Goal: Information Seeking & Learning: Learn about a topic

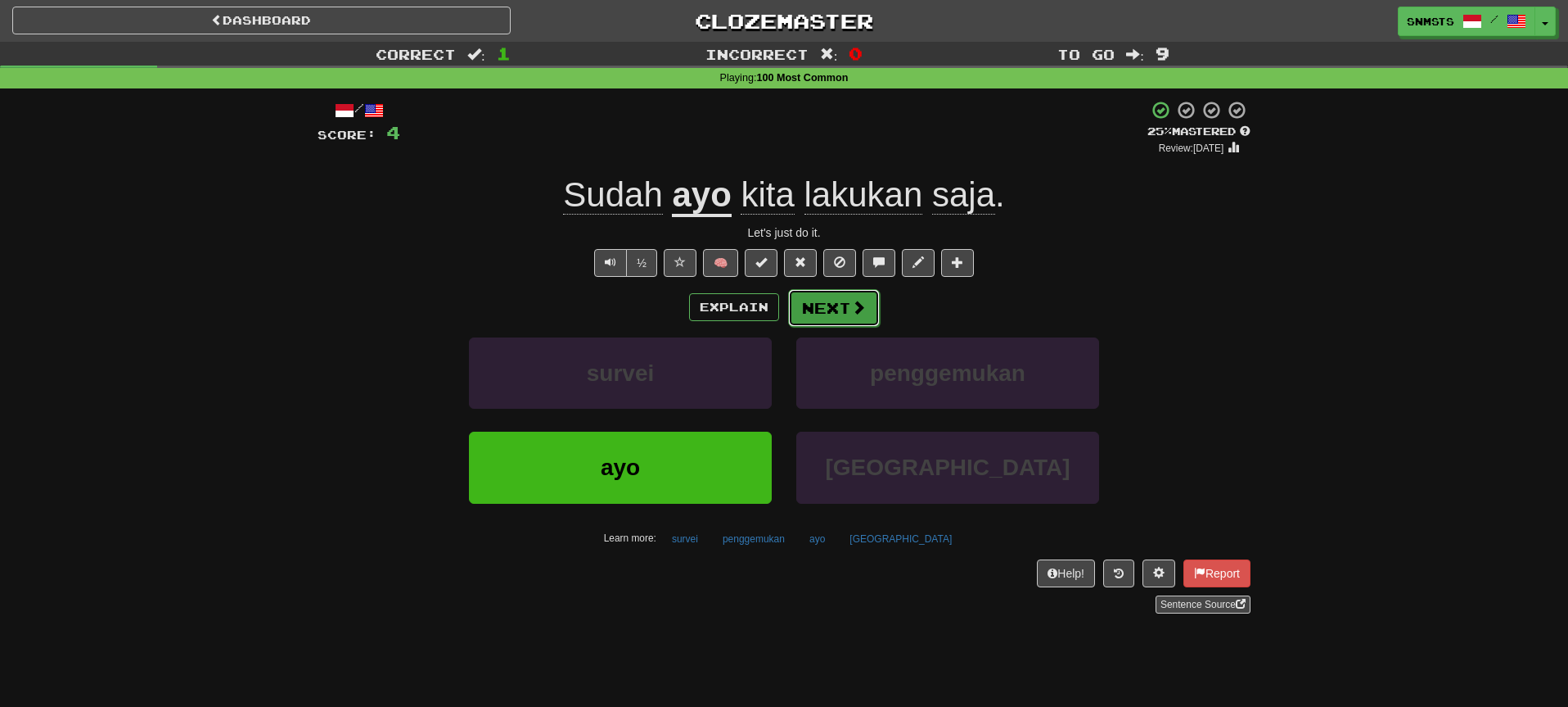
click at [827, 304] on button "Next" at bounding box center [833, 308] width 92 height 38
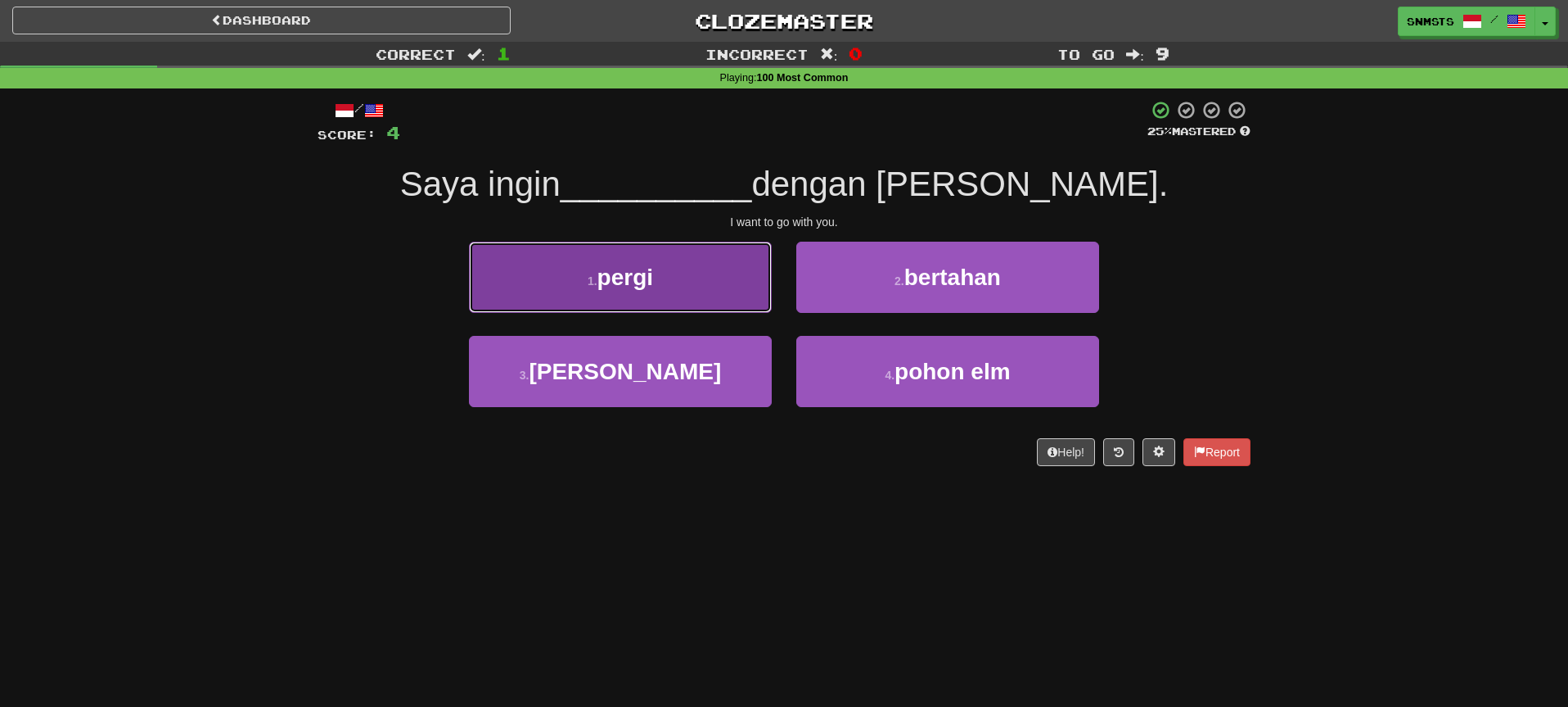
click at [733, 280] on button "1 . pergi" at bounding box center [620, 277] width 303 height 71
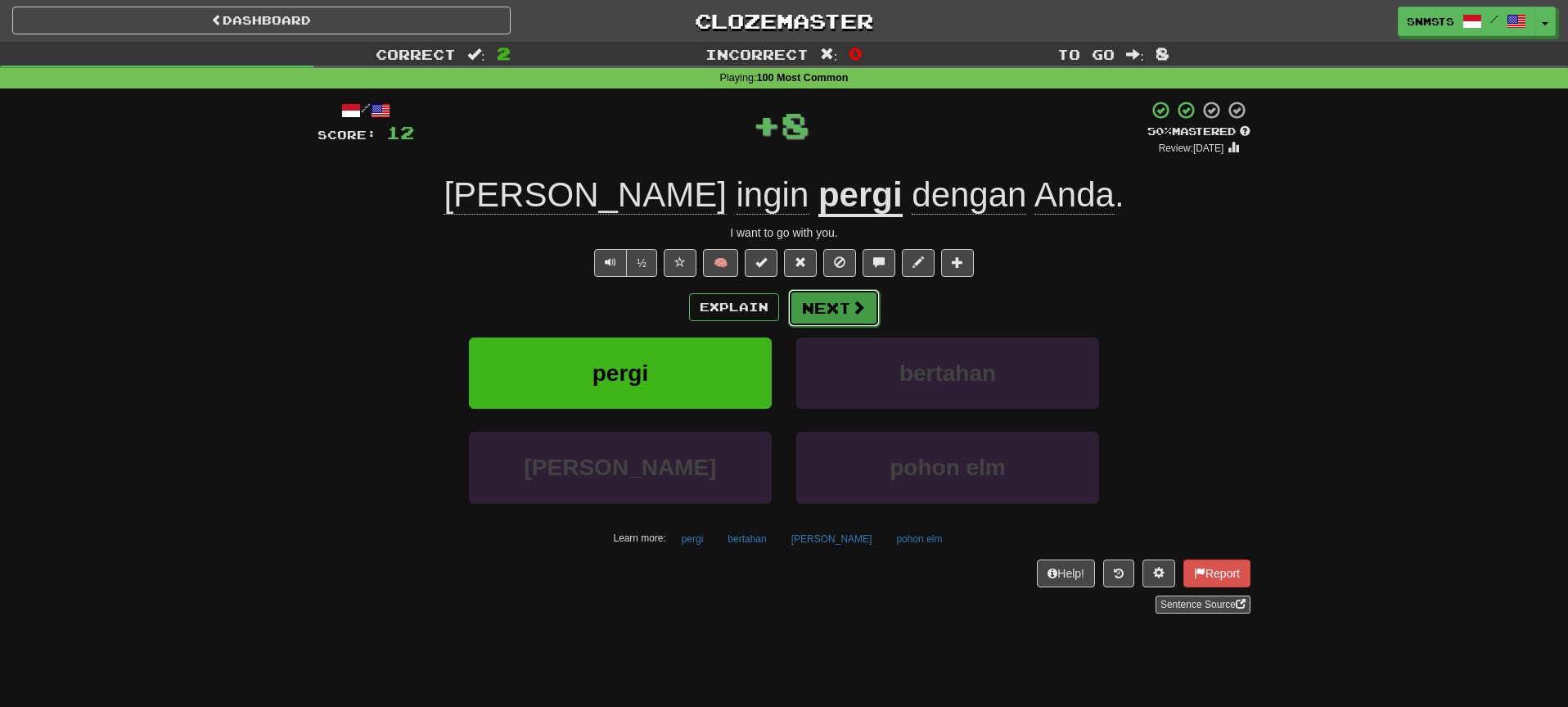
click at [818, 308] on button "Next" at bounding box center [833, 308] width 92 height 38
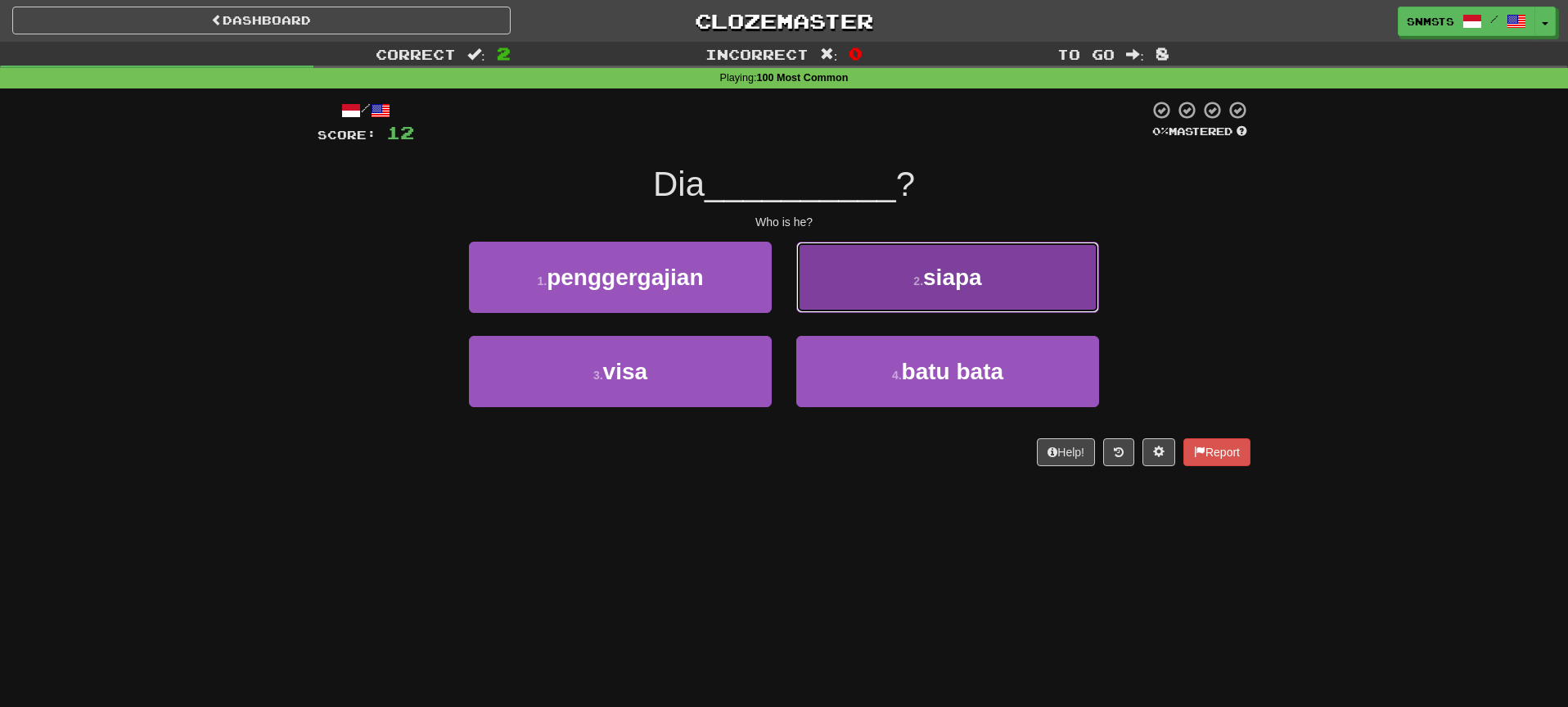
click at [861, 291] on button "2 . siapa" at bounding box center [947, 277] width 303 height 71
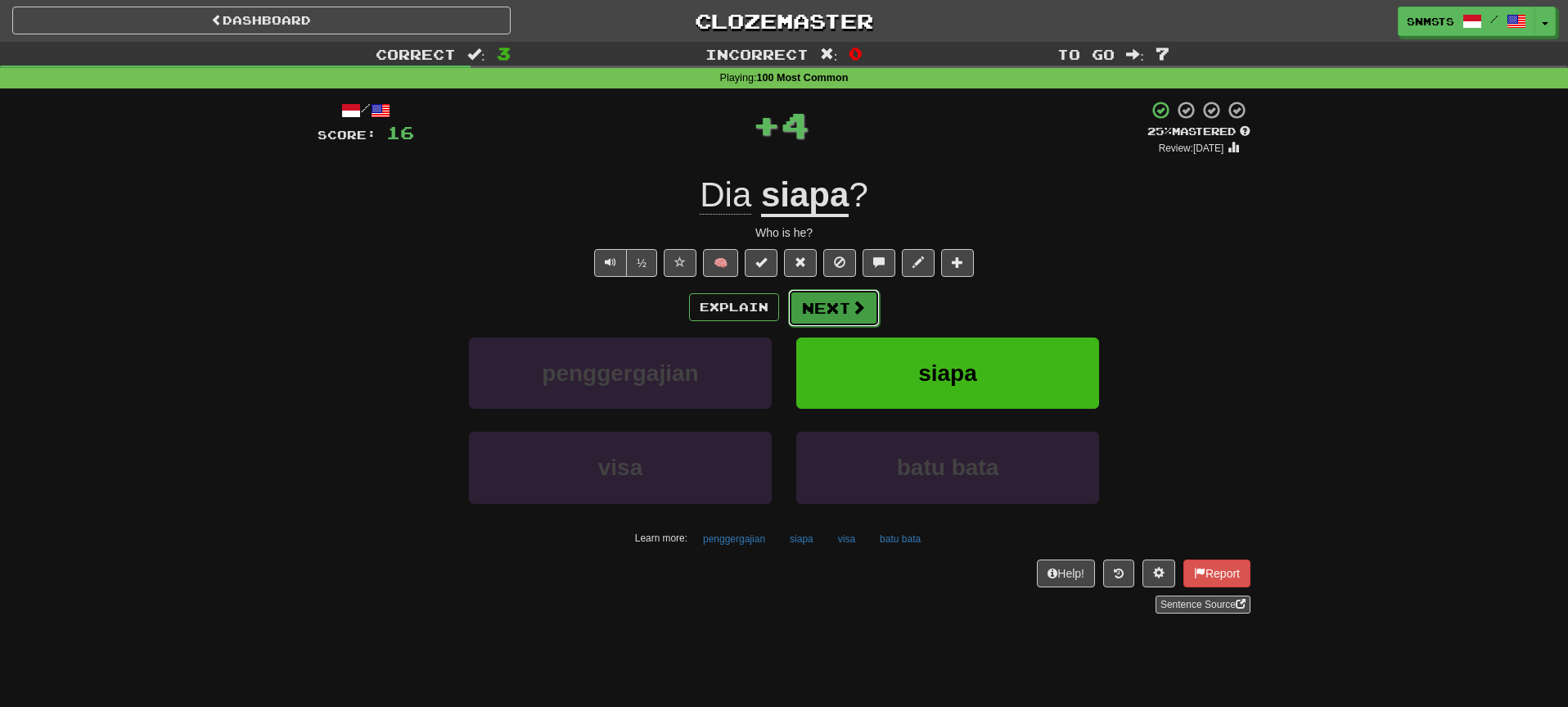
click at [816, 313] on button "Next" at bounding box center [833, 308] width 92 height 38
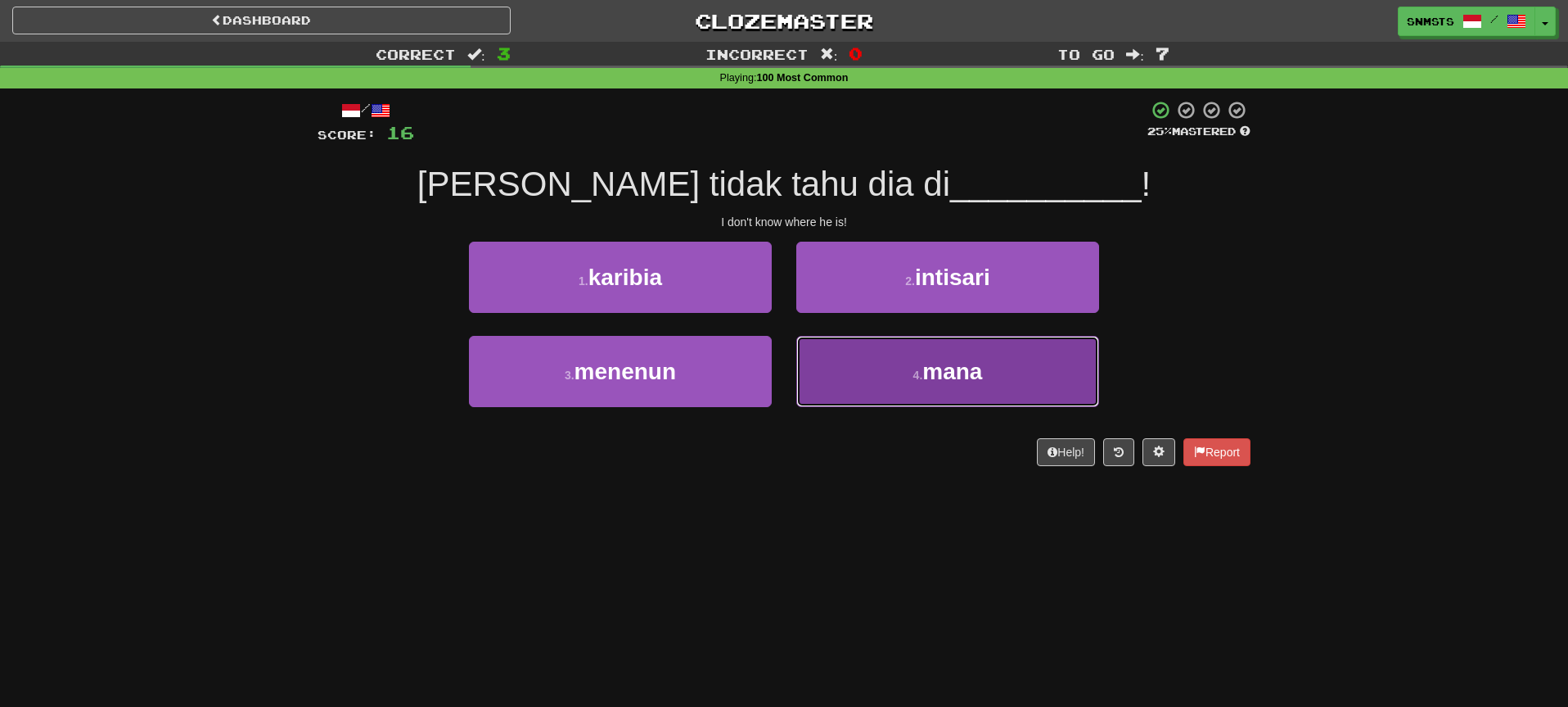
click at [850, 373] on button "4 . mana" at bounding box center [947, 371] width 303 height 71
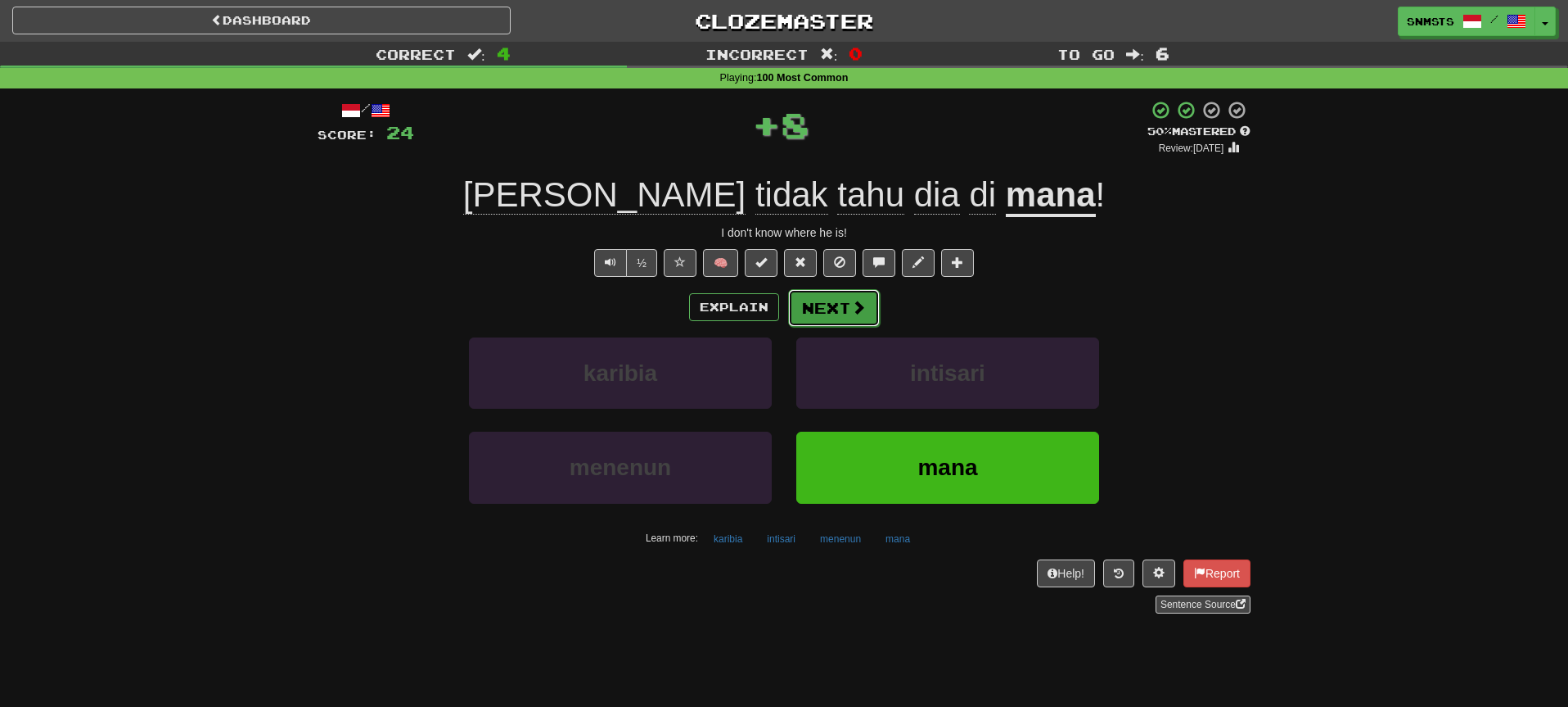
click at [829, 312] on button "Next" at bounding box center [833, 308] width 92 height 38
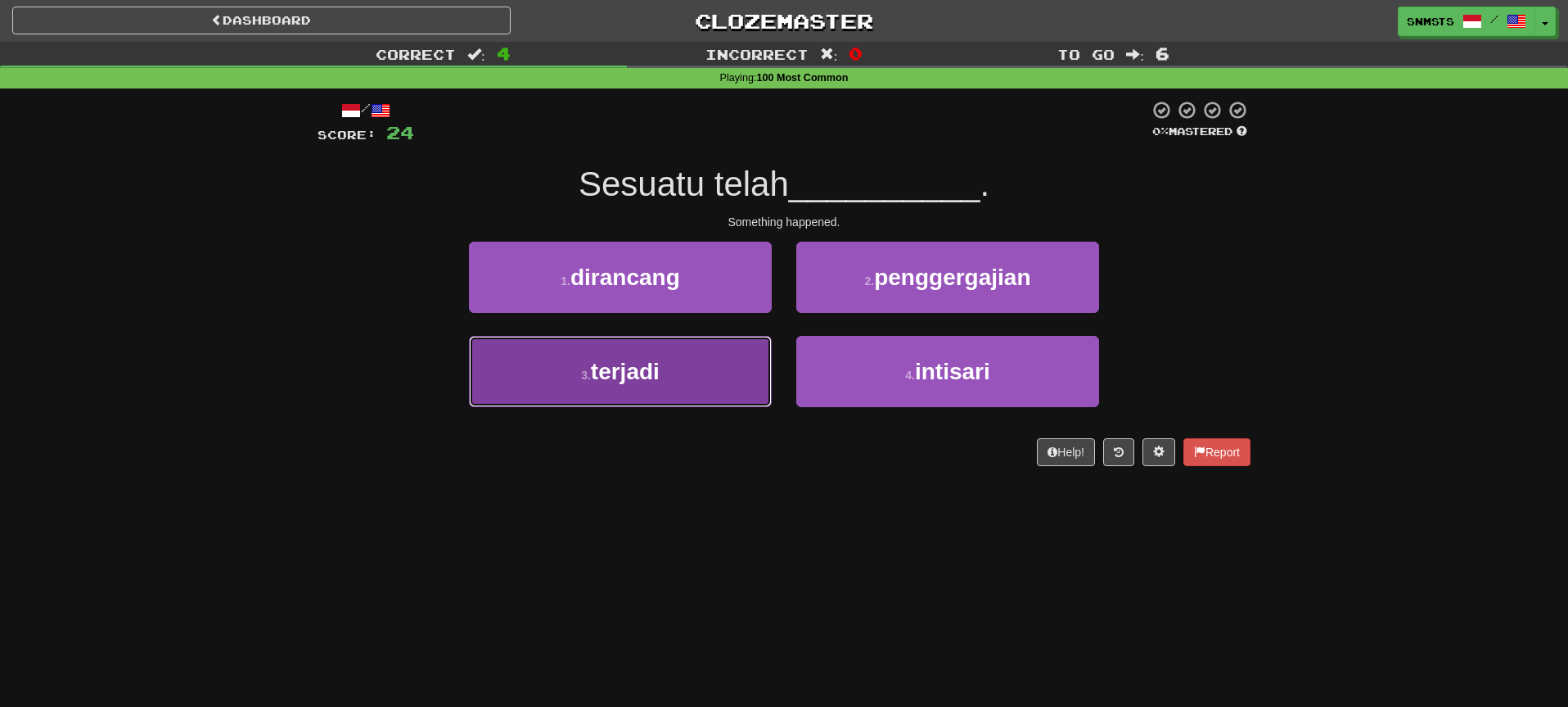
click at [734, 364] on button "3 . terjadi" at bounding box center [620, 371] width 303 height 71
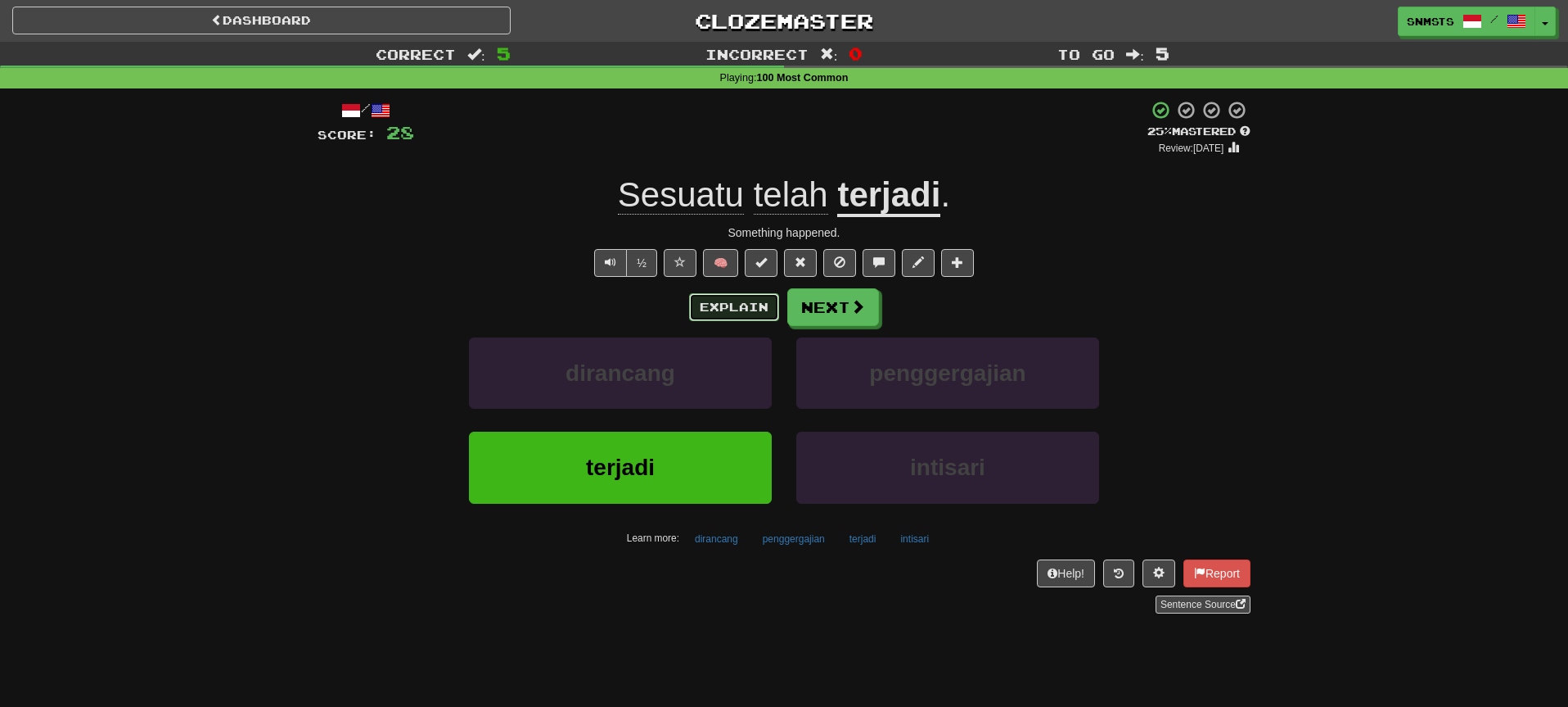
click at [735, 306] on button "Explain" at bounding box center [733, 307] width 90 height 27
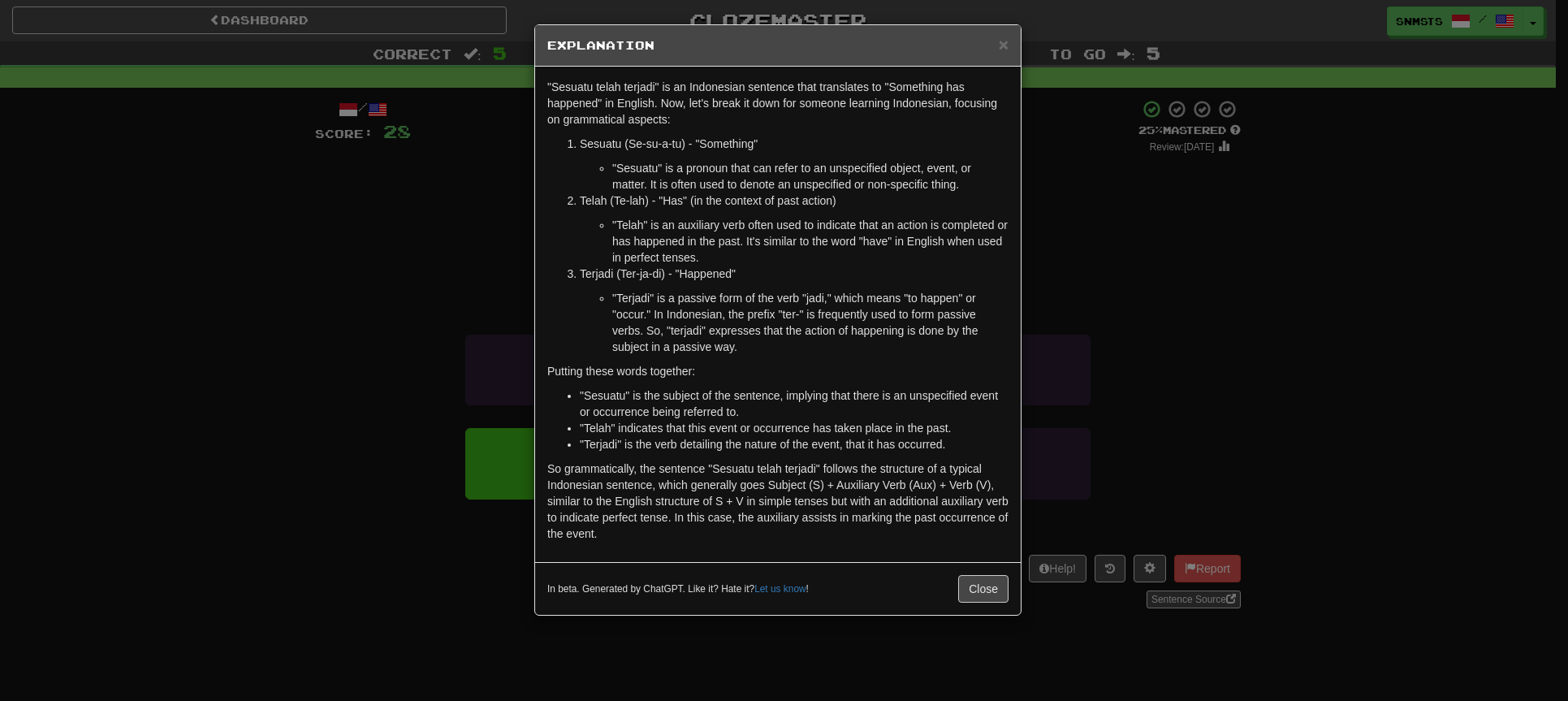
click at [1031, 209] on div "× Explanation "Sesuatu telah terjadi" is an Indonesian sentence that translates…" at bounding box center [784, 350] width 1568 height 701
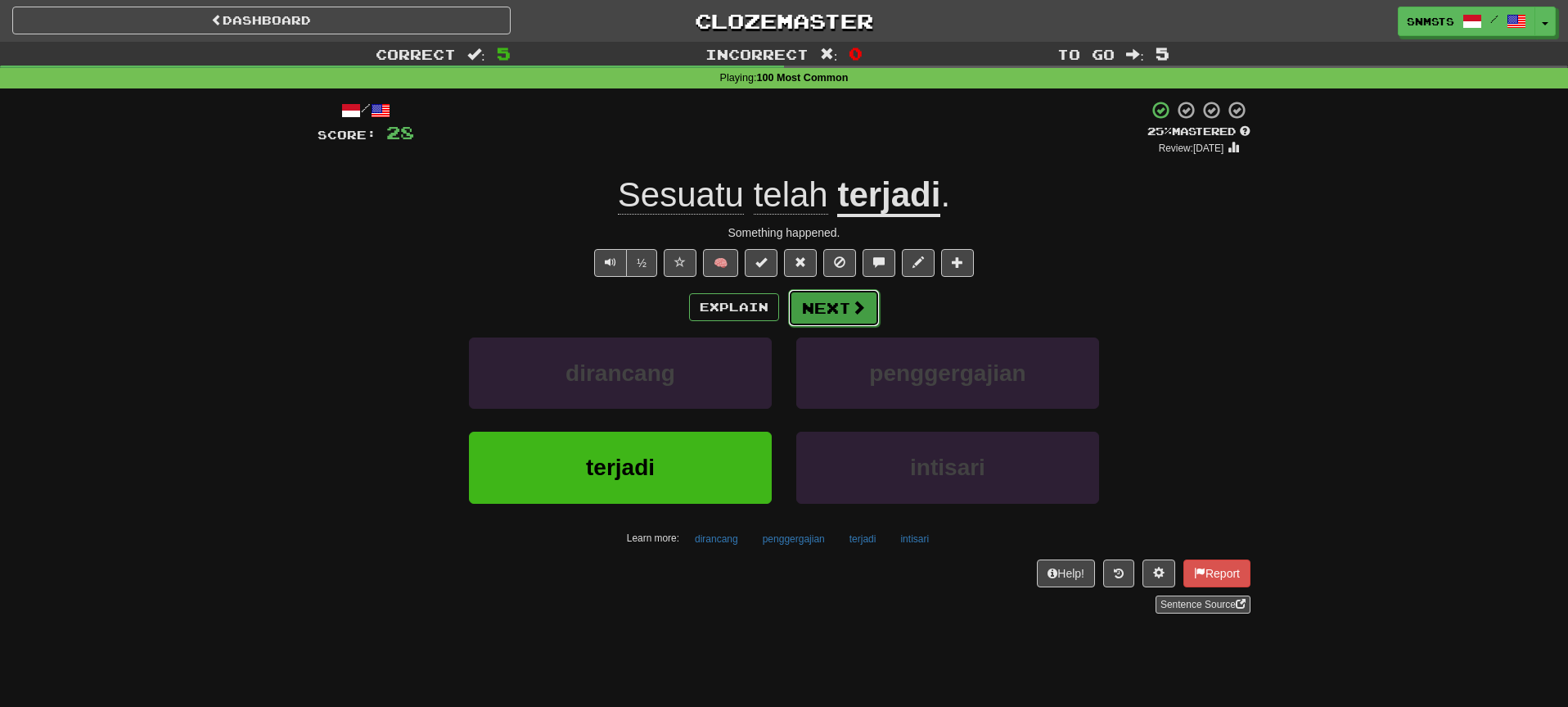
click at [855, 314] on span at bounding box center [859, 307] width 15 height 15
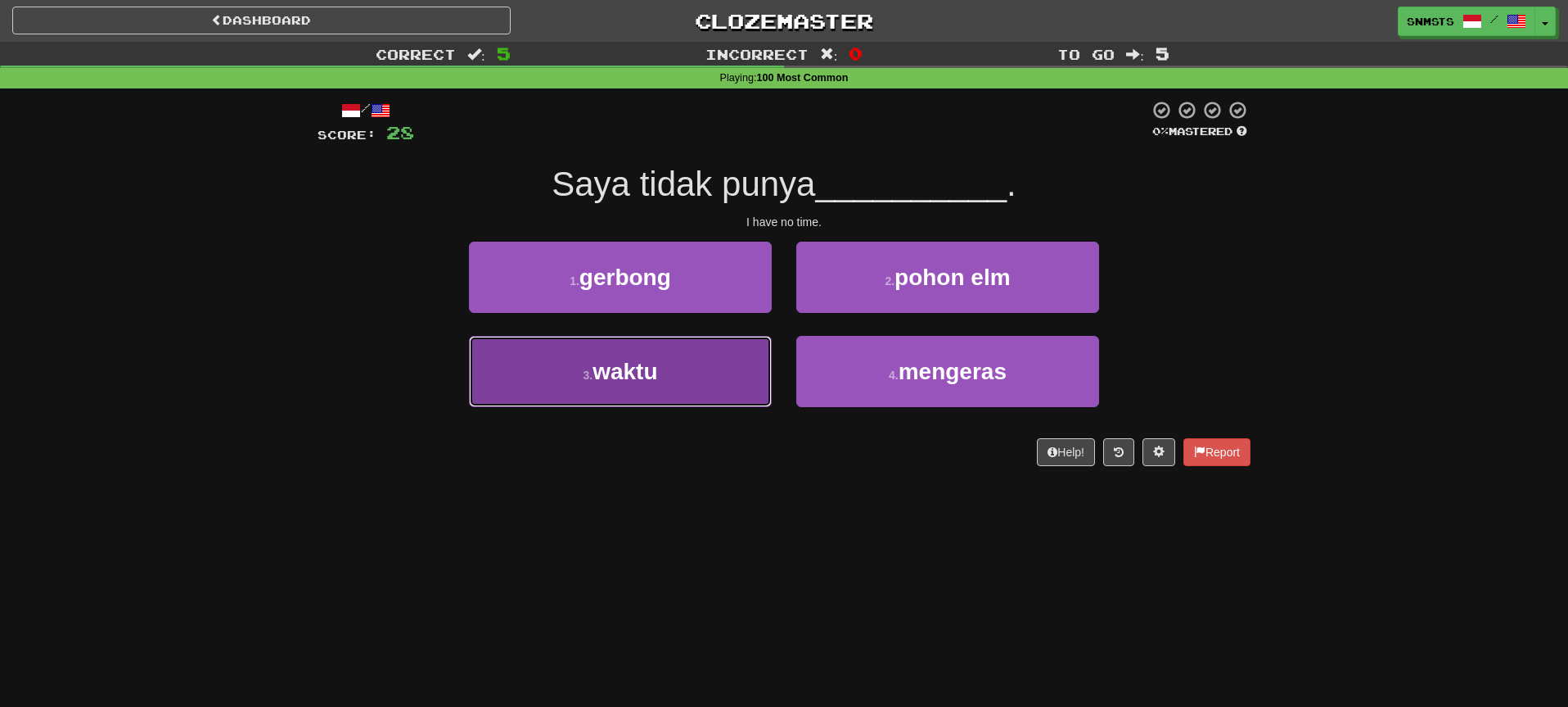
click at [708, 390] on button "3 . waktu" at bounding box center [620, 371] width 303 height 71
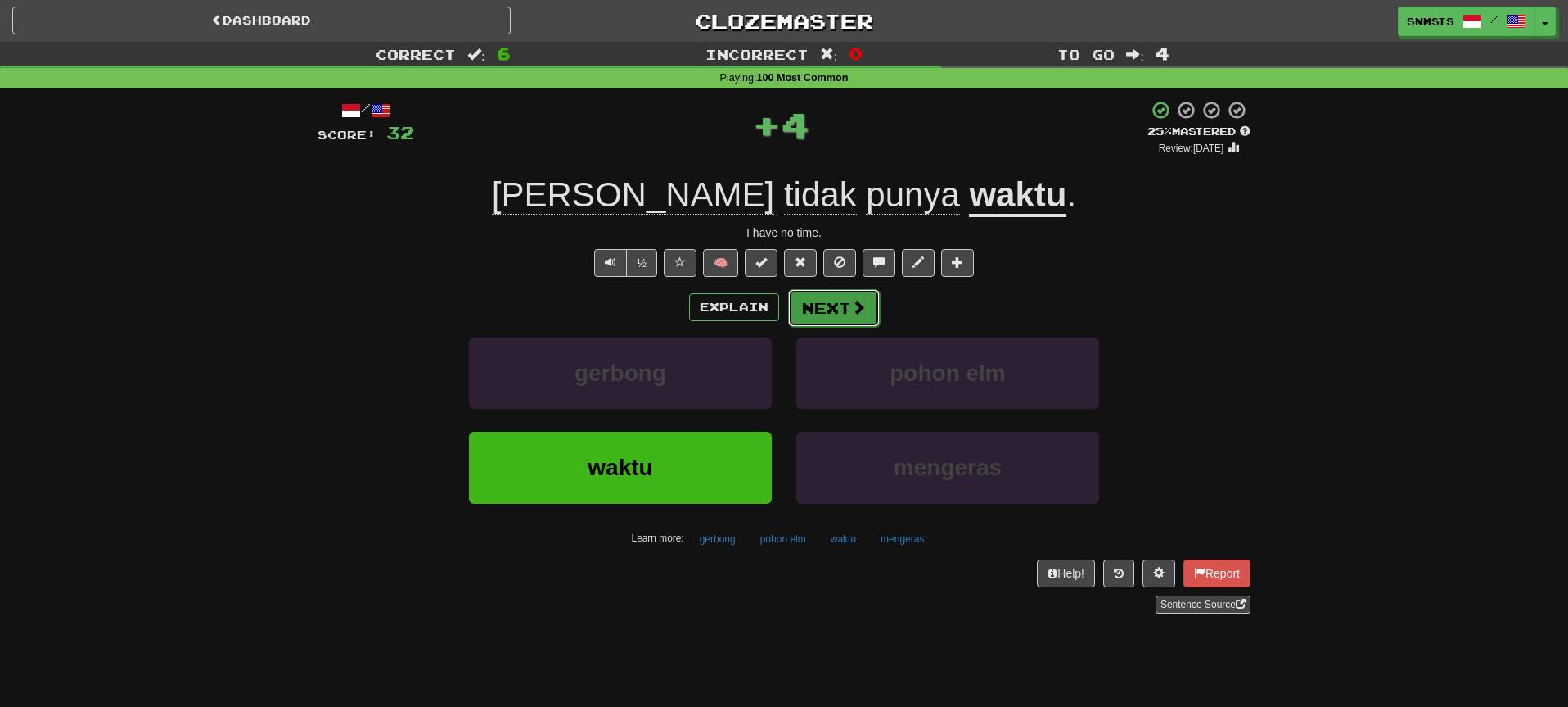
click at [810, 318] on button "Next" at bounding box center [833, 308] width 92 height 38
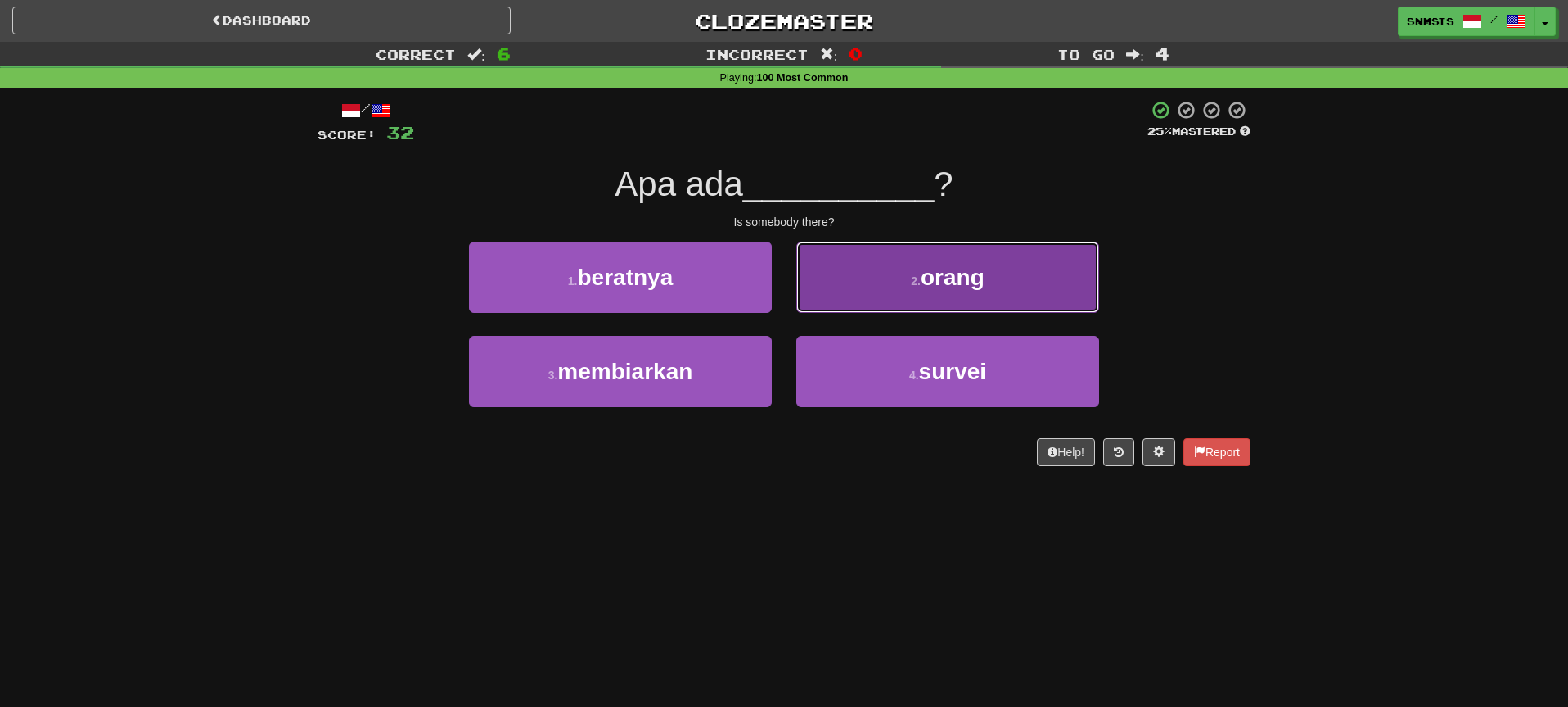
click at [833, 298] on button "2 . orang" at bounding box center [947, 277] width 303 height 71
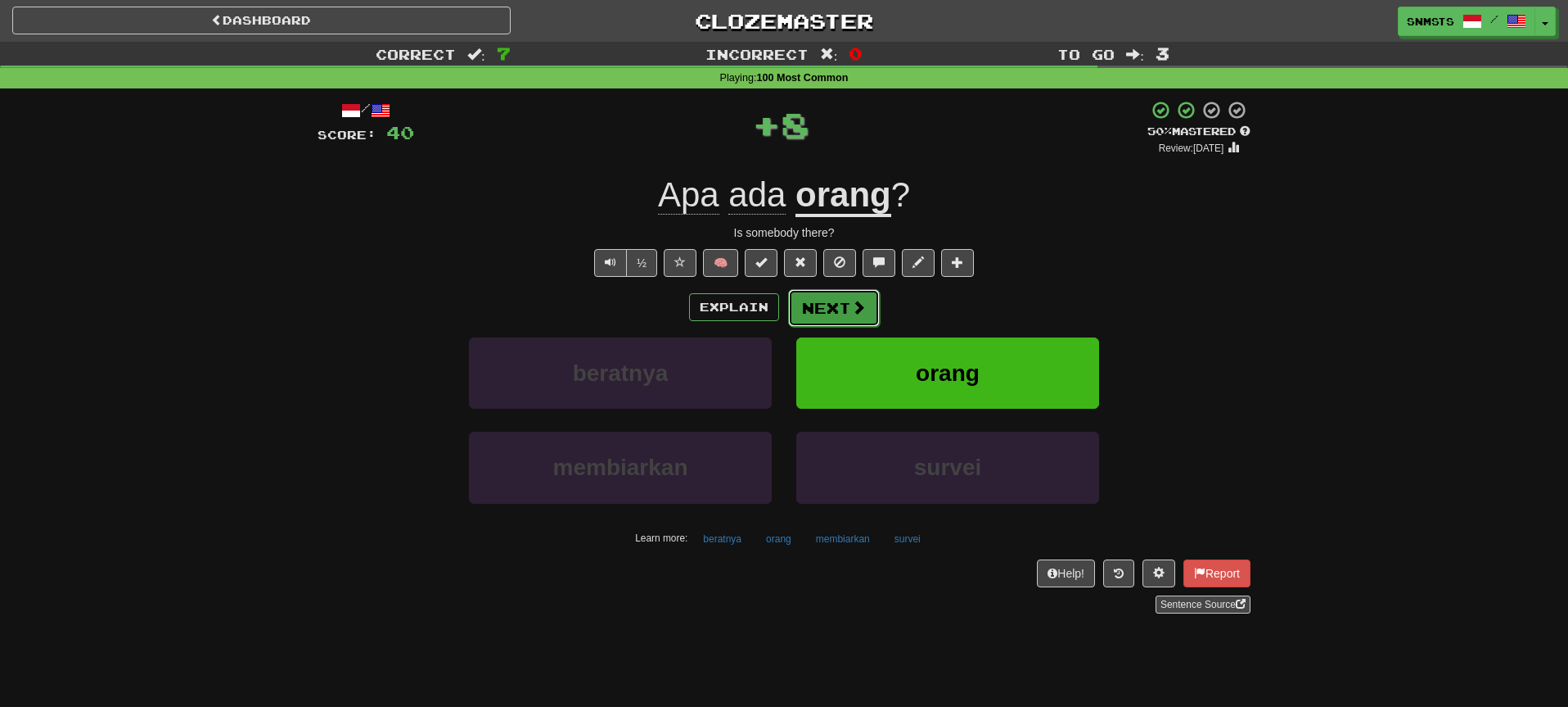
click at [830, 306] on button "Next" at bounding box center [833, 308] width 92 height 38
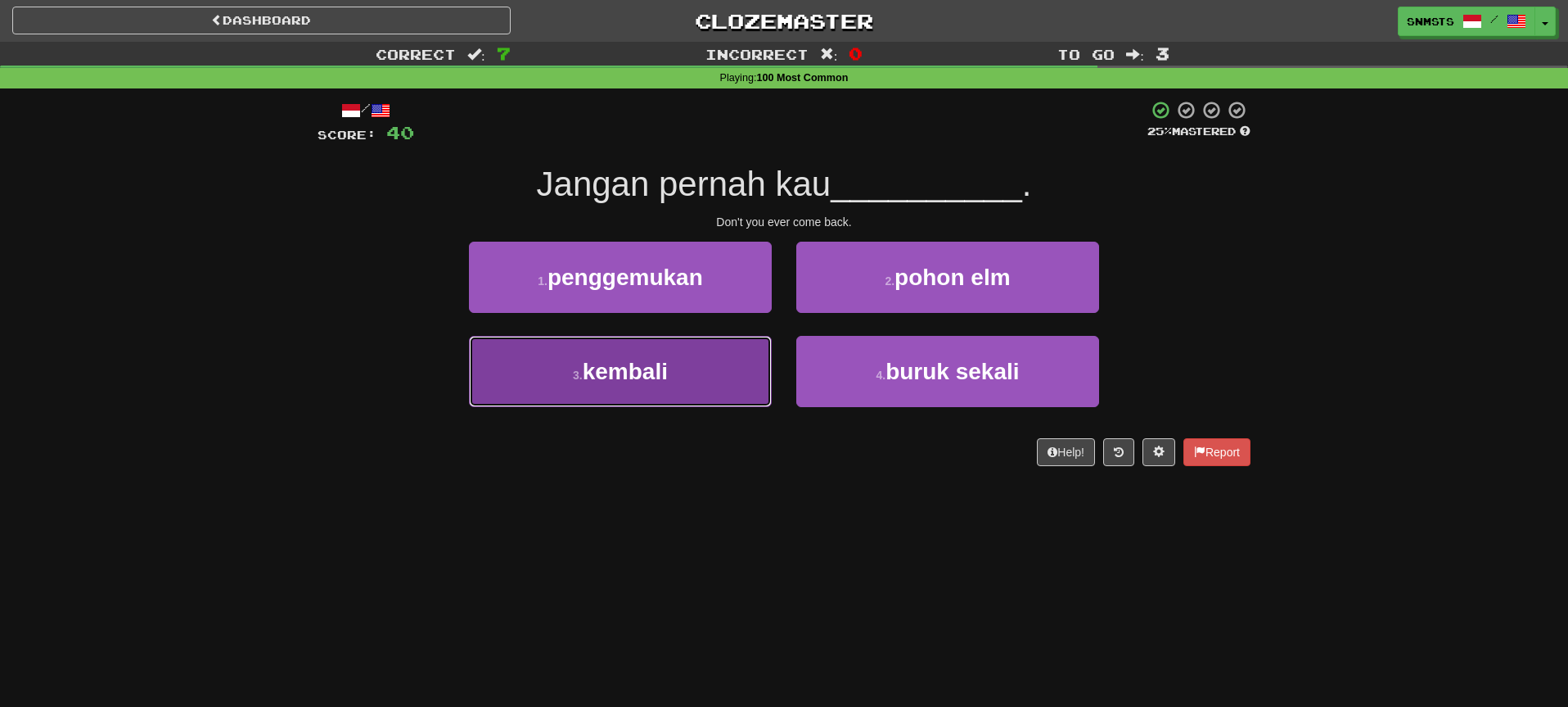
click at [728, 361] on button "3 . kembali" at bounding box center [620, 371] width 303 height 71
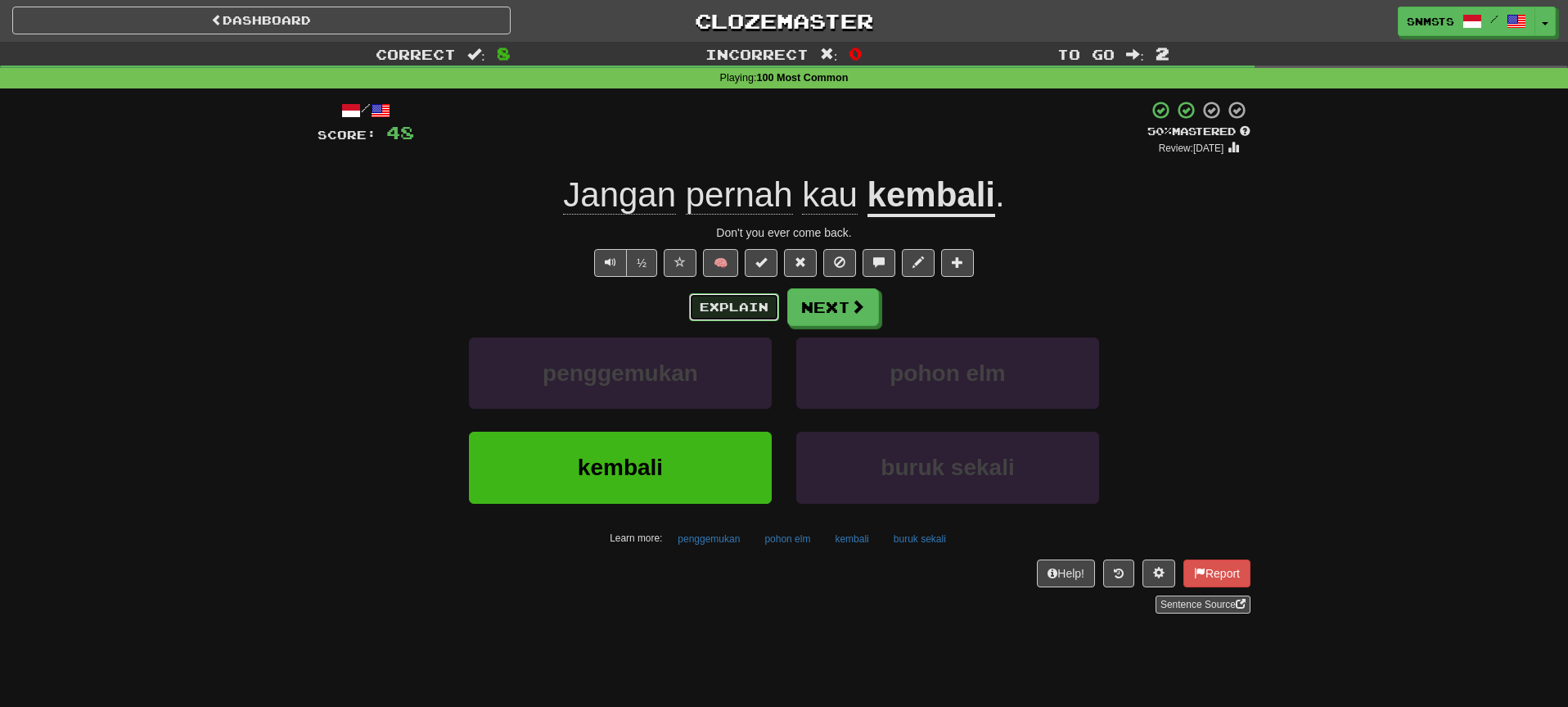
click at [734, 314] on button "Explain" at bounding box center [733, 307] width 90 height 27
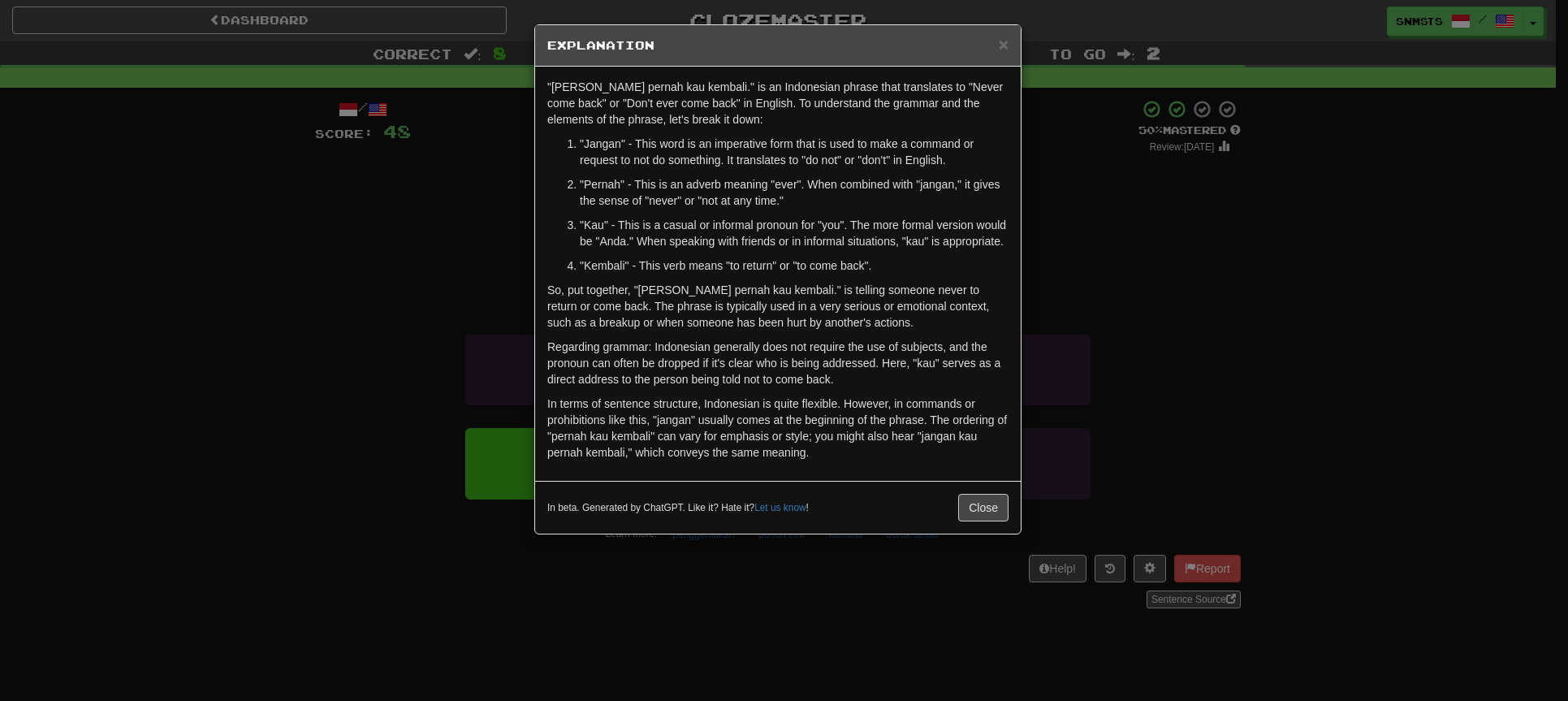
click at [1048, 178] on div "× Explanation "Jangan pernah kau kembali." is an Indonesian phrase that transla…" at bounding box center [784, 350] width 1568 height 701
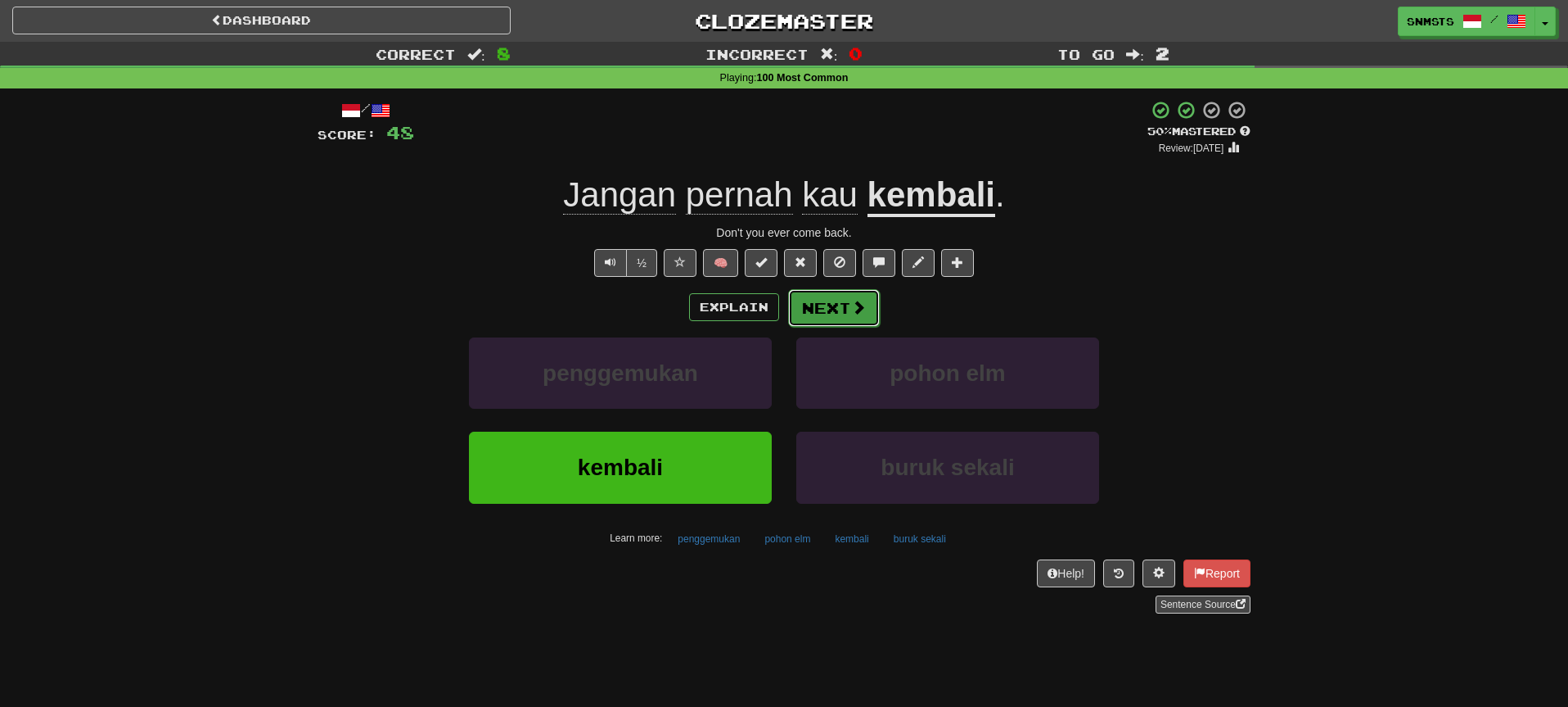
click at [826, 318] on button "Next" at bounding box center [833, 308] width 92 height 38
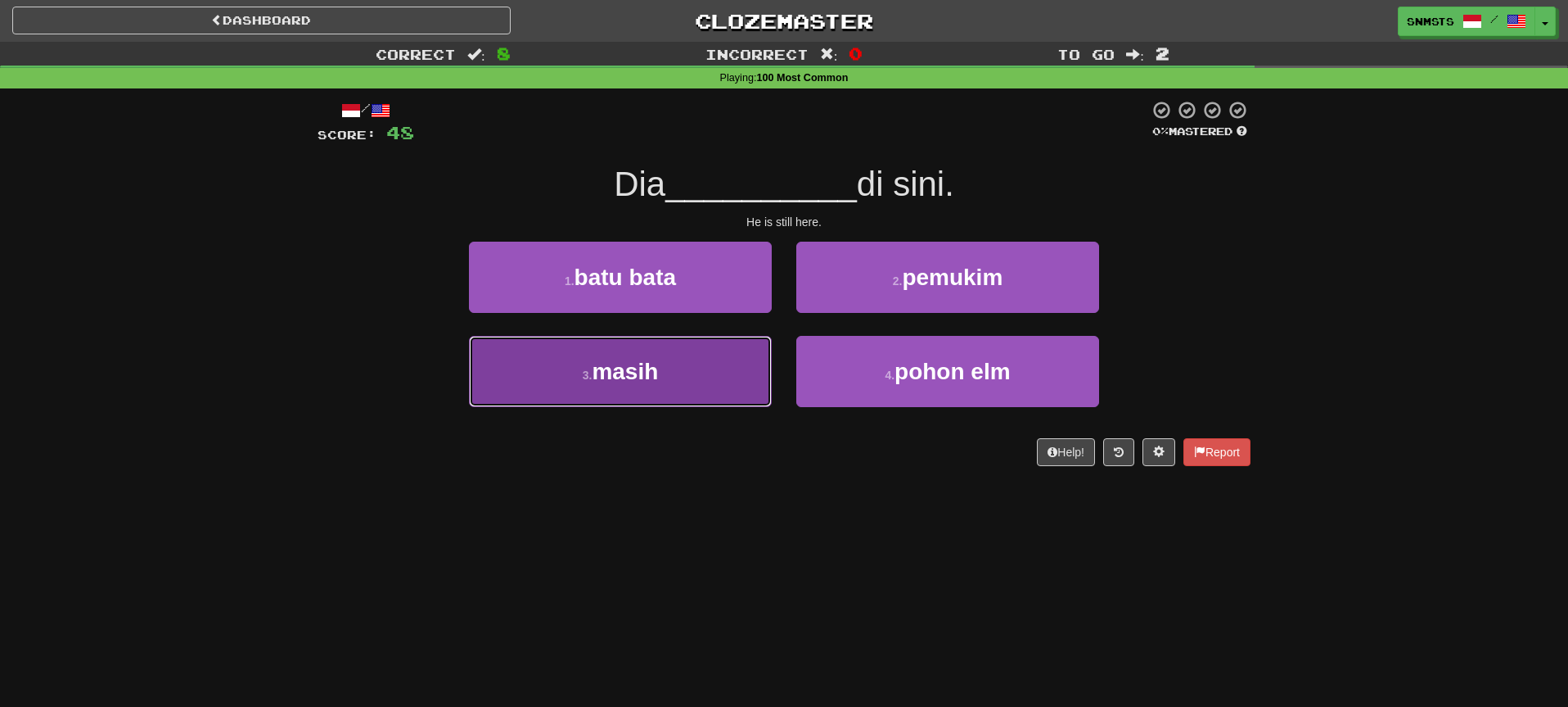
click at [760, 340] on button "3 . masih" at bounding box center [620, 371] width 303 height 71
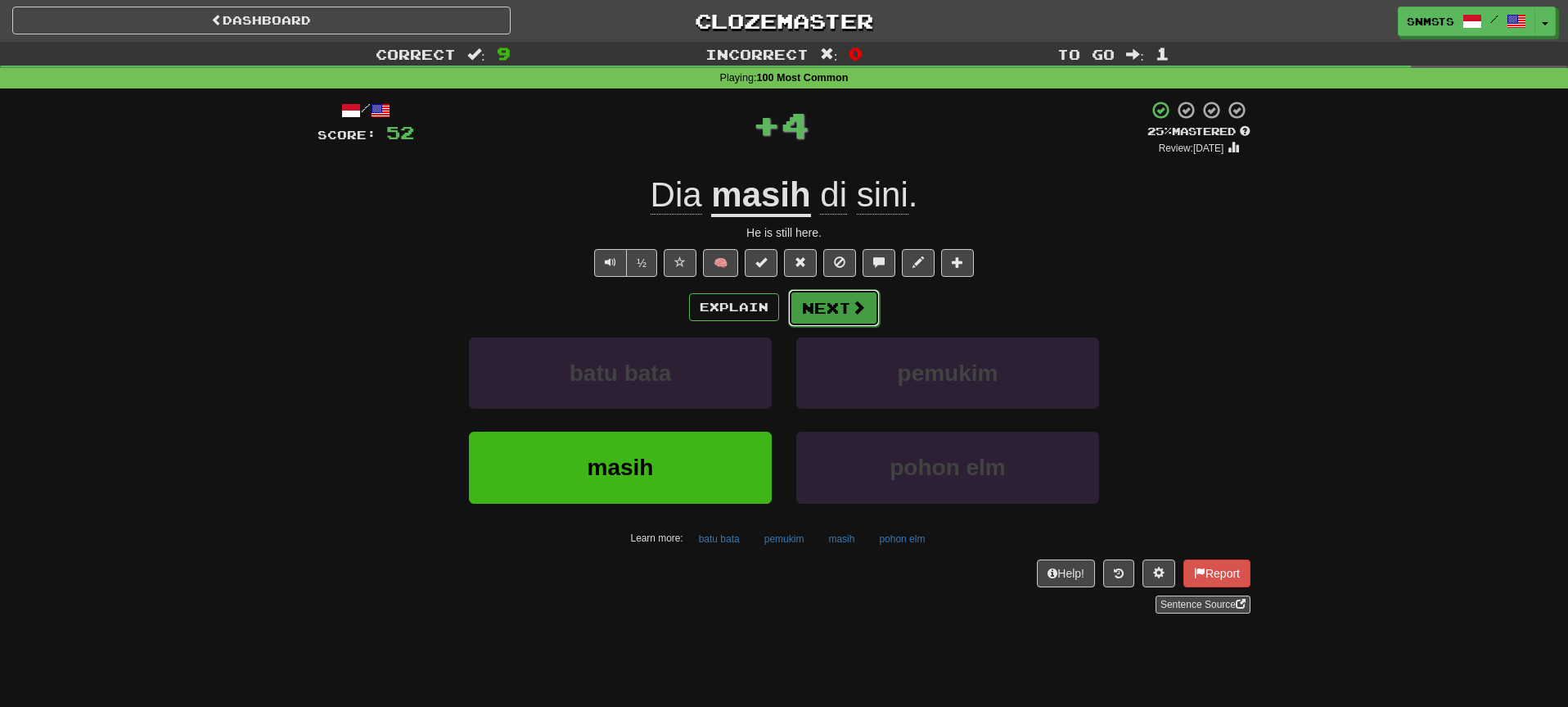
click at [800, 311] on button "Next" at bounding box center [833, 308] width 92 height 38
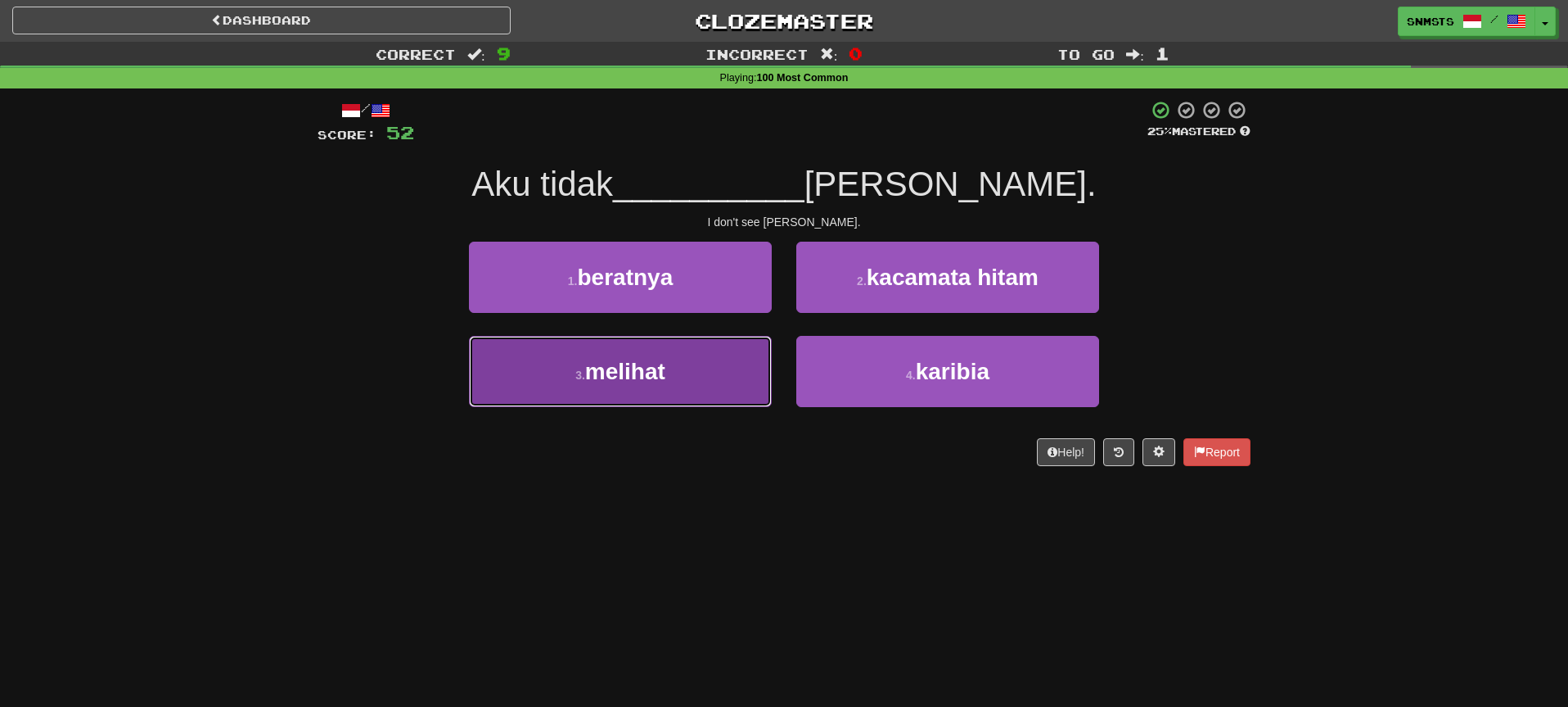
click at [745, 350] on button "3 . melihat" at bounding box center [620, 371] width 303 height 71
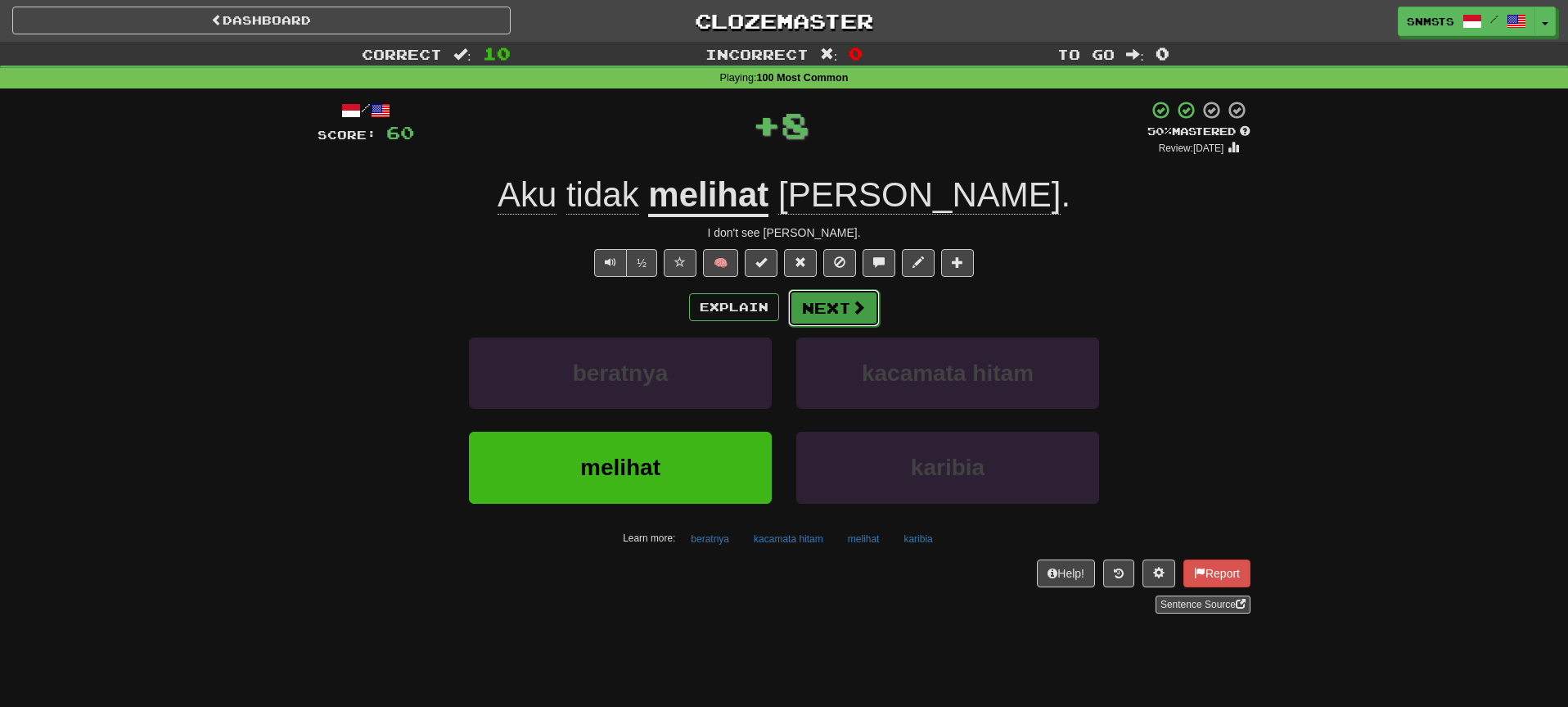
click at [800, 314] on button "Next" at bounding box center [833, 308] width 92 height 38
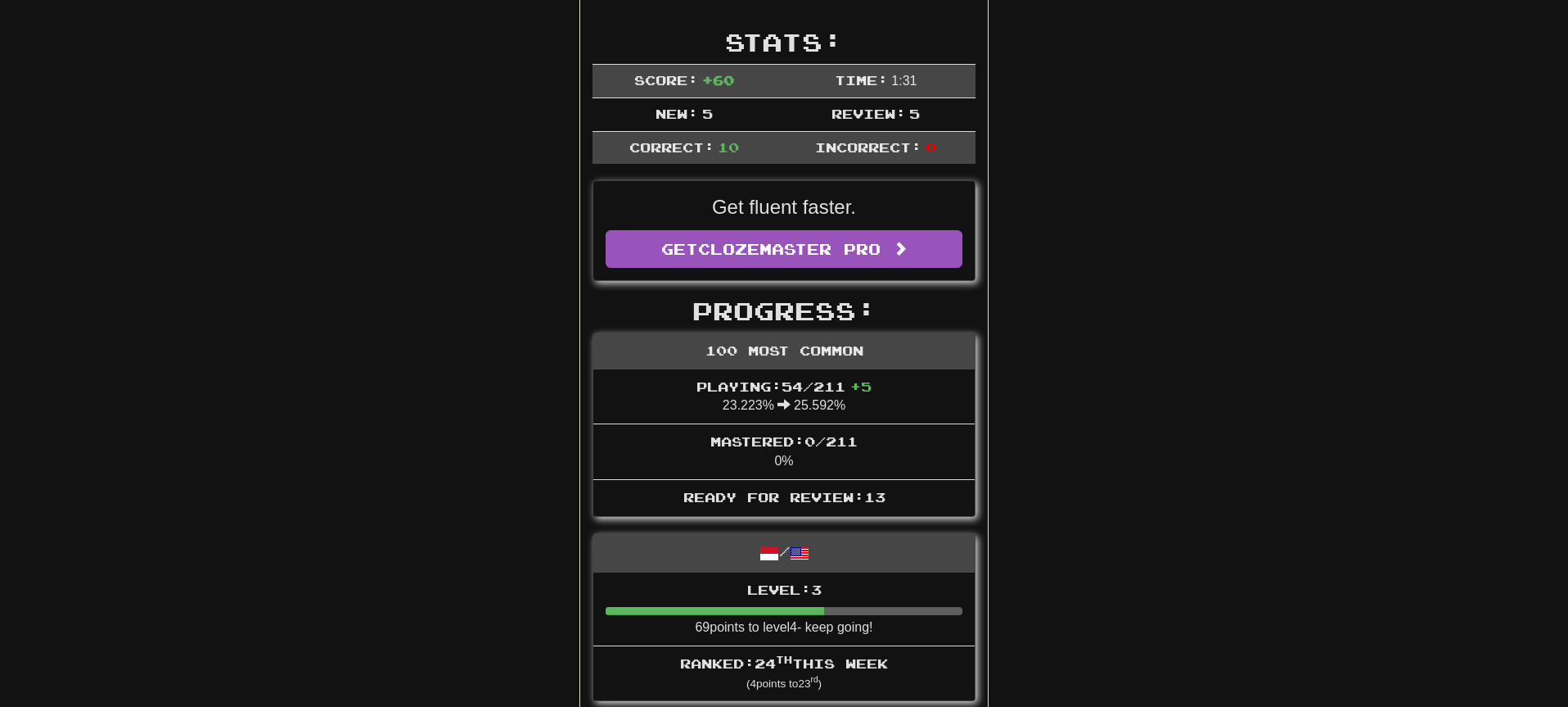
scroll to position [58, 0]
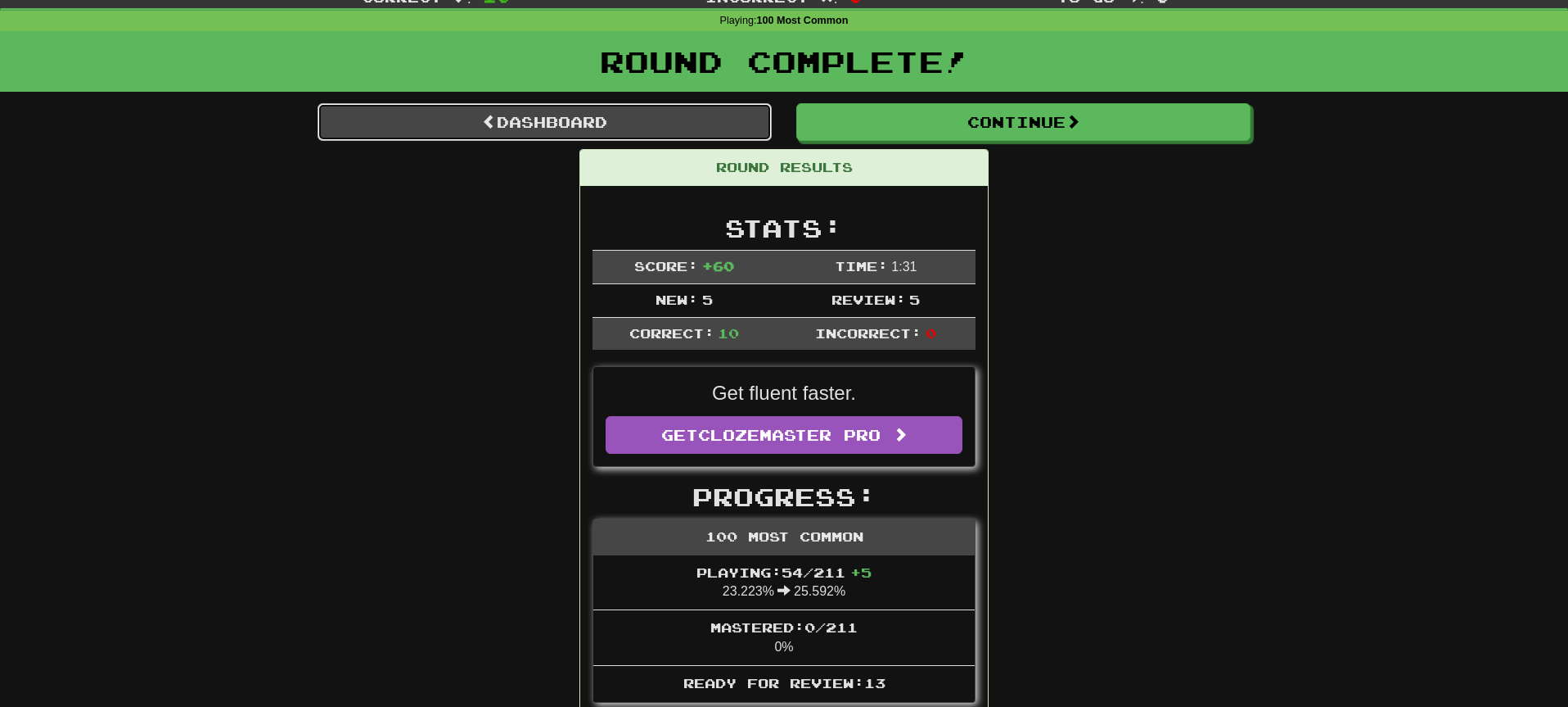
click at [668, 127] on link "Dashboard" at bounding box center [544, 122] width 454 height 38
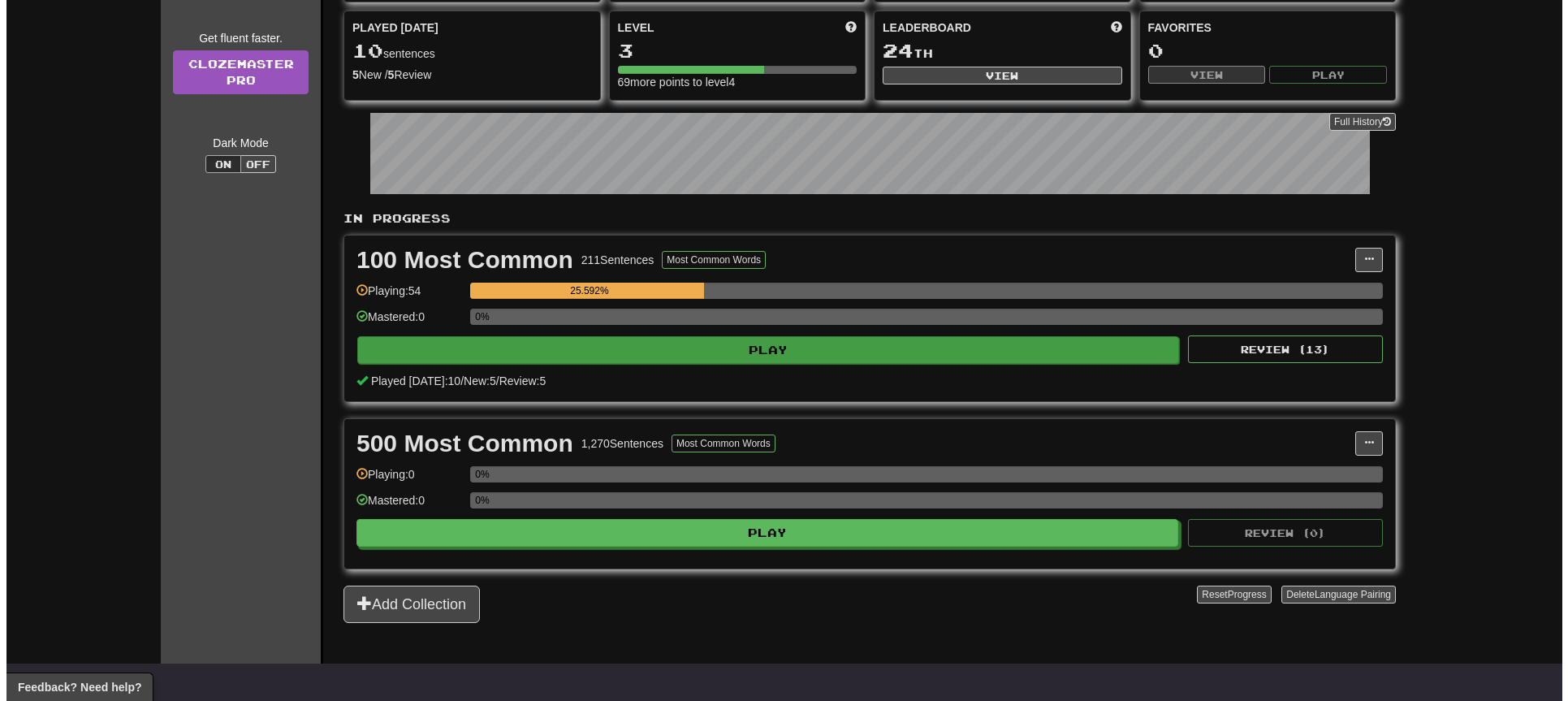
scroll to position [182, 0]
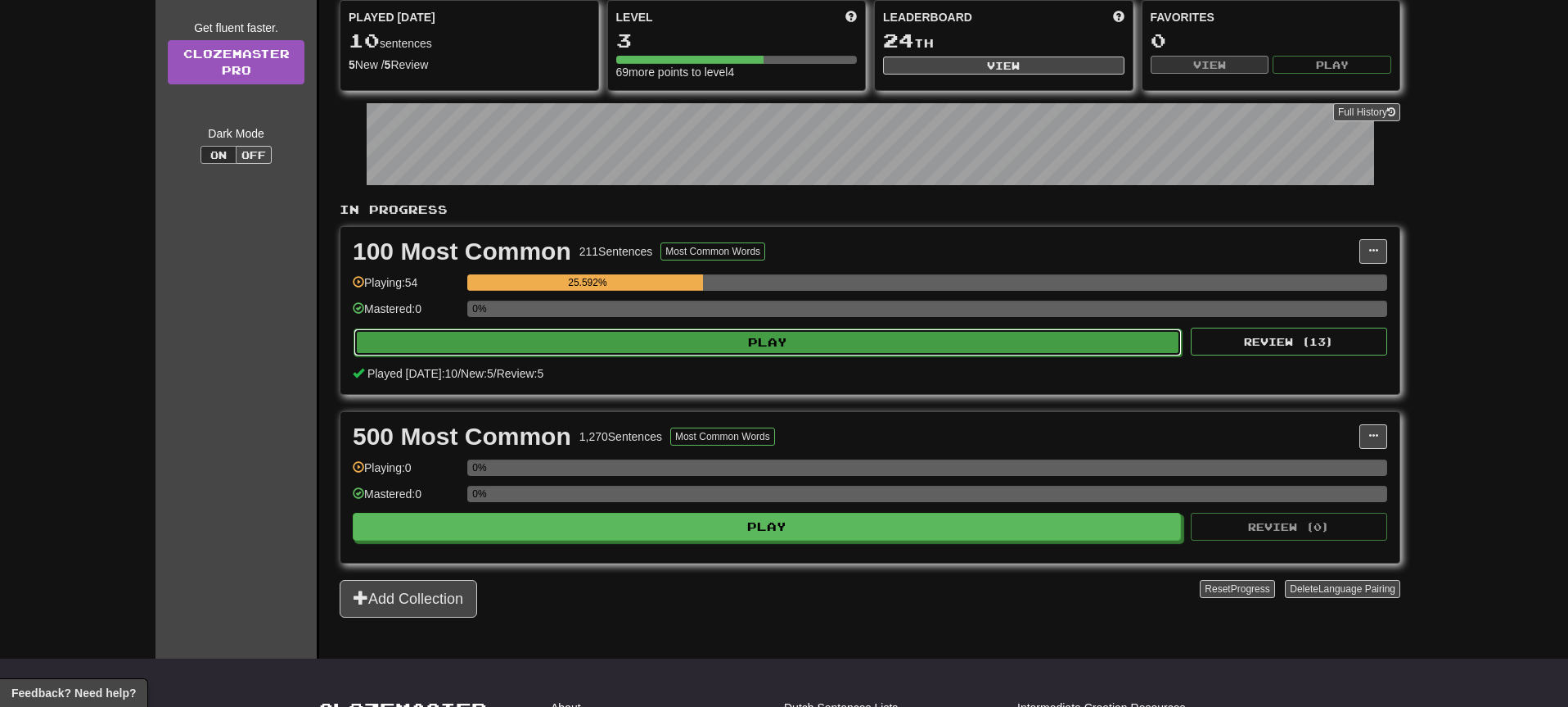
click at [1047, 337] on button "Play" at bounding box center [768, 342] width 828 height 27
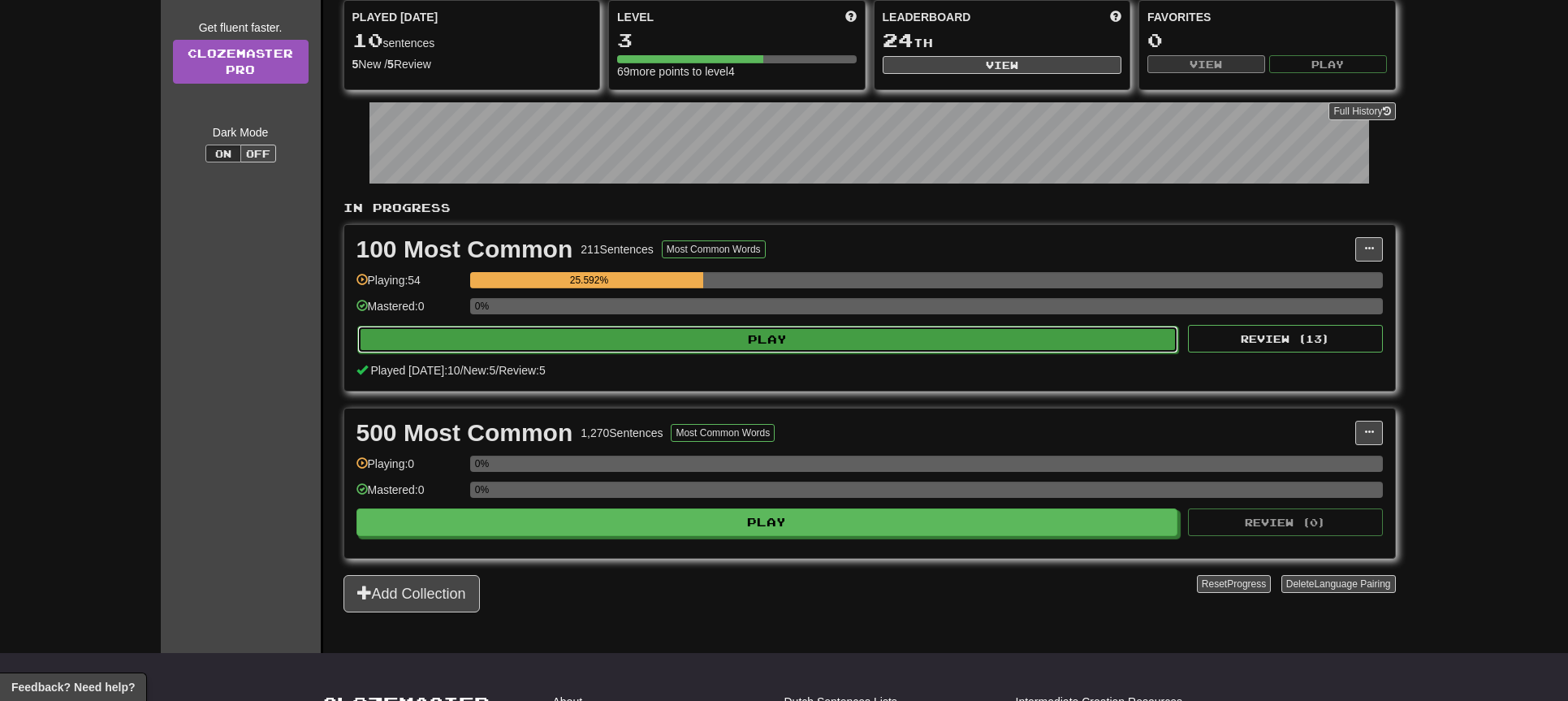
select select "**"
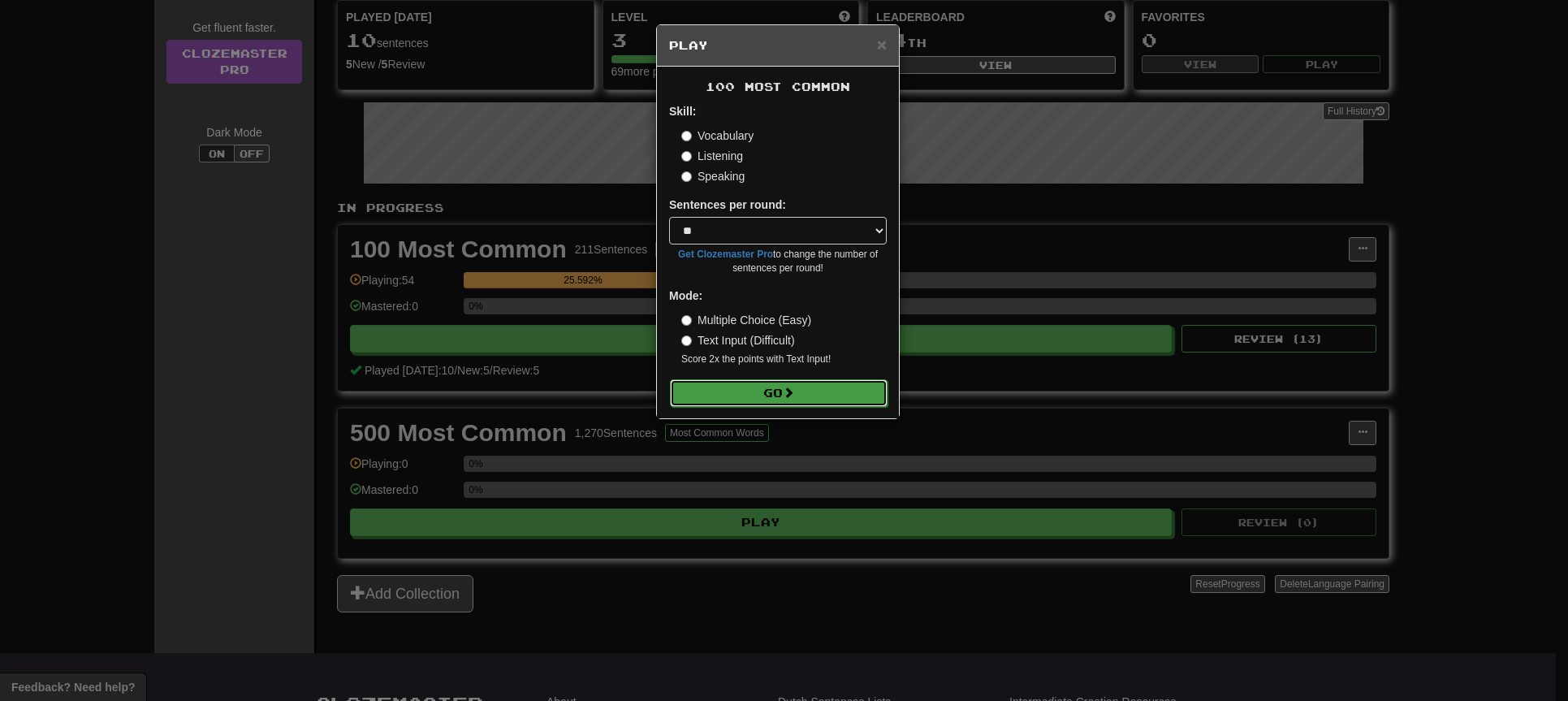
click at [843, 389] on button "Go" at bounding box center [779, 392] width 217 height 27
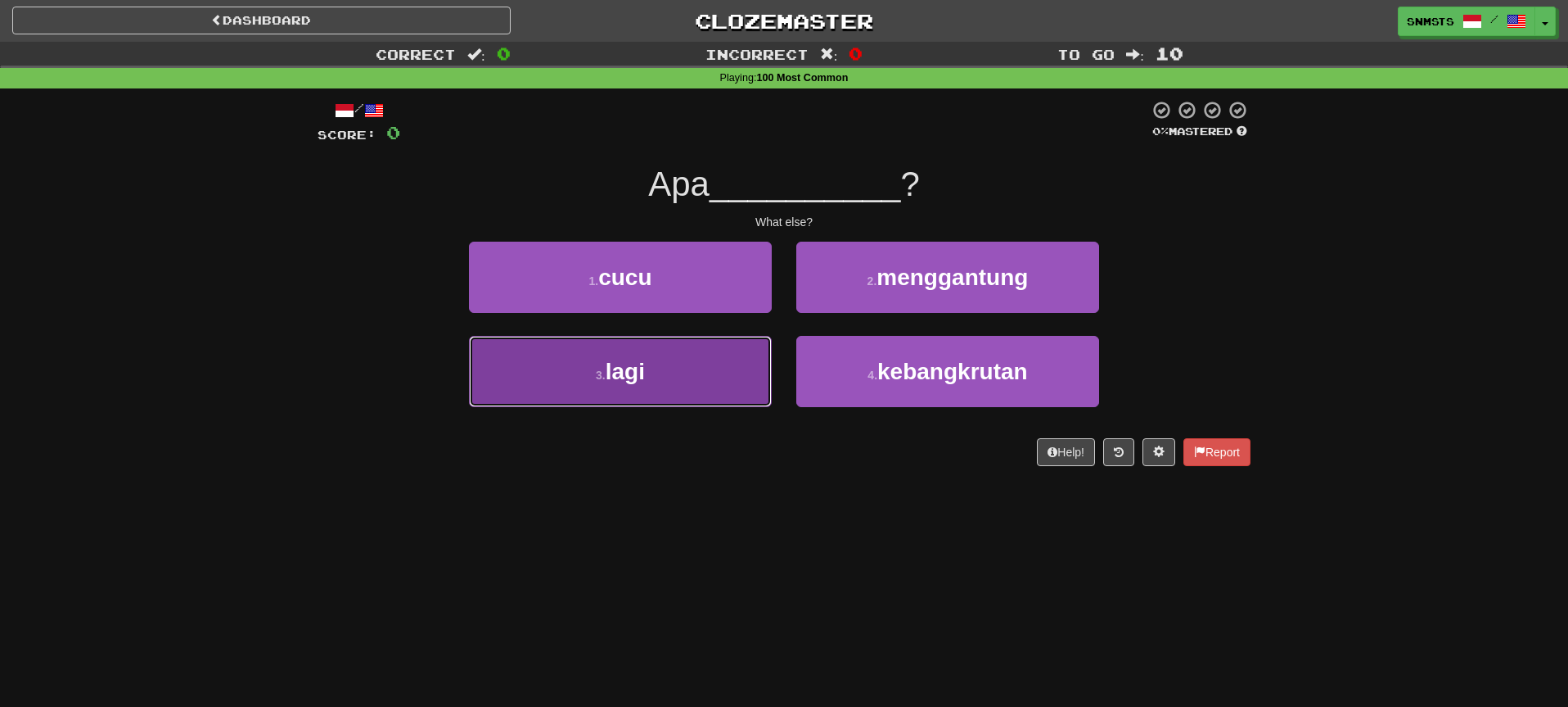
click at [749, 360] on button "3 . lagi" at bounding box center [620, 371] width 303 height 71
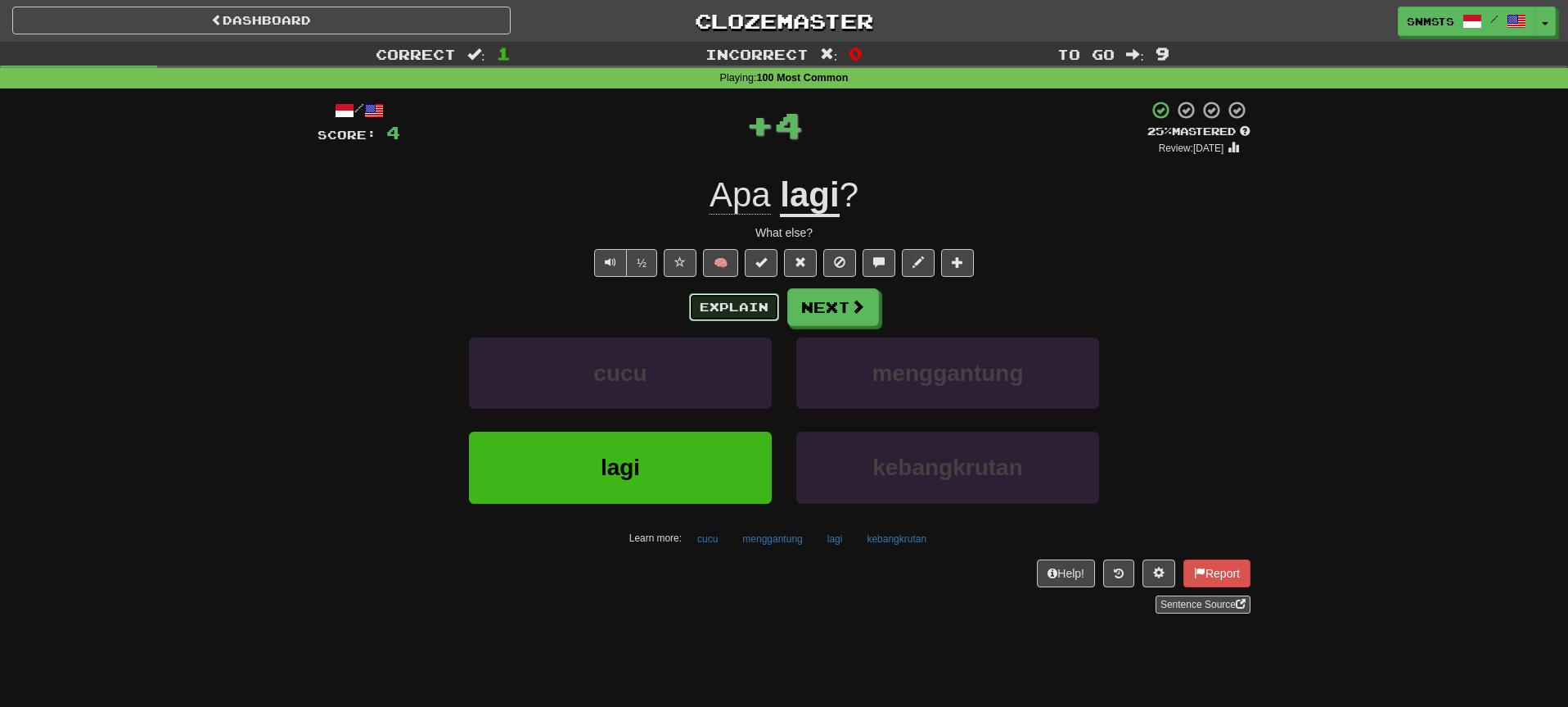
click at [750, 313] on button "Explain" at bounding box center [733, 307] width 90 height 27
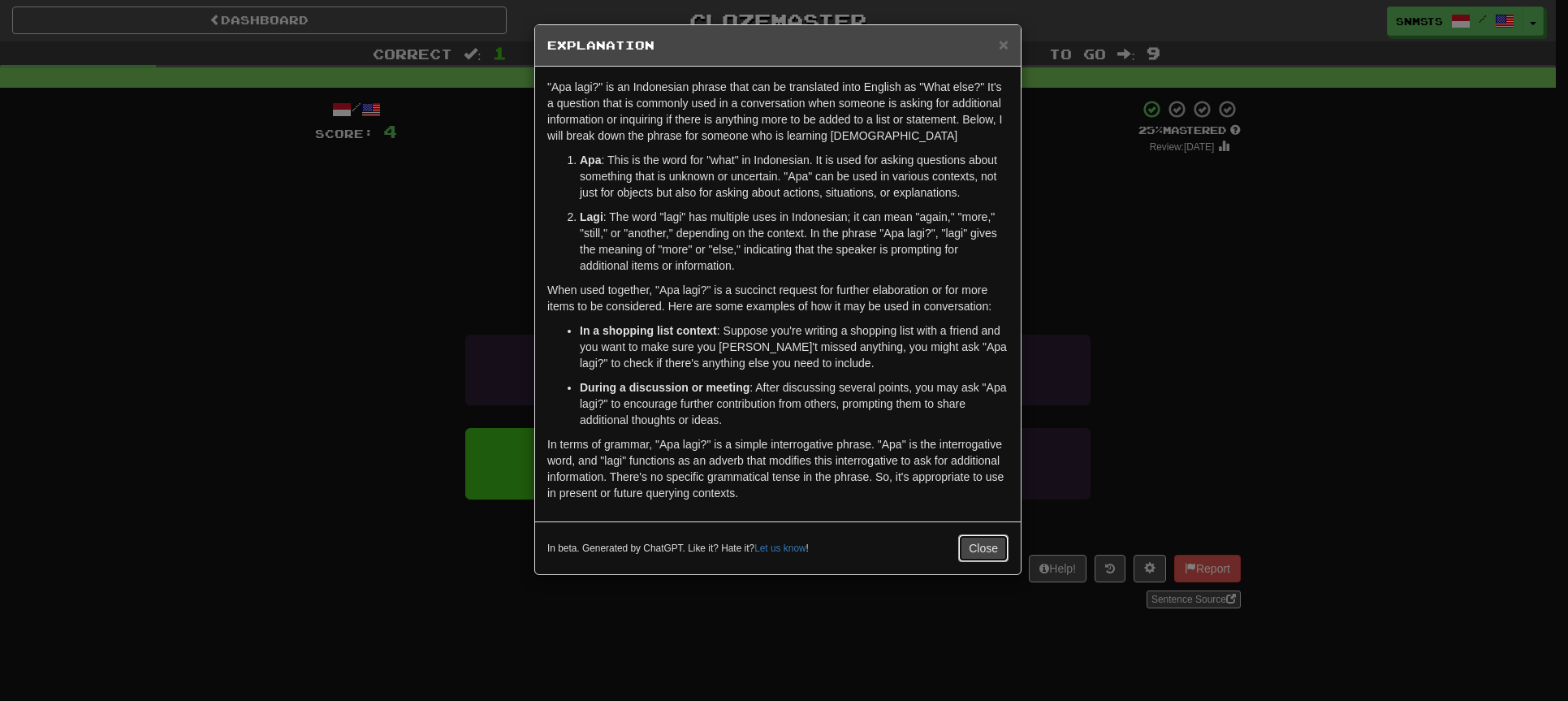
click at [988, 548] on button "Close" at bounding box center [984, 548] width 51 height 27
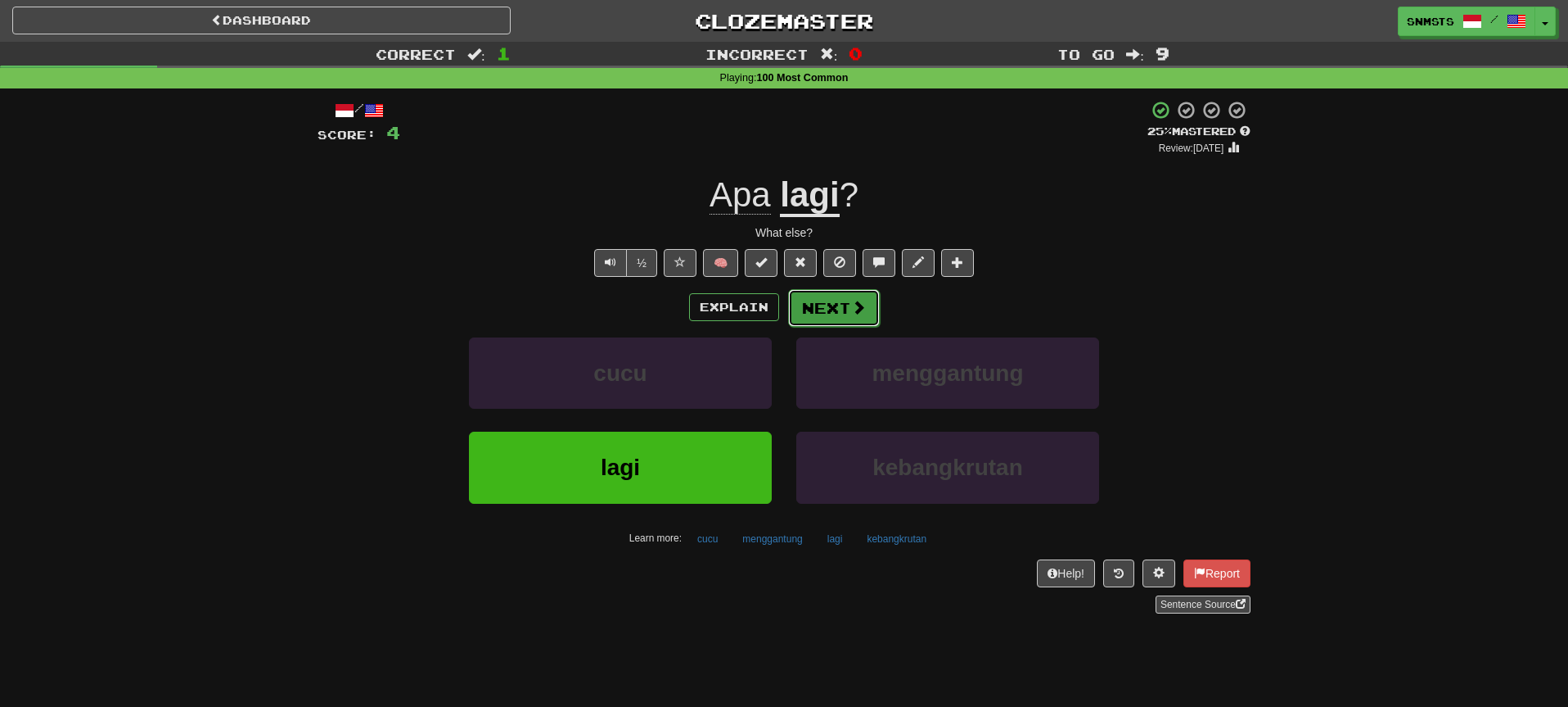
click at [850, 324] on button "Next" at bounding box center [833, 308] width 92 height 38
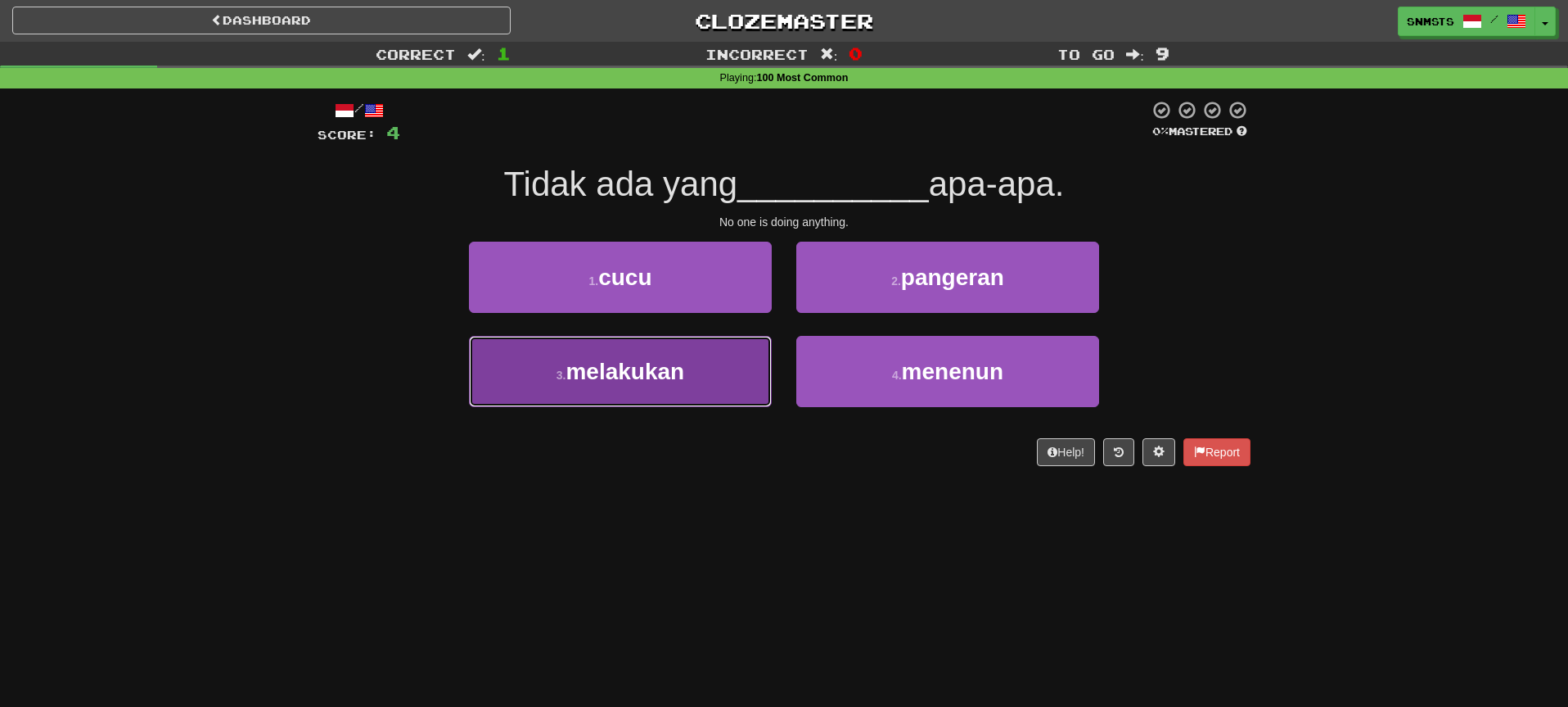
click at [739, 363] on button "3 . melakukan" at bounding box center [620, 371] width 303 height 71
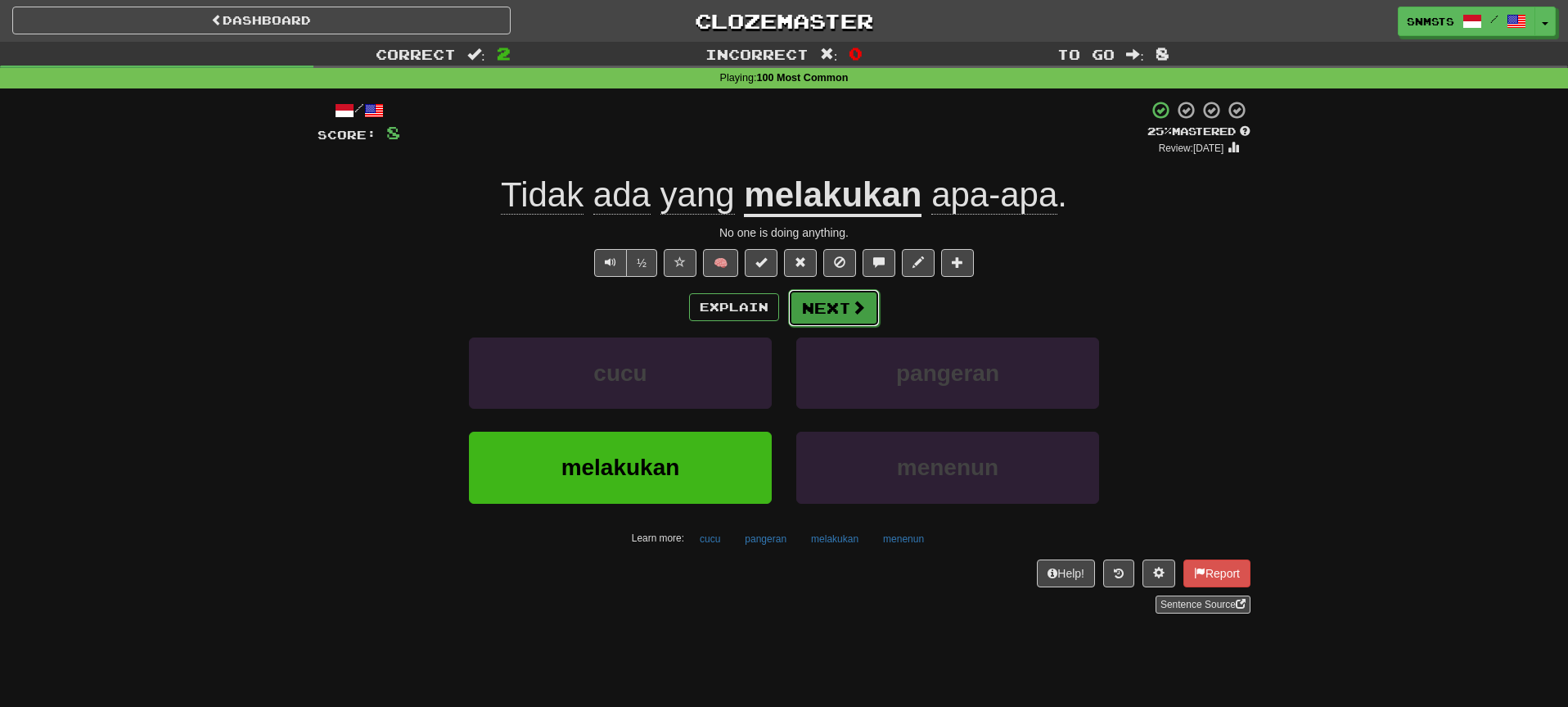
click at [817, 304] on button "Next" at bounding box center [833, 308] width 92 height 38
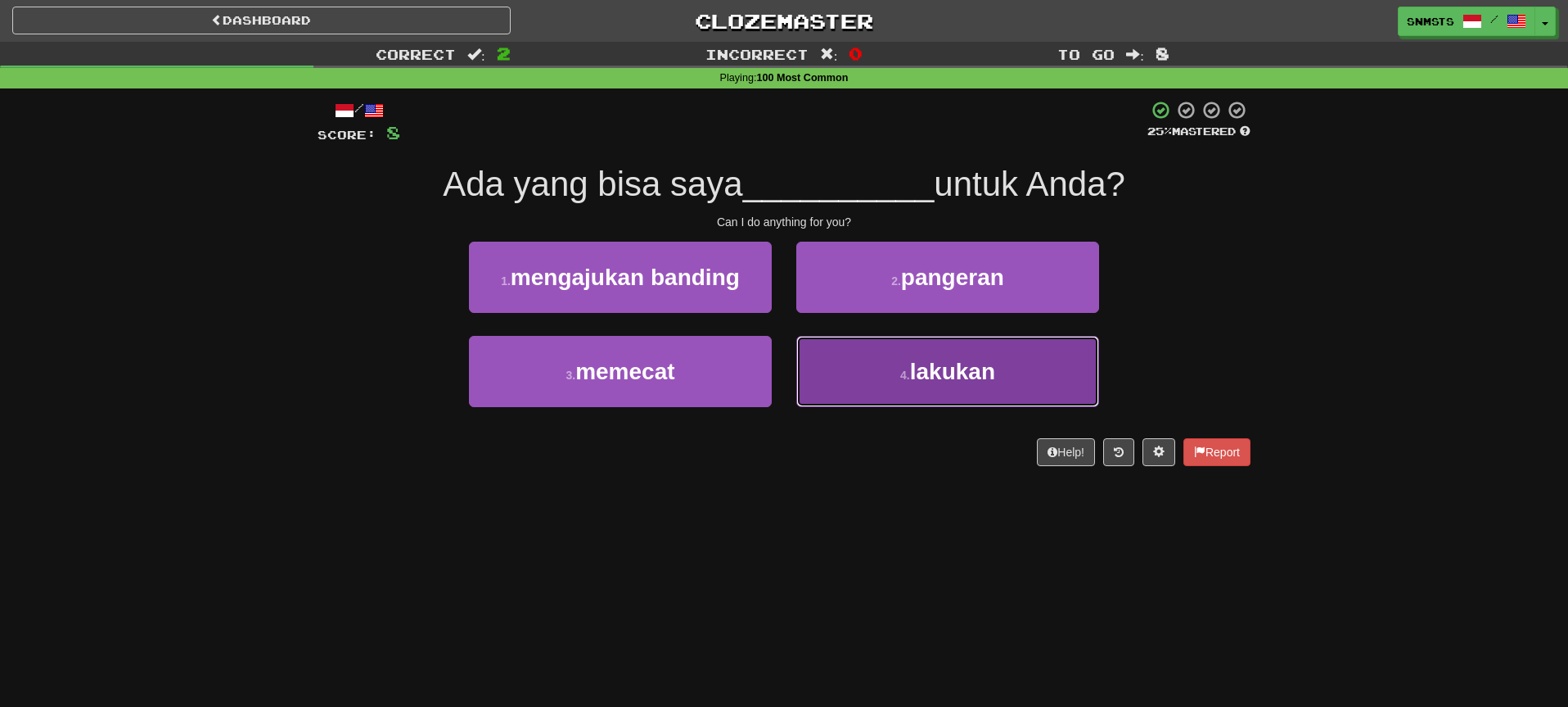
click at [859, 368] on button "4 . lakukan" at bounding box center [947, 371] width 303 height 71
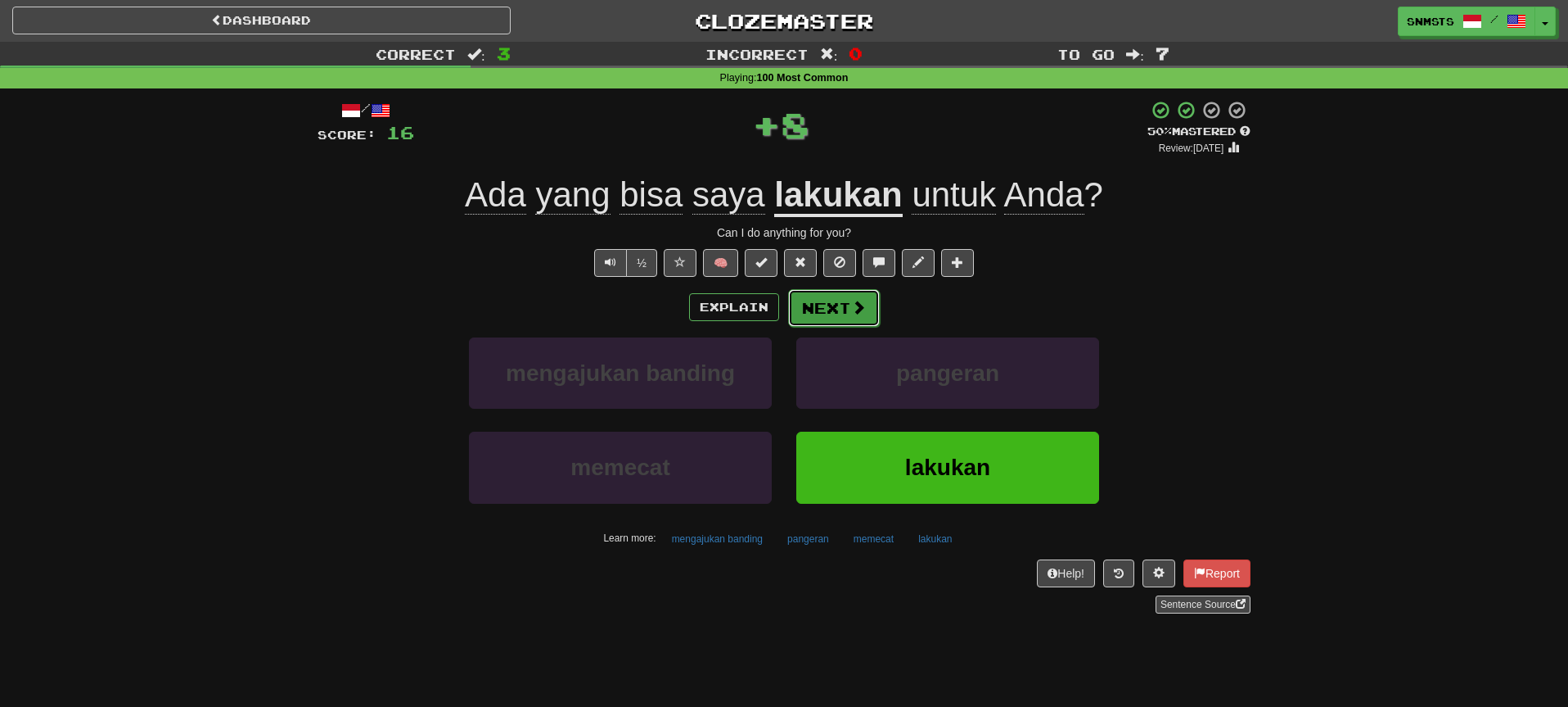
click at [847, 315] on button "Next" at bounding box center [833, 308] width 92 height 38
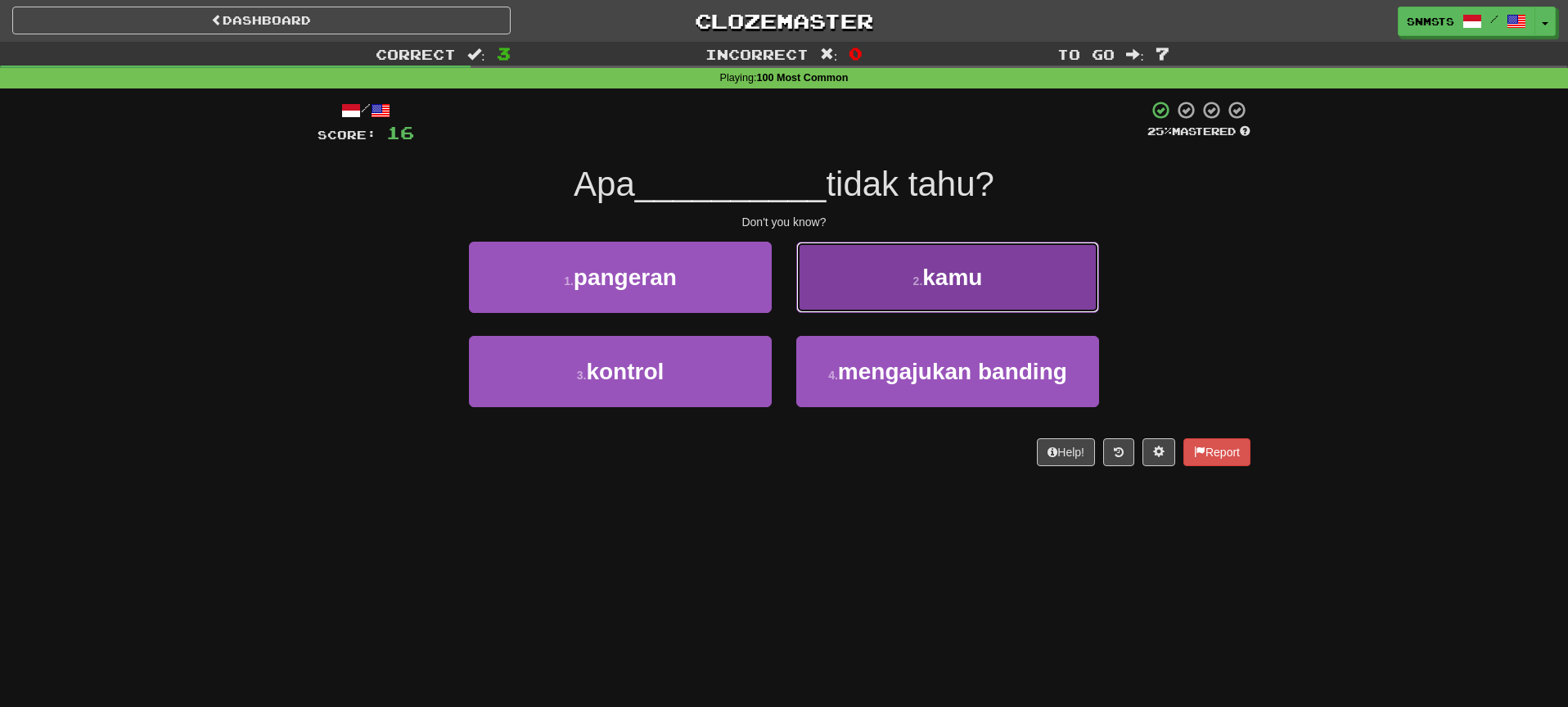
click at [856, 280] on button "2 . kamu" at bounding box center [947, 277] width 303 height 71
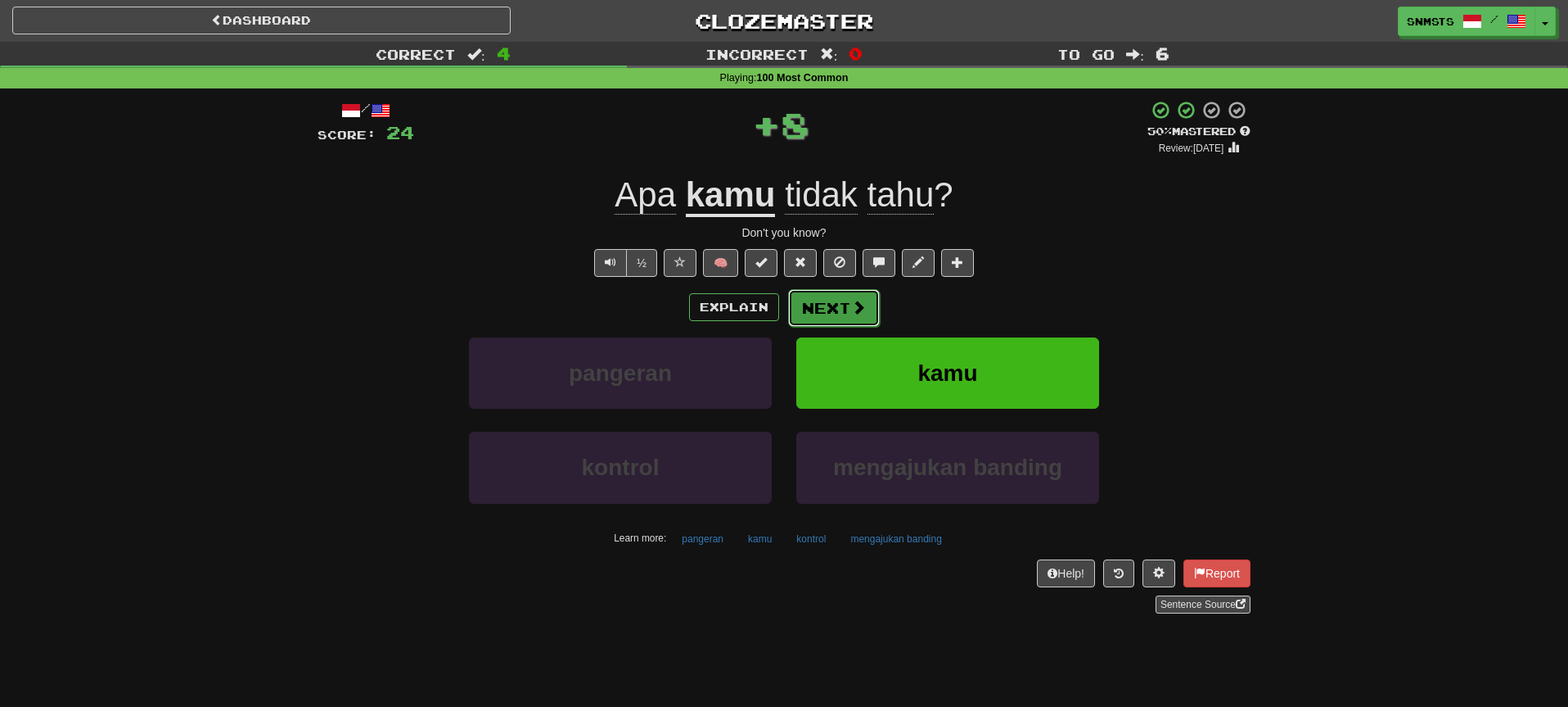
click at [820, 311] on button "Next" at bounding box center [833, 308] width 92 height 38
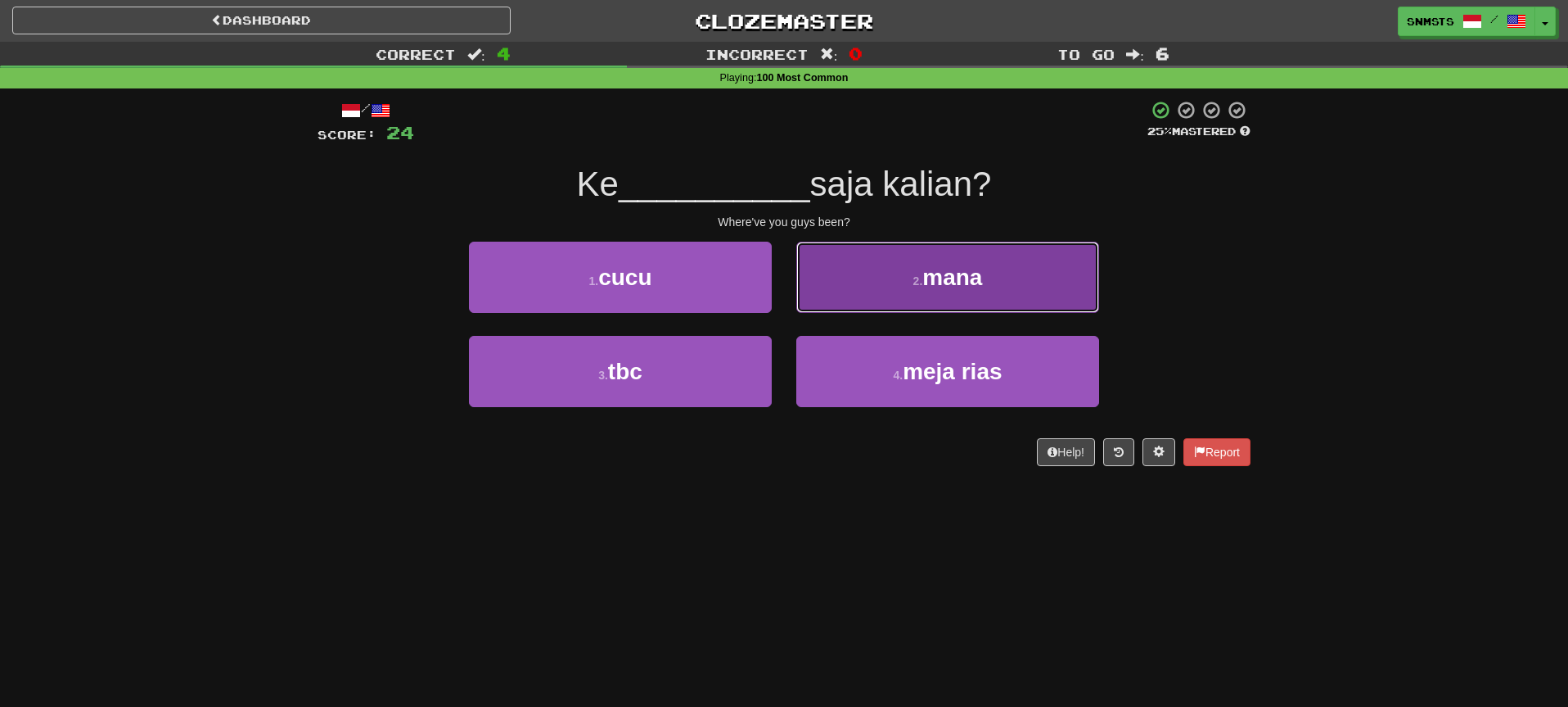
click at [873, 276] on button "2 . mana" at bounding box center [947, 277] width 303 height 71
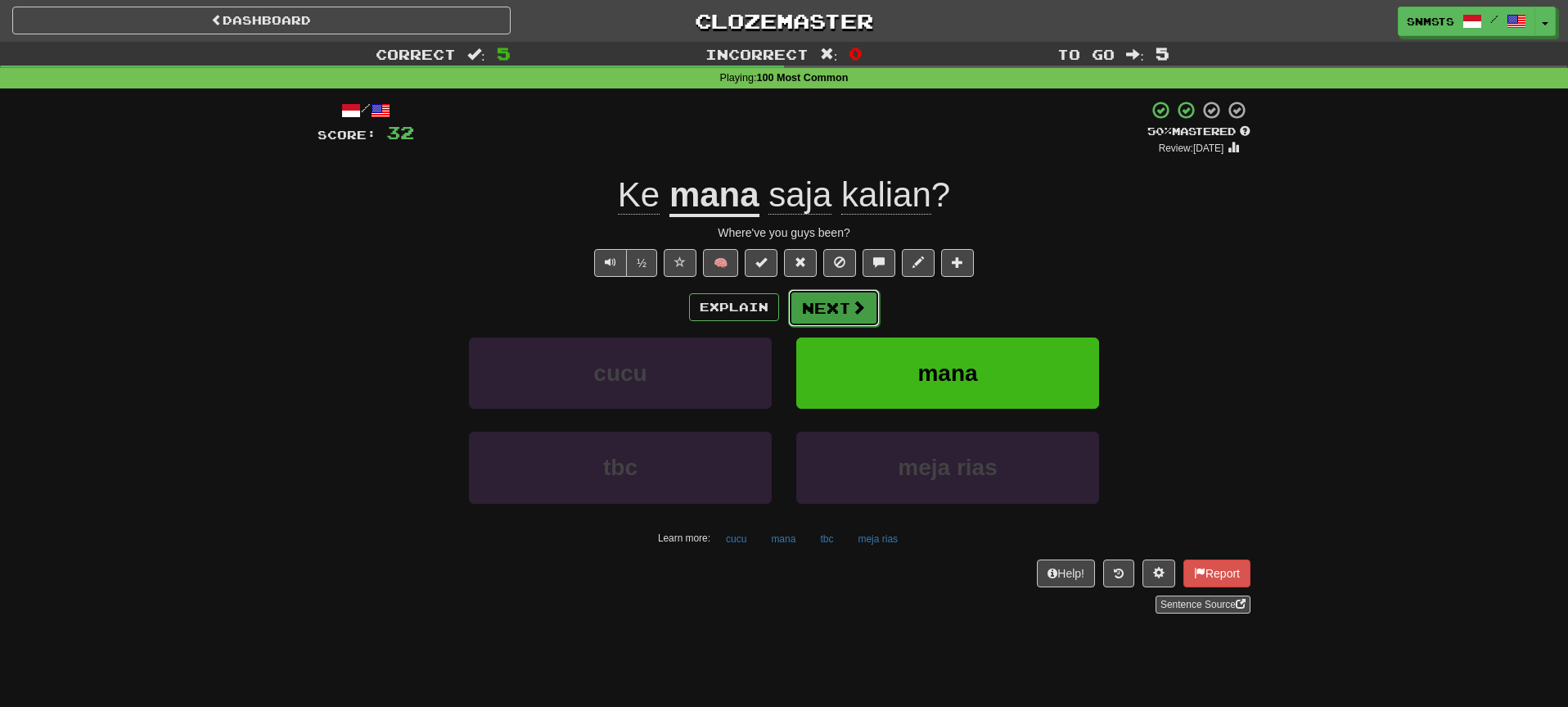
click at [826, 309] on button "Next" at bounding box center [833, 308] width 92 height 38
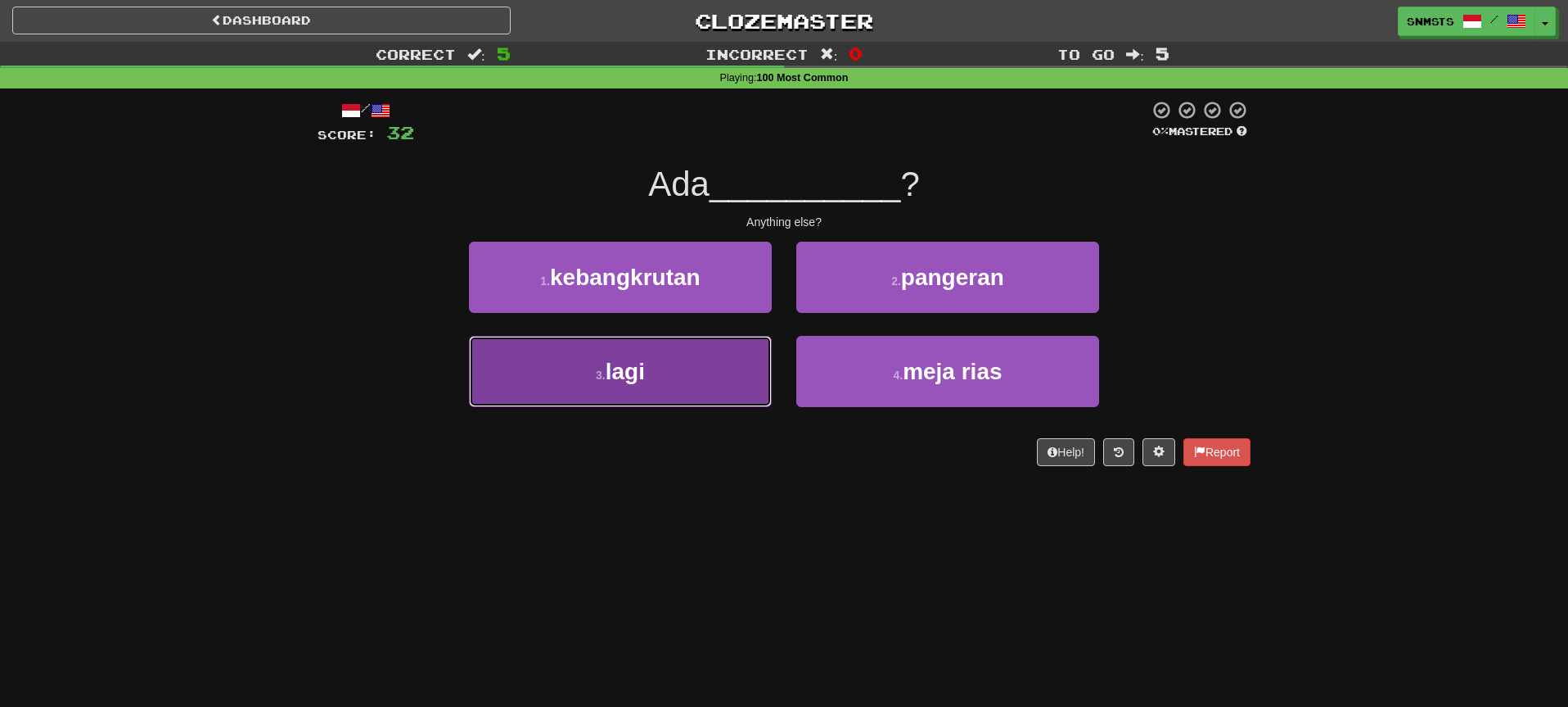
click at [744, 360] on button "3 . lagi" at bounding box center [620, 371] width 303 height 71
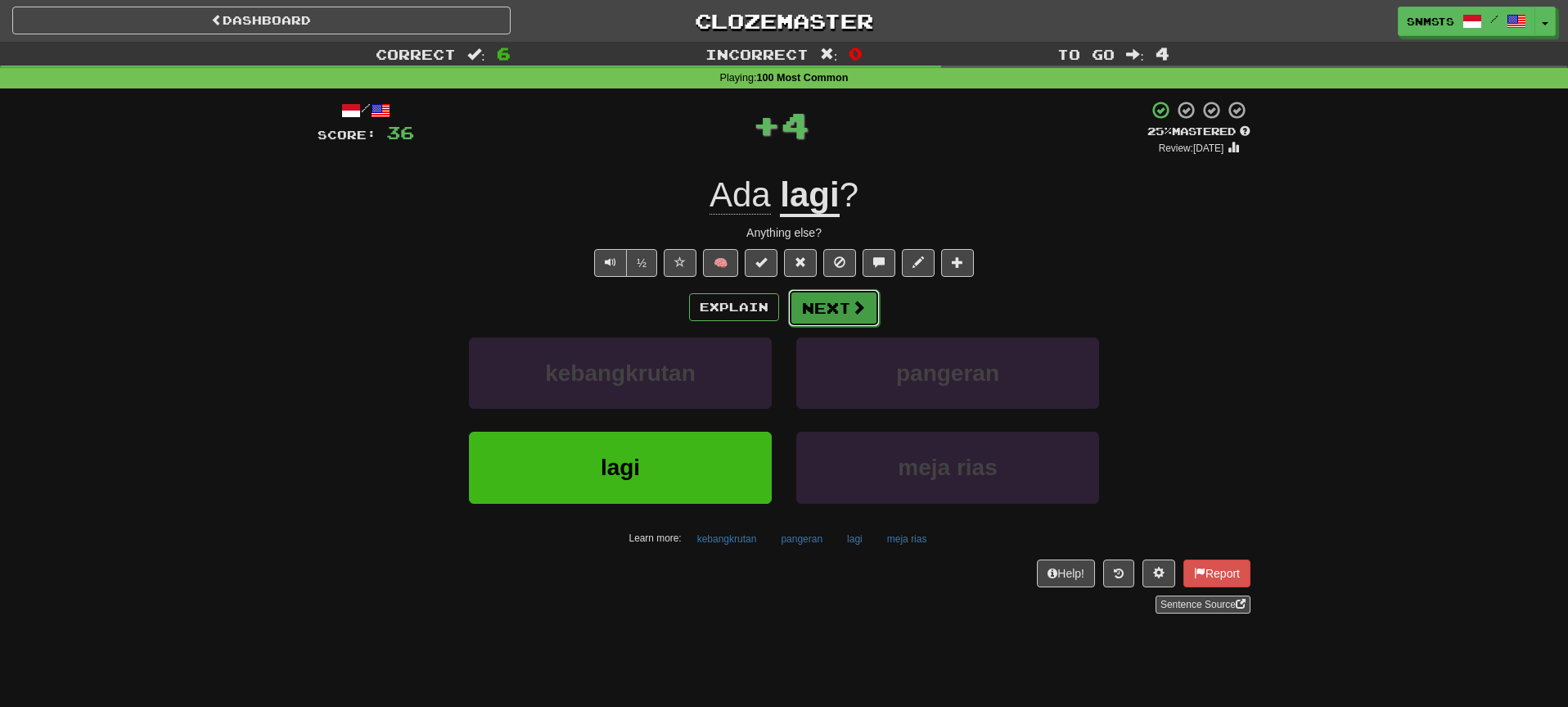
click at [824, 311] on button "Next" at bounding box center [833, 308] width 92 height 38
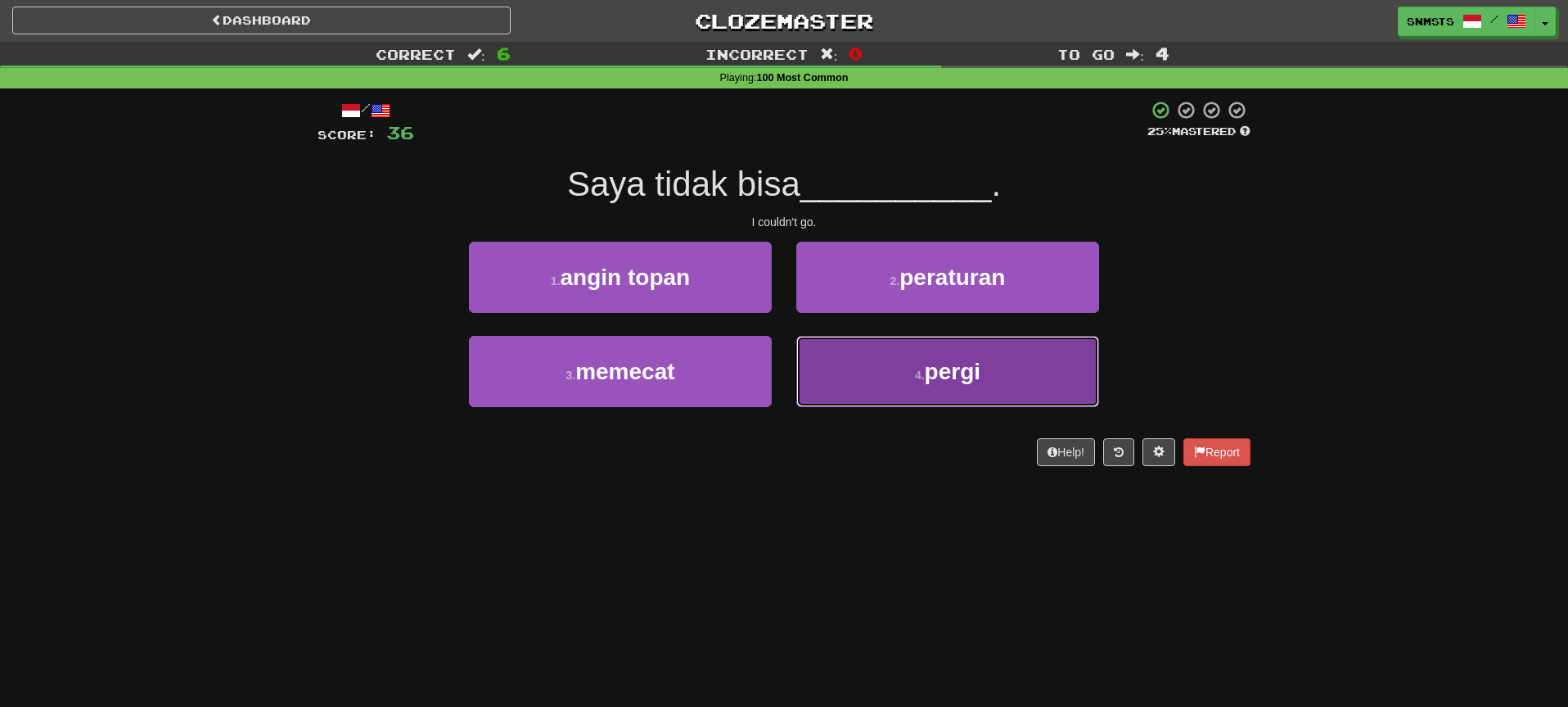
click at [815, 345] on button "4 . pergi" at bounding box center [947, 371] width 303 height 71
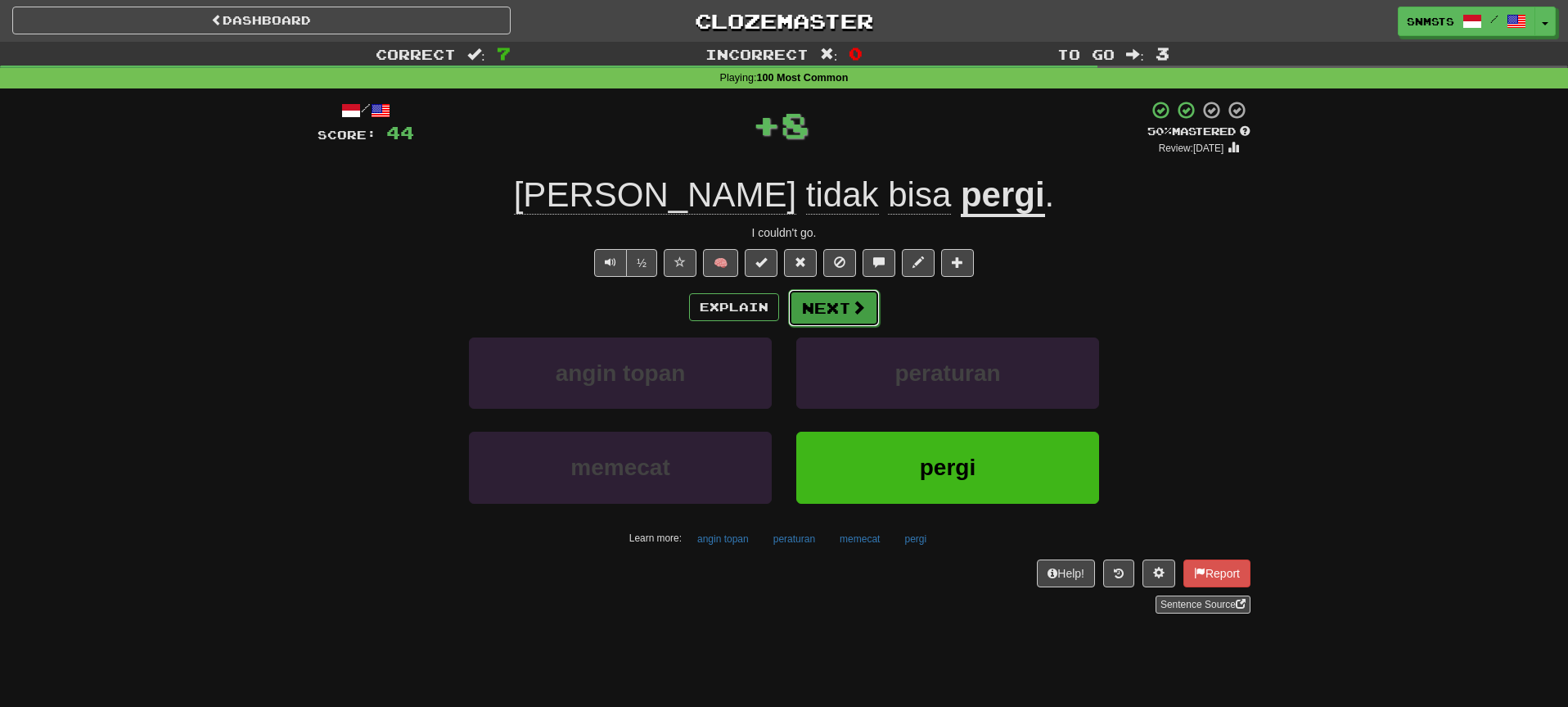
click at [817, 316] on button "Next" at bounding box center [833, 308] width 92 height 38
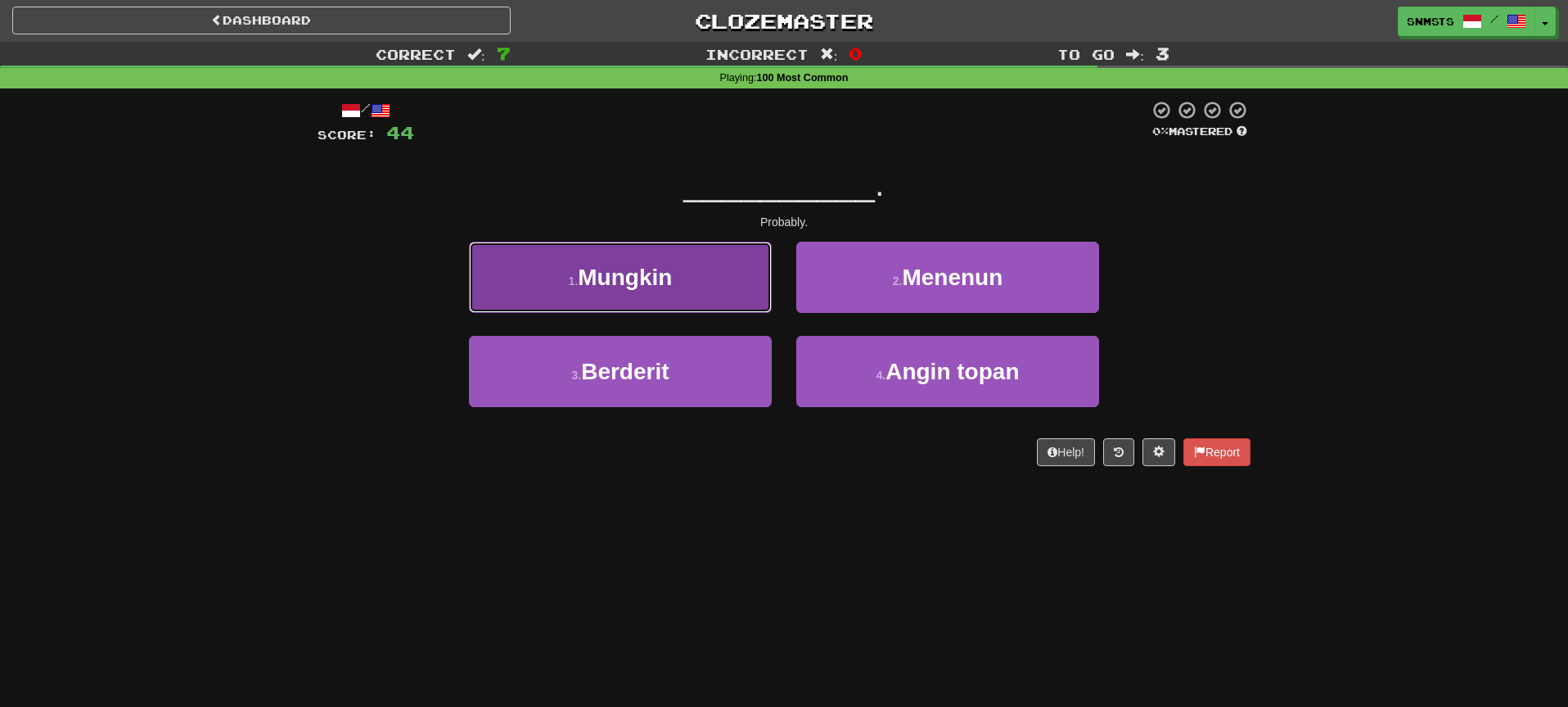
click at [745, 293] on button "1 . Mungkin" at bounding box center [620, 277] width 303 height 71
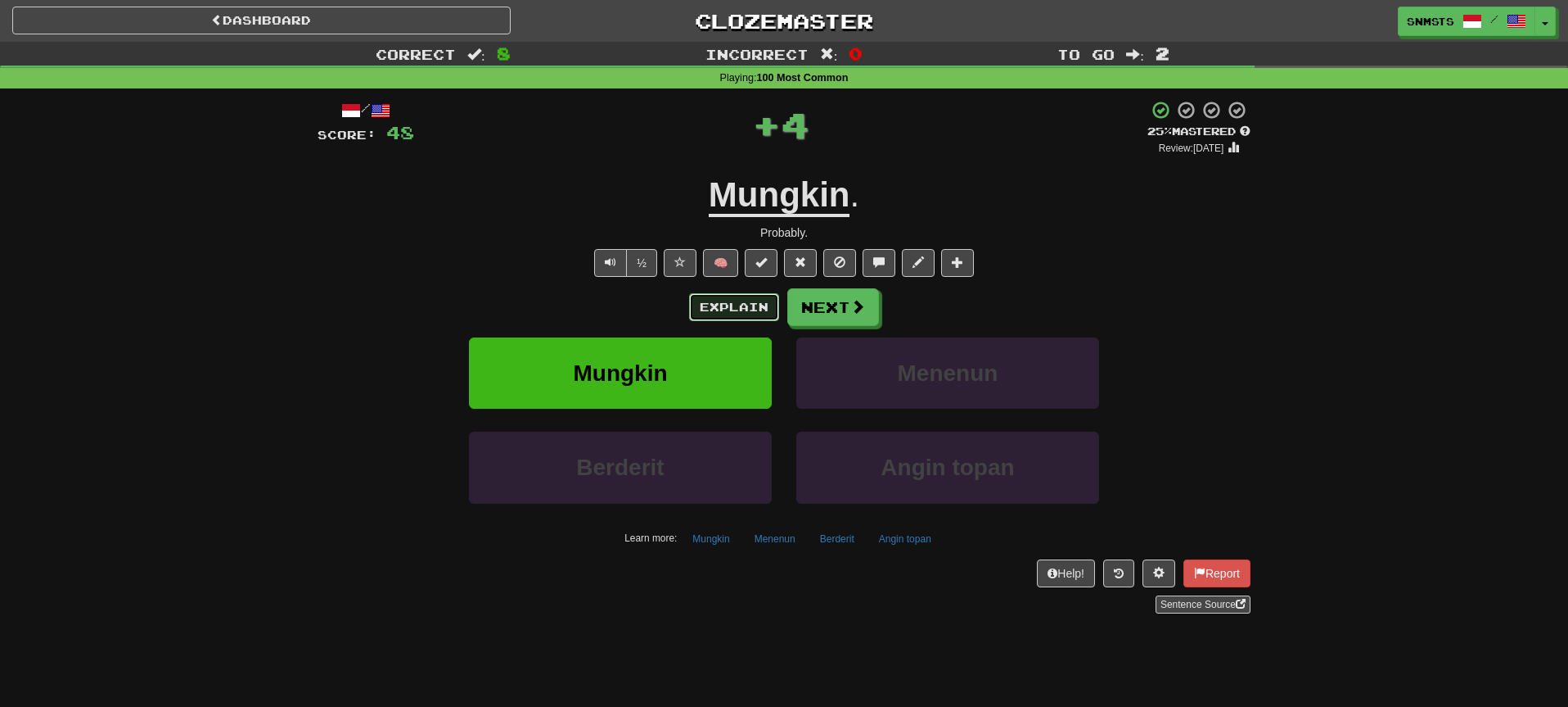
click at [750, 304] on button "Explain" at bounding box center [733, 307] width 90 height 27
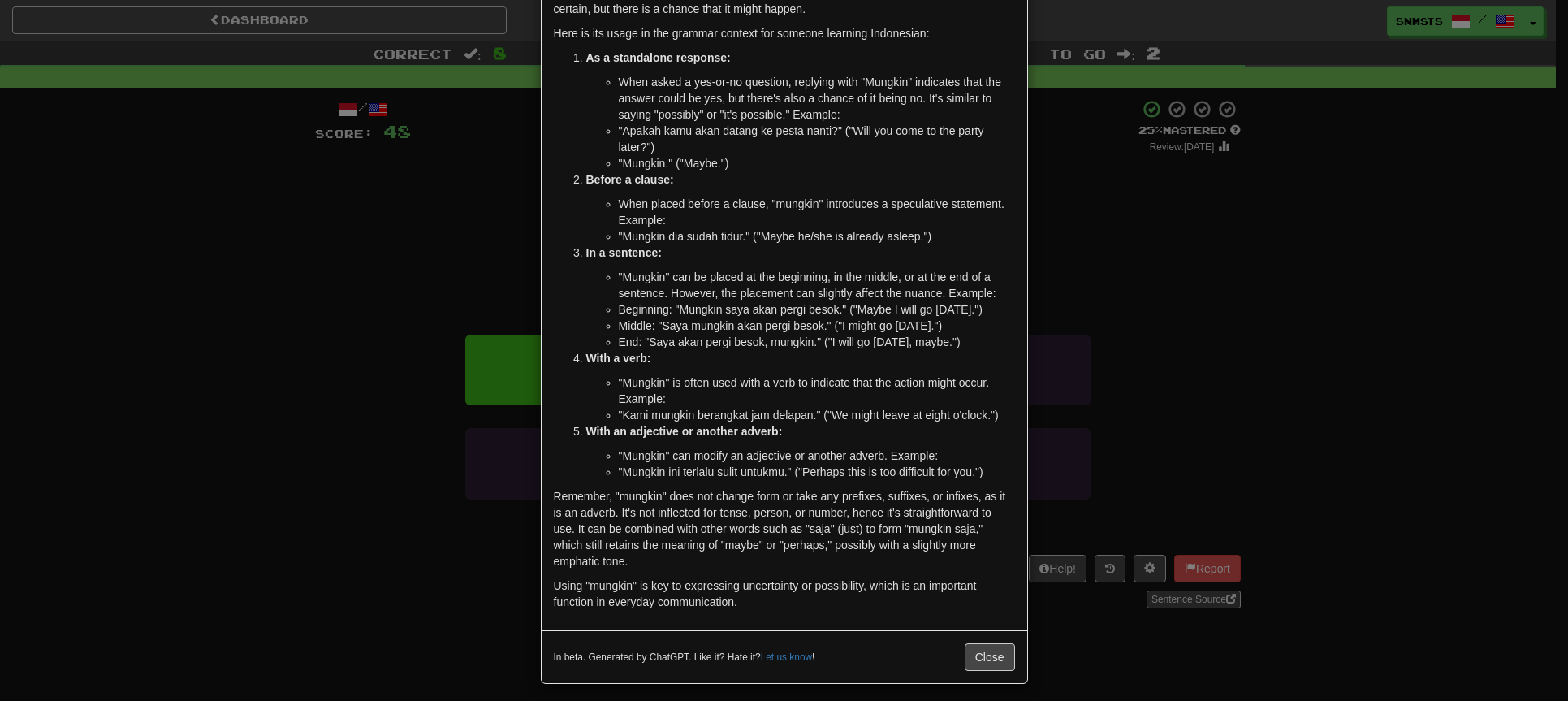
scroll to position [134, 0]
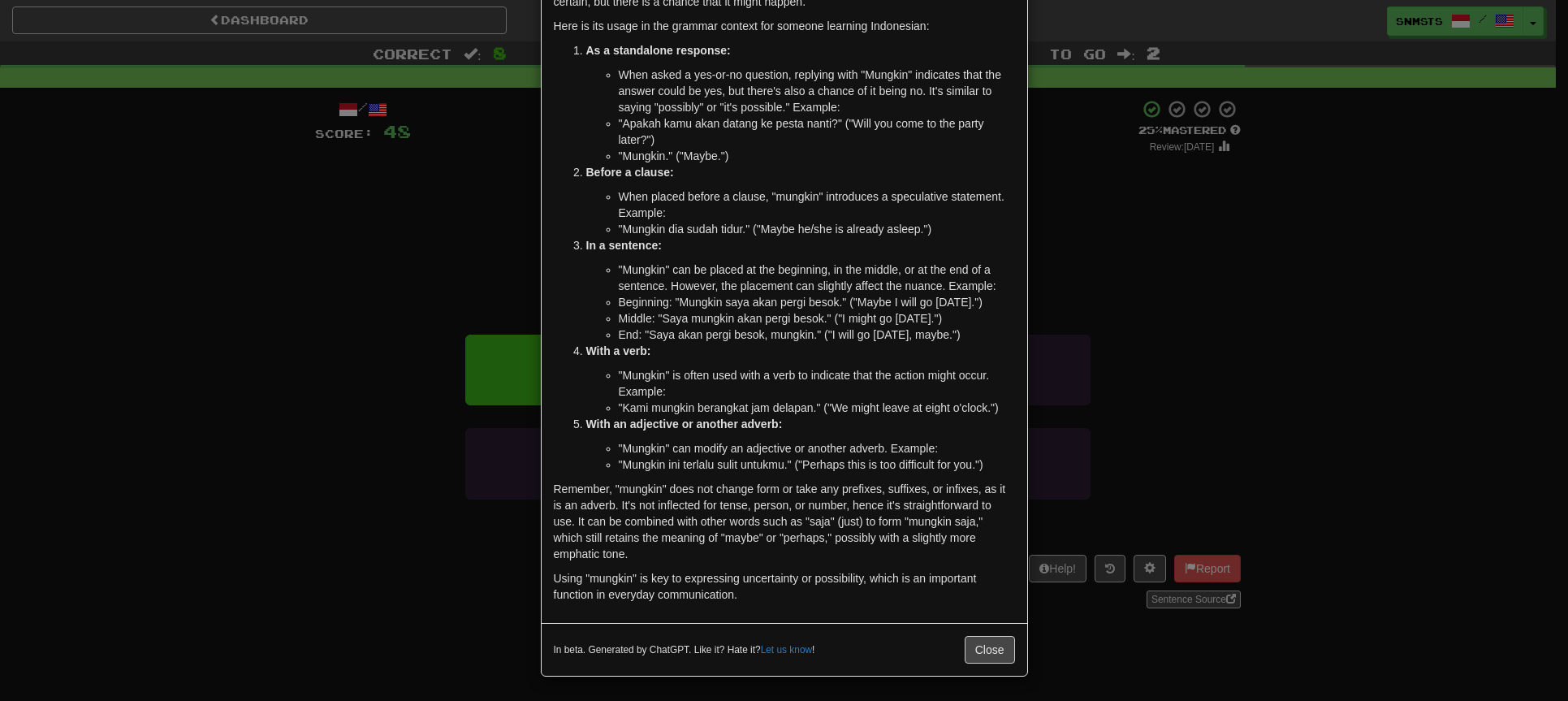
click at [1084, 256] on div "× Explanation Certainly! In the Indonesian language, "mungkin" is an adverb tha…" at bounding box center [784, 350] width 1568 height 701
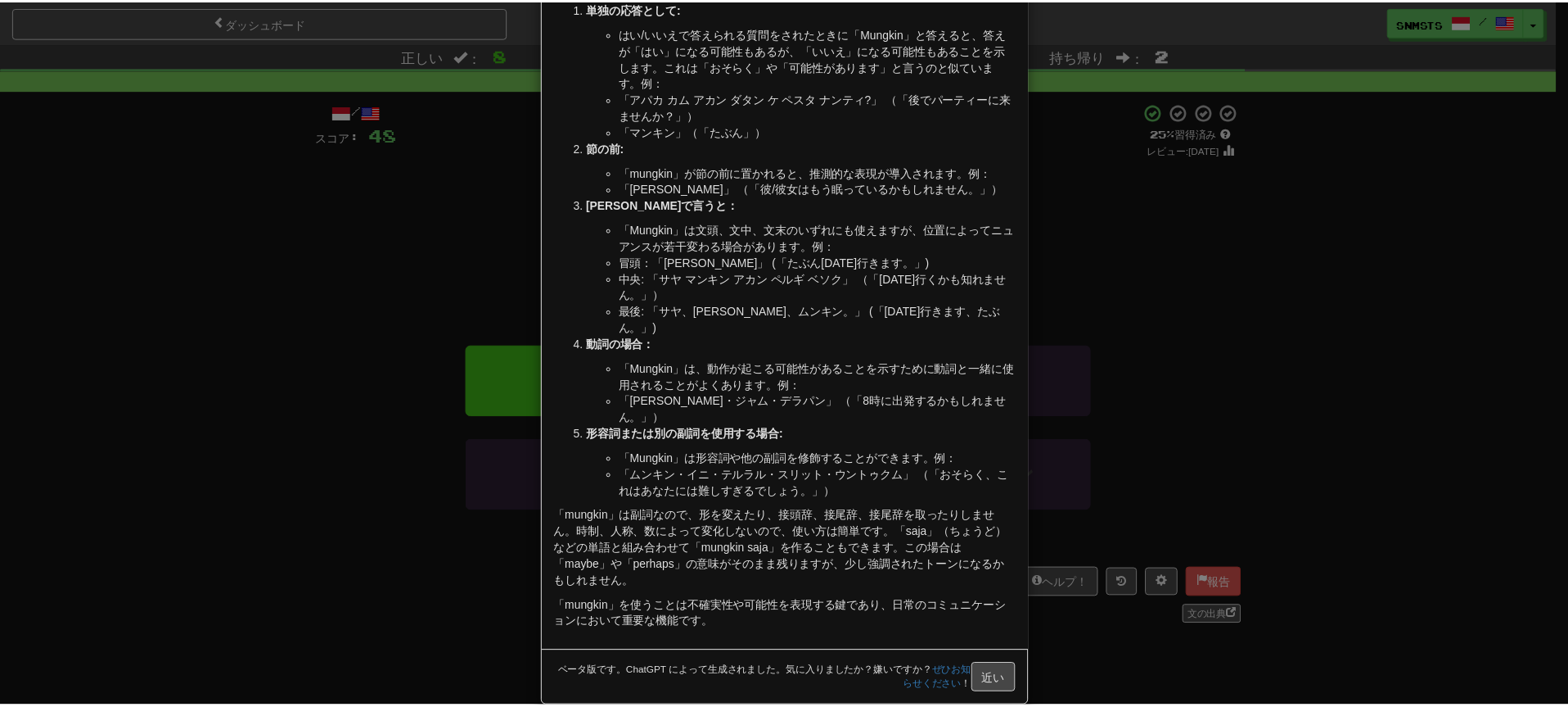
scroll to position [202, 0]
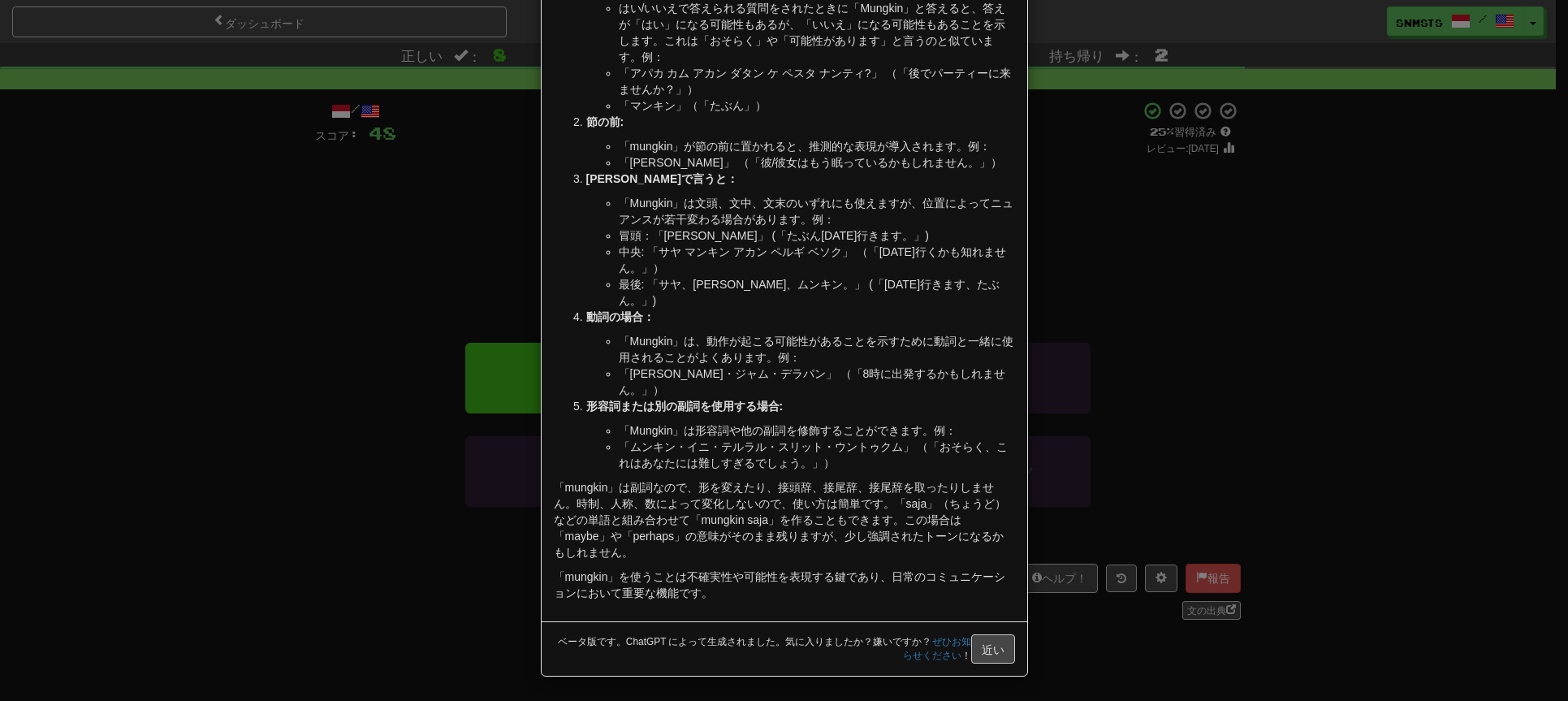
click at [1167, 299] on div "× 説明 もちろんです！インドネシア語の「mungkin」は、英語で「たぶん」や「ひょっとすると」を意味する副詞です。これは、ある出来事や状況が起こる可能性や…" at bounding box center [784, 350] width 1568 height 701
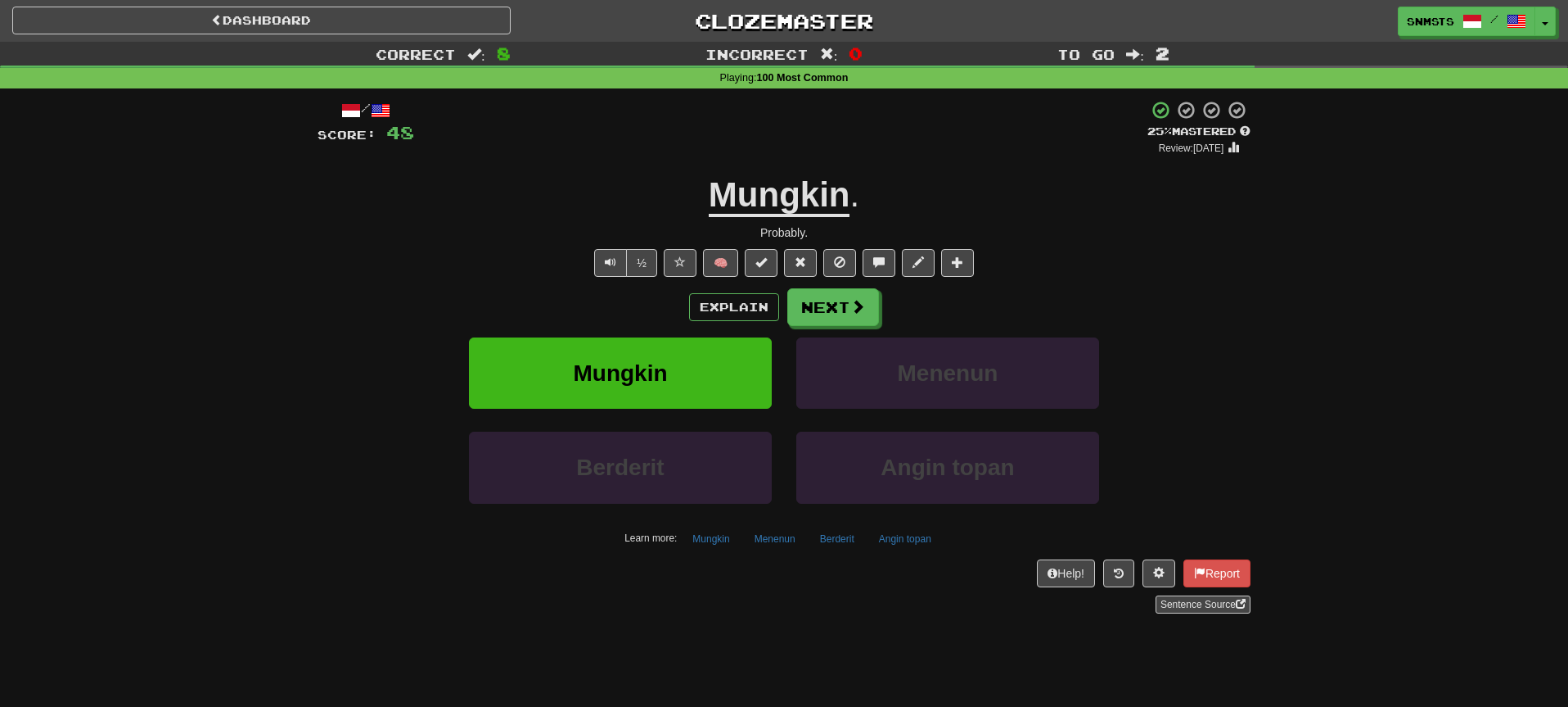
click at [1077, 280] on div "/ Score: 48 + 4 25 % Mastered Review: 2025-09-18 Mungkin . Probably. ½ 🧠 Explai…" at bounding box center [784, 357] width 933 height 513
click at [855, 311] on span at bounding box center [859, 307] width 15 height 15
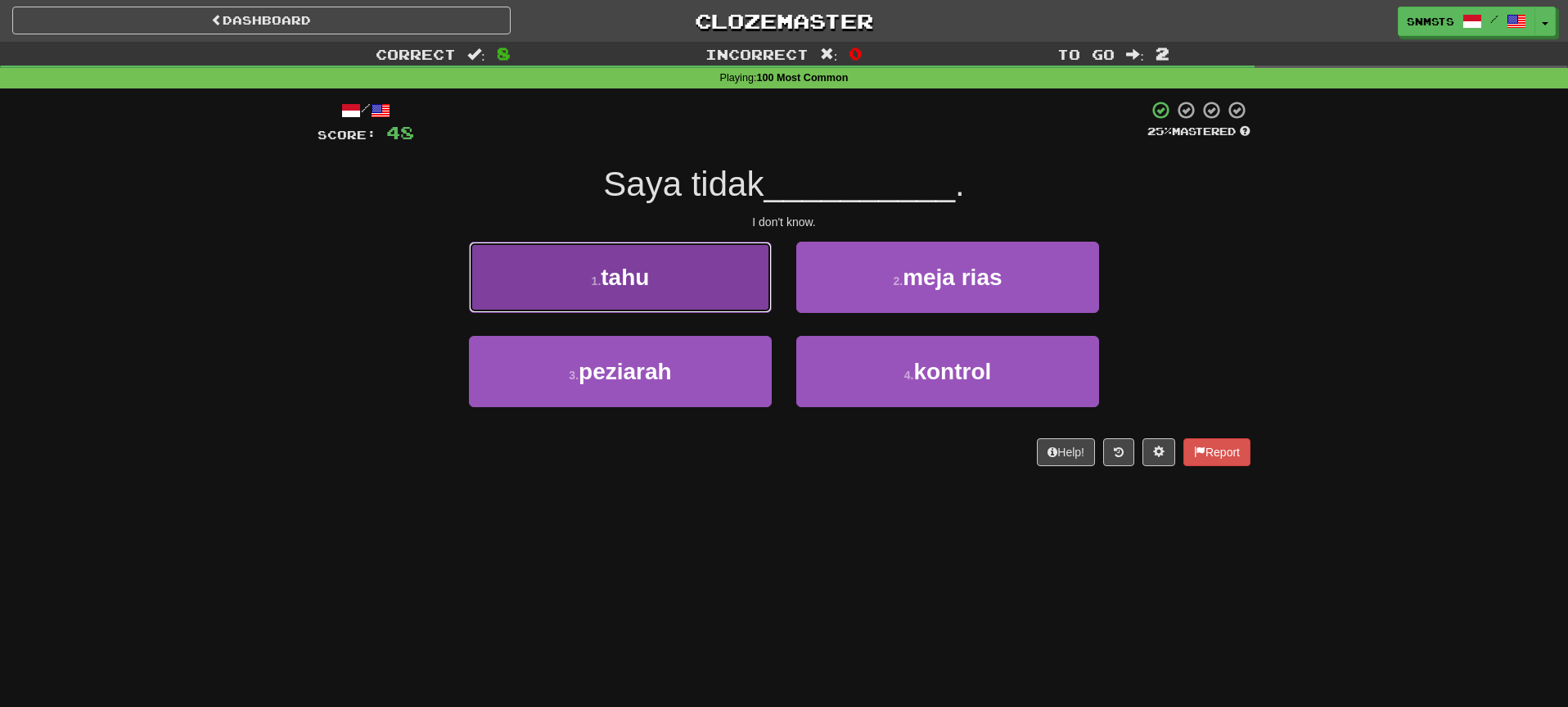
click at [748, 285] on button "1 . tahu" at bounding box center [620, 277] width 303 height 71
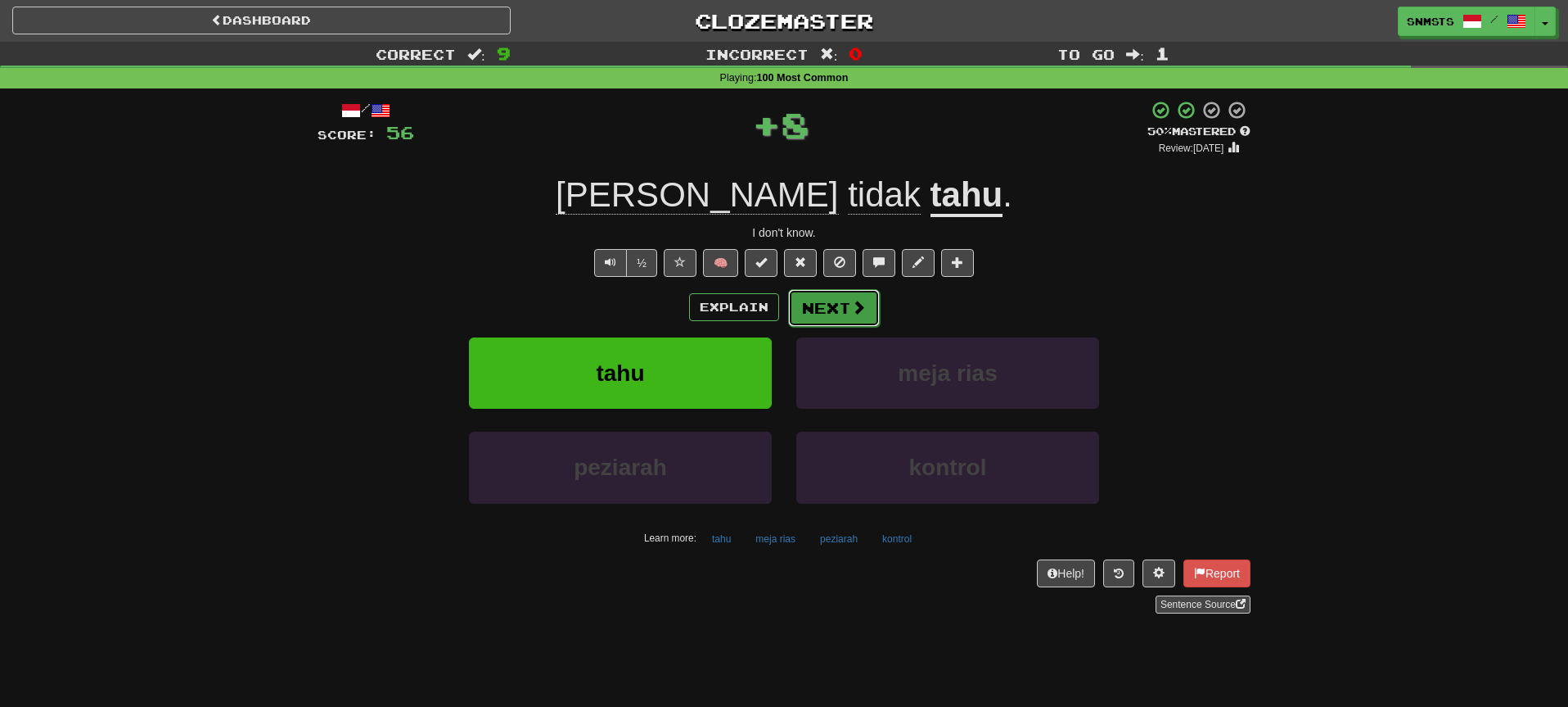
click at [823, 304] on button "Next" at bounding box center [833, 308] width 92 height 38
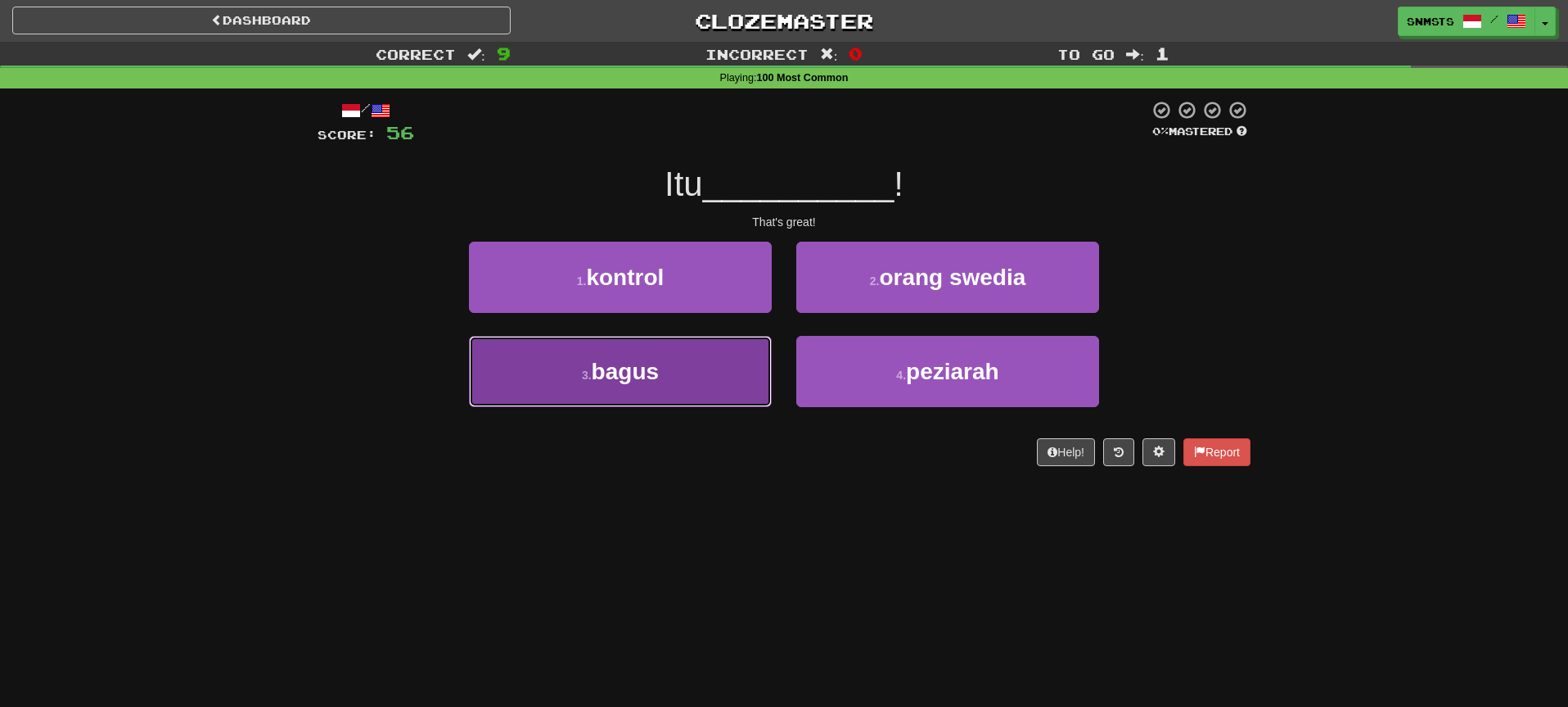
click at [682, 367] on button "3 . bagus" at bounding box center [620, 371] width 303 height 71
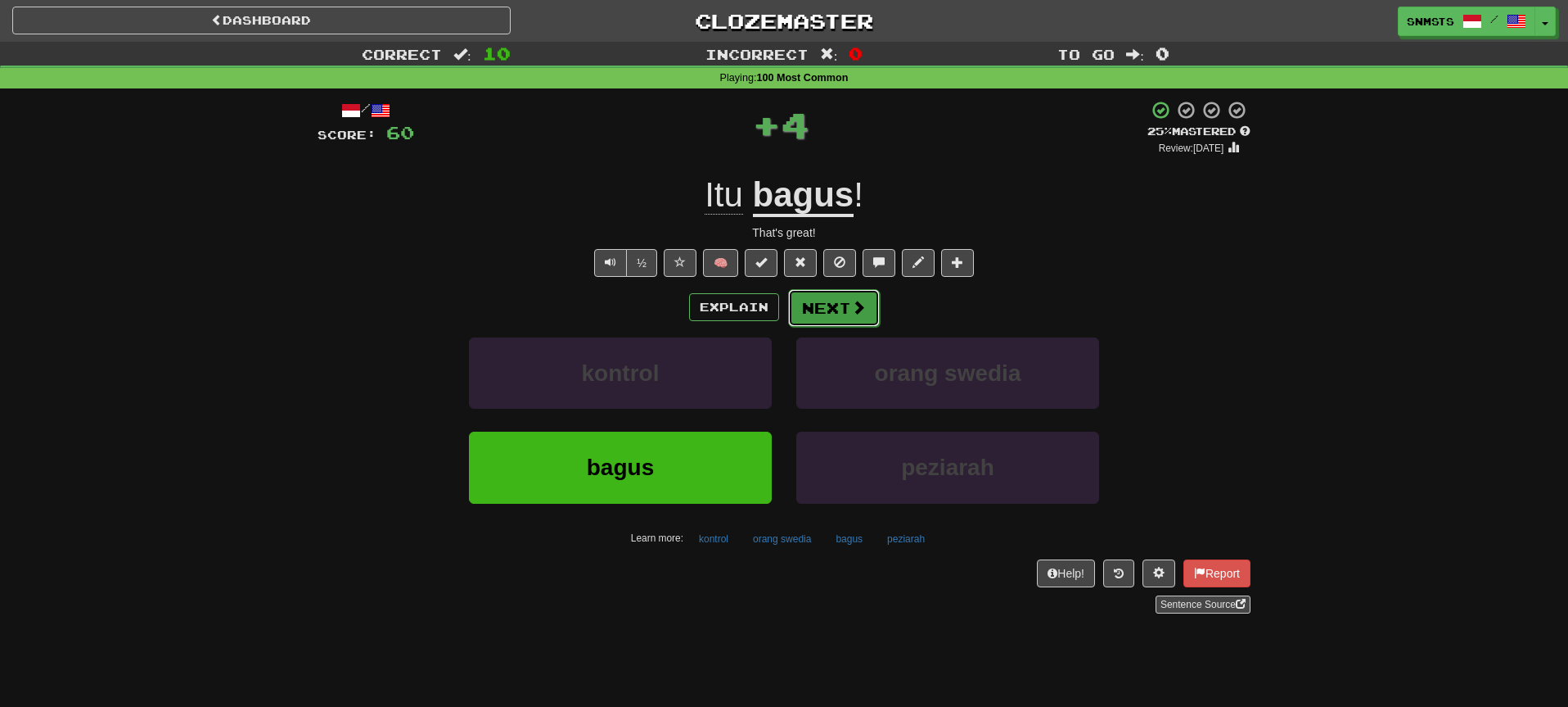
click at [841, 311] on button "Next" at bounding box center [833, 308] width 92 height 38
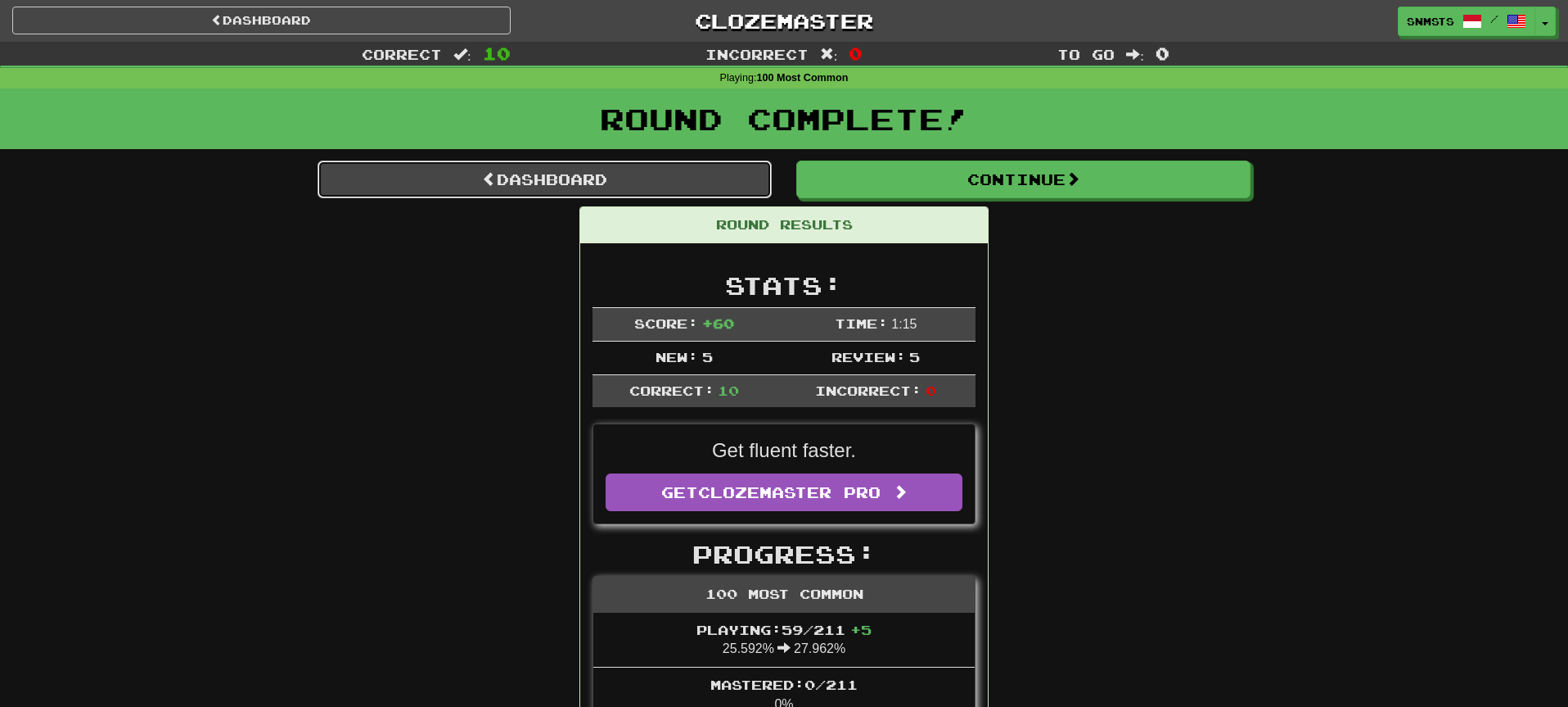
click at [661, 178] on link "Dashboard" at bounding box center [544, 179] width 454 height 38
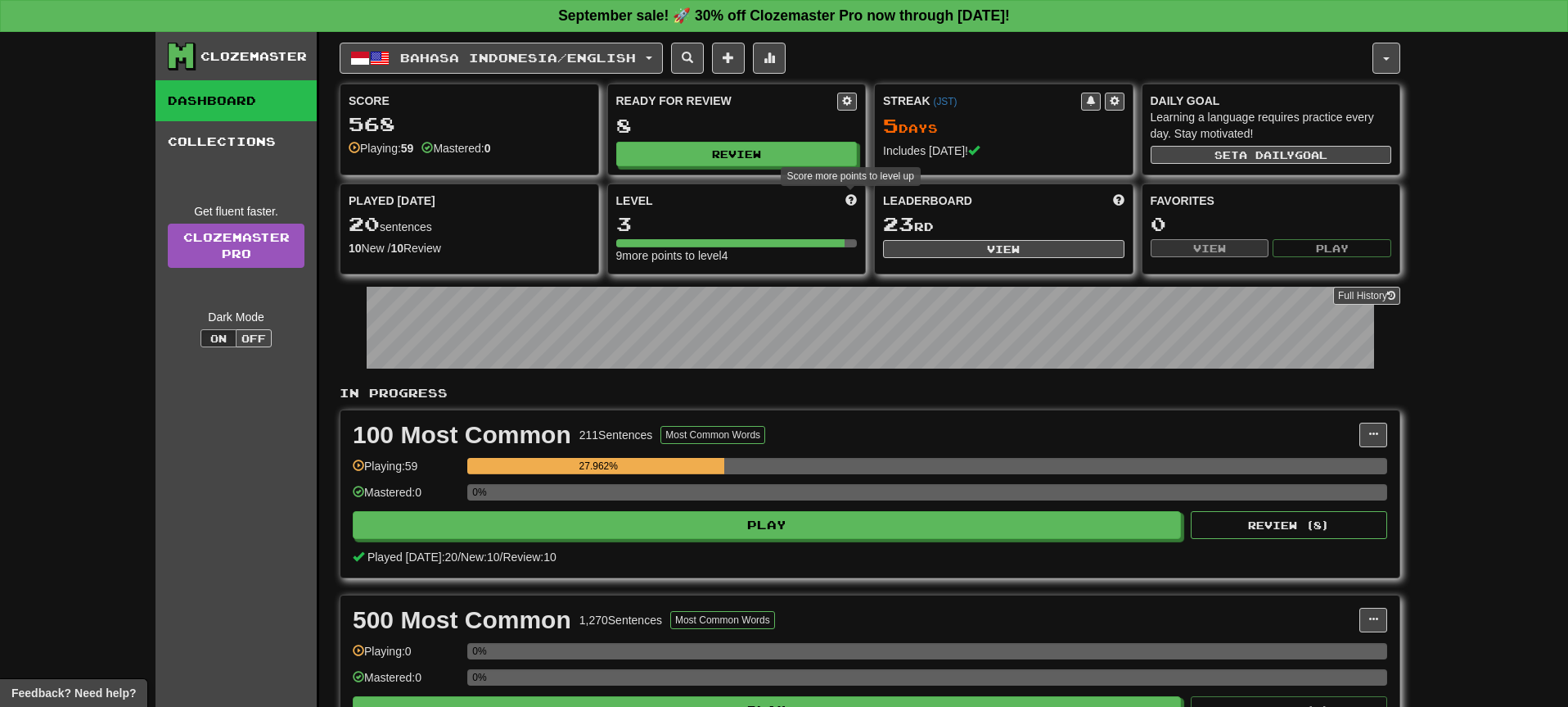
click at [852, 201] on span at bounding box center [851, 200] width 11 height 11
click at [853, 198] on span at bounding box center [851, 200] width 11 height 11
click at [849, 199] on span at bounding box center [851, 200] width 11 height 11
click at [575, 53] on span "Bahasa Indonesia / English" at bounding box center [518, 58] width 236 height 14
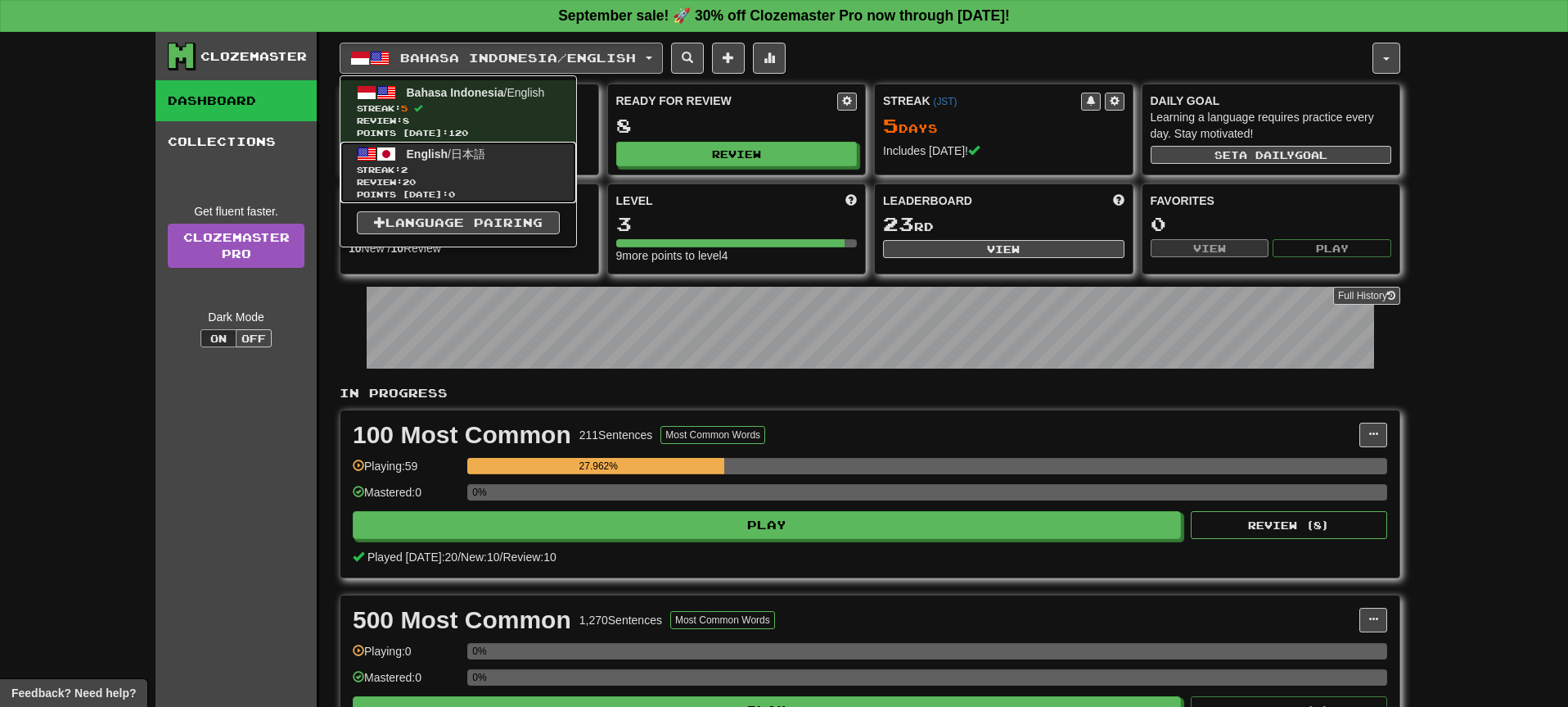
click at [525, 159] on link "English / 日本語 Streak: 2 Review: 20 Points today: 0" at bounding box center [459, 172] width 236 height 61
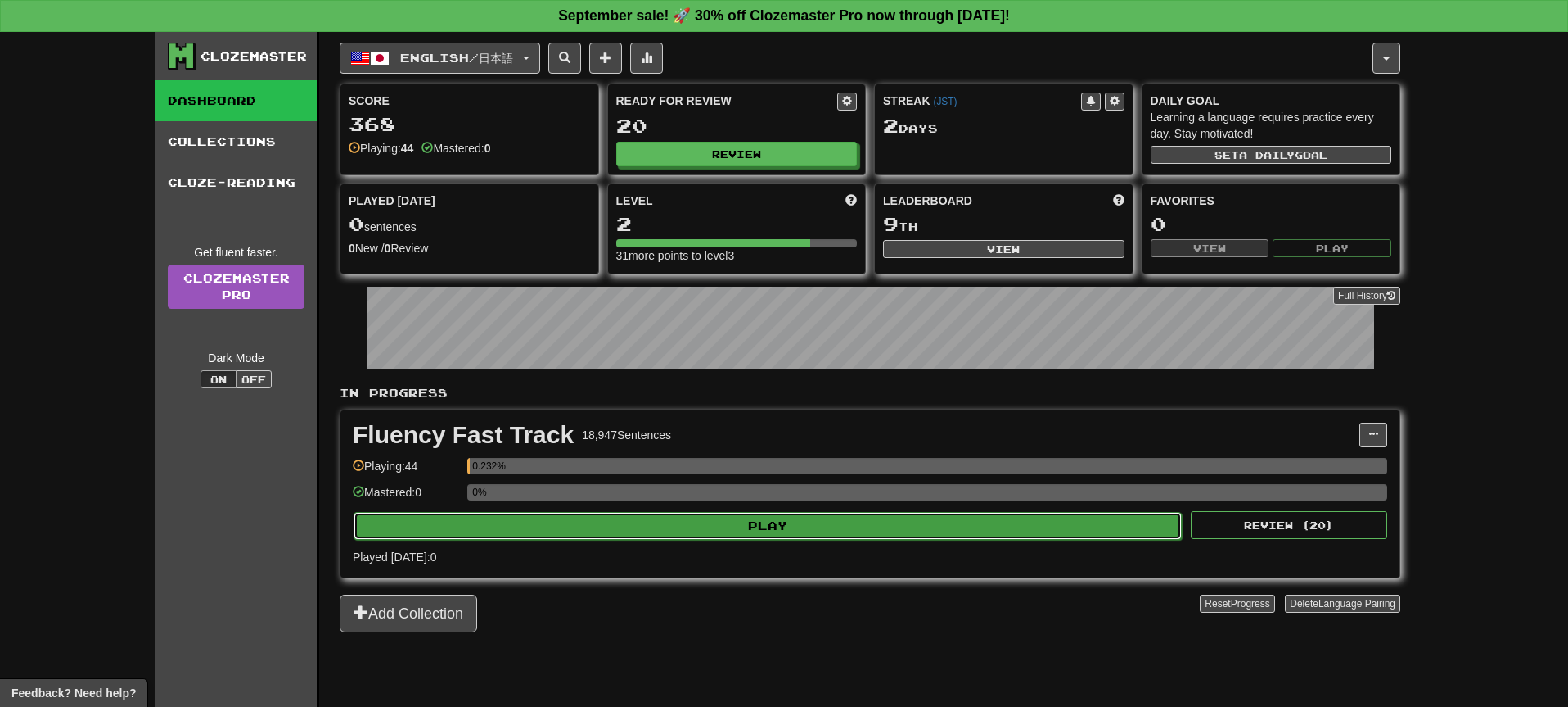
click at [732, 532] on button "Play" at bounding box center [768, 525] width 828 height 27
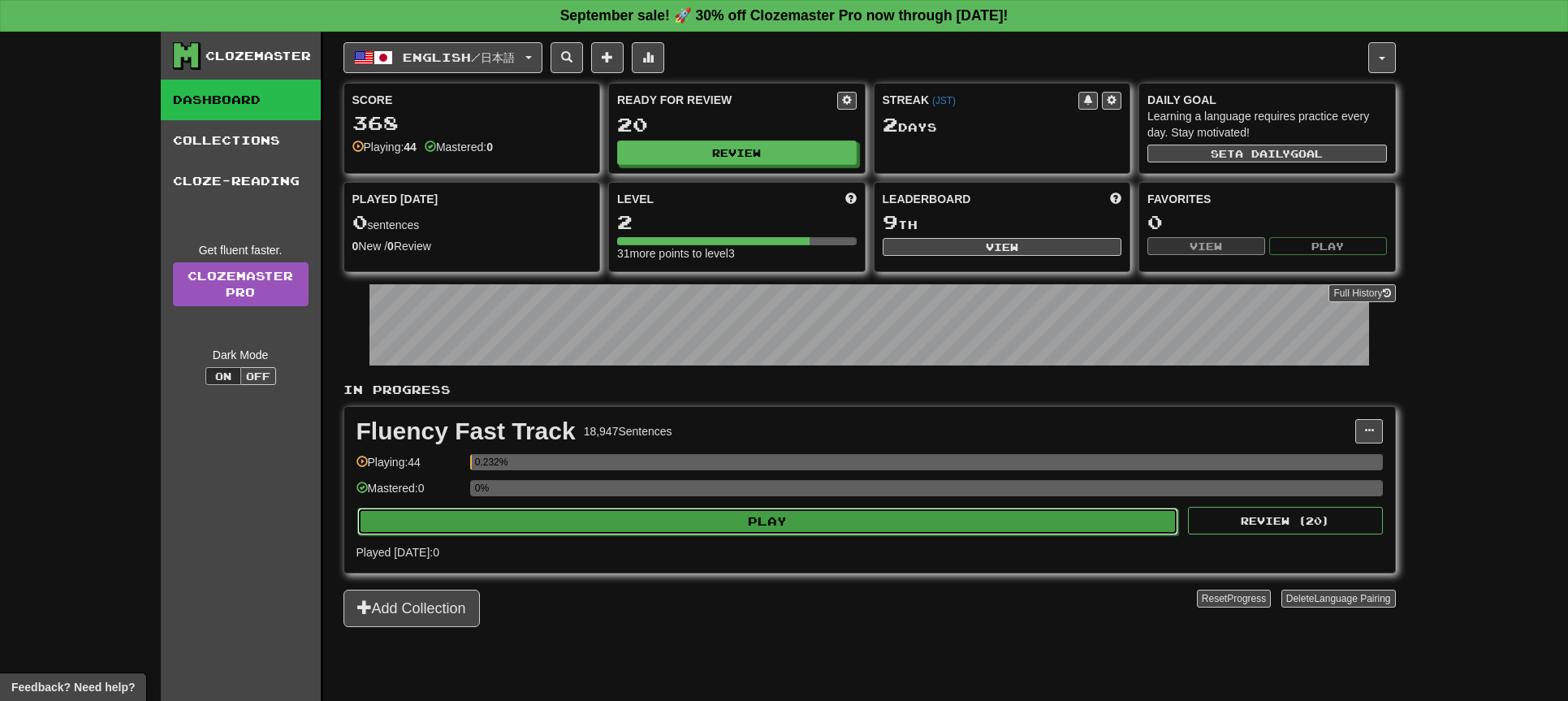
select select "**"
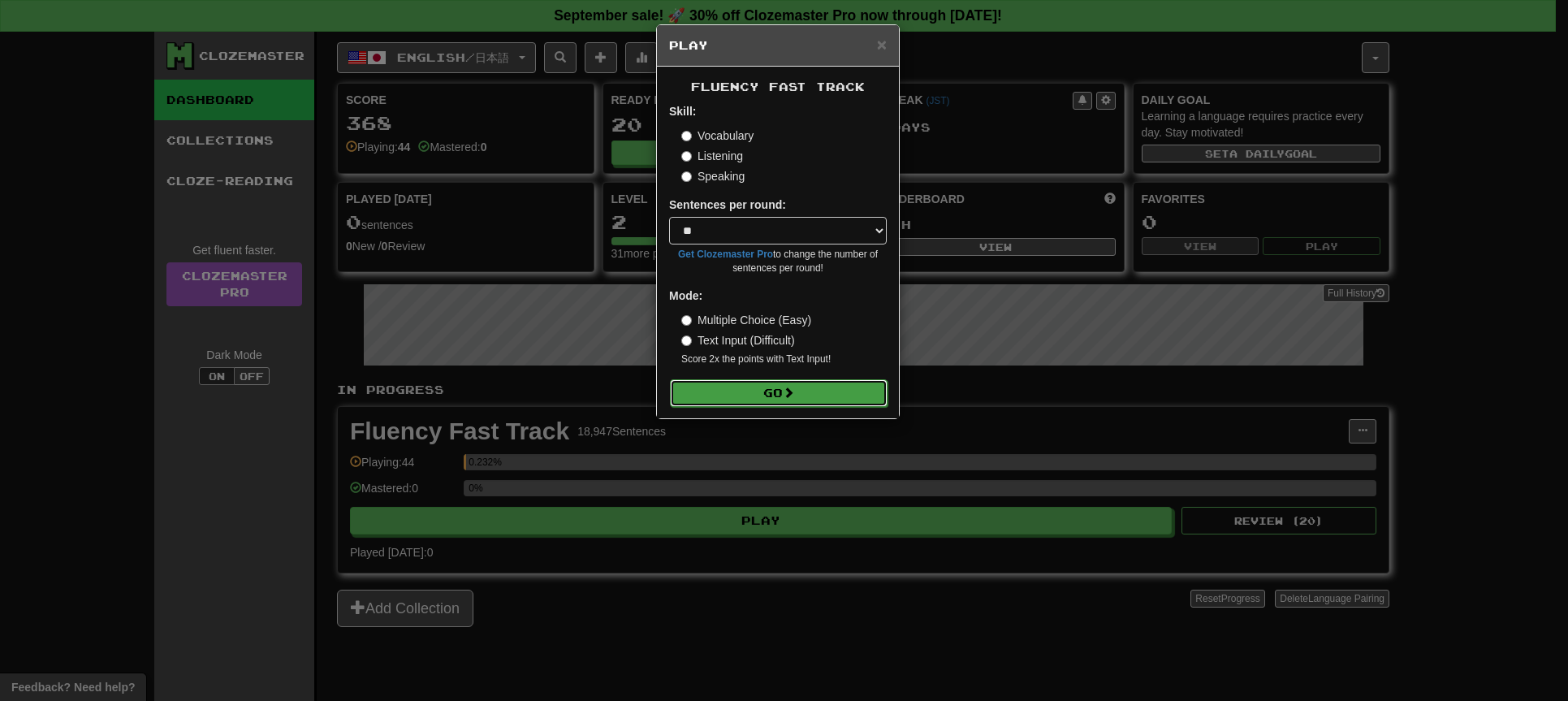
click at [784, 398] on button "Go" at bounding box center [779, 392] width 217 height 27
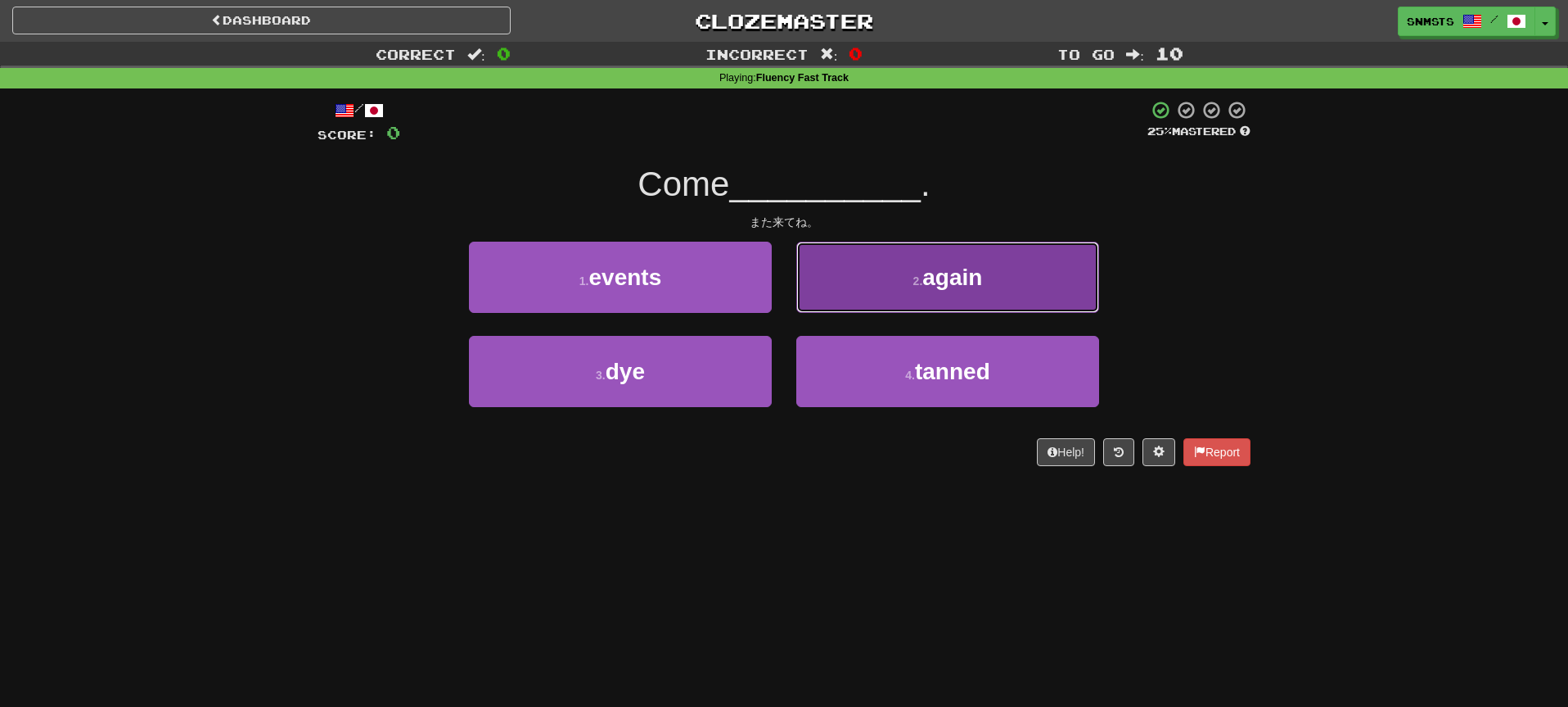
click at [880, 290] on button "2 . again" at bounding box center [947, 277] width 303 height 71
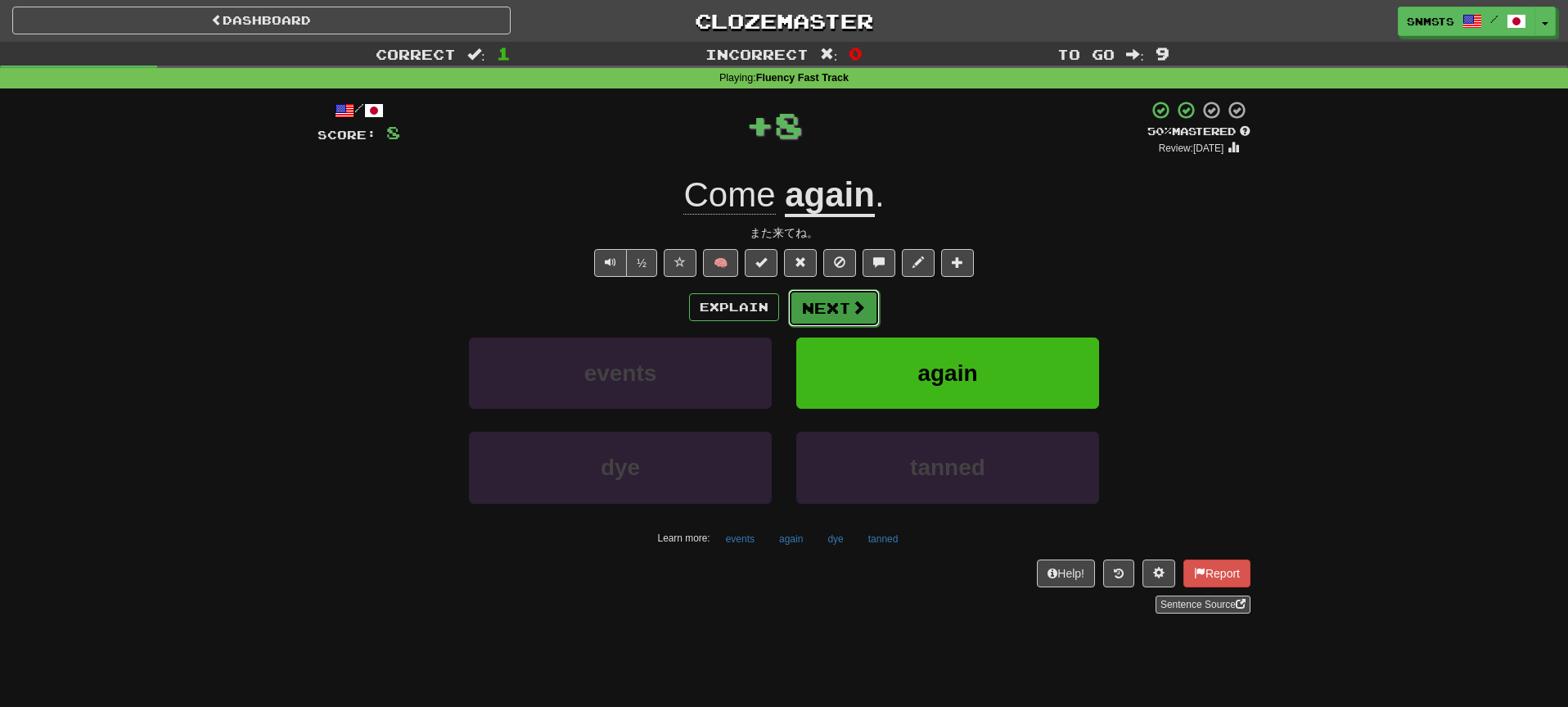
click at [825, 306] on button "Next" at bounding box center [833, 308] width 92 height 38
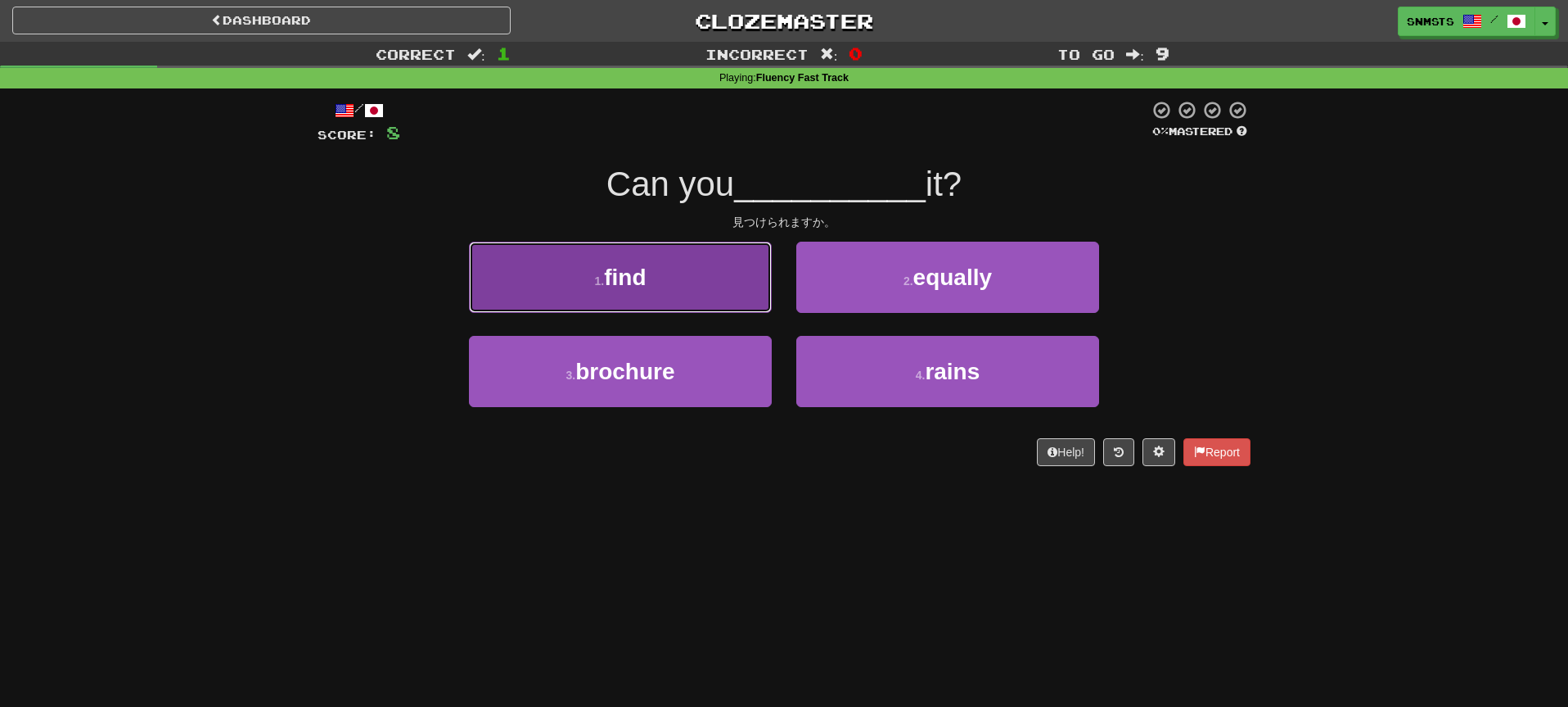
click at [752, 286] on button "1 . find" at bounding box center [620, 277] width 303 height 71
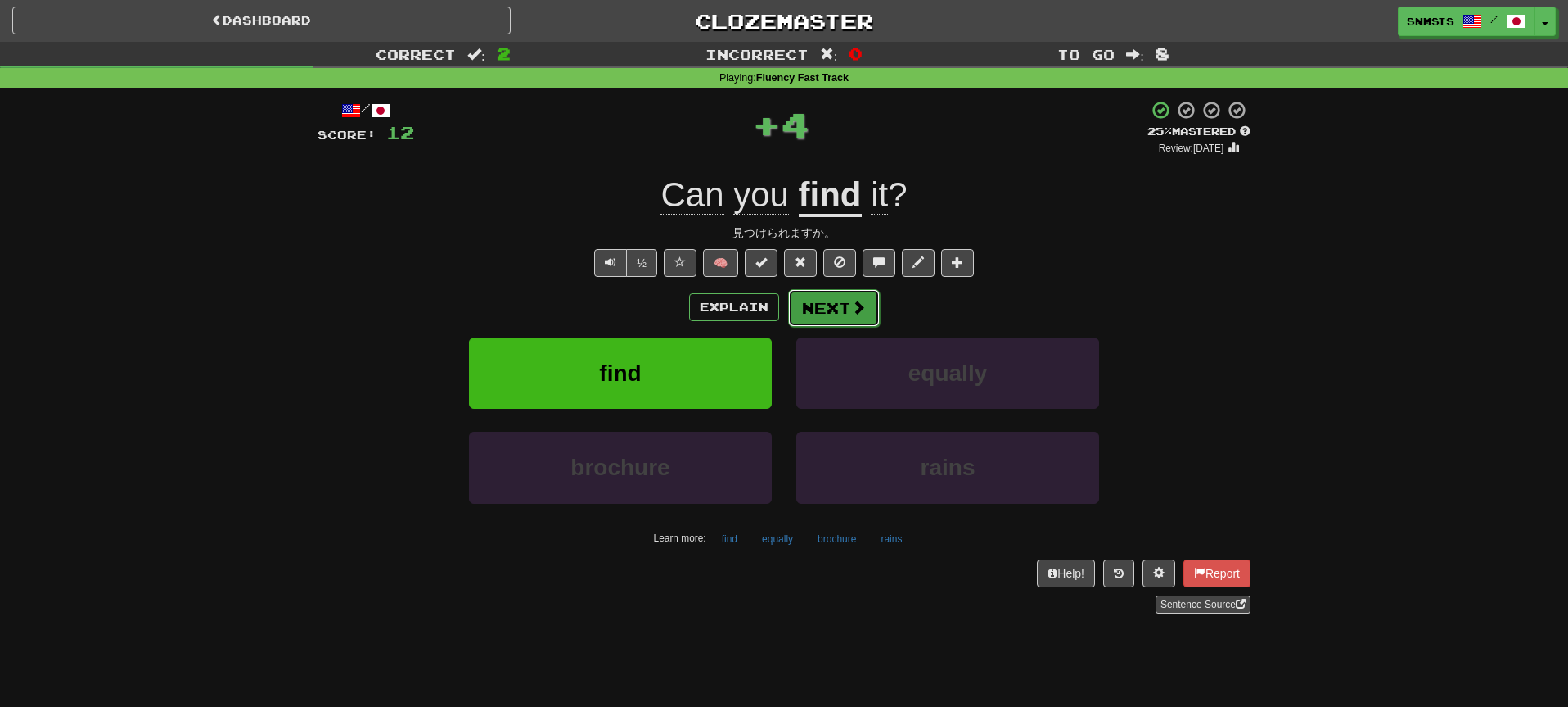
click at [818, 299] on button "Next" at bounding box center [833, 308] width 92 height 38
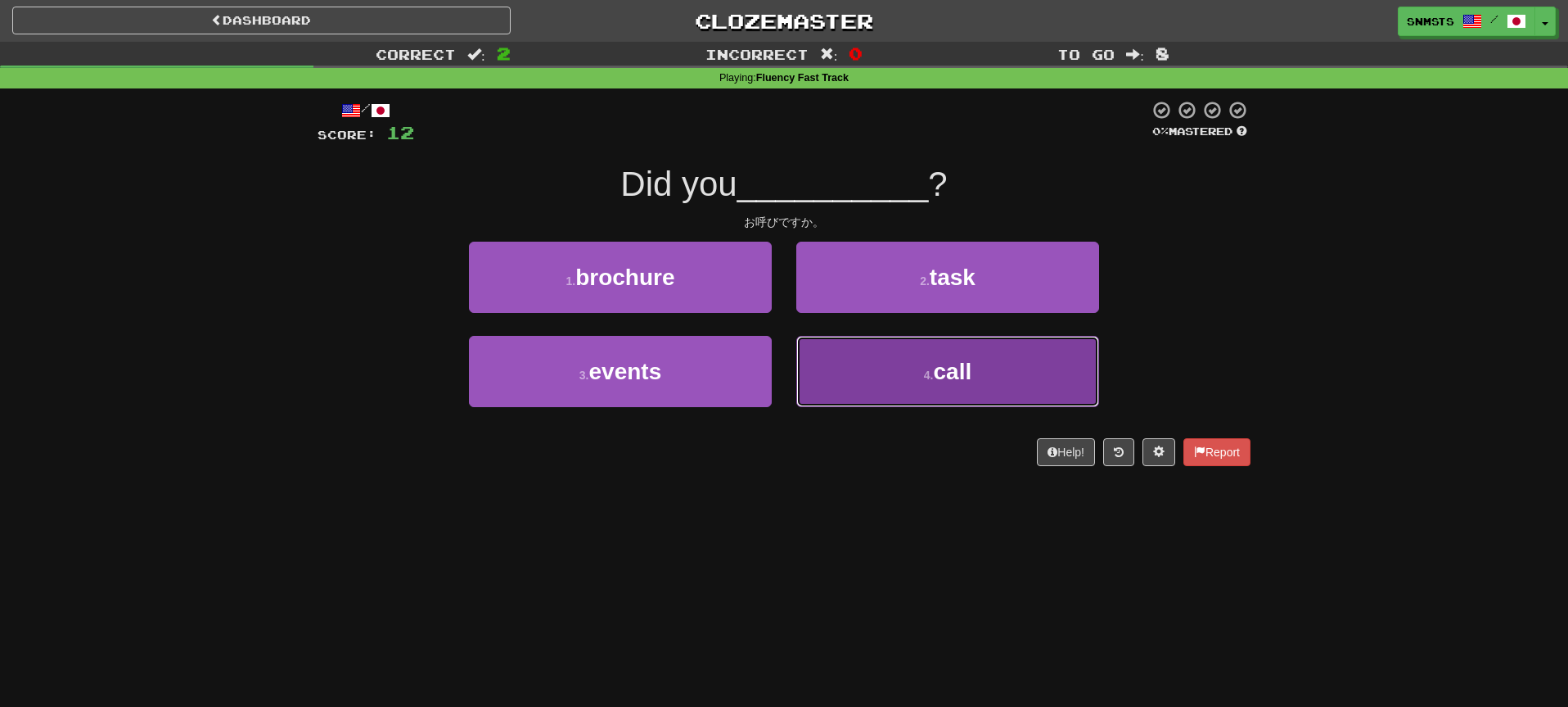
click at [847, 358] on button "4 . call" at bounding box center [947, 371] width 303 height 71
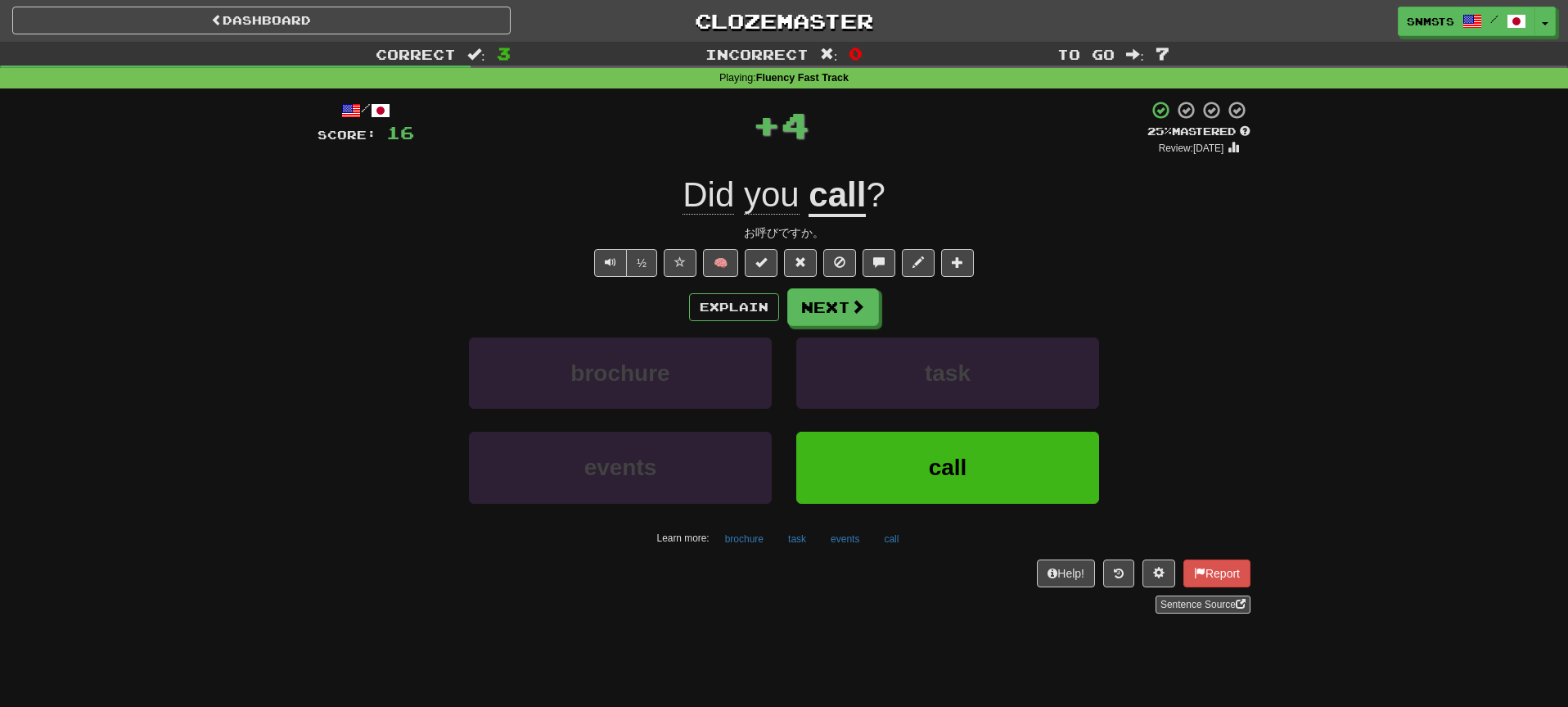
click at [799, 287] on div "/ Score: 16 + 4 25 % Mastered Review: [DATE] Did you call ? お呼びですか。 ½ 🧠 Explain…" at bounding box center [784, 357] width 933 height 513
click at [806, 306] on button "Next" at bounding box center [833, 308] width 92 height 38
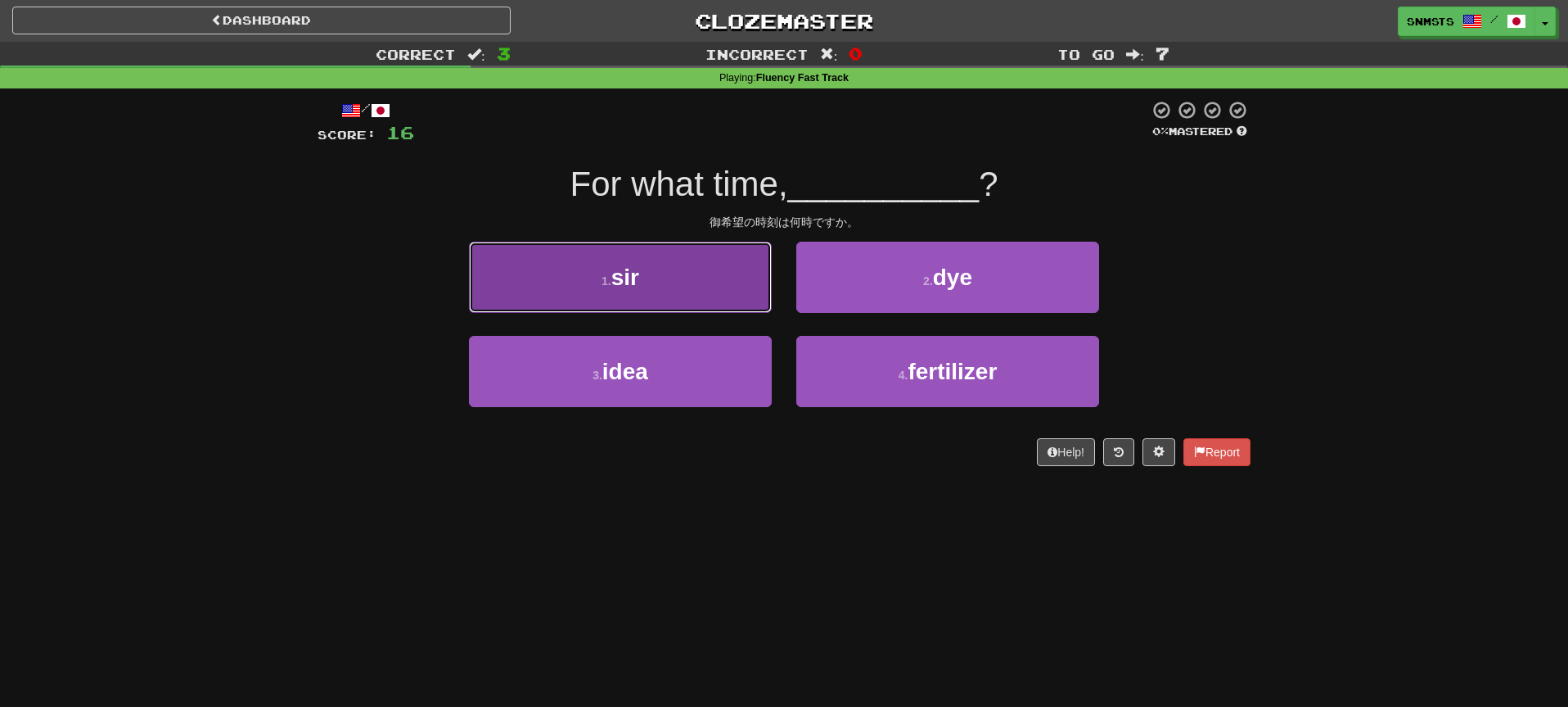
click at [741, 291] on button "1 . sir" at bounding box center [620, 277] width 303 height 71
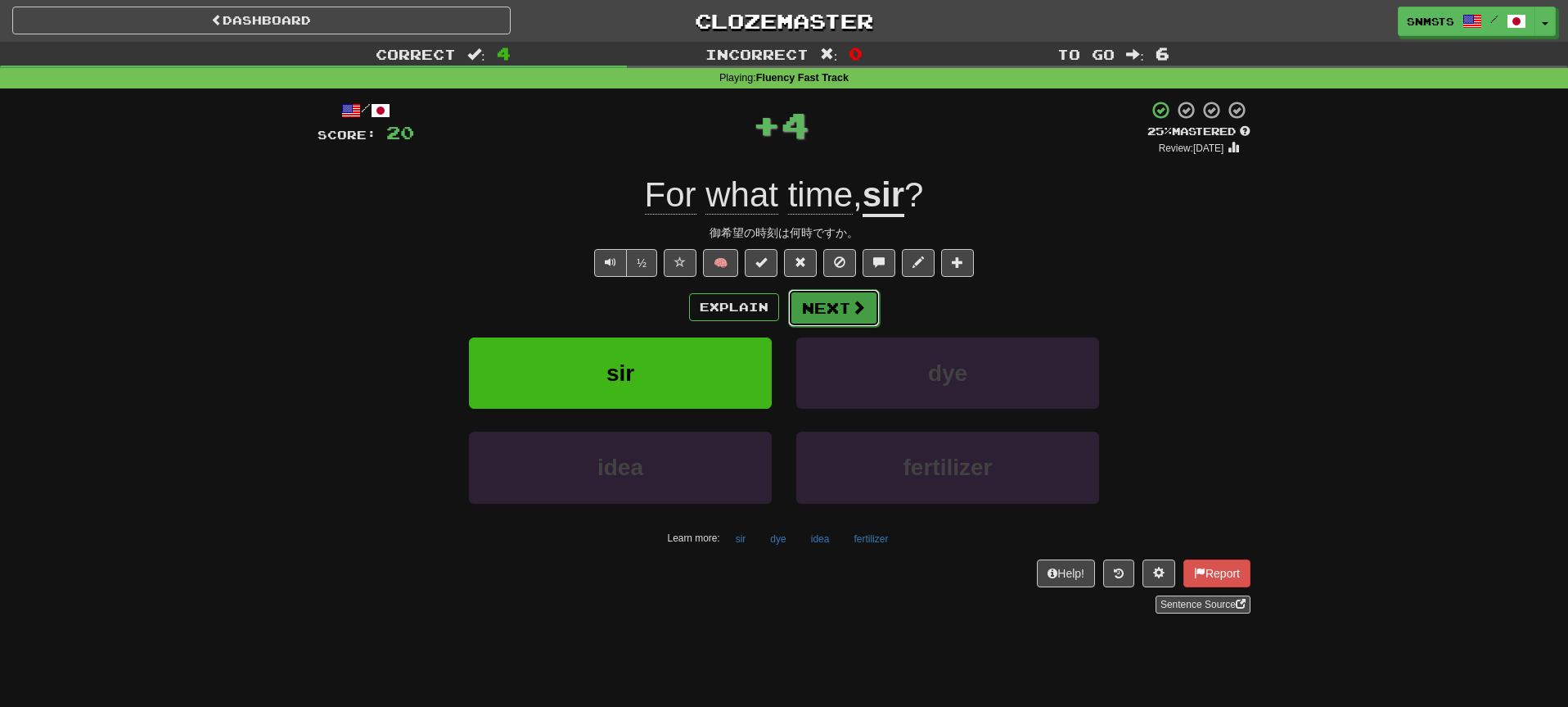
click at [818, 305] on button "Next" at bounding box center [833, 308] width 92 height 38
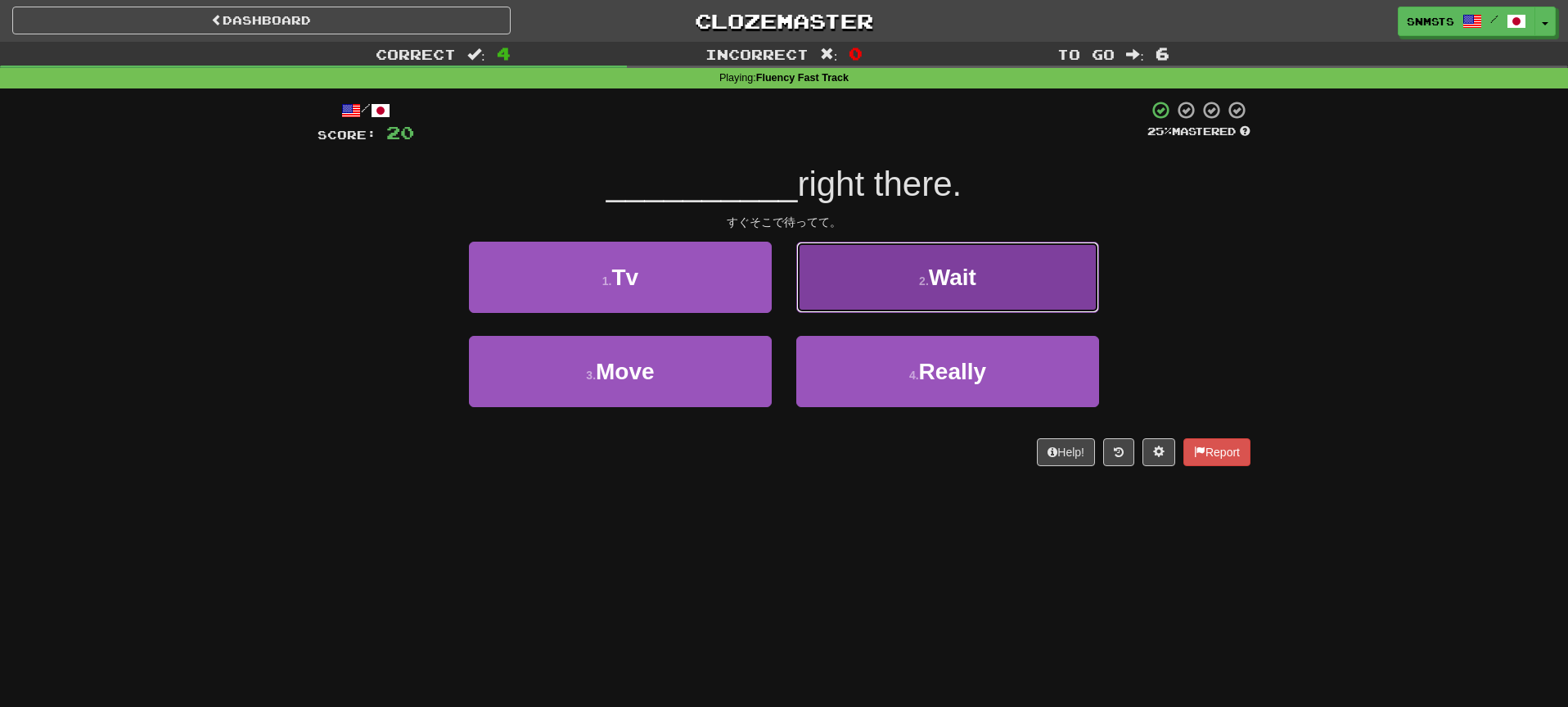
click at [912, 294] on button "2 . Wait" at bounding box center [947, 277] width 303 height 71
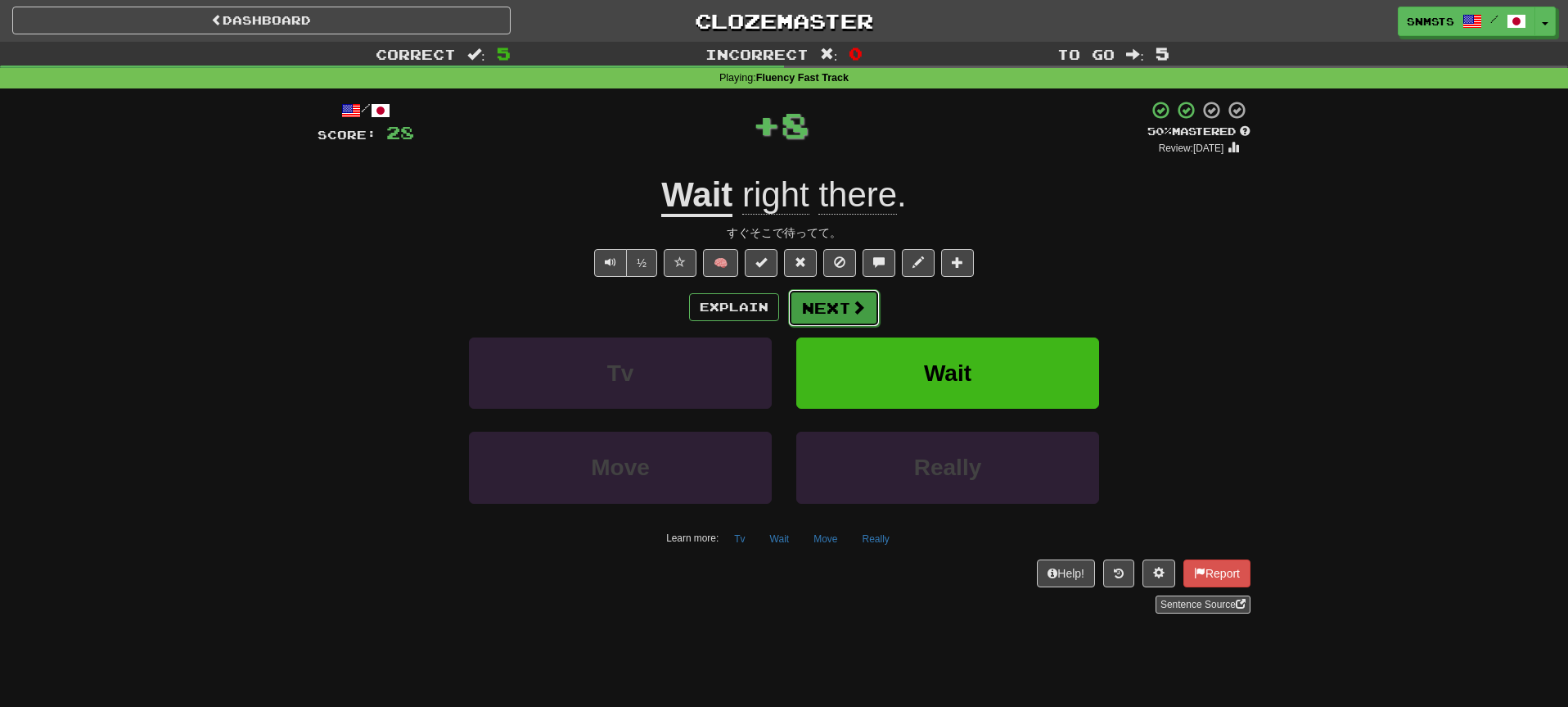
click at [826, 308] on button "Next" at bounding box center [833, 308] width 92 height 38
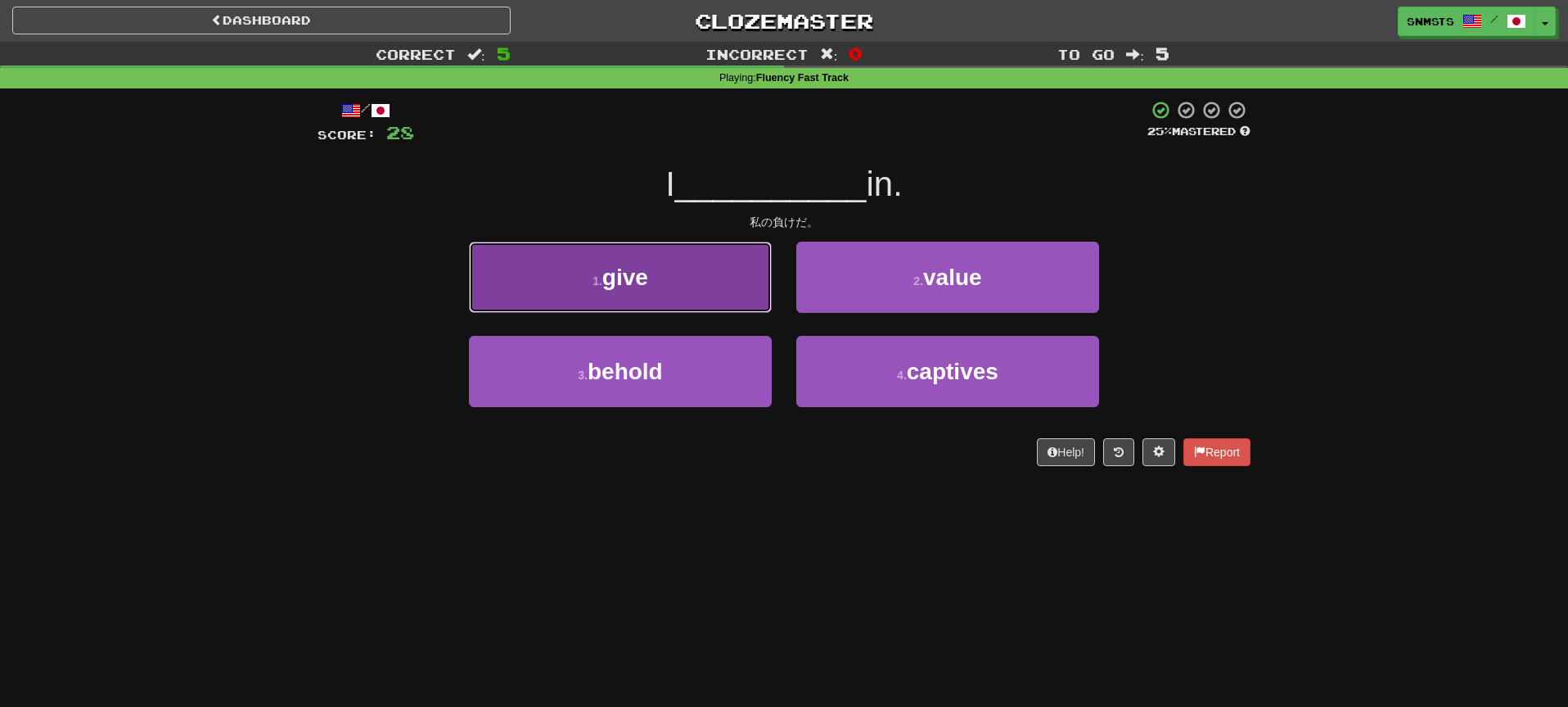
click at [730, 302] on button "1 . give" at bounding box center [620, 277] width 303 height 71
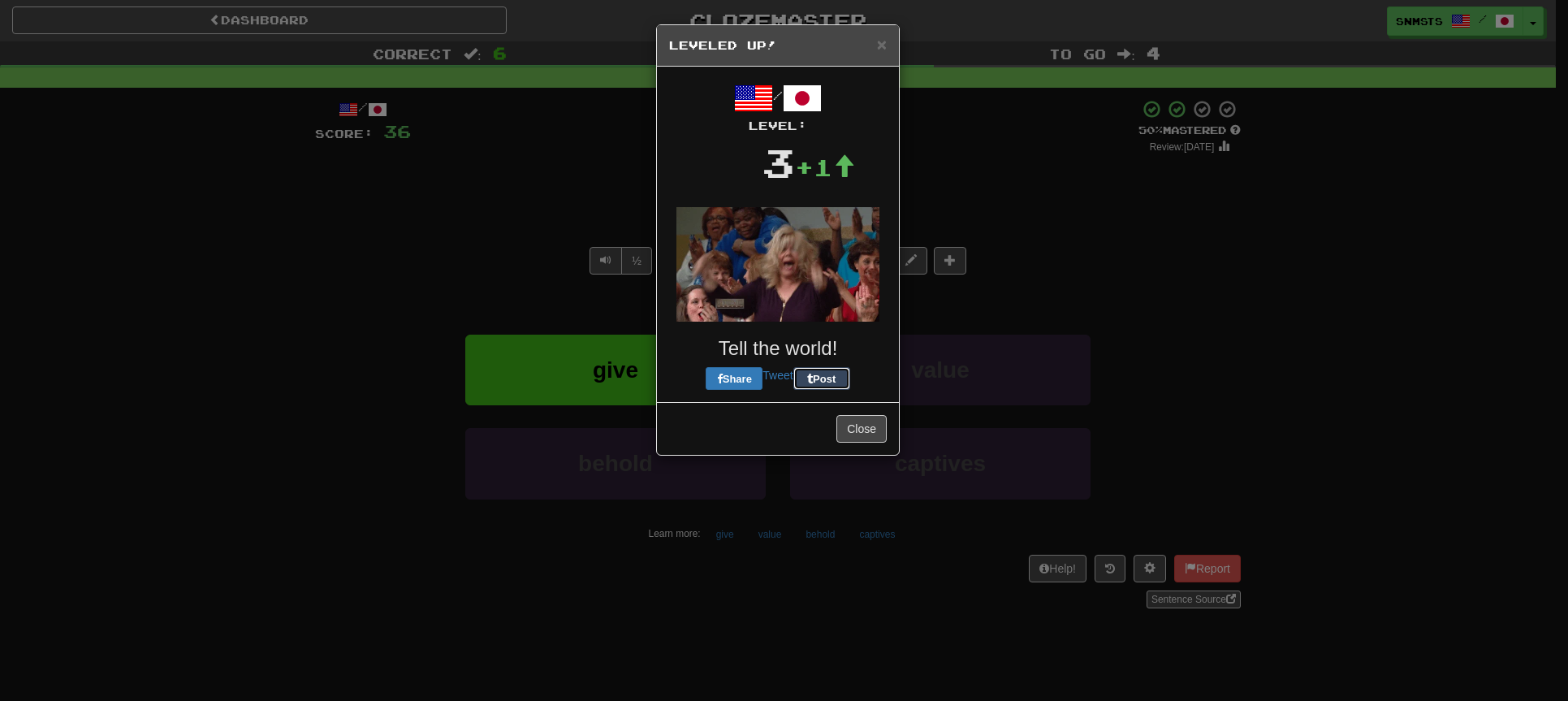
click at [823, 302] on div "/ Level: 3 +1 Tell the world! Share Tweet Post" at bounding box center [778, 234] width 217 height 311
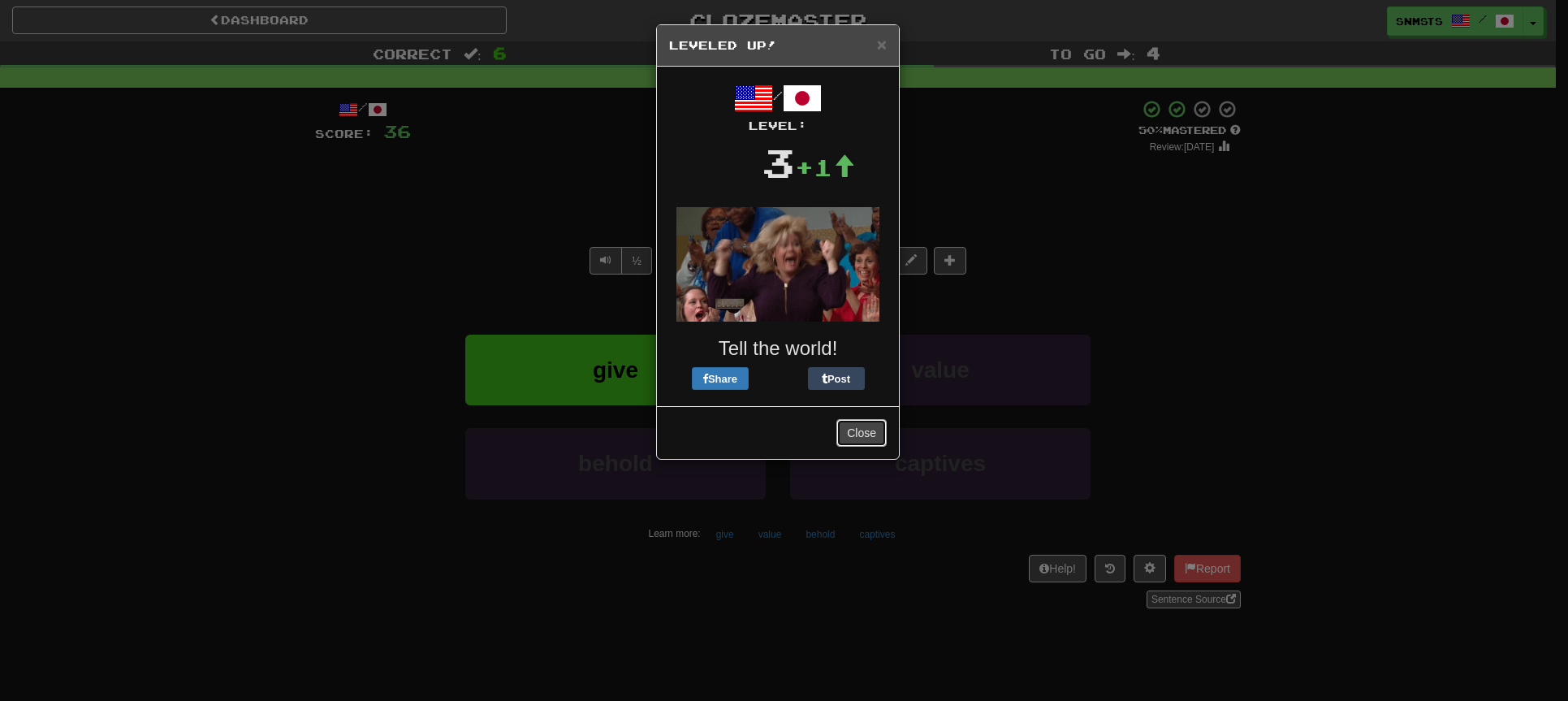
click at [852, 433] on button "Close" at bounding box center [861, 432] width 51 height 27
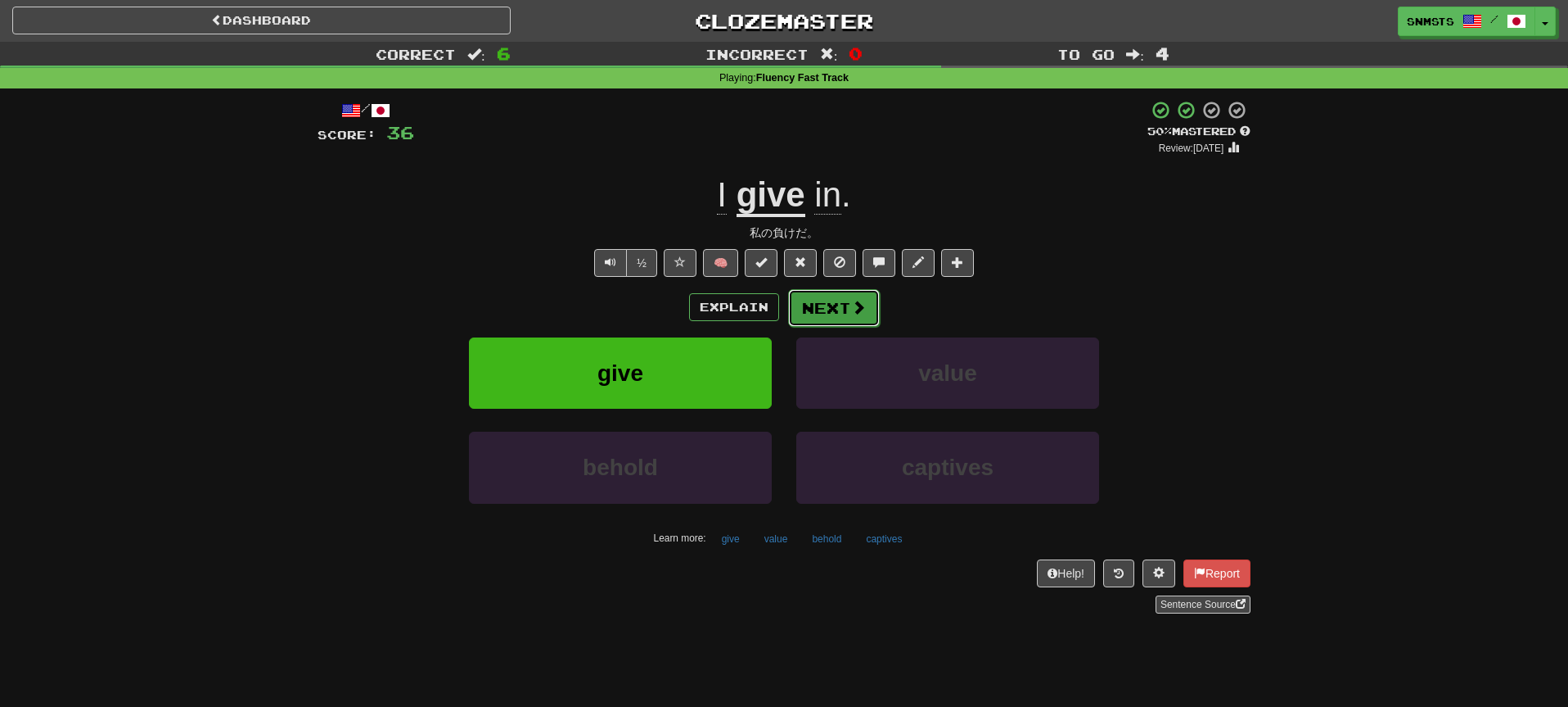
click at [820, 325] on button "Next" at bounding box center [833, 308] width 92 height 38
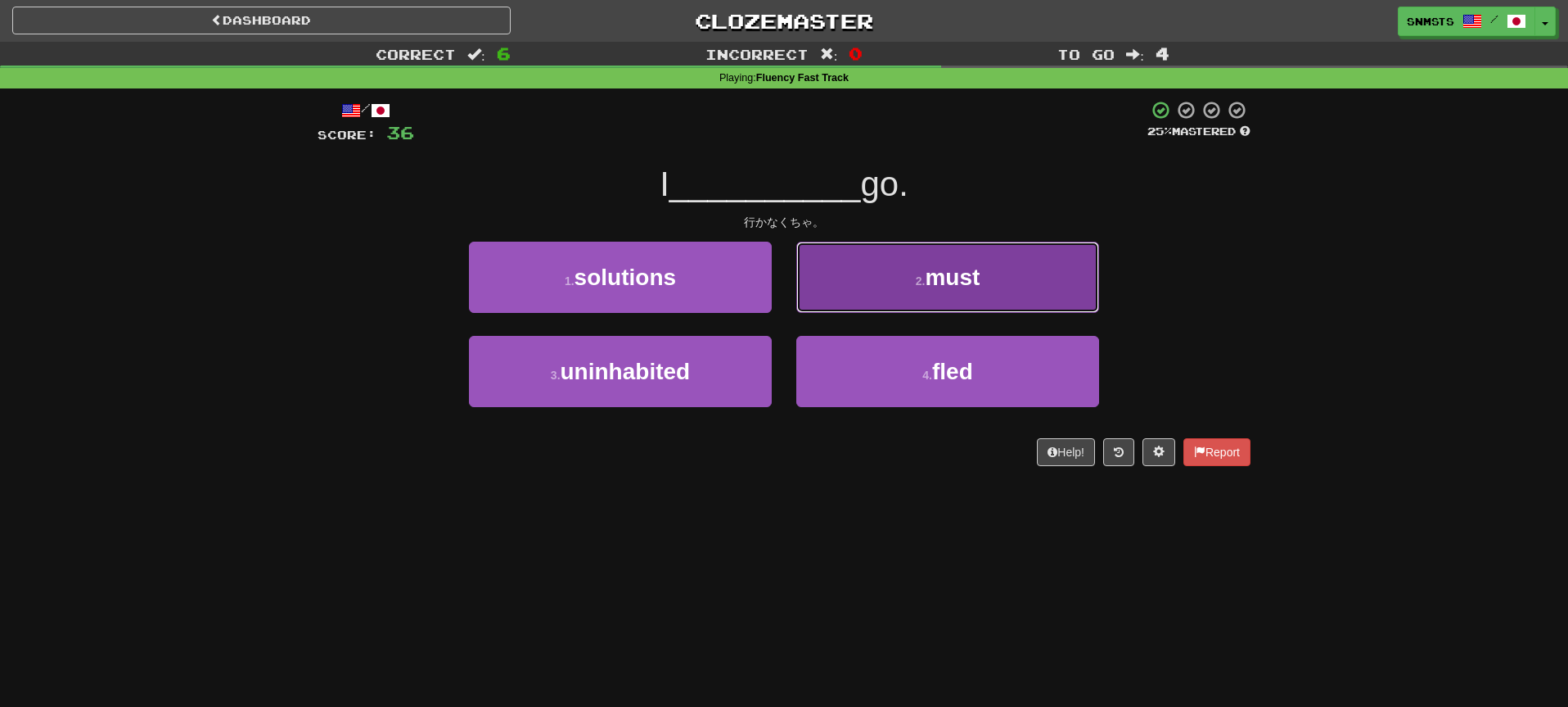
click at [872, 290] on button "2 . must" at bounding box center [947, 277] width 303 height 71
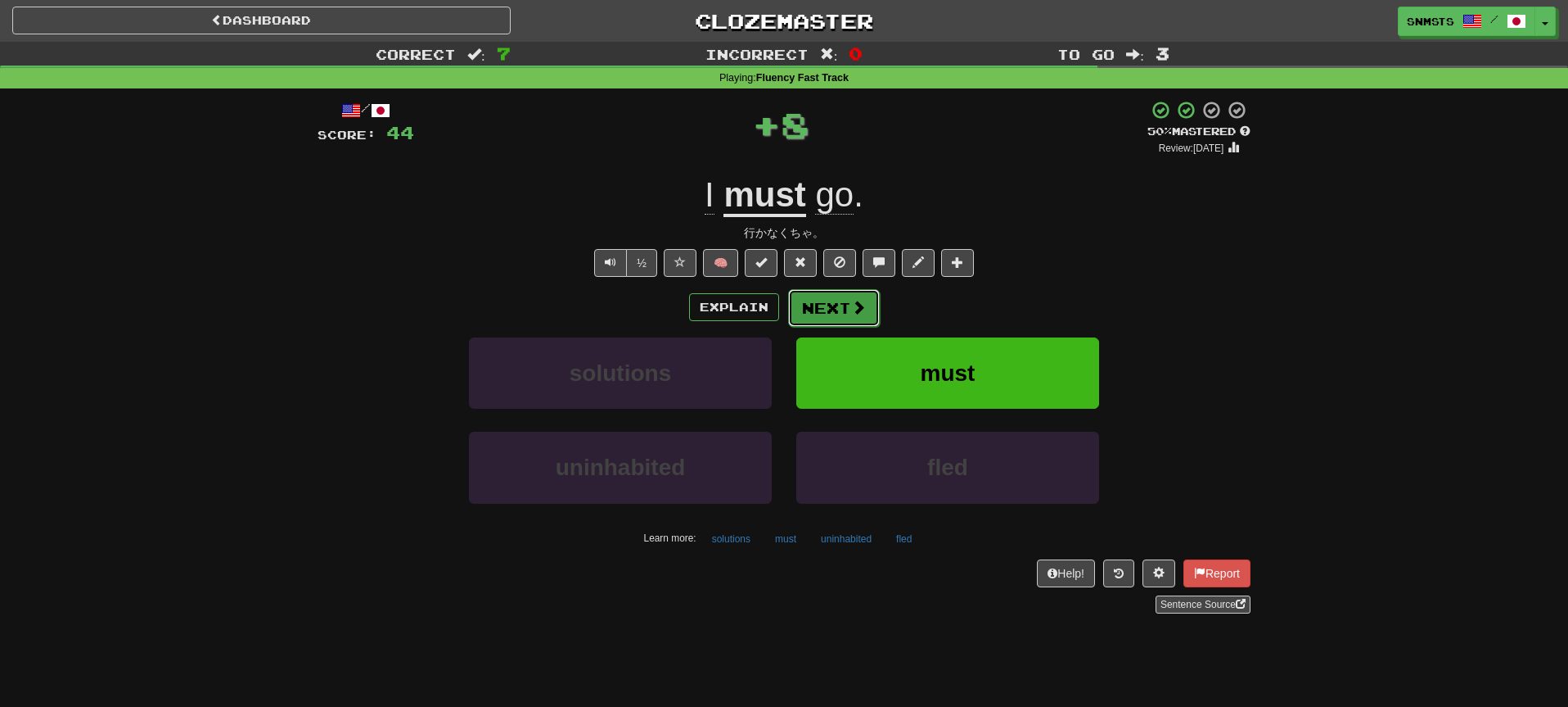
click at [842, 305] on button "Next" at bounding box center [833, 308] width 92 height 38
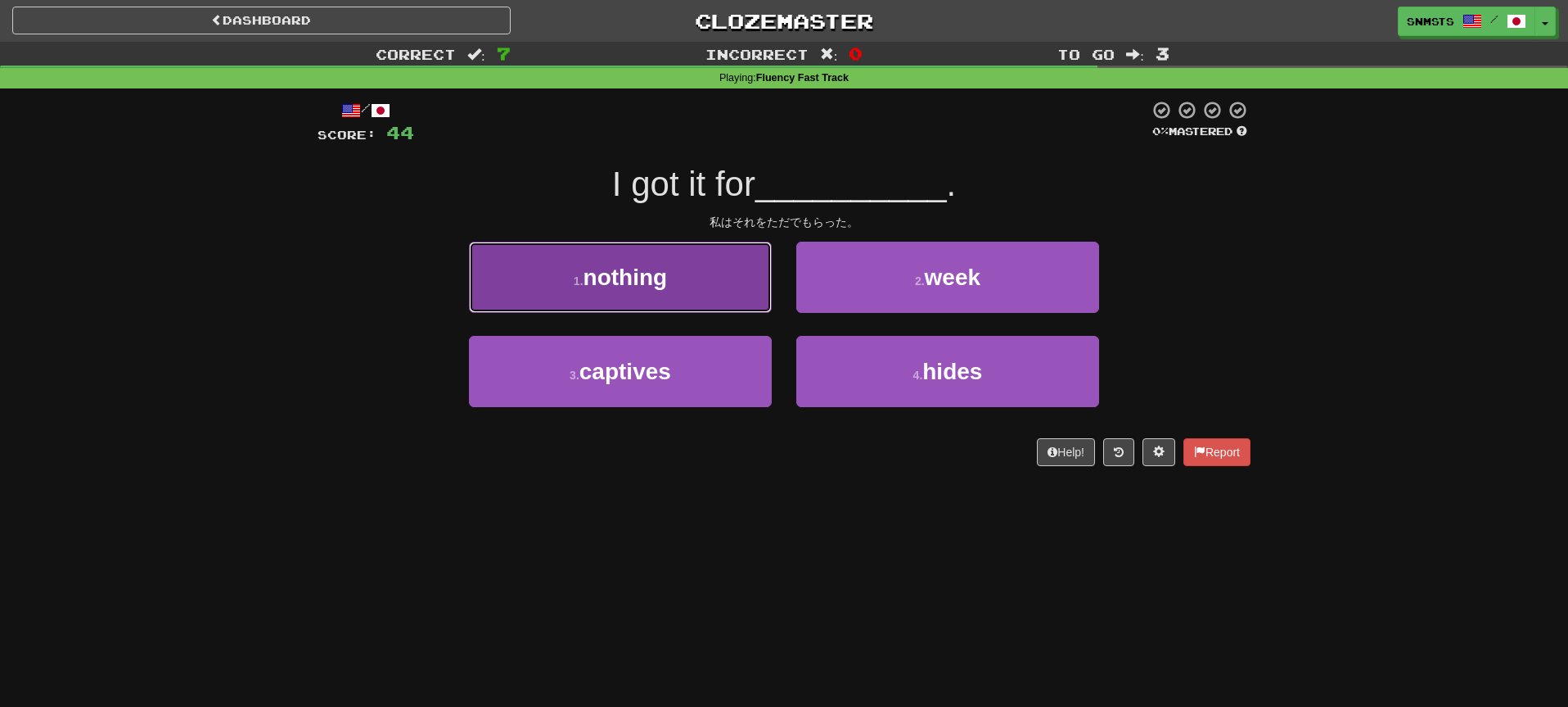
click at [744, 297] on button "1 . nothing" at bounding box center [620, 277] width 303 height 71
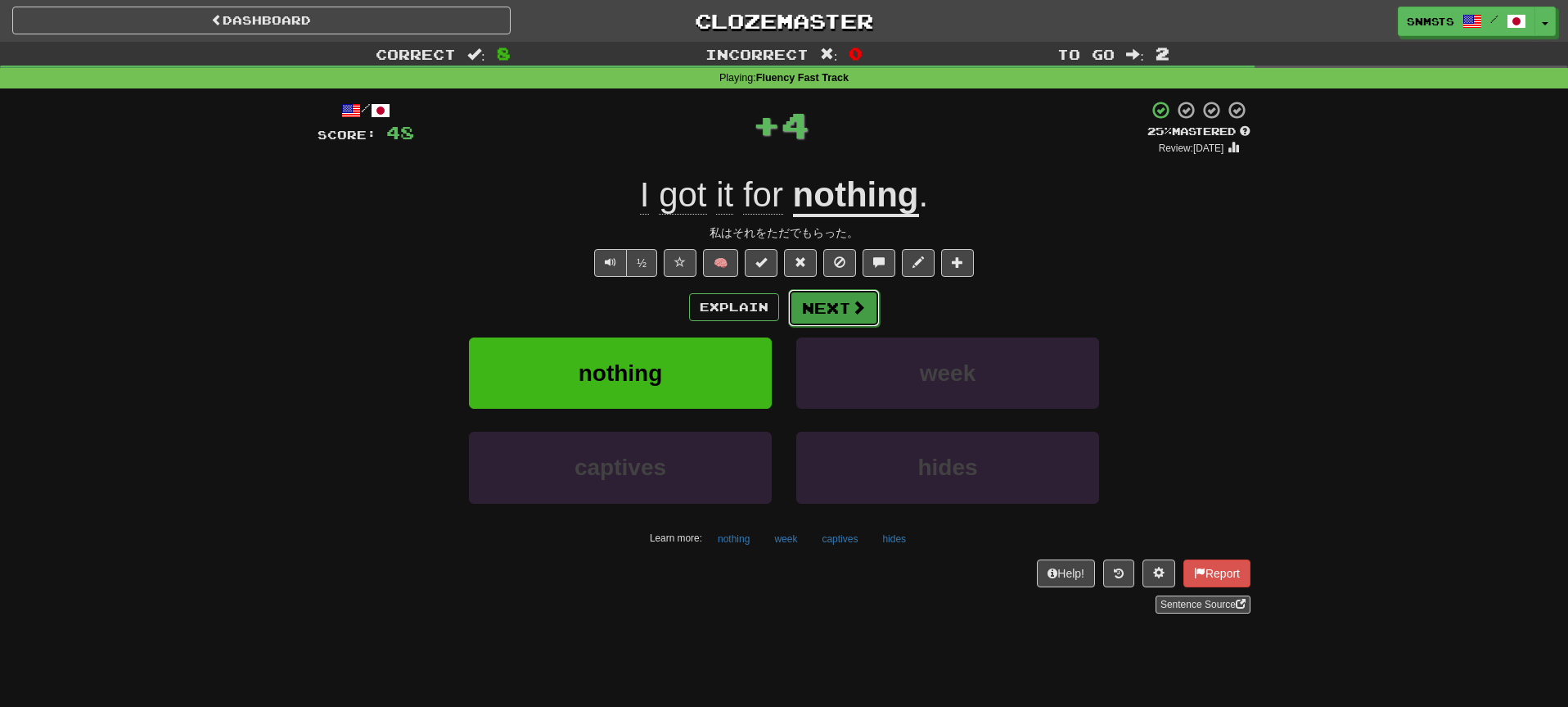
click at [818, 308] on button "Next" at bounding box center [833, 308] width 92 height 38
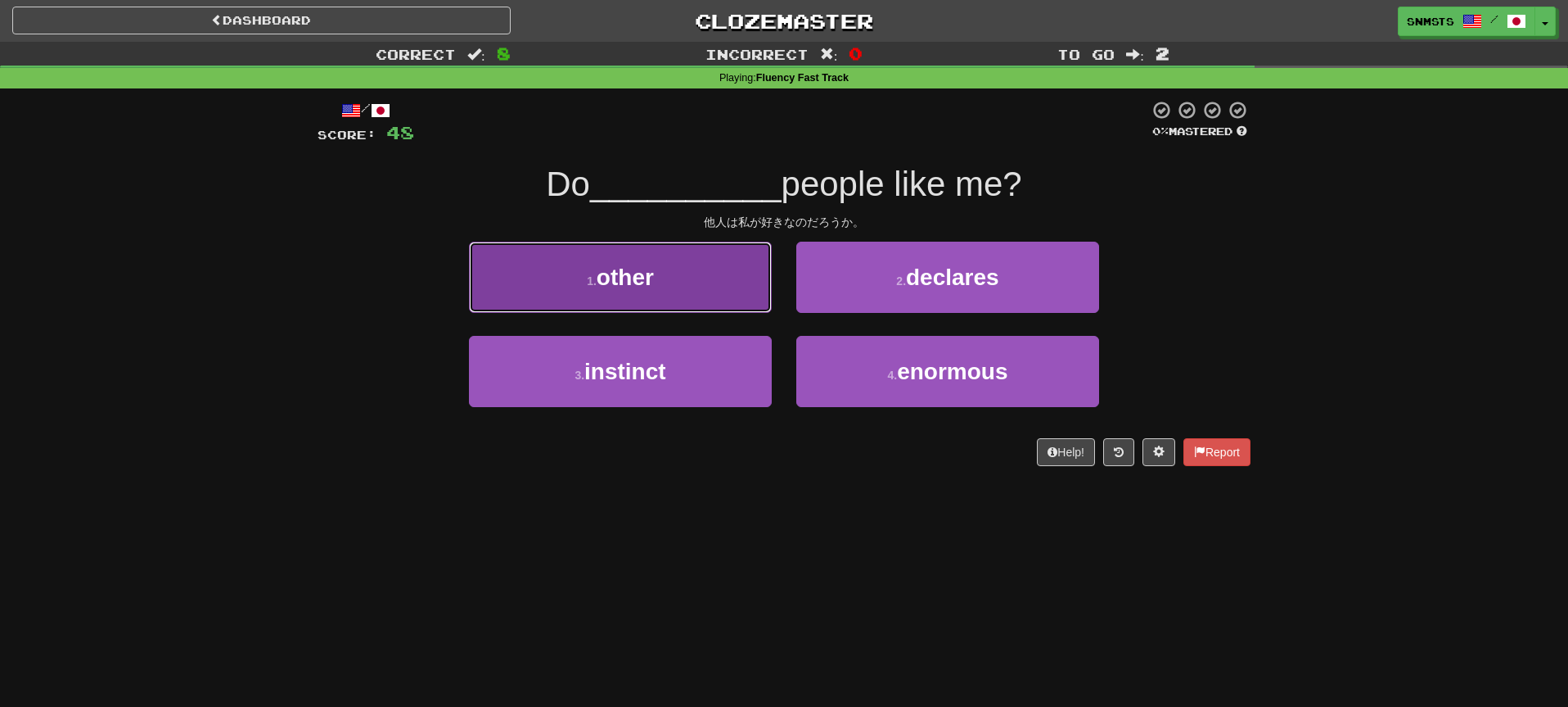
click at [709, 290] on button "1 . other" at bounding box center [620, 277] width 303 height 71
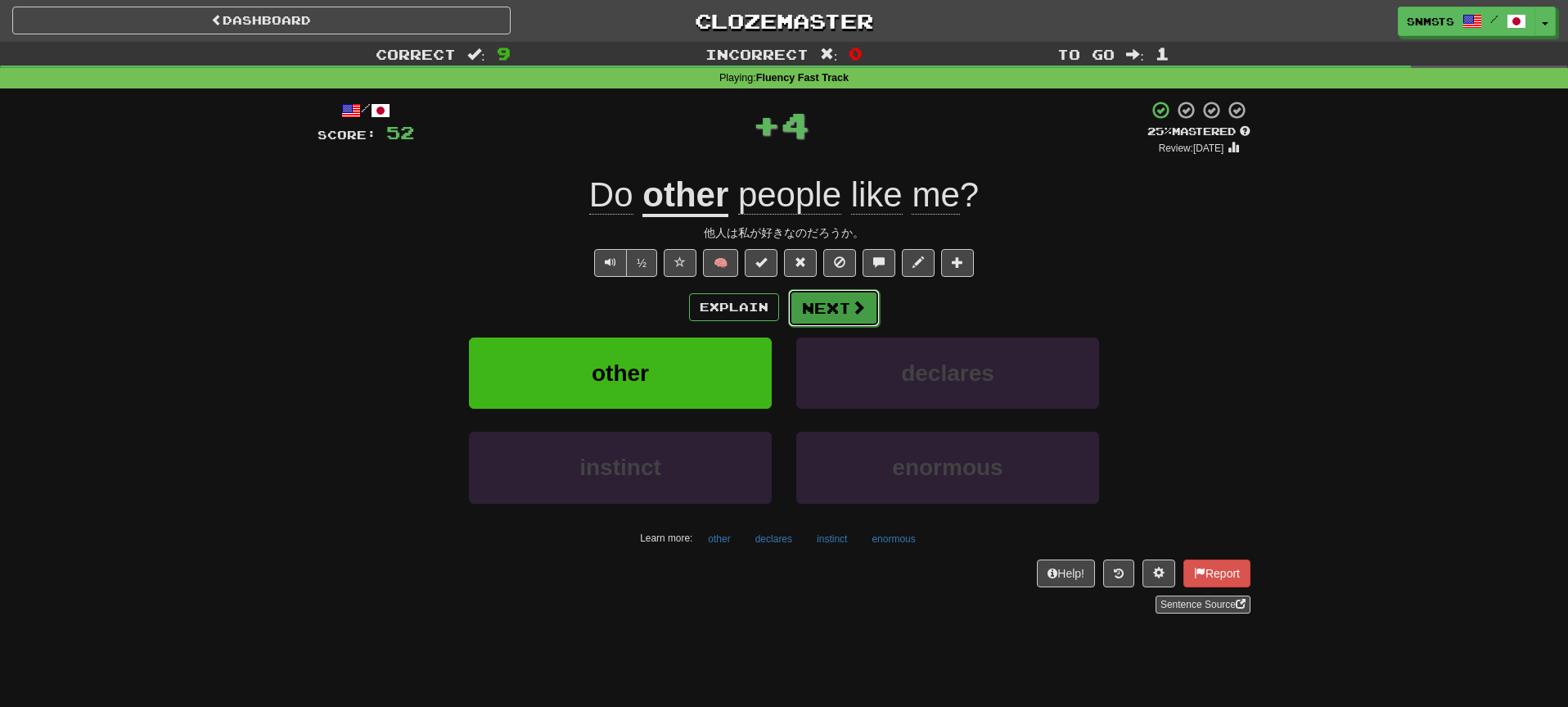
click at [827, 308] on button "Next" at bounding box center [833, 308] width 92 height 38
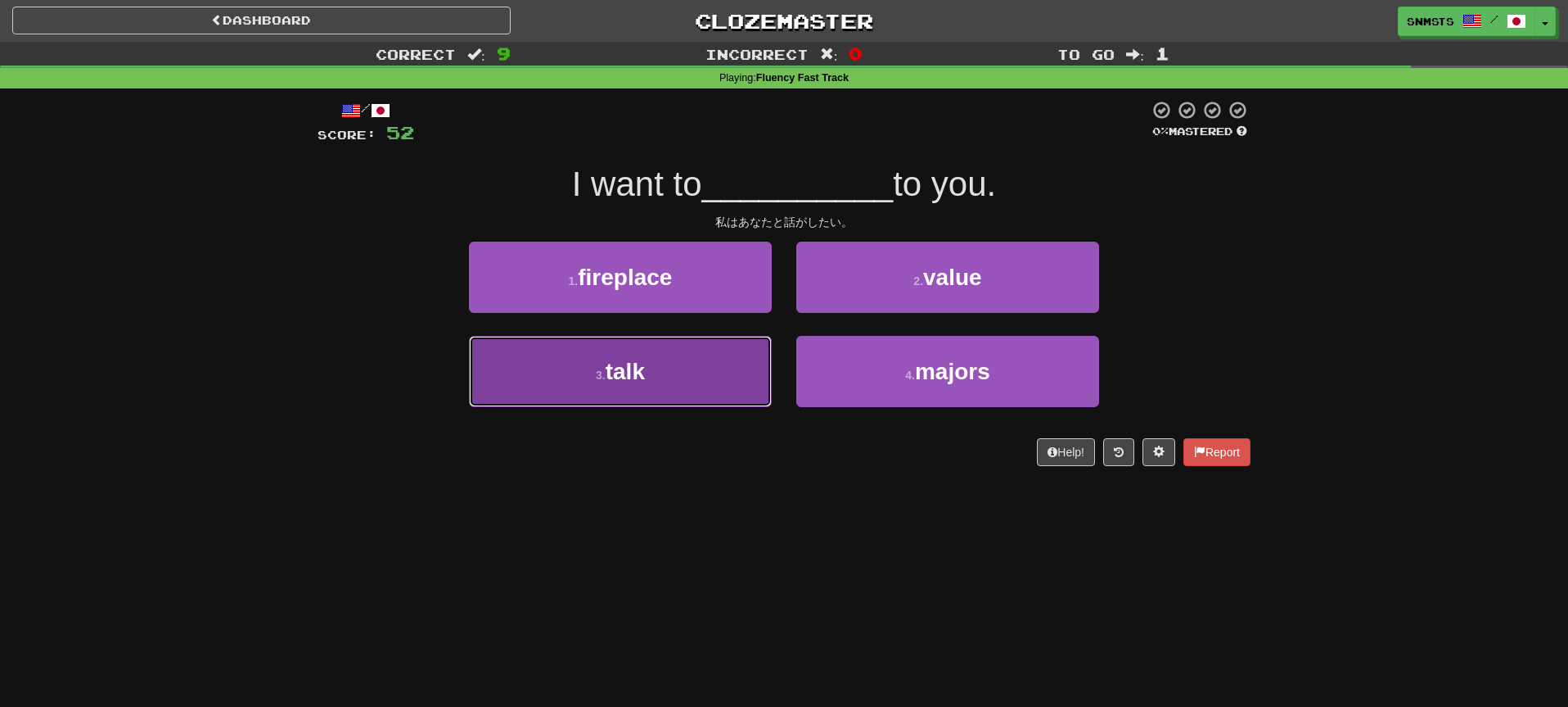
click at [738, 379] on button "3 . talk" at bounding box center [620, 371] width 303 height 71
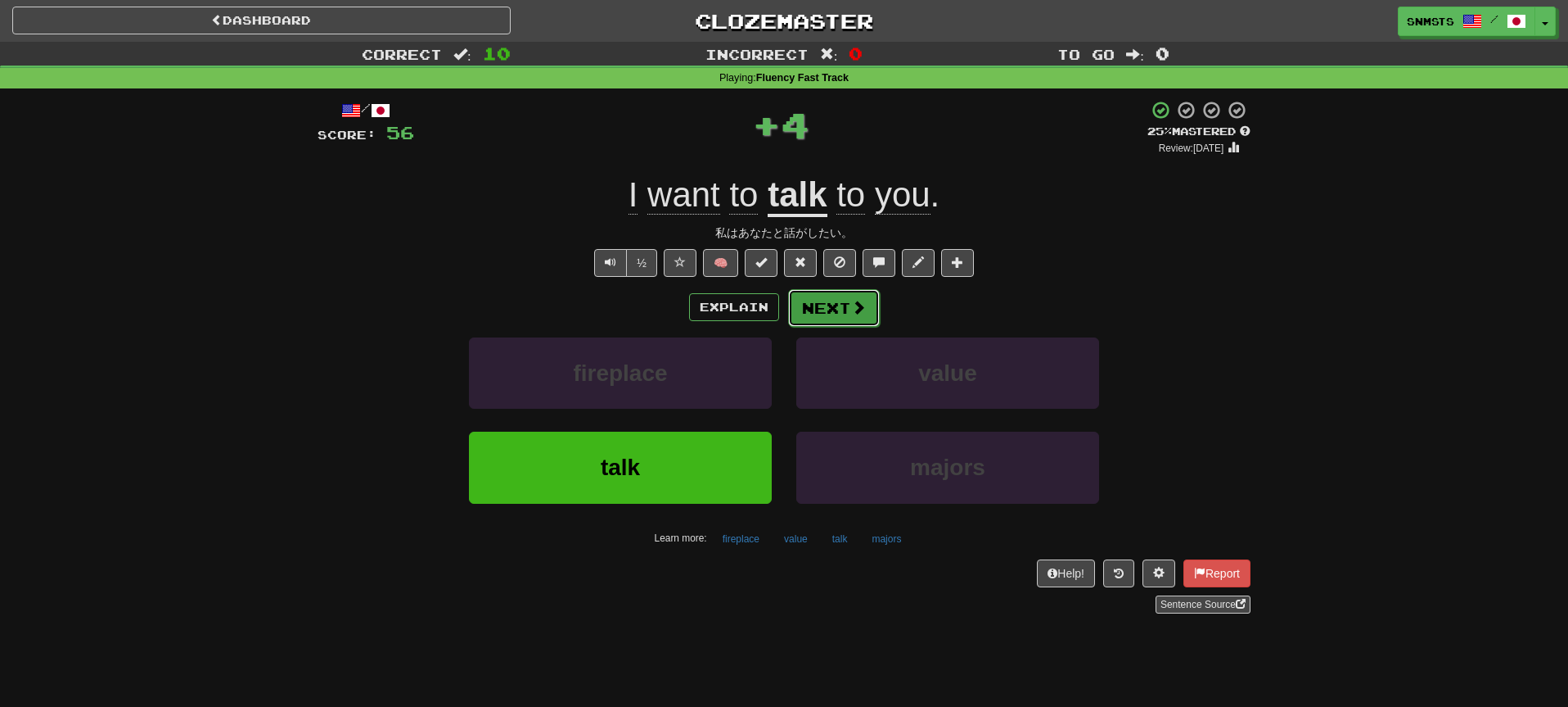
click at [830, 308] on button "Next" at bounding box center [833, 308] width 92 height 38
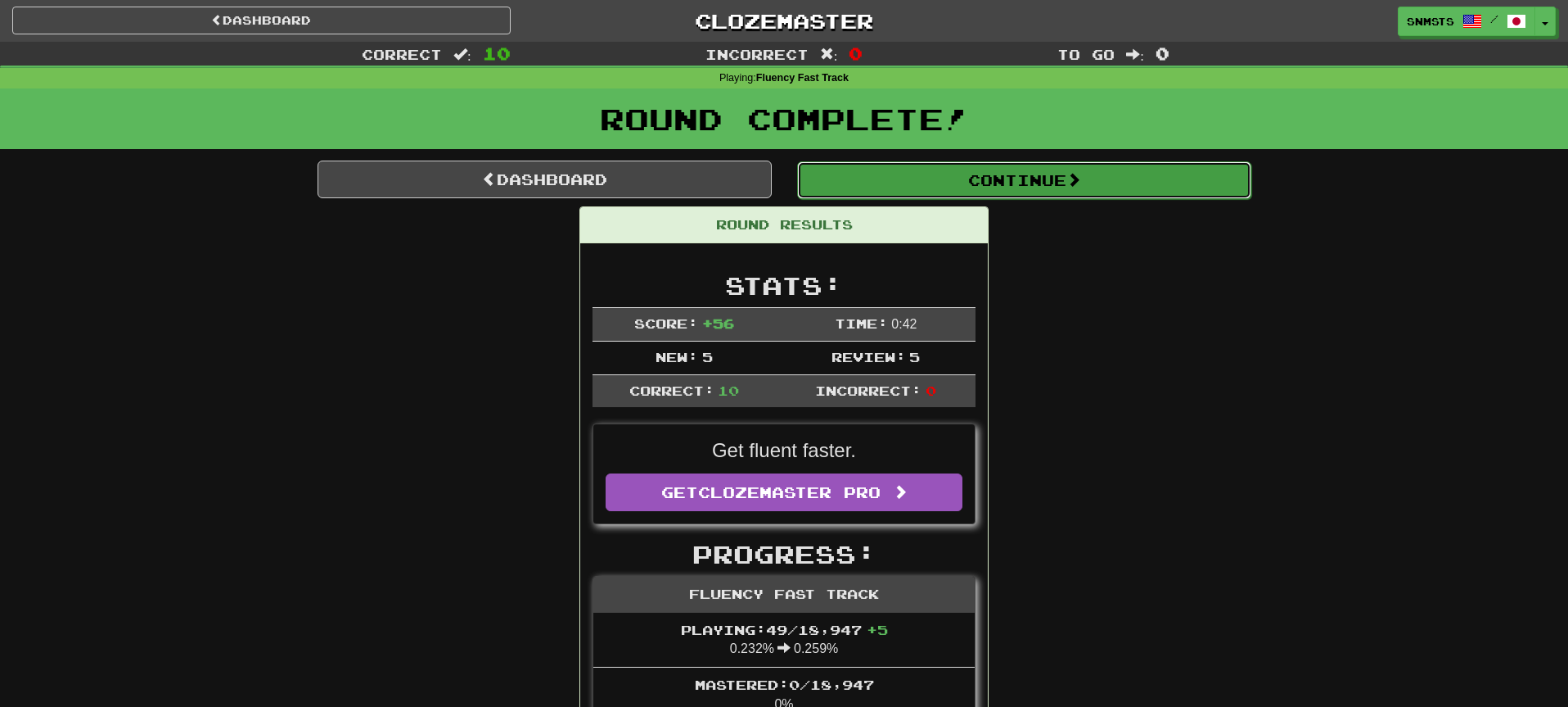
click at [917, 184] on button "Continue" at bounding box center [1024, 180] width 454 height 38
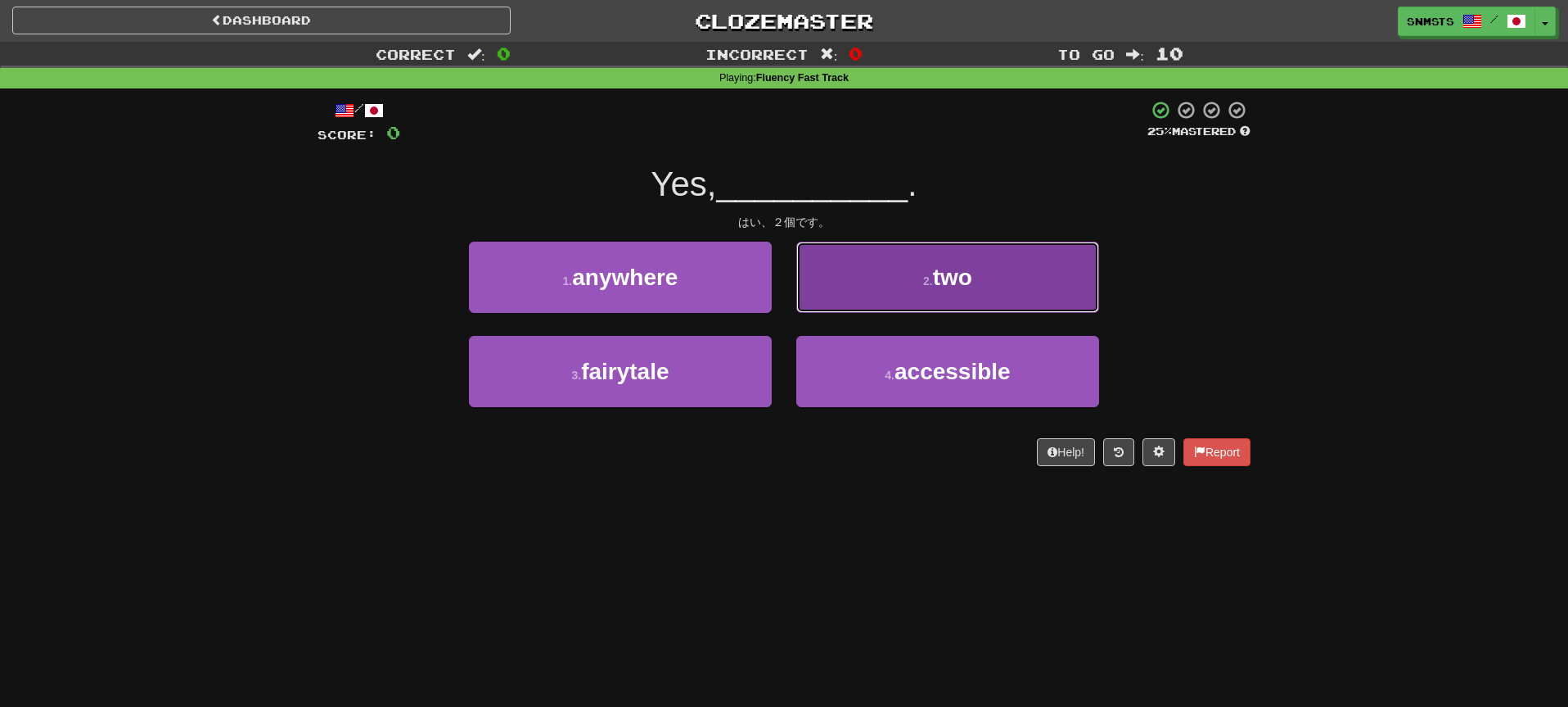
click at [864, 284] on button "2 . two" at bounding box center [947, 277] width 303 height 71
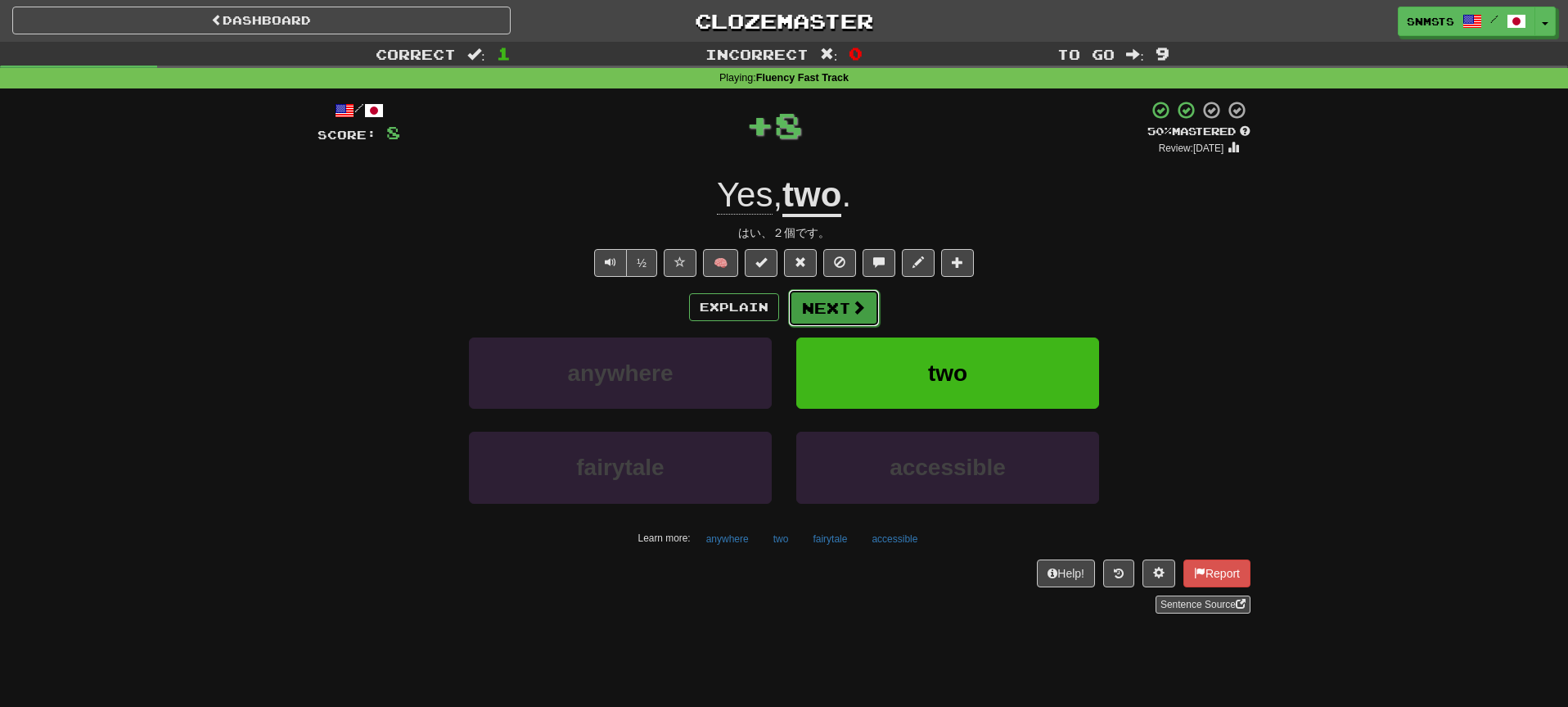
click at [840, 303] on button "Next" at bounding box center [833, 308] width 92 height 38
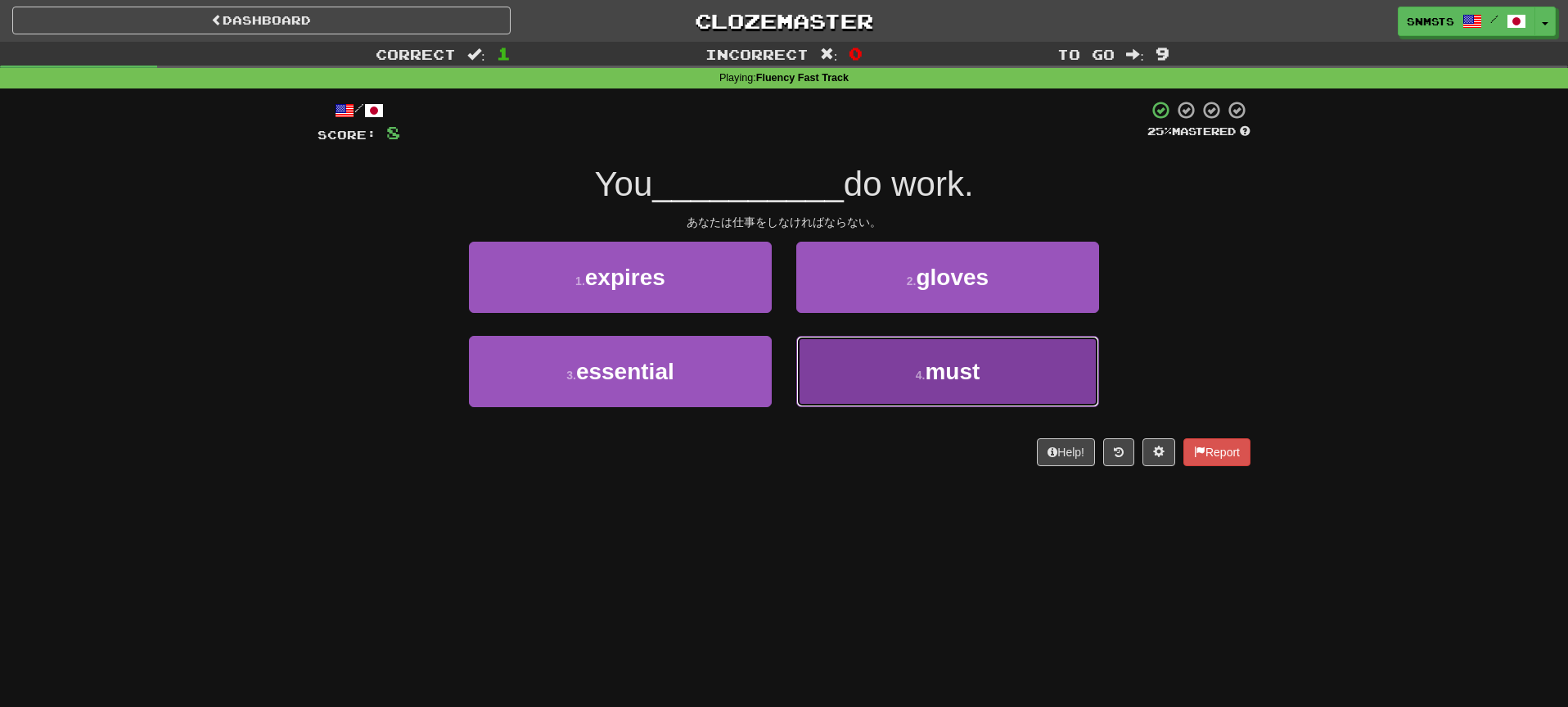
click at [844, 365] on button "4 . must" at bounding box center [947, 371] width 303 height 71
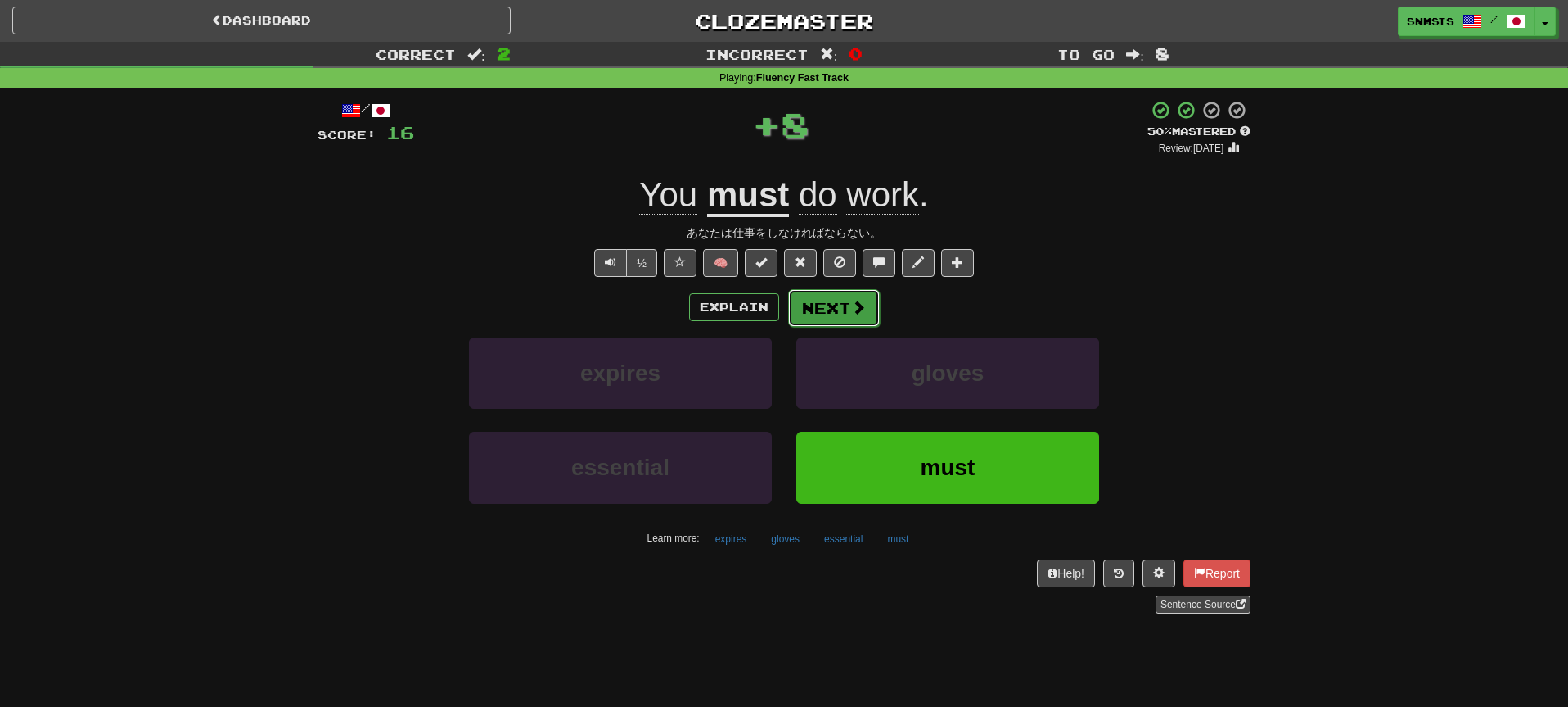
click at [822, 308] on button "Next" at bounding box center [833, 308] width 92 height 38
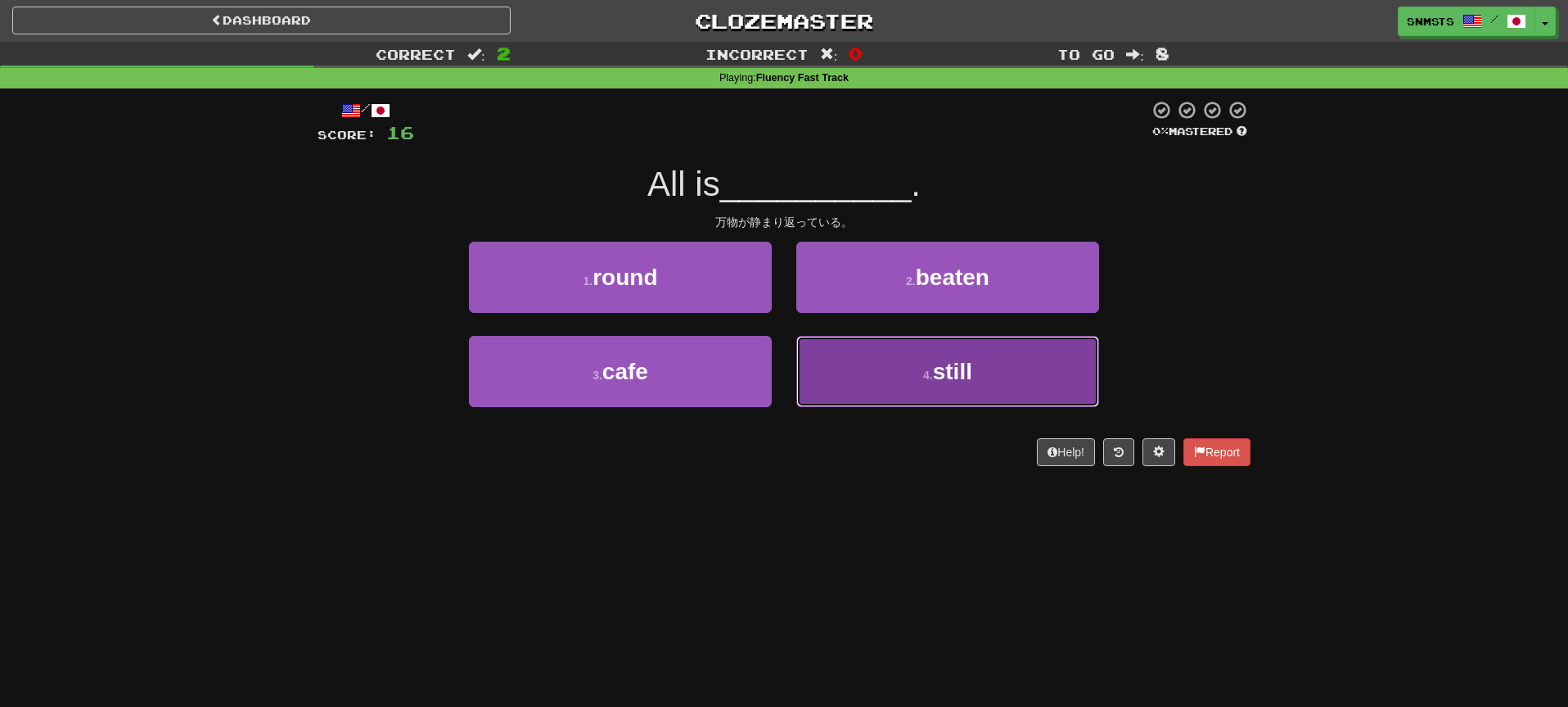
click at [844, 368] on button "4 . still" at bounding box center [947, 371] width 303 height 71
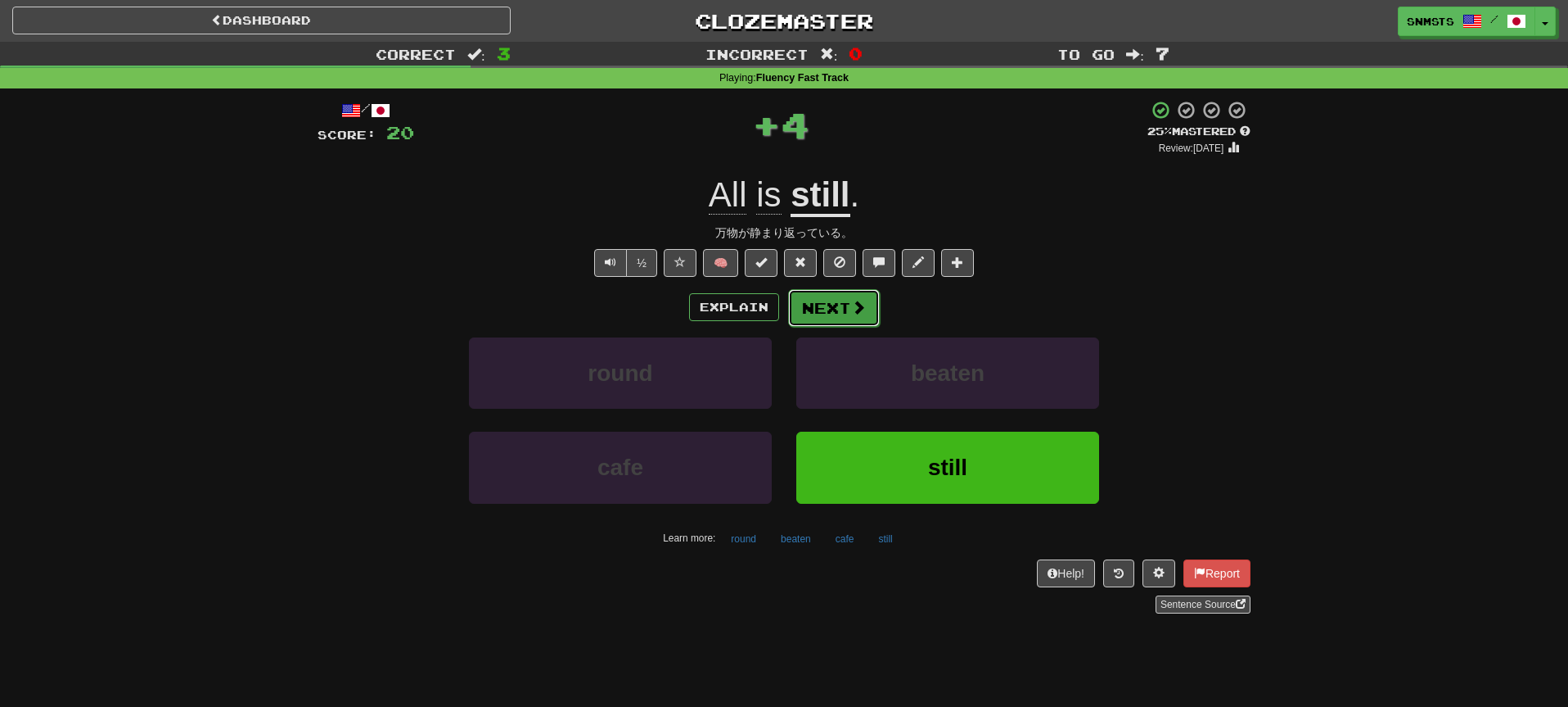
click at [830, 318] on button "Next" at bounding box center [833, 308] width 92 height 38
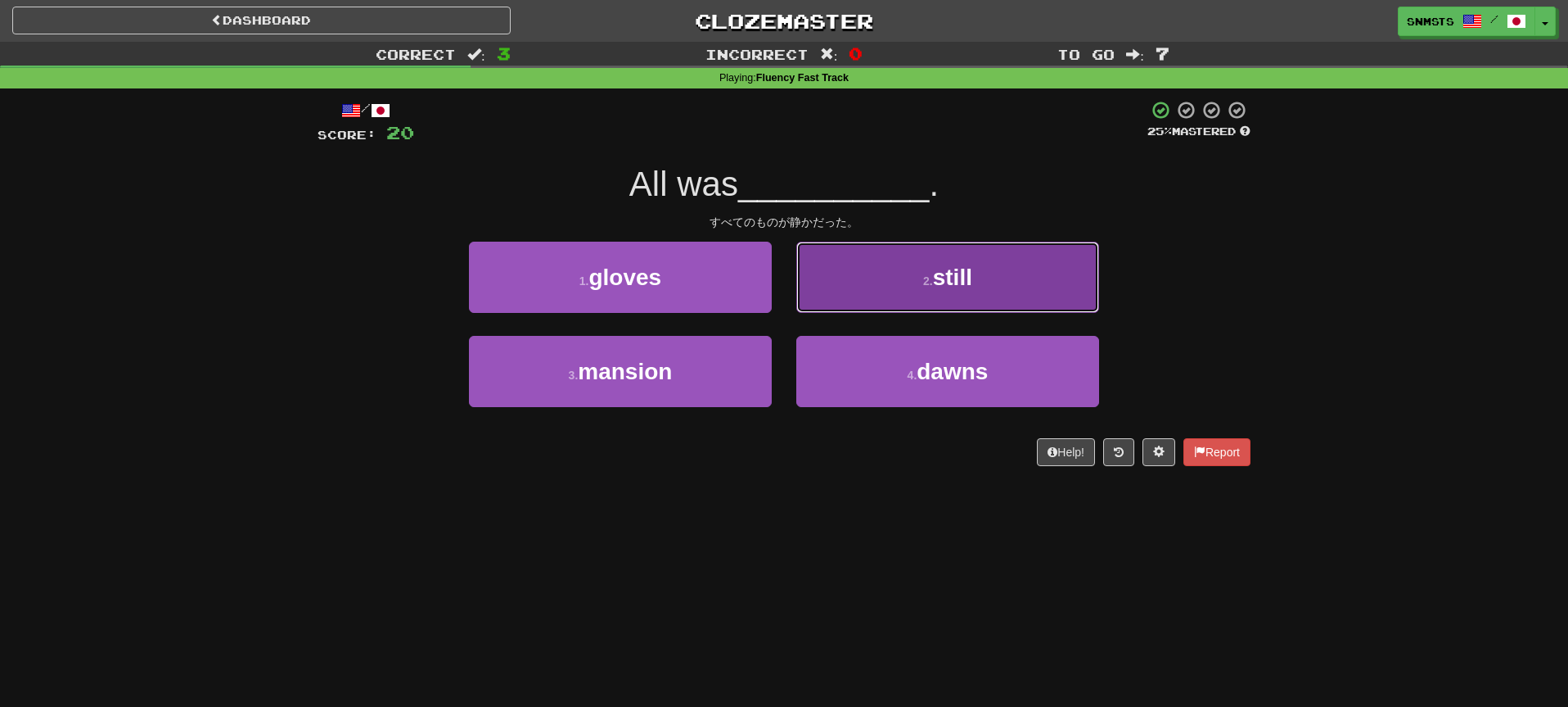
click at [859, 293] on button "2 . still" at bounding box center [947, 277] width 303 height 71
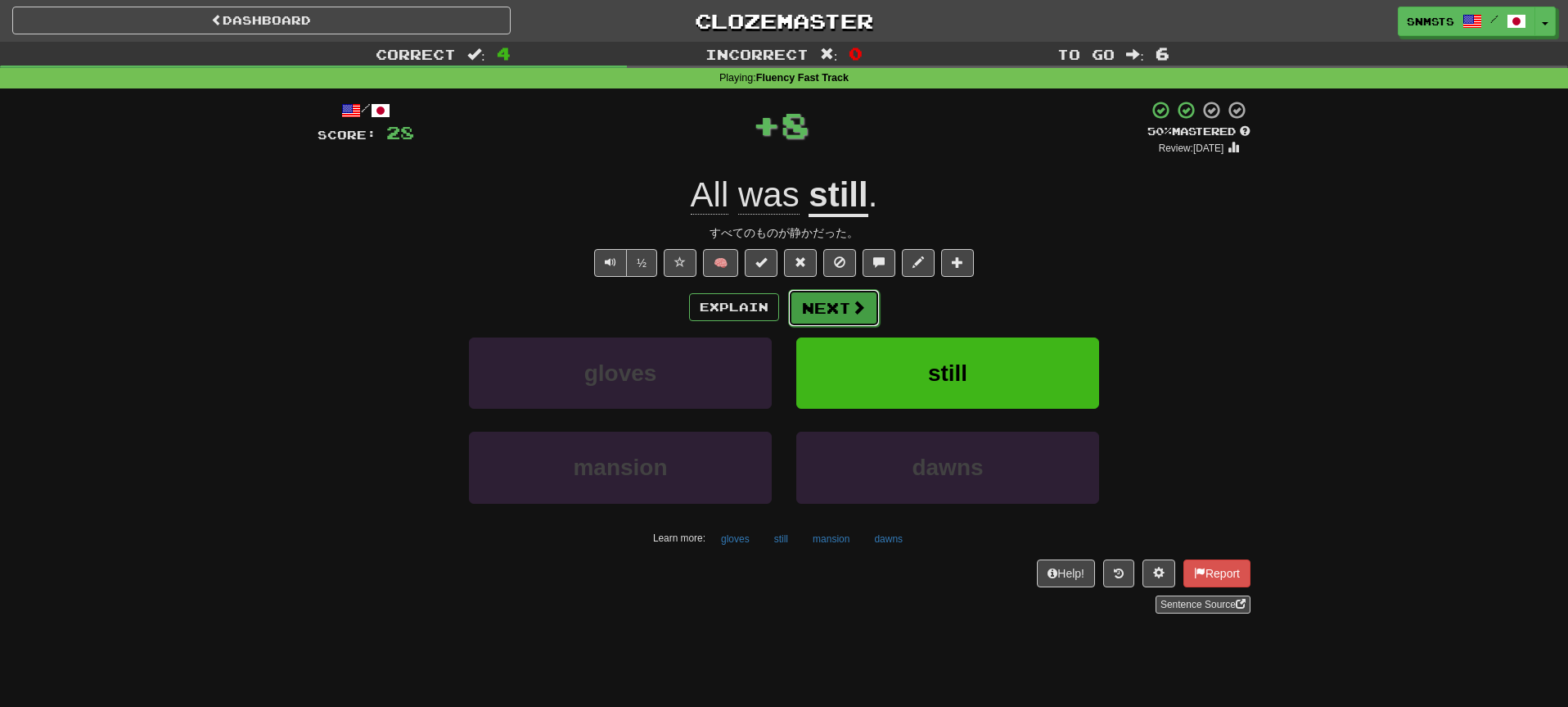
click at [845, 308] on button "Next" at bounding box center [833, 308] width 92 height 38
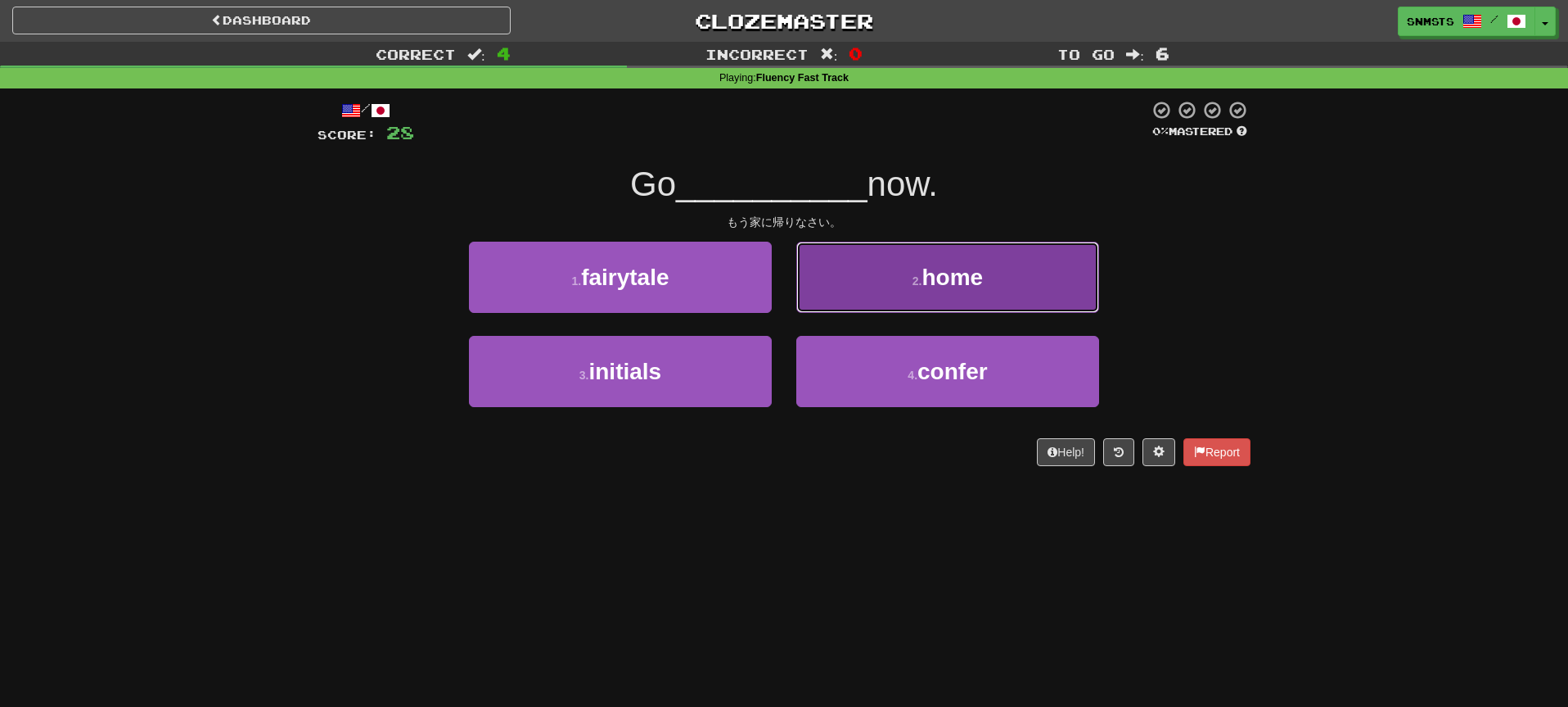
click at [866, 299] on button "2 . home" at bounding box center [947, 277] width 303 height 71
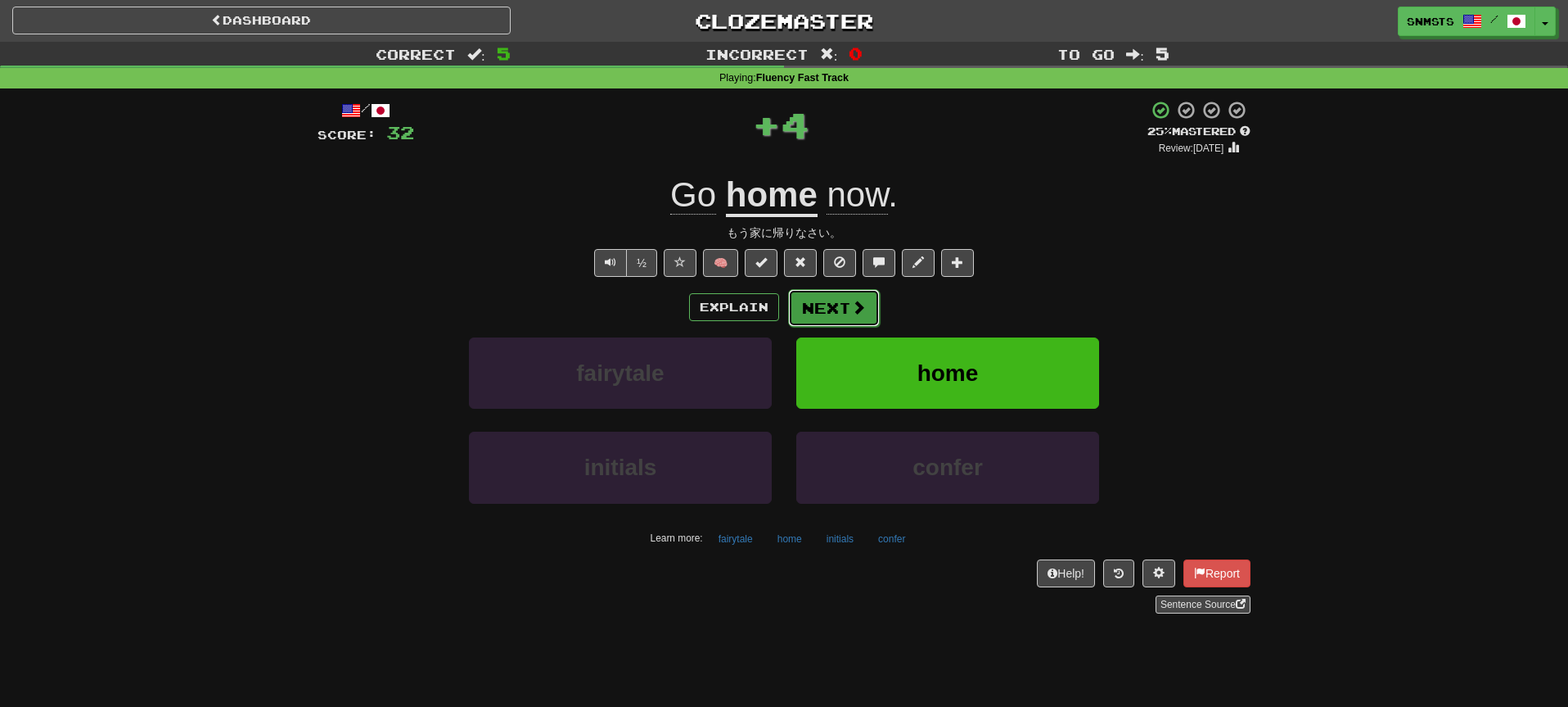
click at [830, 306] on button "Next" at bounding box center [833, 308] width 92 height 38
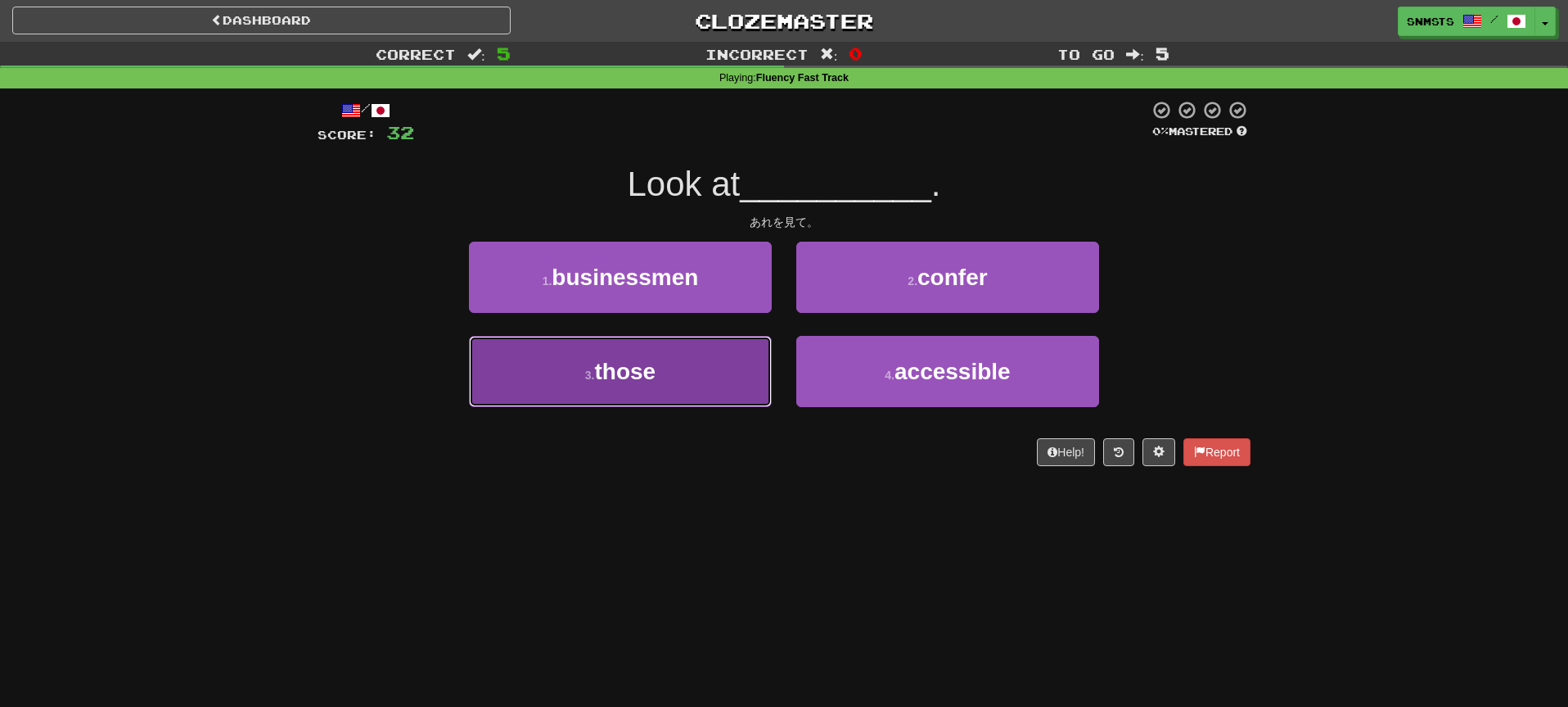
click at [751, 354] on button "3 . those" at bounding box center [620, 371] width 303 height 71
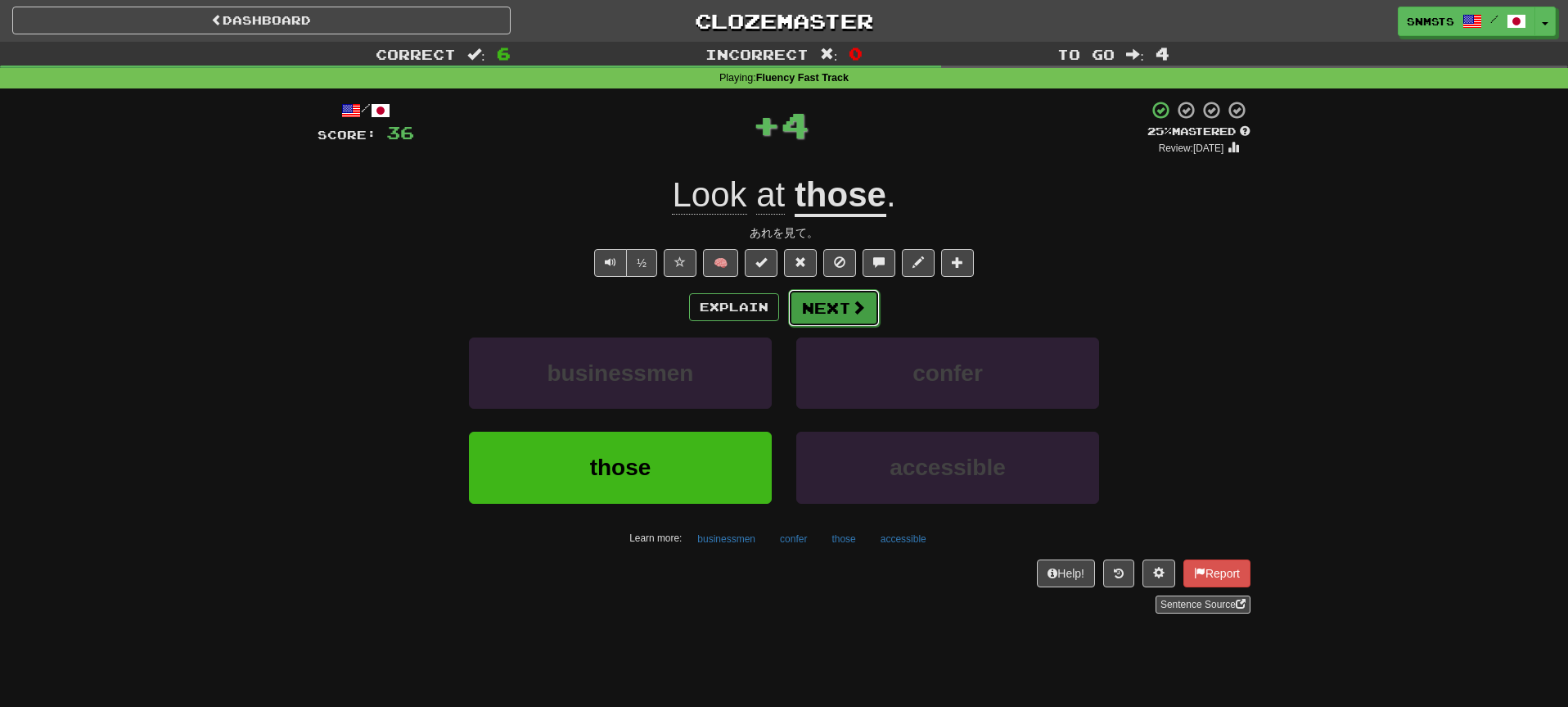
click at [804, 299] on button "Next" at bounding box center [833, 308] width 92 height 38
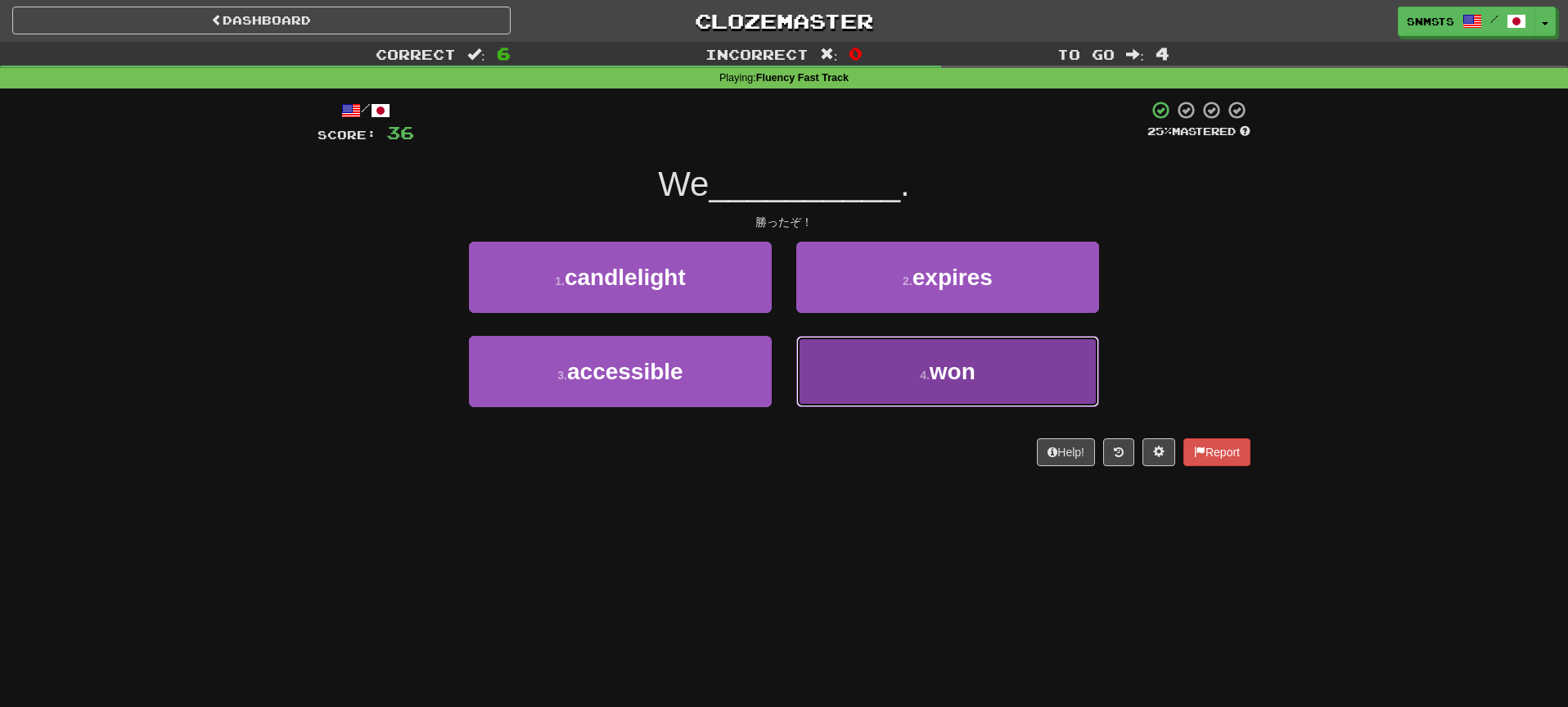
click at [830, 354] on button "4 . won" at bounding box center [947, 371] width 303 height 71
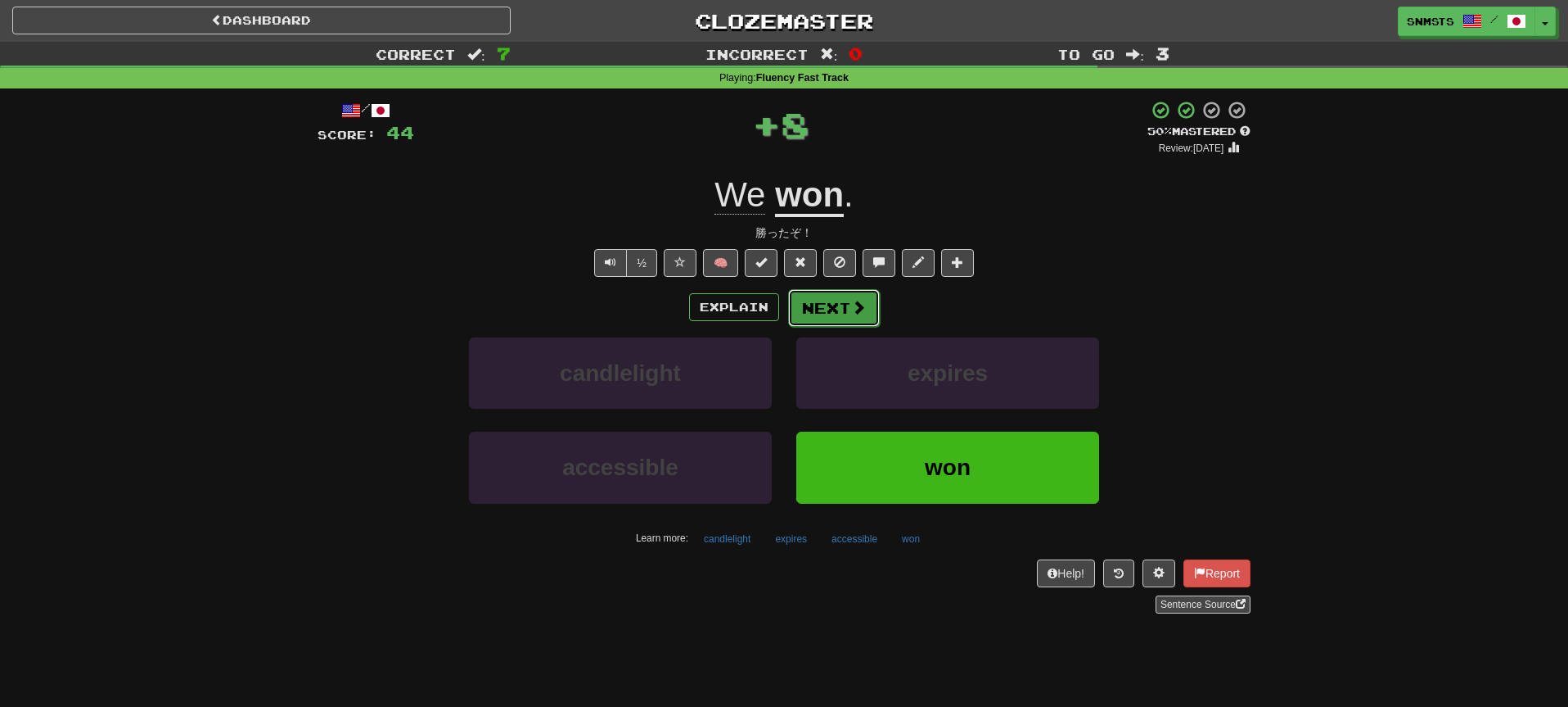
click at [821, 300] on button "Next" at bounding box center [833, 308] width 92 height 38
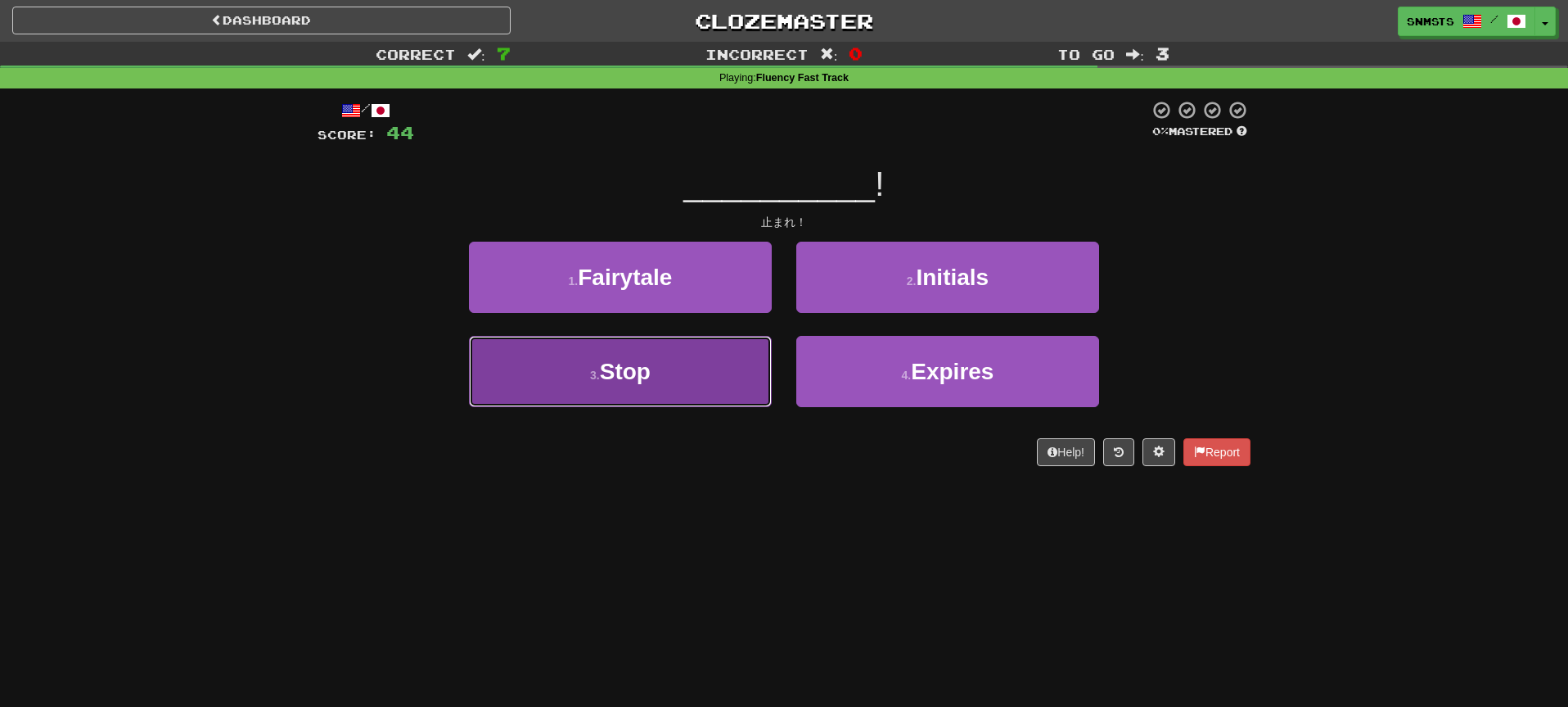
click at [748, 355] on button "3 . Stop" at bounding box center [620, 371] width 303 height 71
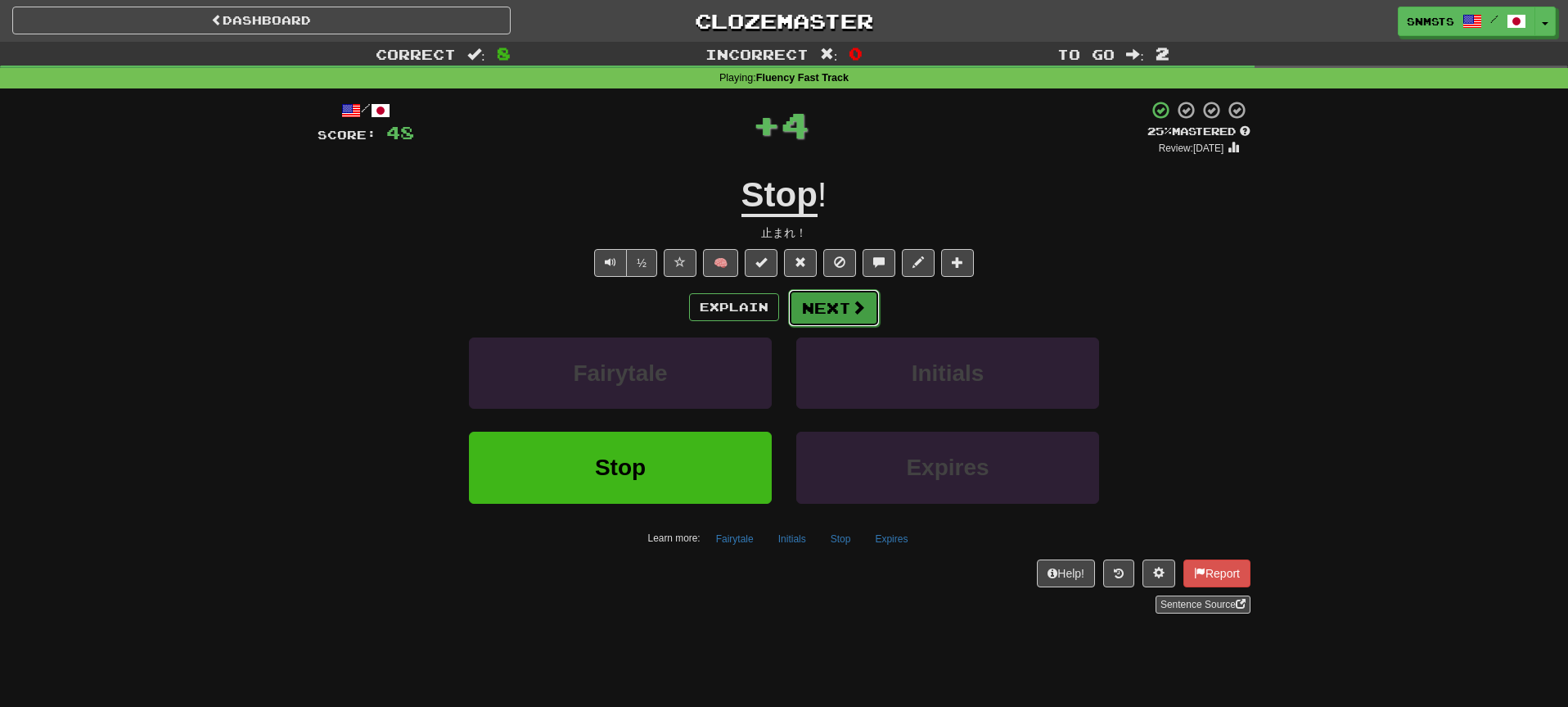
click at [810, 296] on button "Next" at bounding box center [833, 308] width 92 height 38
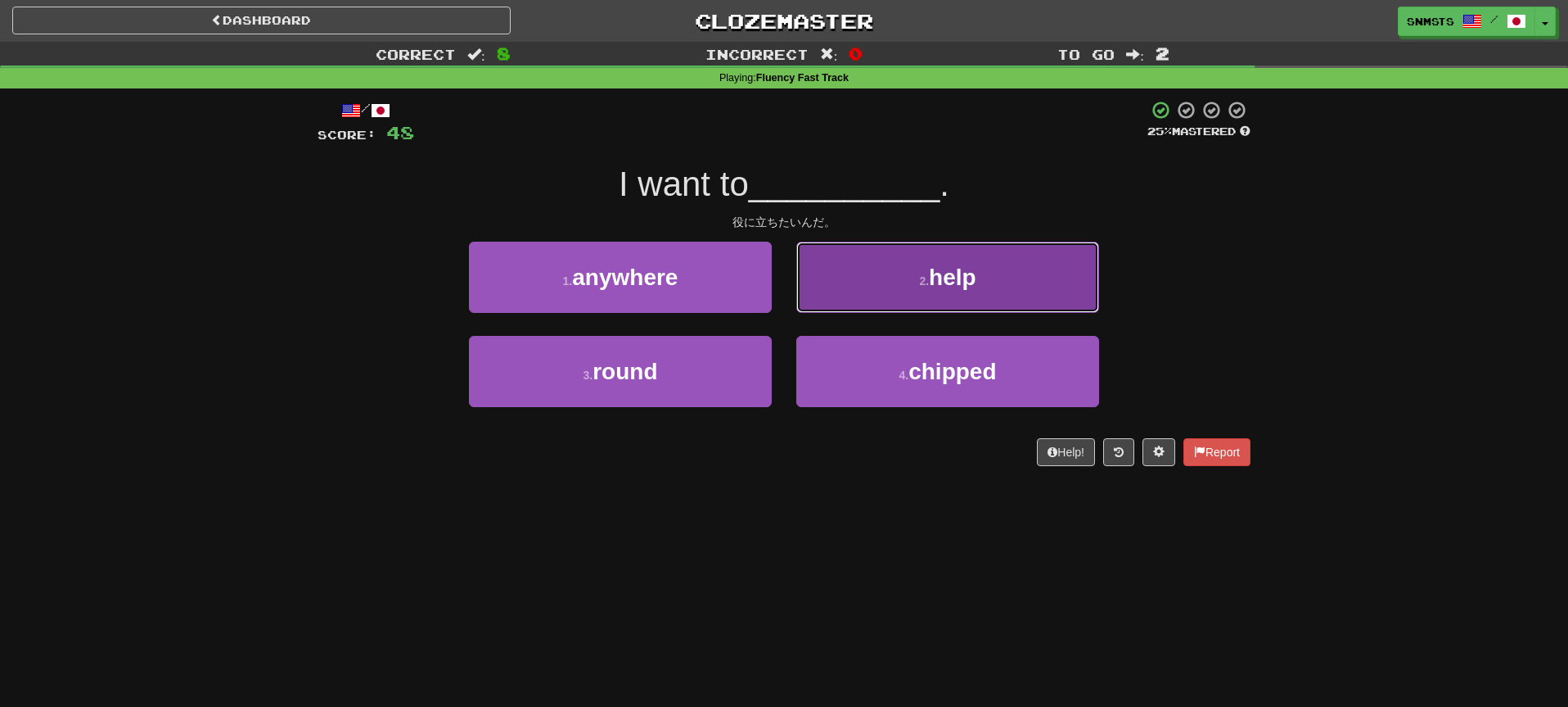
click at [827, 293] on button "2 . help" at bounding box center [947, 277] width 303 height 71
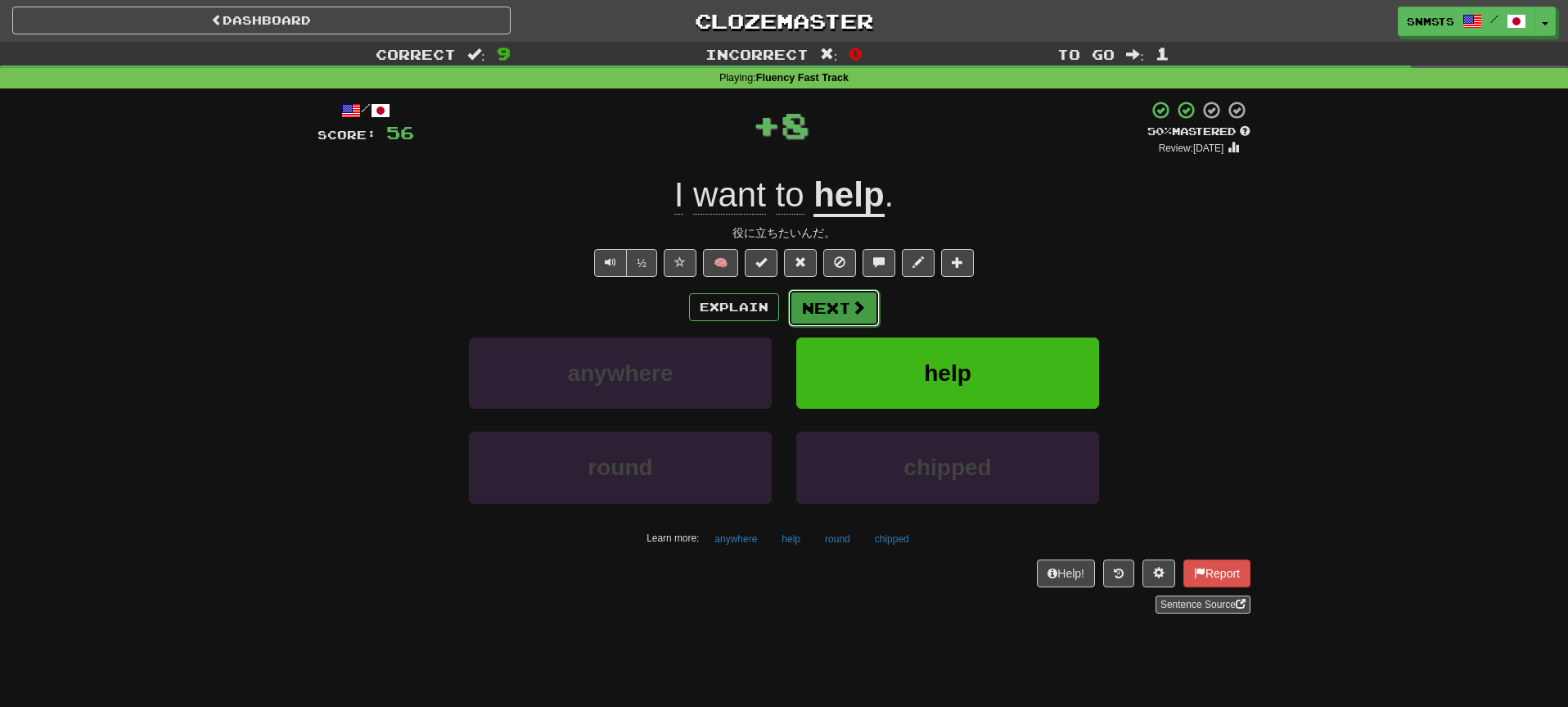
click at [811, 307] on button "Next" at bounding box center [833, 308] width 92 height 38
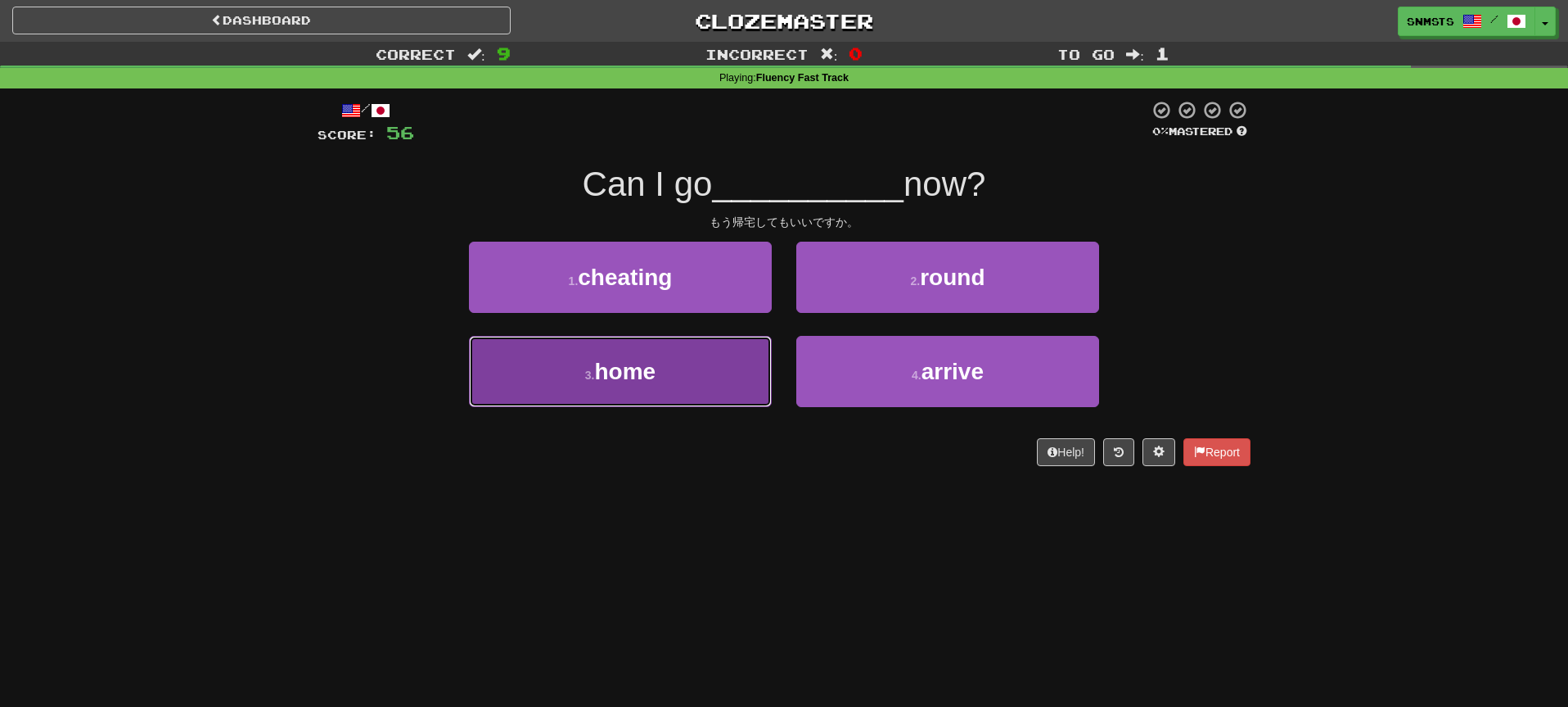
click at [757, 345] on button "3 . home" at bounding box center [620, 371] width 303 height 71
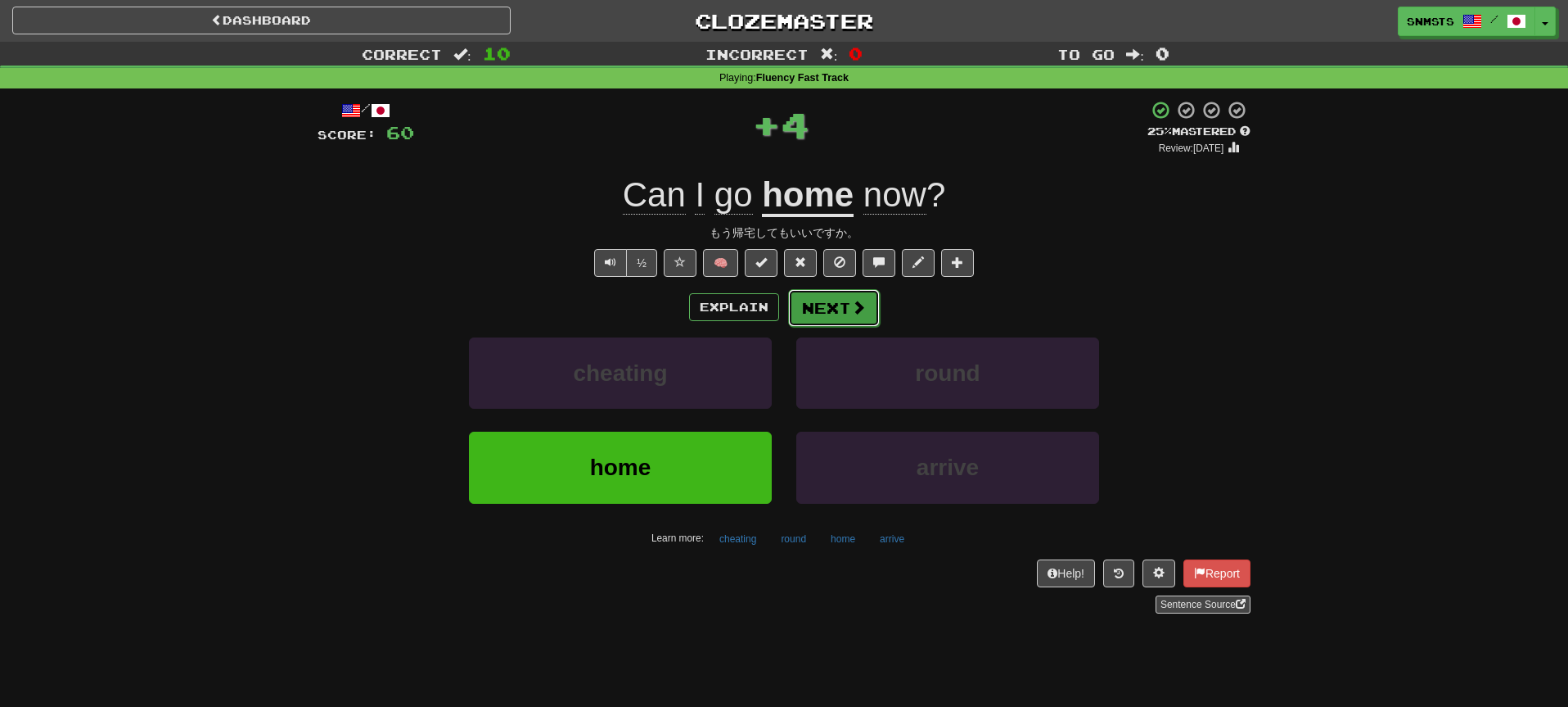
click at [819, 299] on button "Next" at bounding box center [833, 308] width 92 height 38
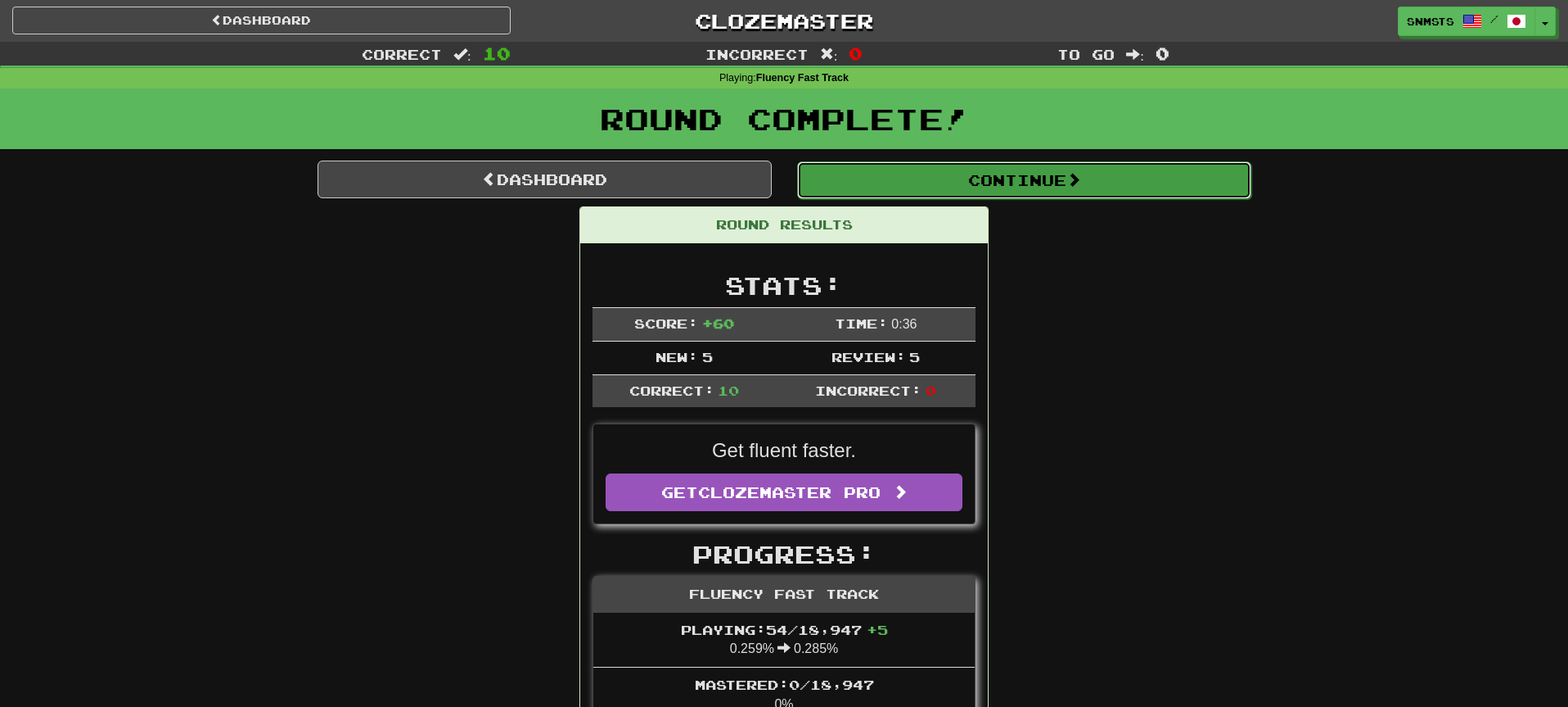
click at [898, 187] on button "Continue" at bounding box center [1024, 180] width 454 height 38
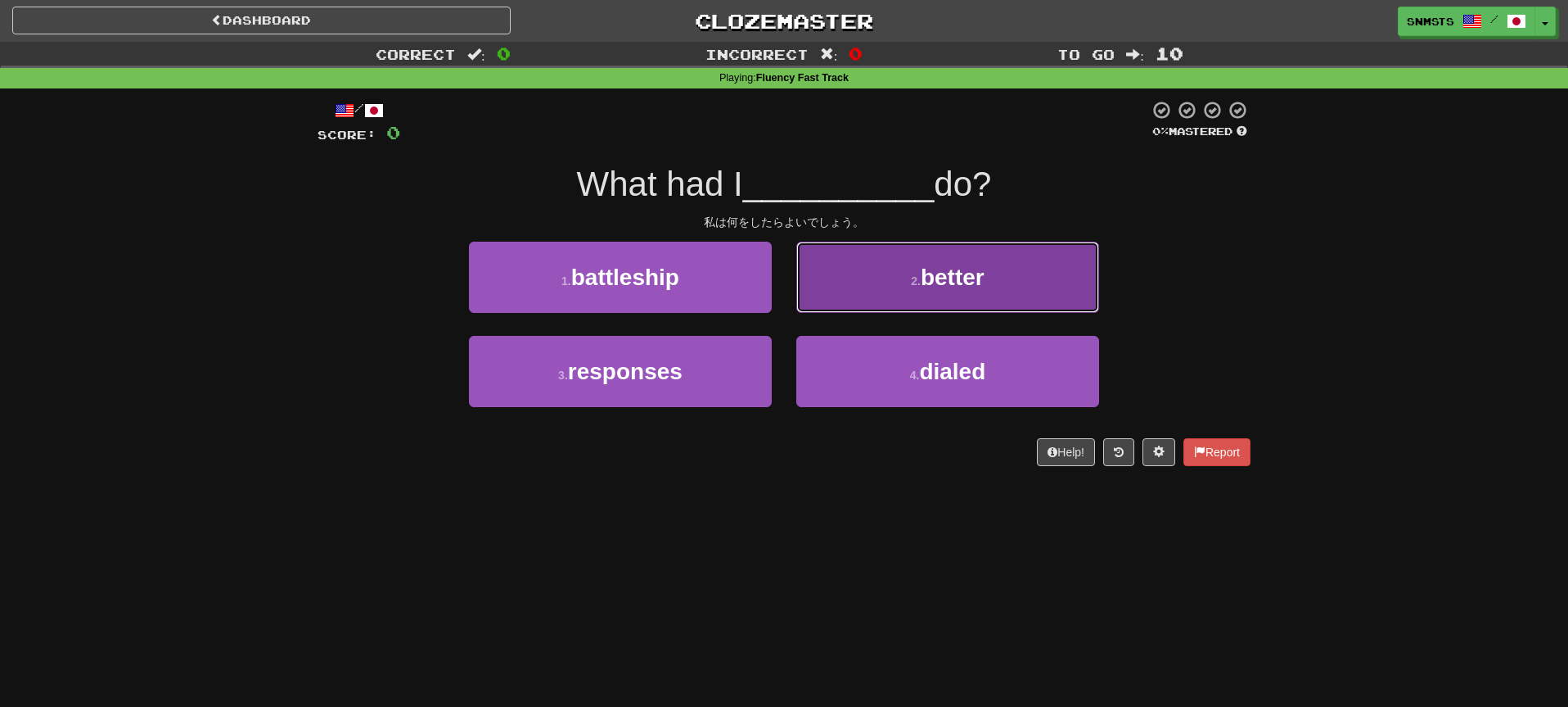
click at [838, 302] on button "2 . better" at bounding box center [947, 277] width 303 height 71
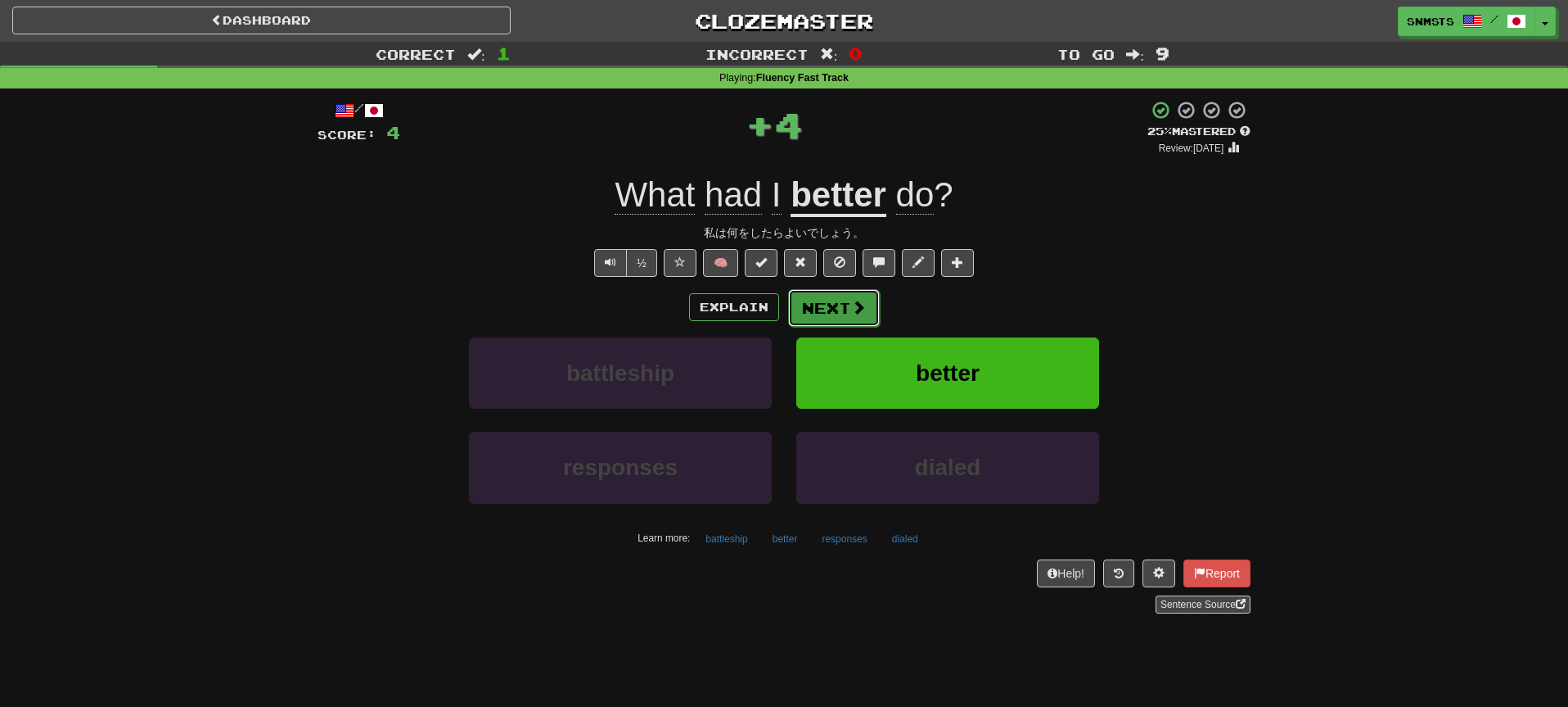
click at [821, 312] on button "Next" at bounding box center [833, 308] width 92 height 38
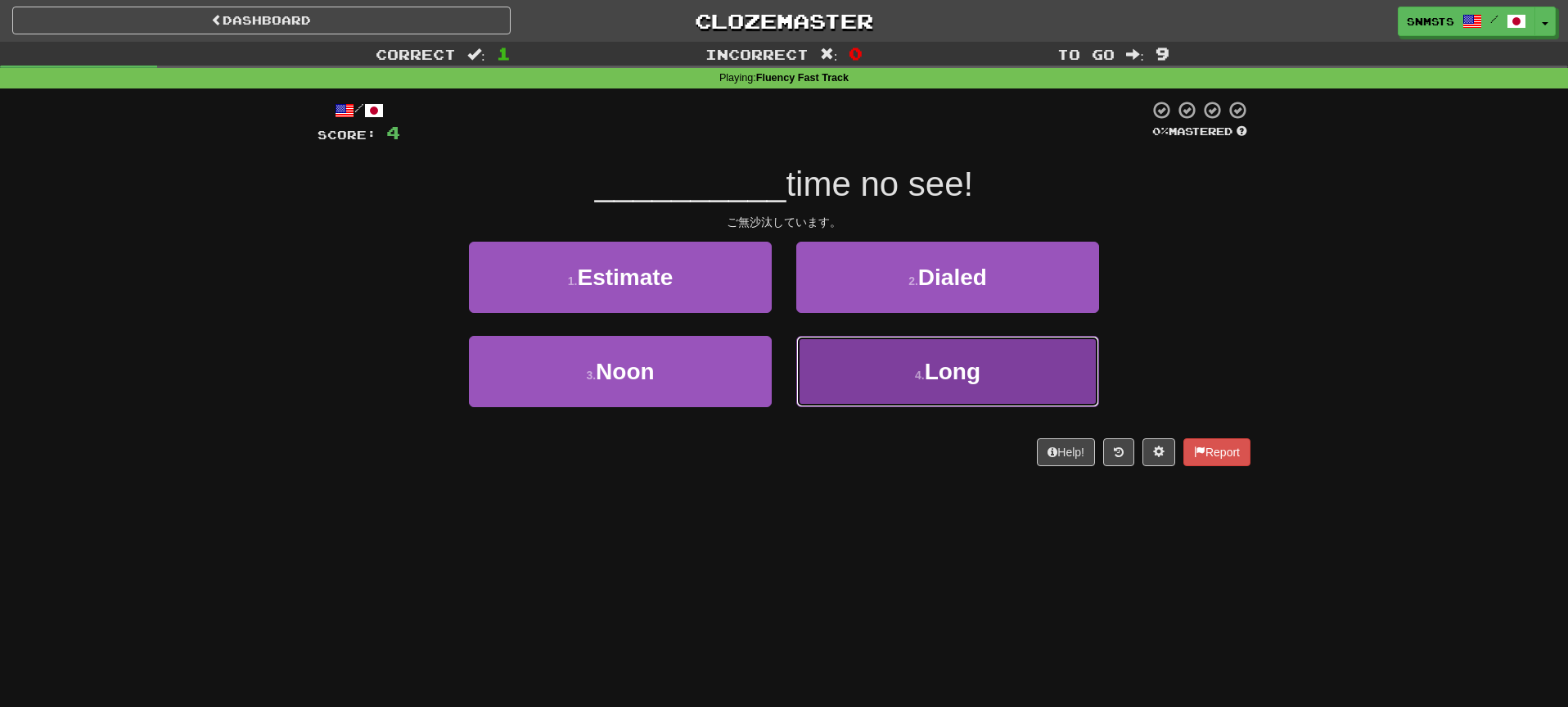
click at [814, 353] on button "4 . Long" at bounding box center [947, 371] width 303 height 71
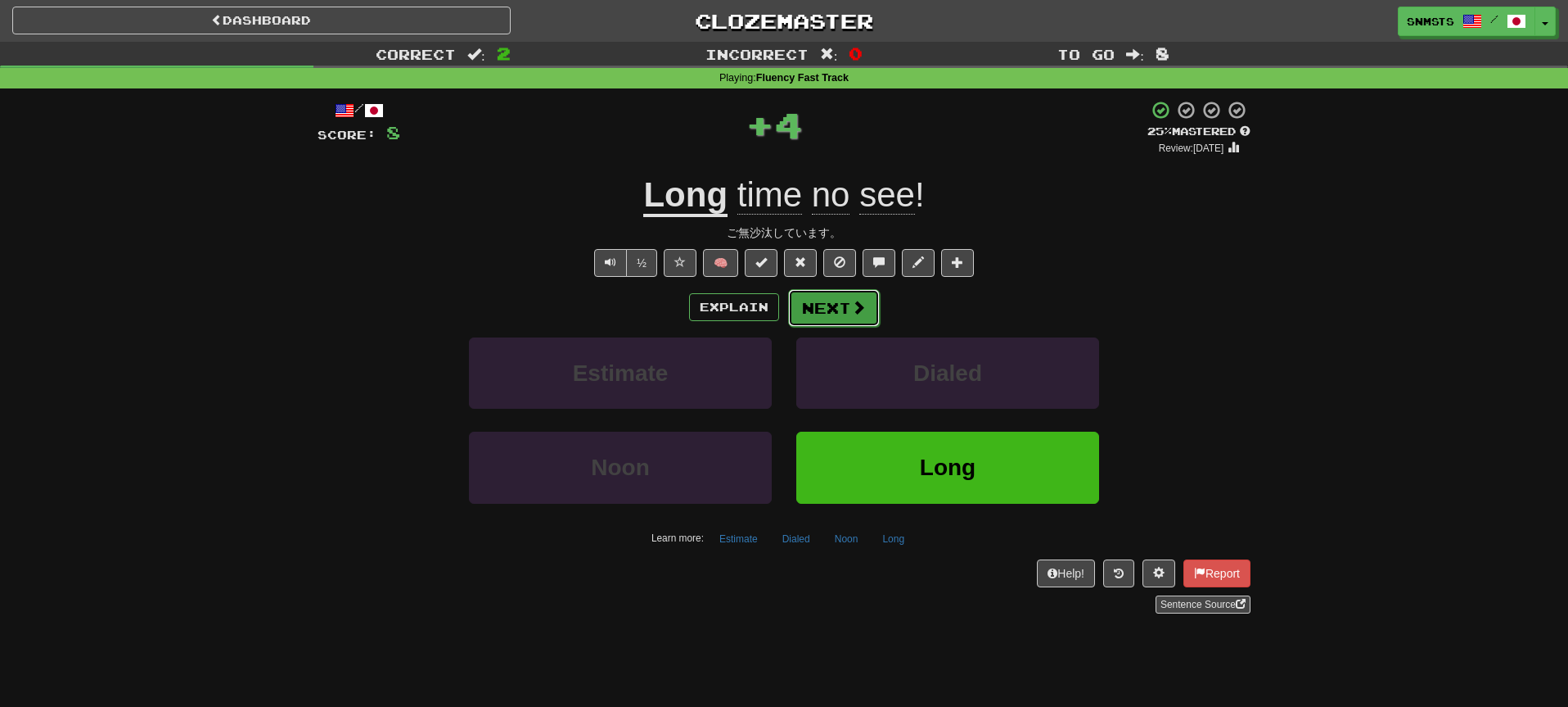
click at [813, 321] on button "Next" at bounding box center [833, 308] width 92 height 38
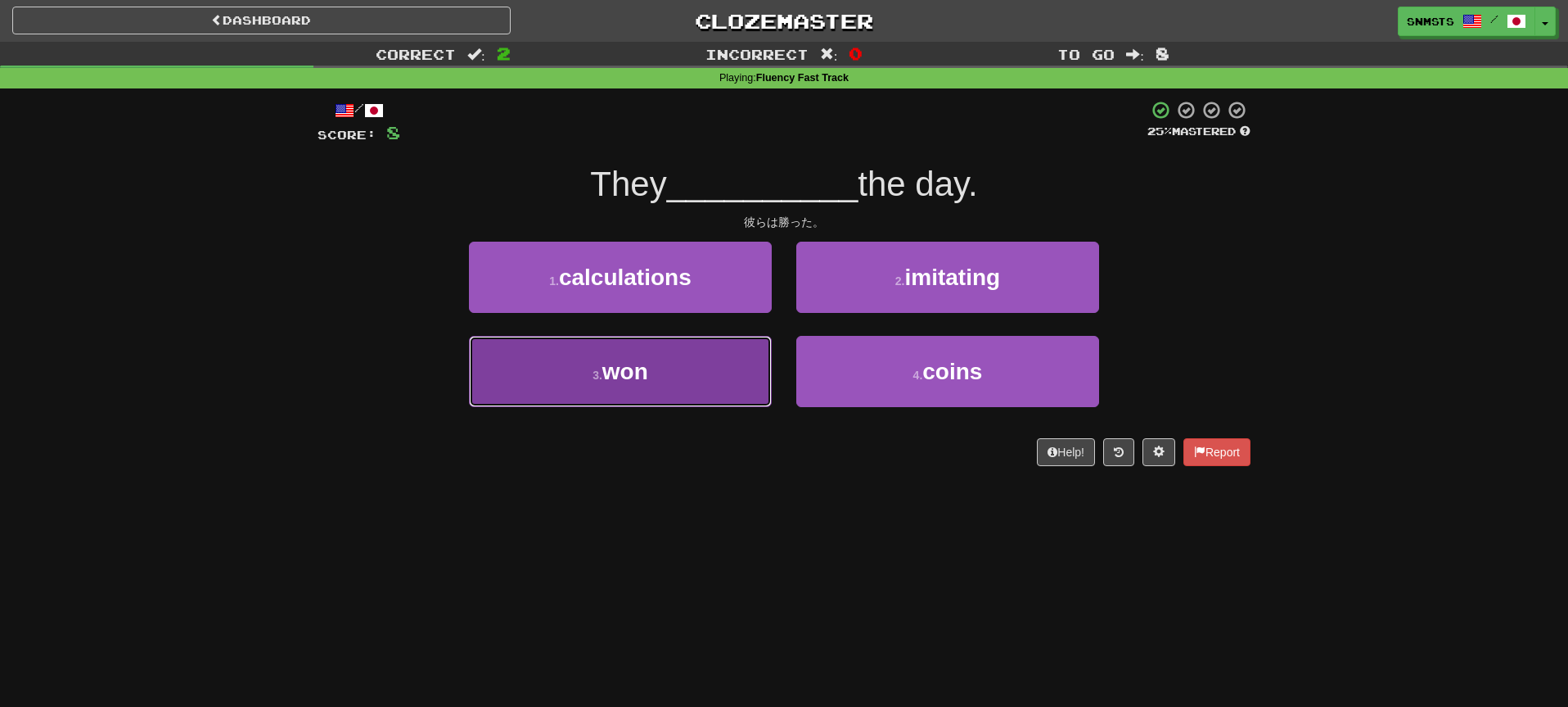
click at [738, 358] on button "3 . won" at bounding box center [620, 371] width 303 height 71
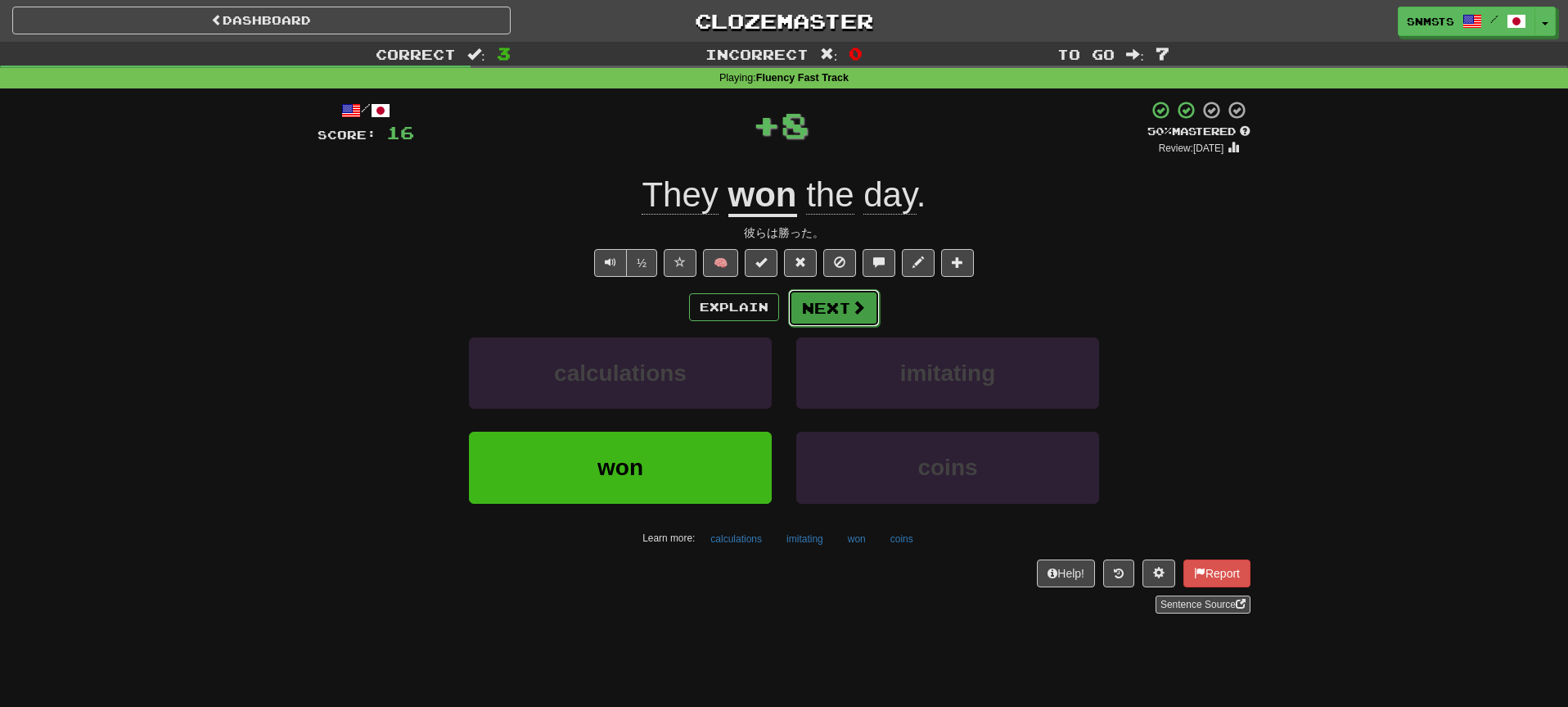
click at [815, 304] on button "Next" at bounding box center [833, 308] width 92 height 38
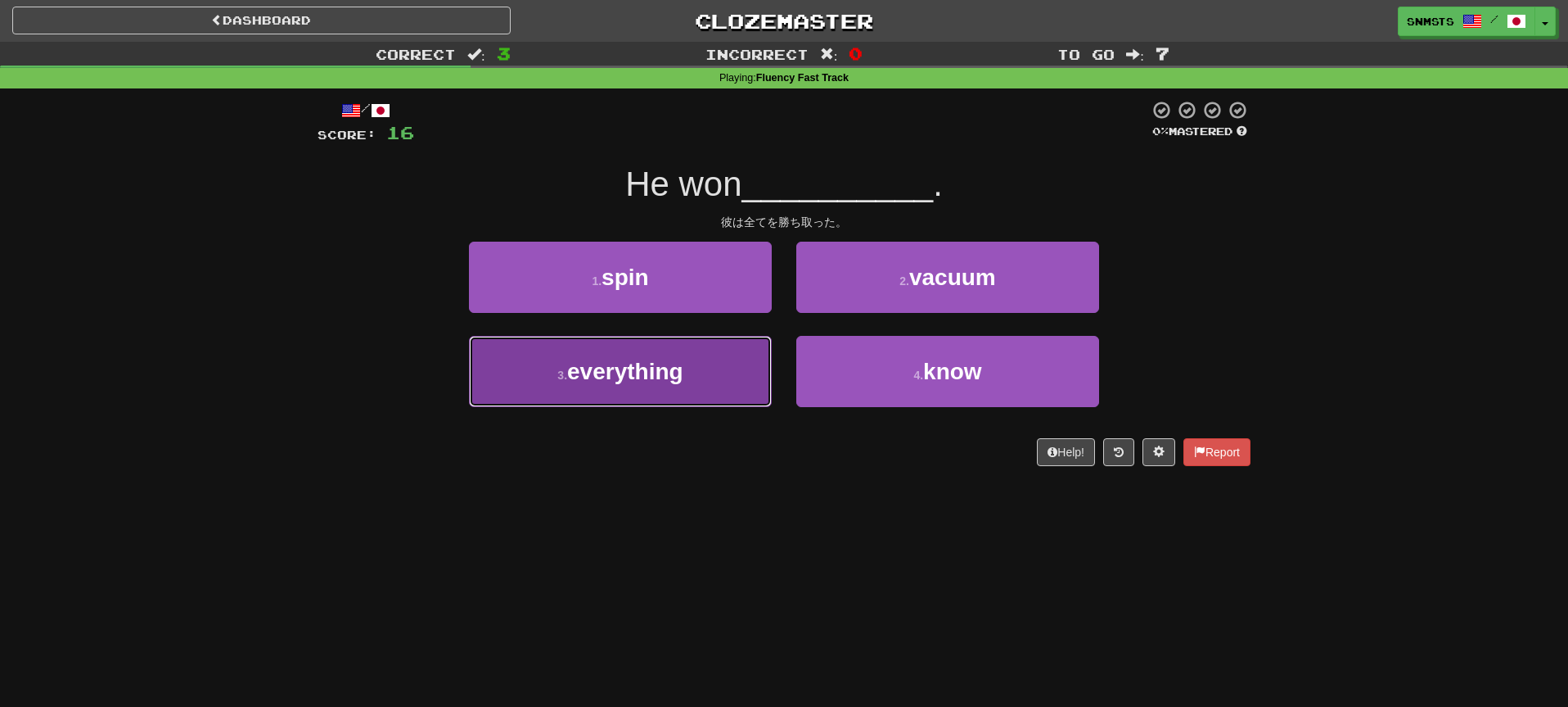
click at [754, 348] on button "3 . everything" at bounding box center [620, 371] width 303 height 71
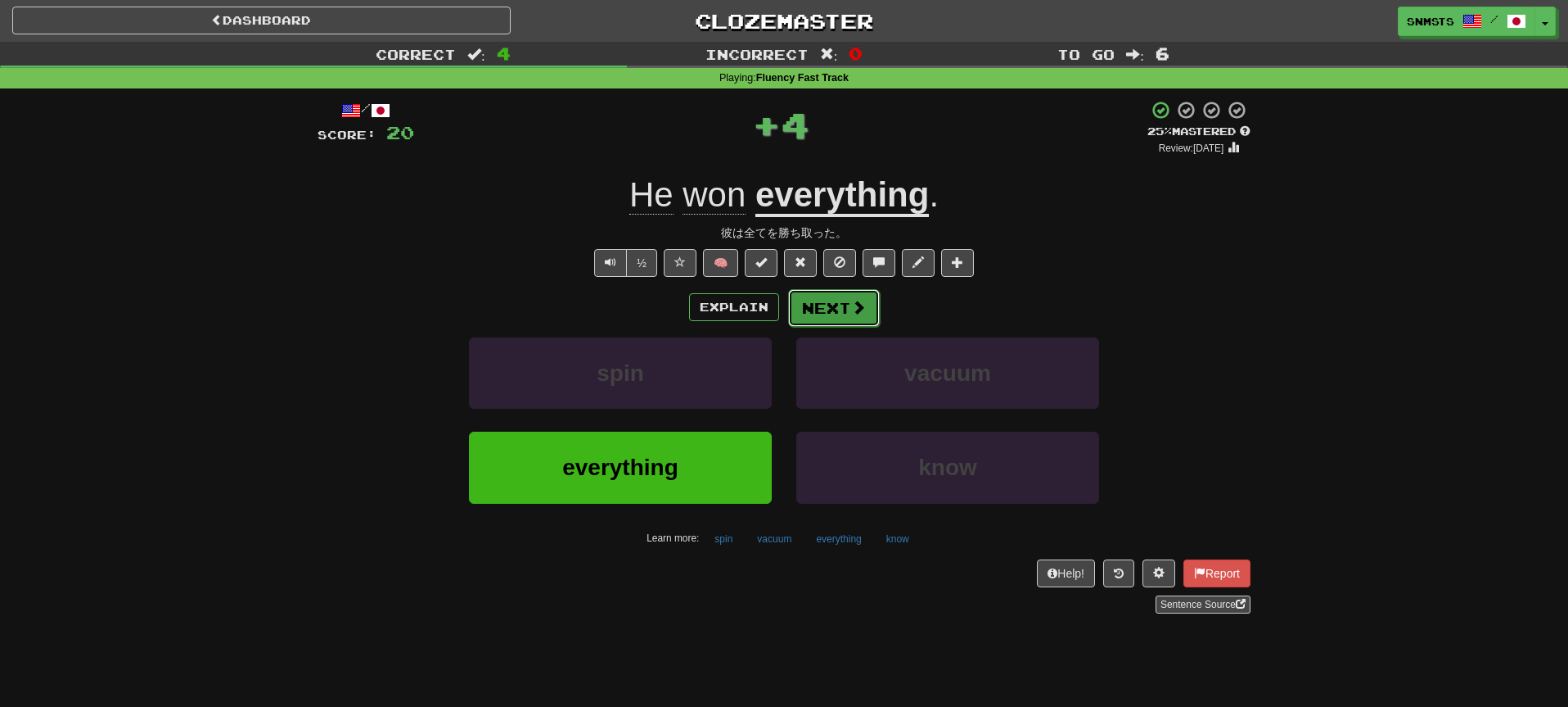
click at [802, 311] on button "Next" at bounding box center [833, 308] width 92 height 38
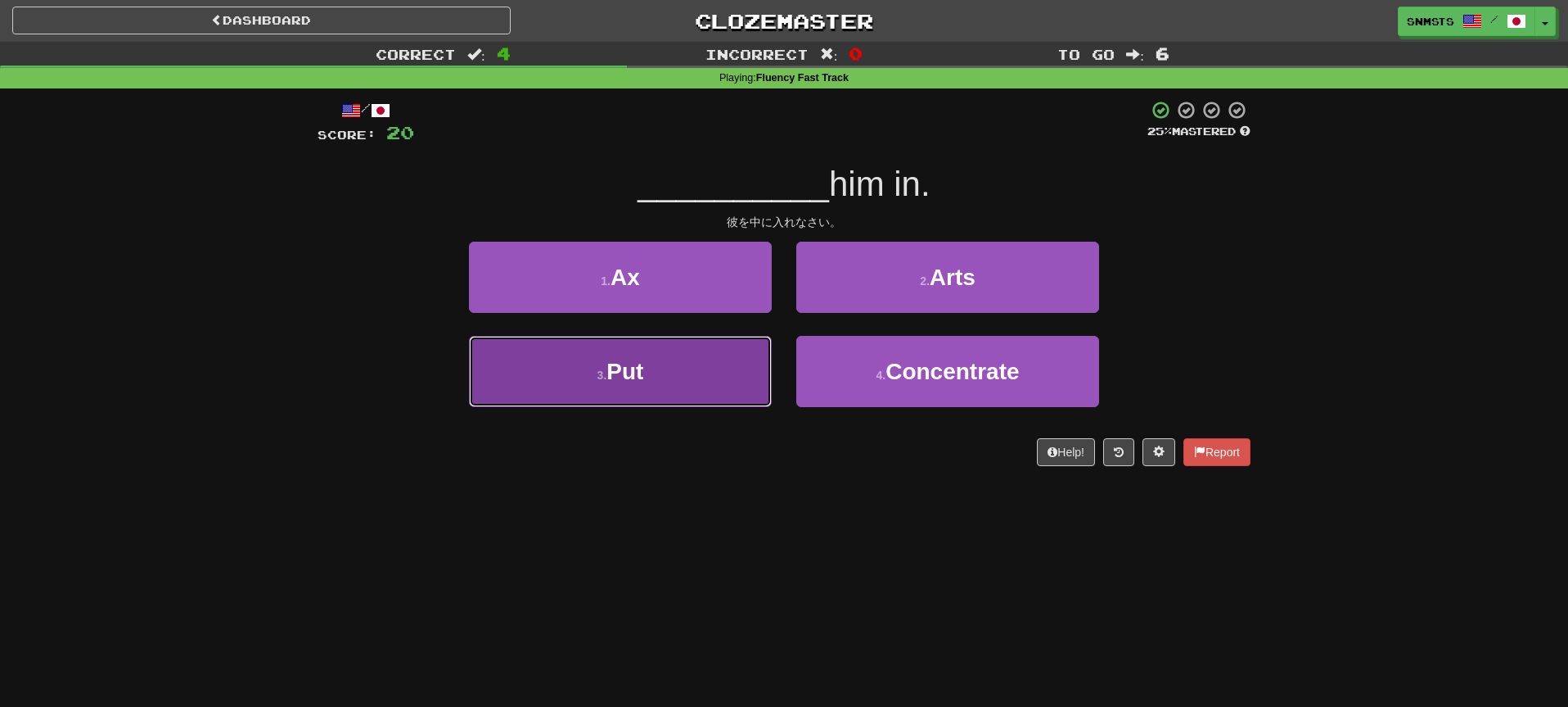
click at [757, 354] on button "3 . Put" at bounding box center [620, 371] width 303 height 71
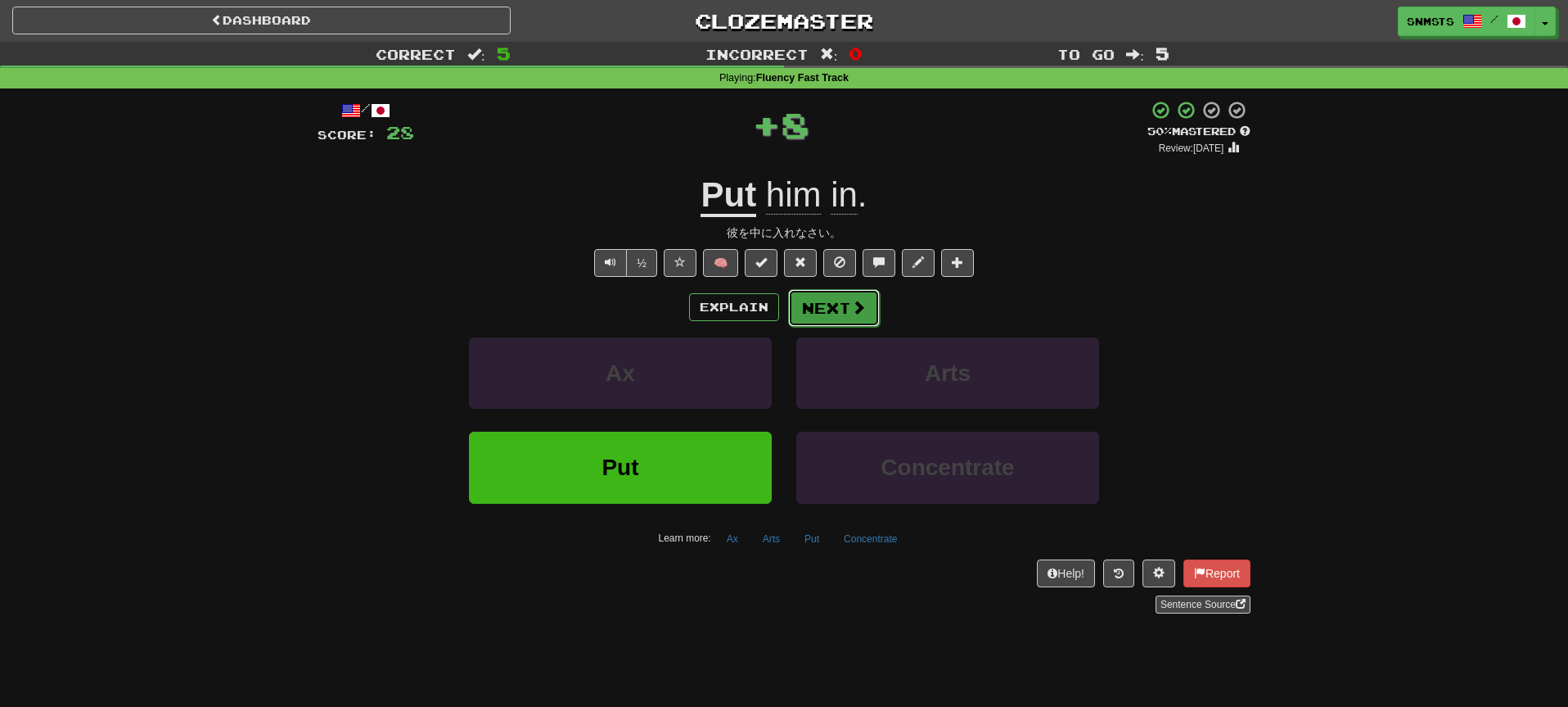
click at [809, 302] on button "Next" at bounding box center [833, 308] width 92 height 38
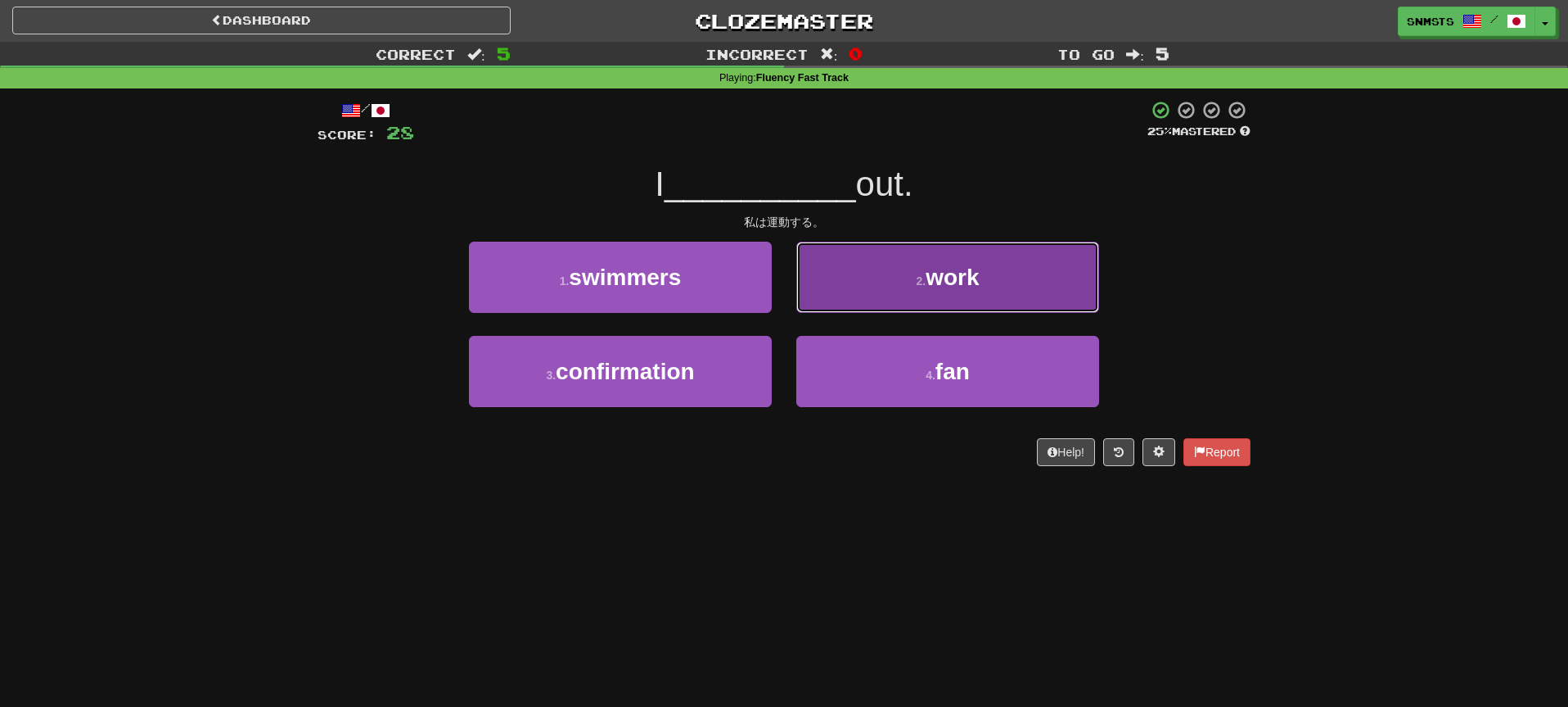
click at [837, 295] on button "2 . work" at bounding box center [947, 277] width 303 height 71
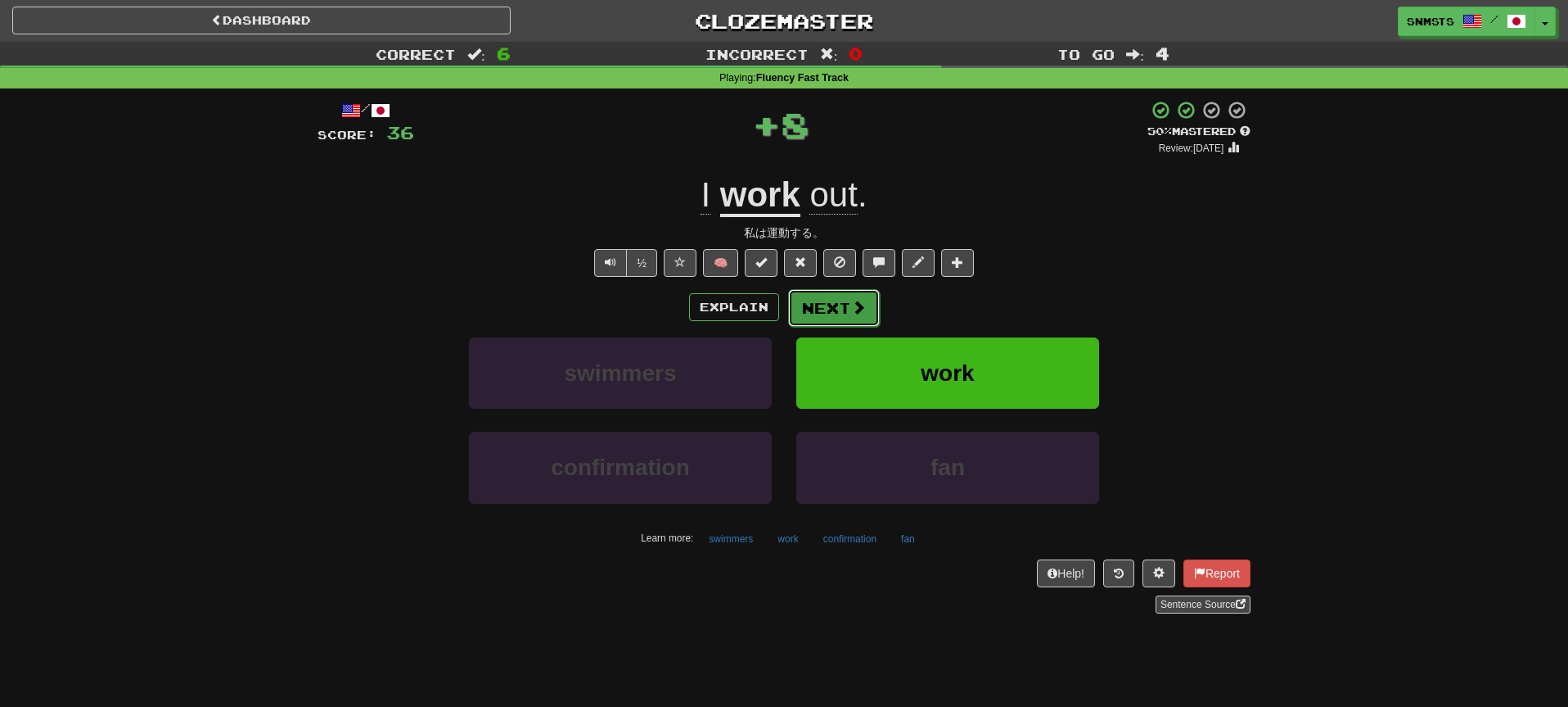
click at [830, 299] on button "Next" at bounding box center [833, 308] width 92 height 38
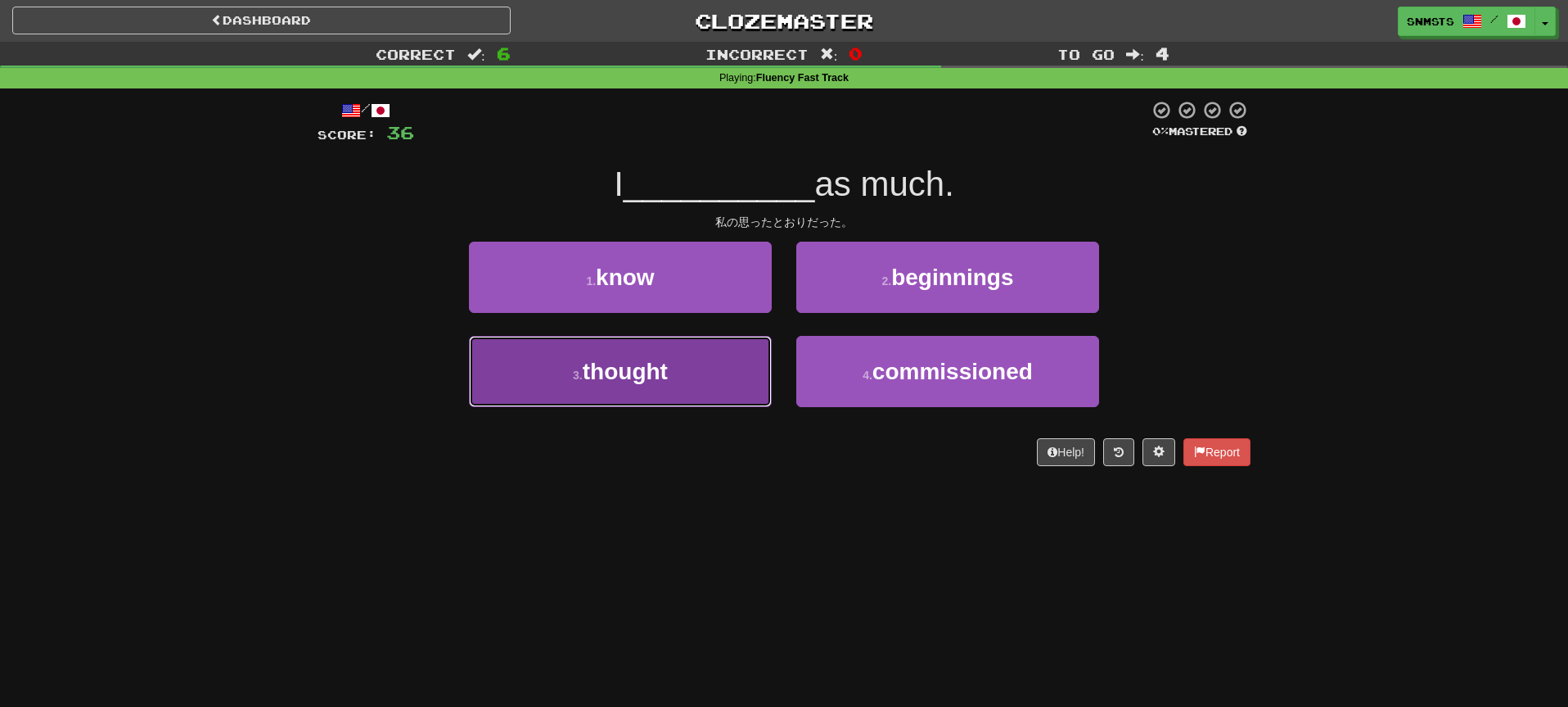
click at [760, 349] on button "3 . thought" at bounding box center [620, 371] width 303 height 71
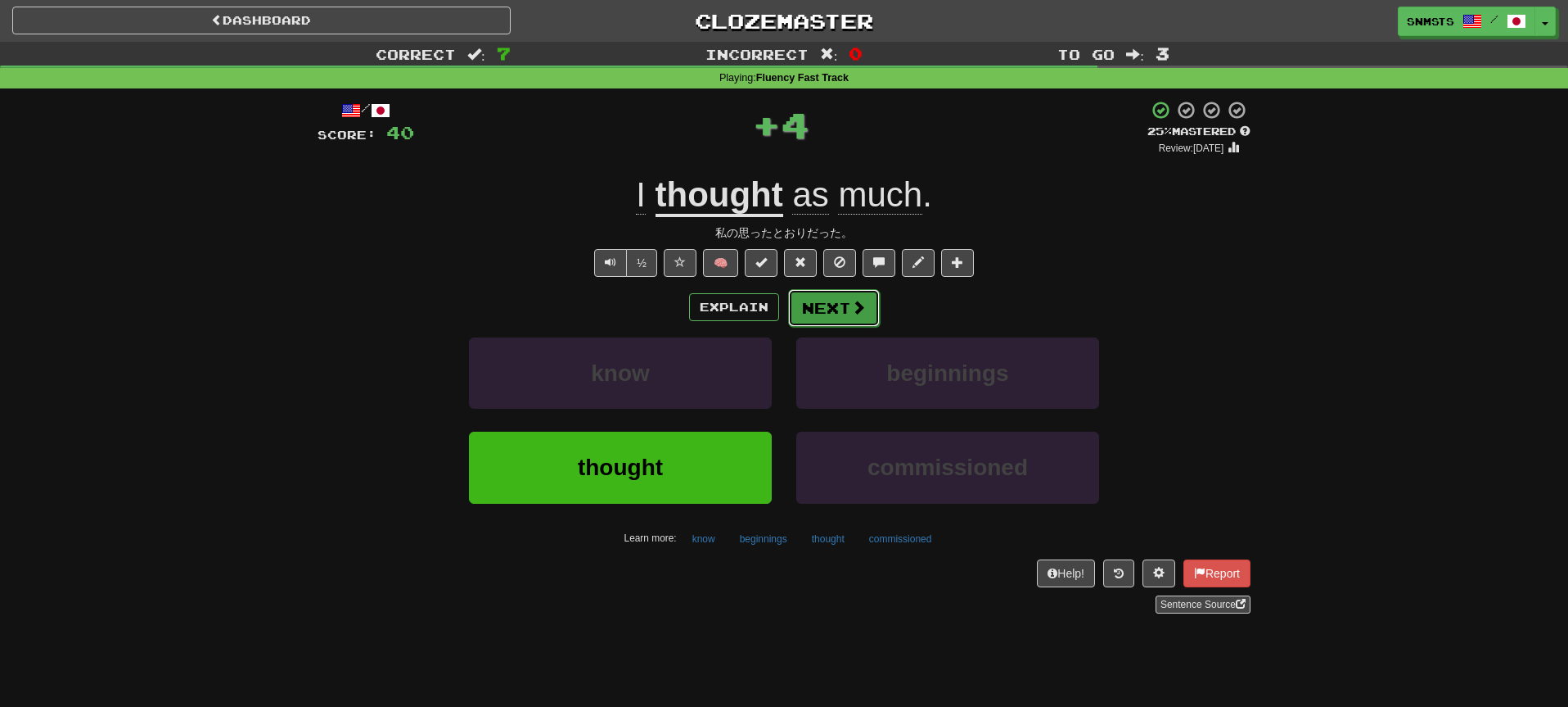
click at [809, 316] on button "Next" at bounding box center [833, 308] width 92 height 38
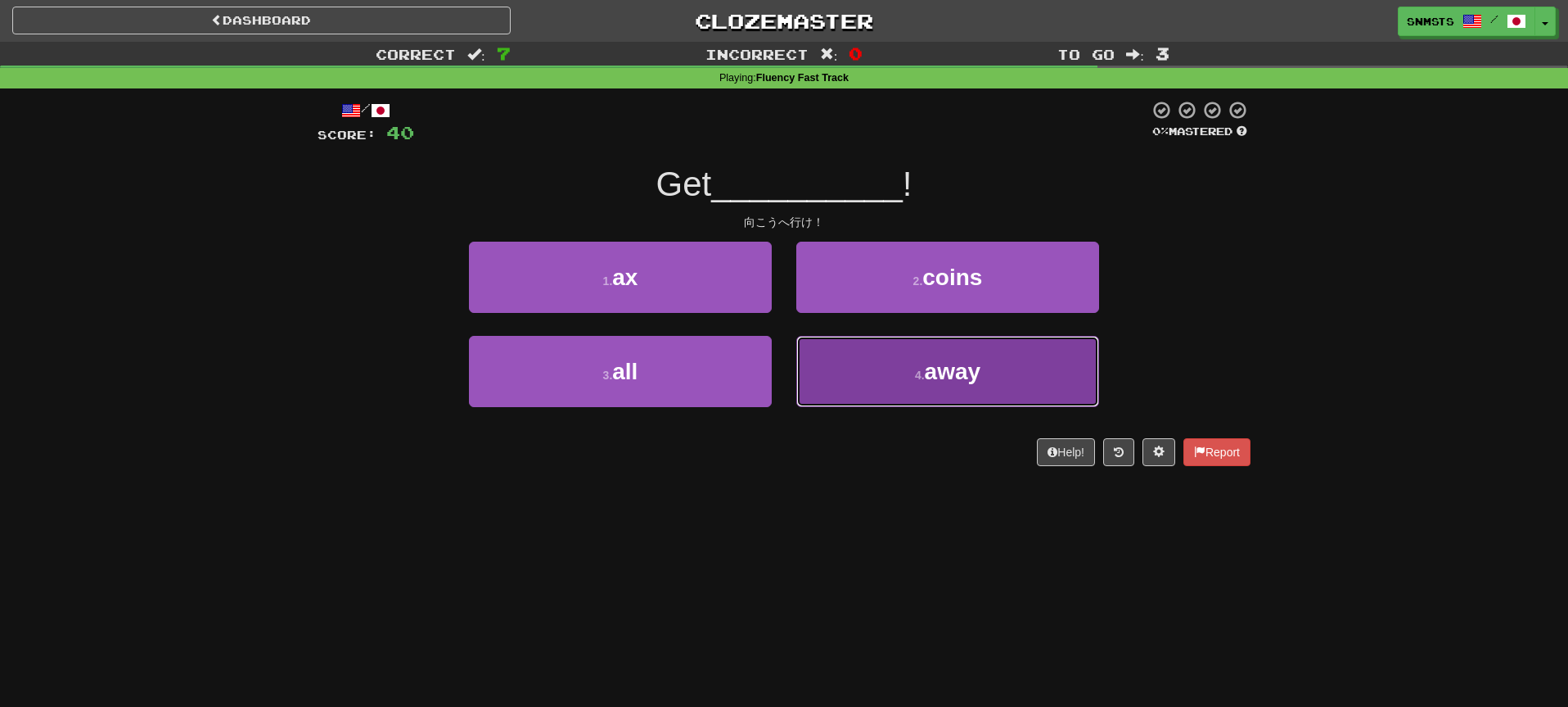
click at [824, 360] on button "4 . away" at bounding box center [947, 371] width 303 height 71
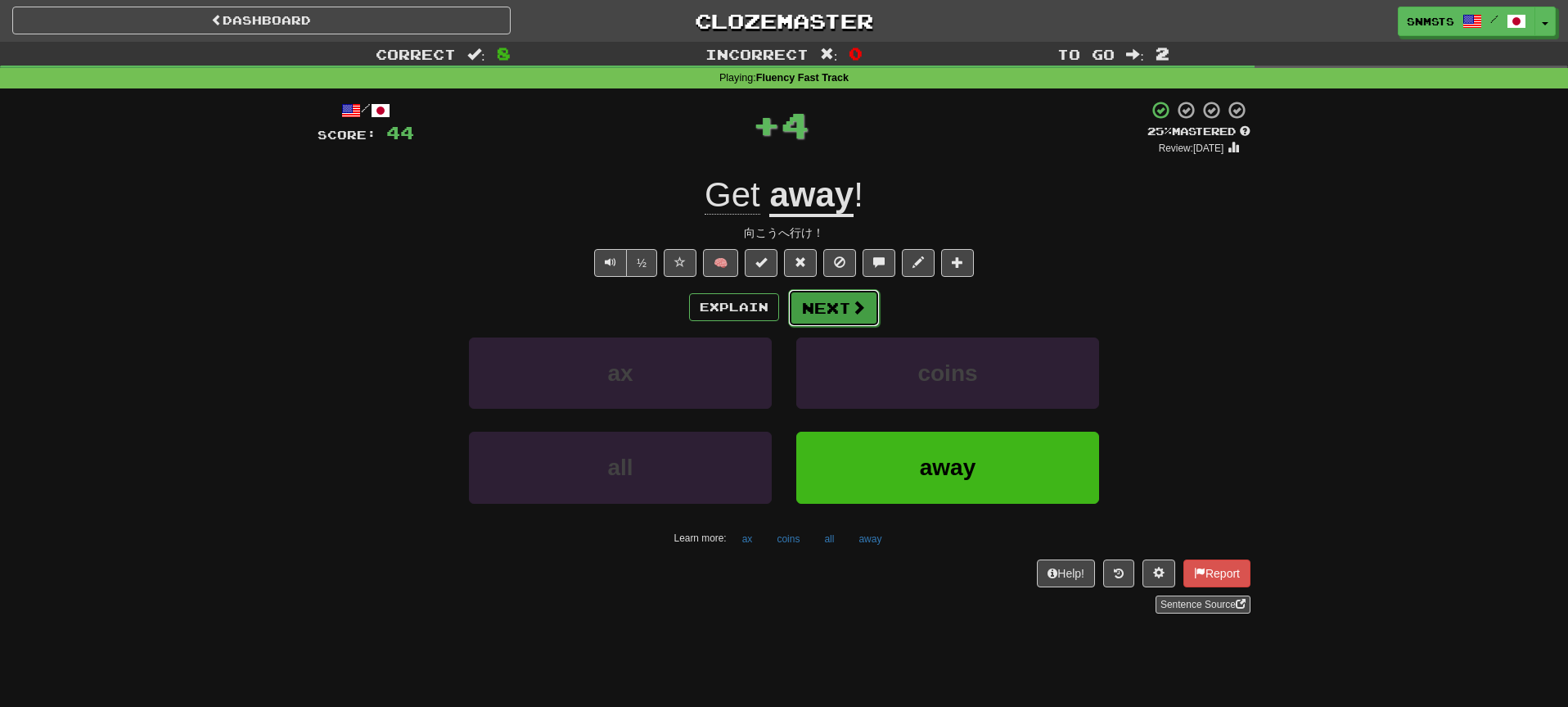
click at [813, 297] on button "Next" at bounding box center [833, 308] width 92 height 38
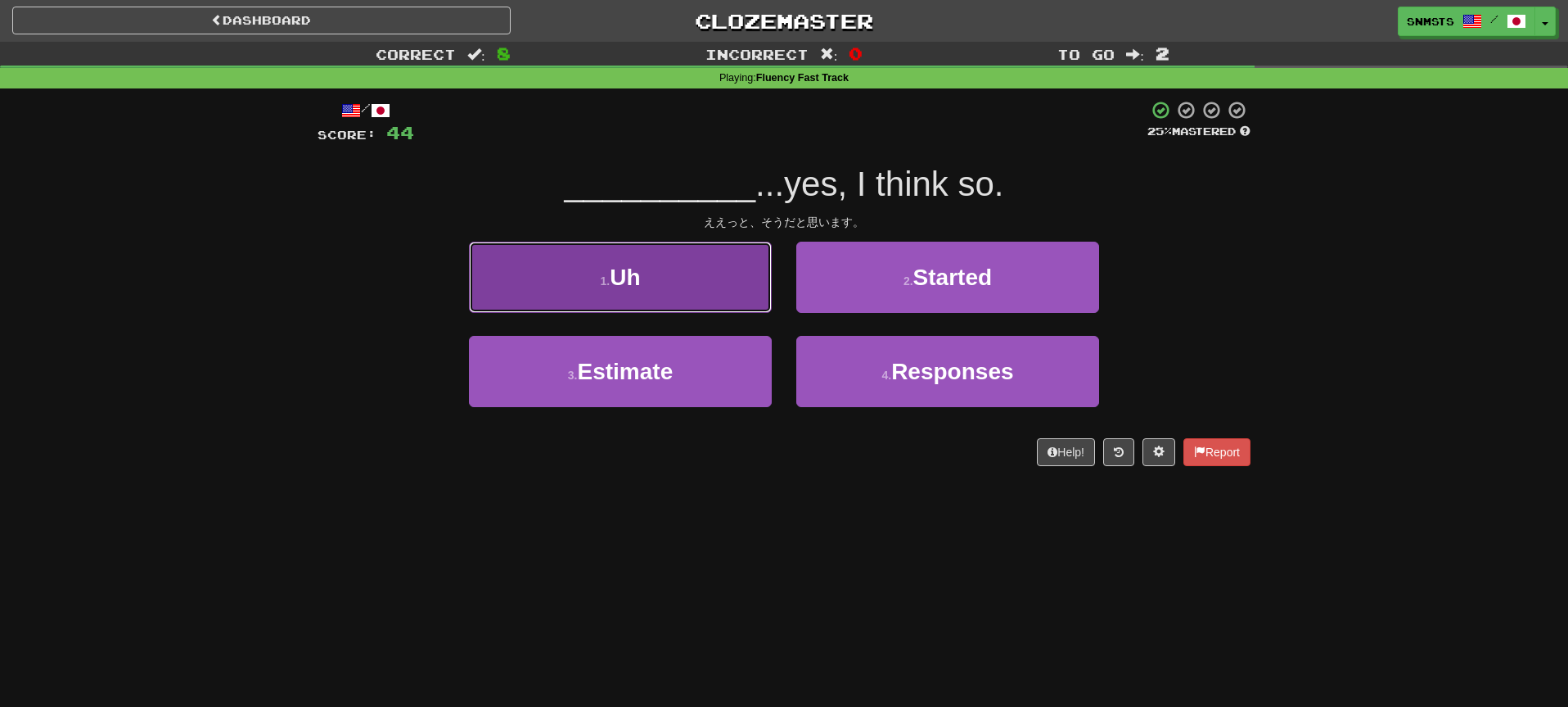
click at [762, 305] on button "1 . Uh" at bounding box center [620, 277] width 303 height 71
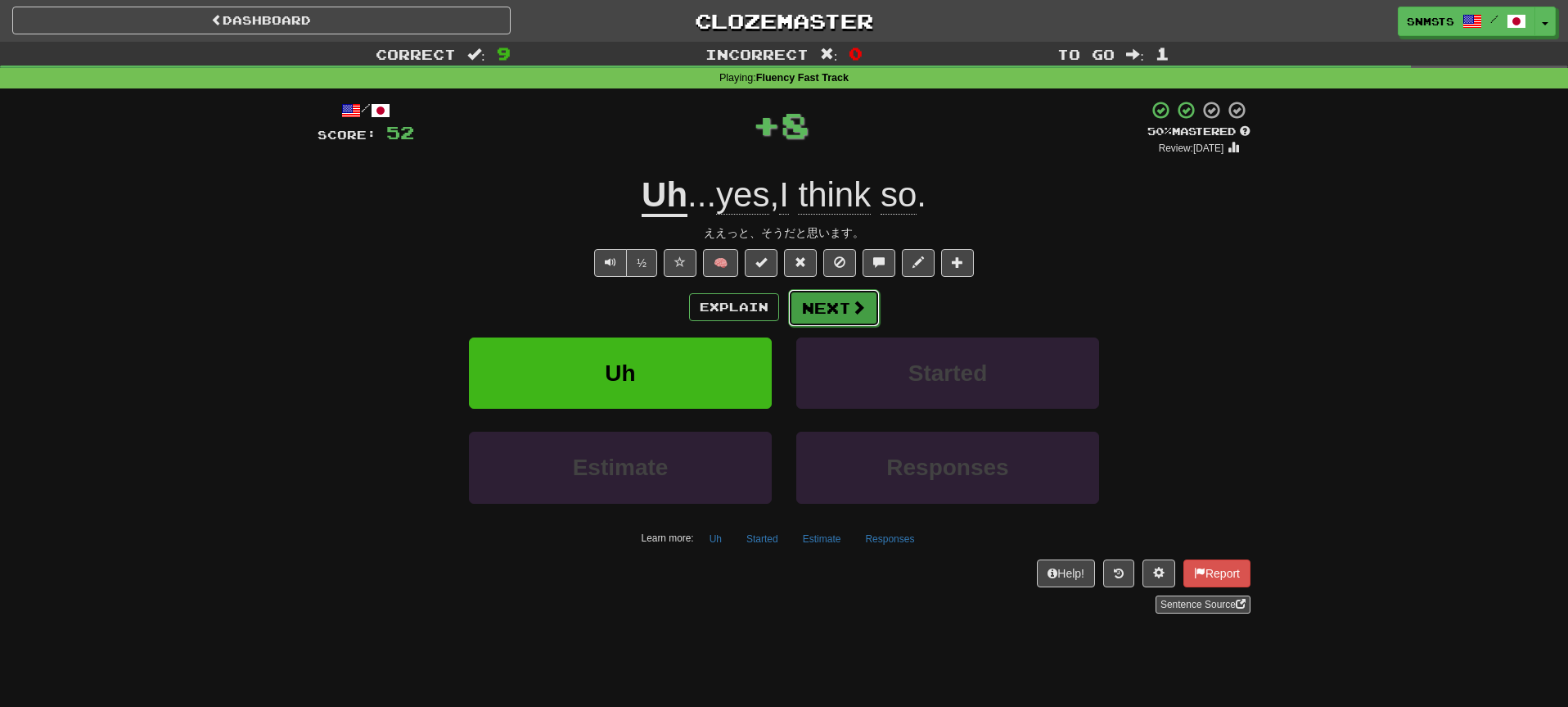
click at [815, 311] on button "Next" at bounding box center [833, 308] width 92 height 38
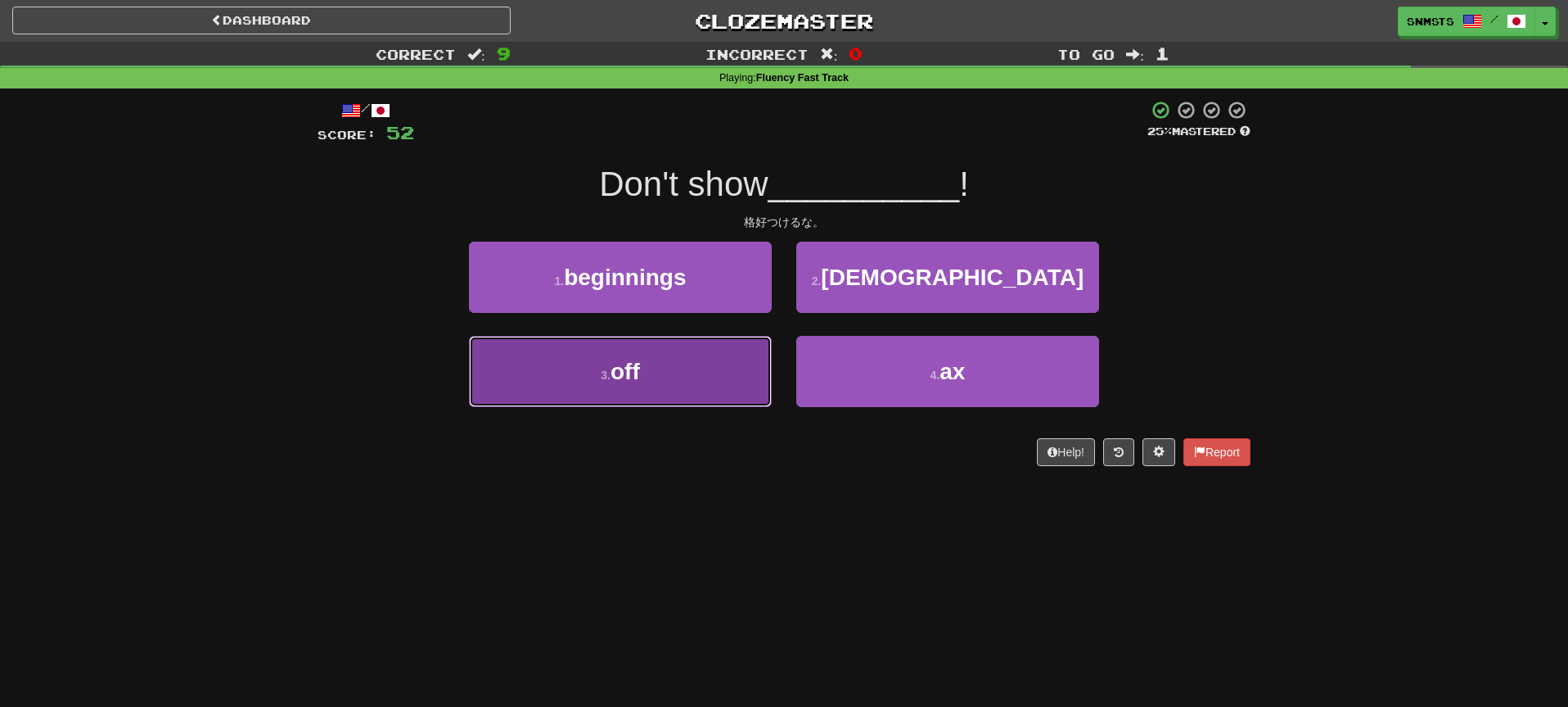
click at [739, 356] on button "3 . off" at bounding box center [620, 371] width 303 height 71
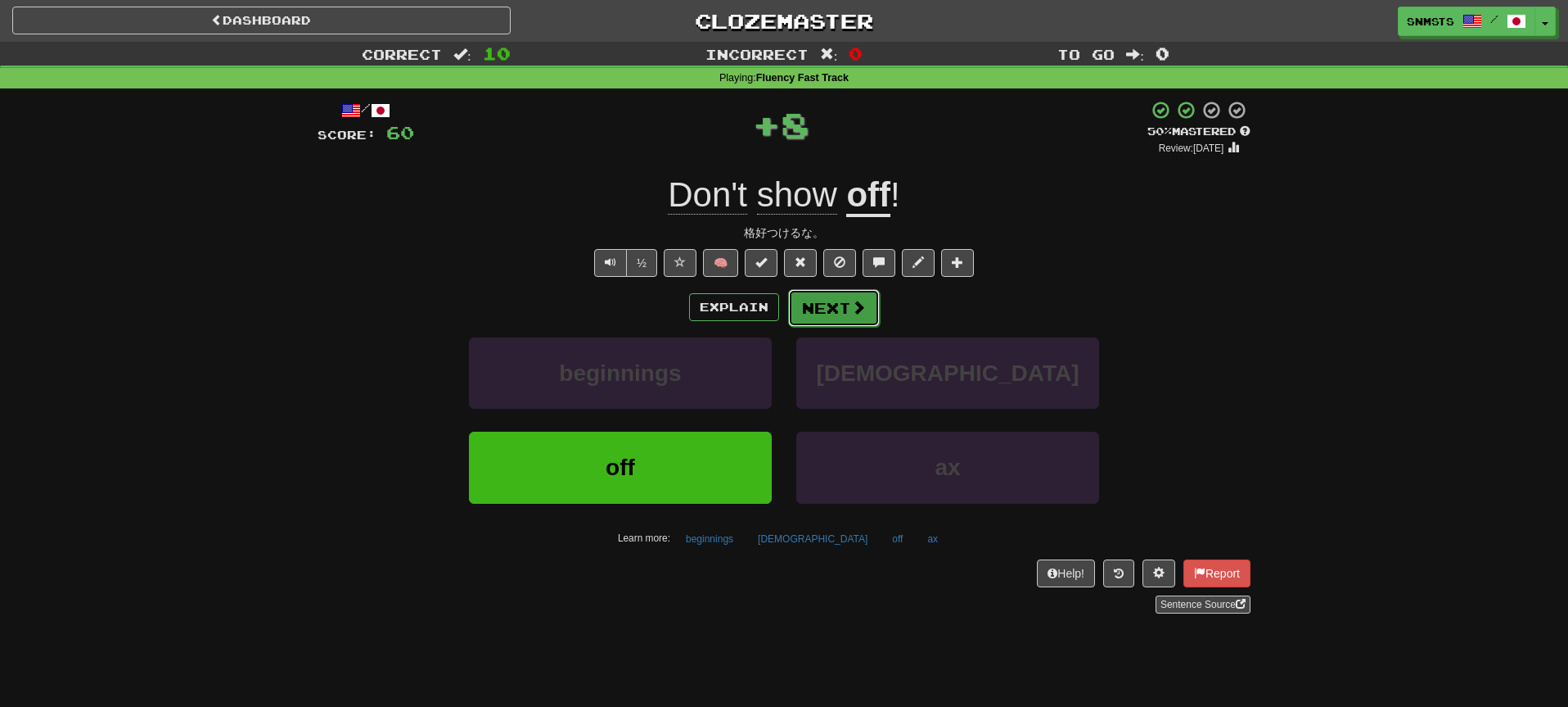
click at [806, 316] on button "Next" at bounding box center [833, 308] width 92 height 38
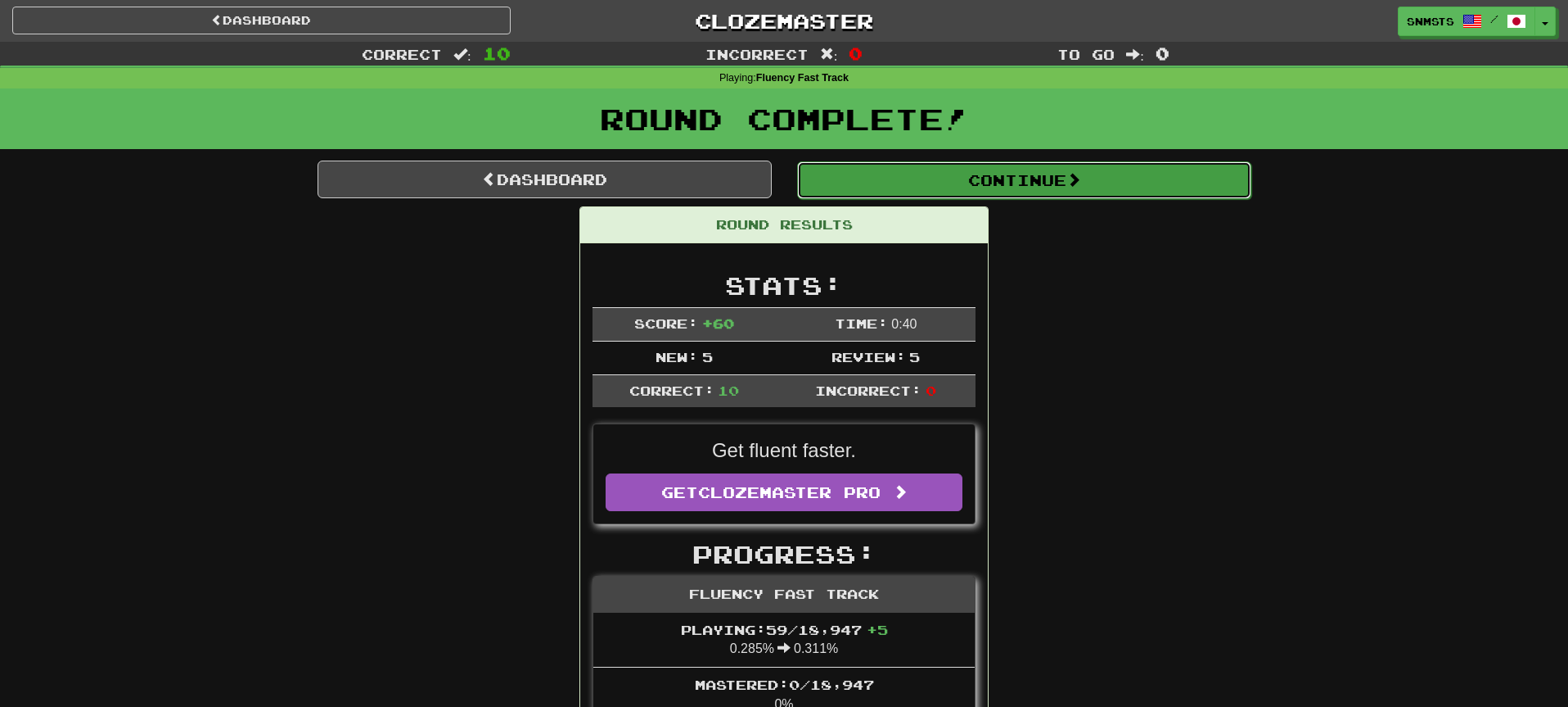
click at [929, 192] on button "Continue" at bounding box center [1024, 180] width 454 height 38
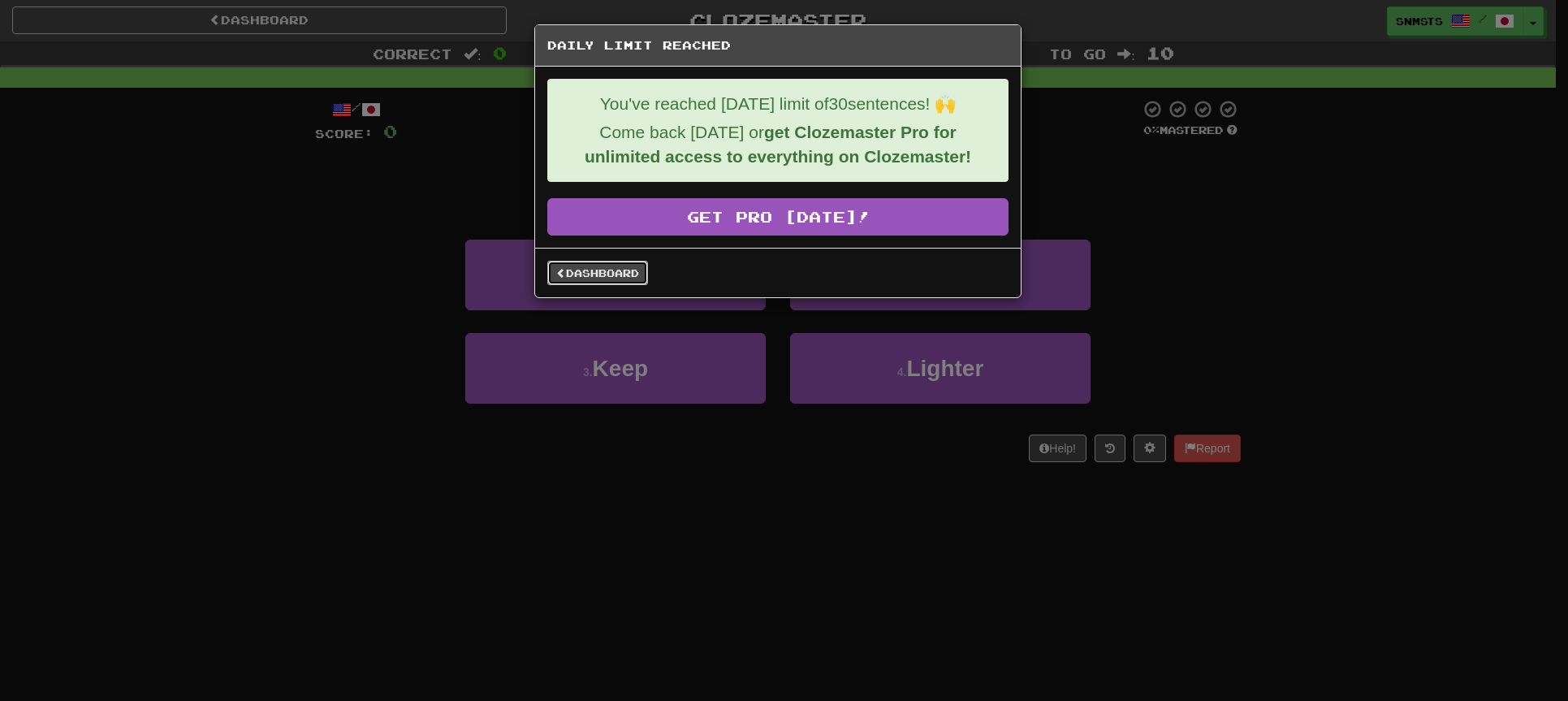
click at [626, 271] on link "Dashboard" at bounding box center [598, 272] width 101 height 24
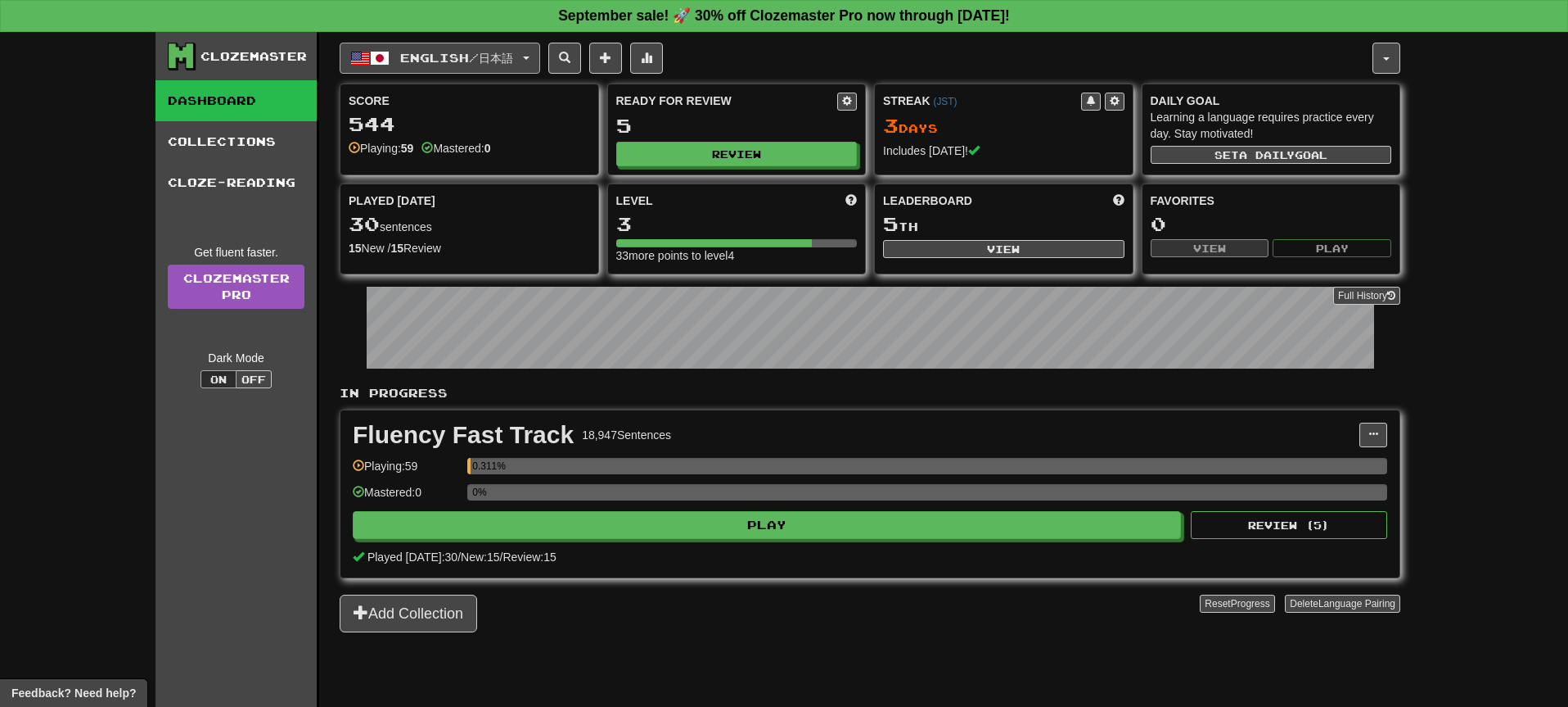
click at [513, 57] on span "English / 日本語" at bounding box center [457, 58] width 113 height 14
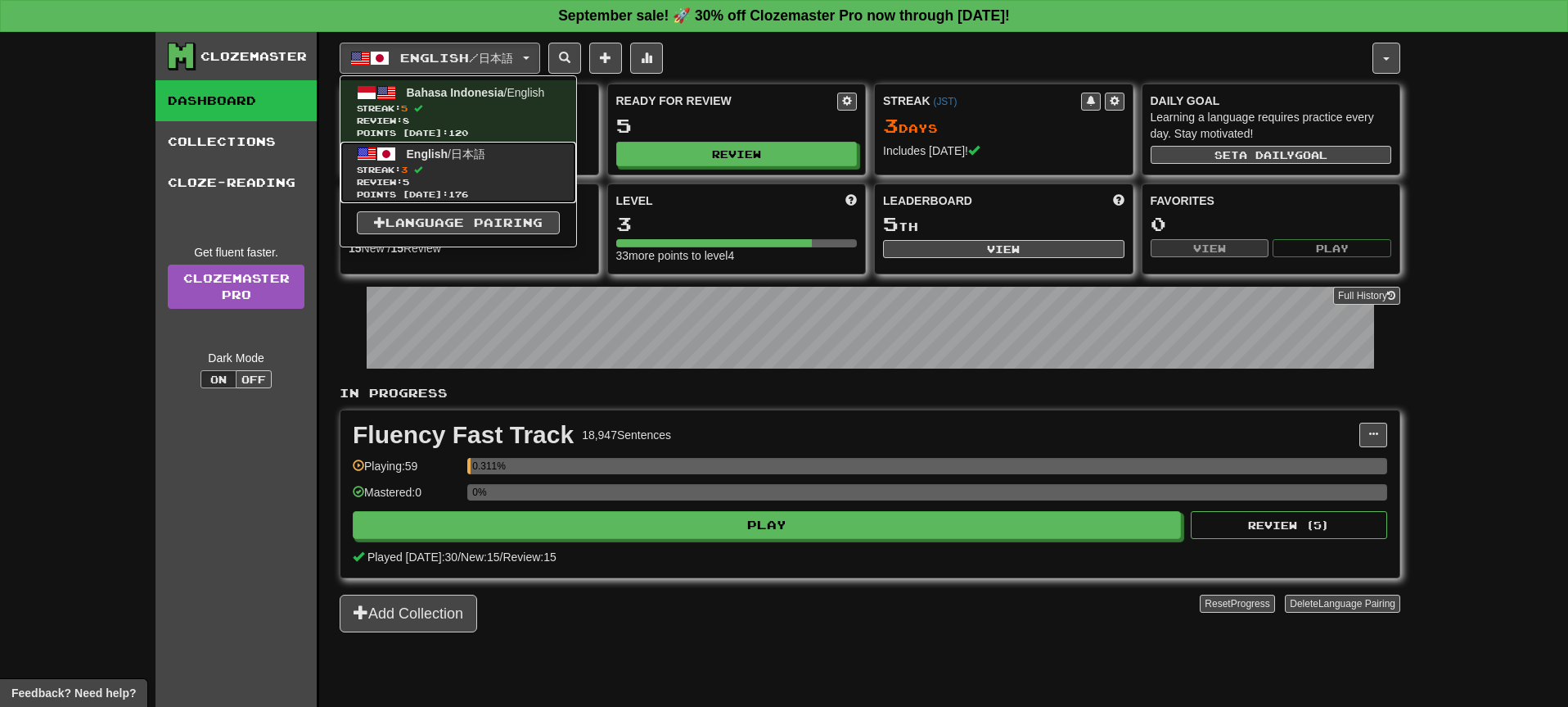
click at [473, 157] on span "English / 日本語" at bounding box center [445, 154] width 78 height 13
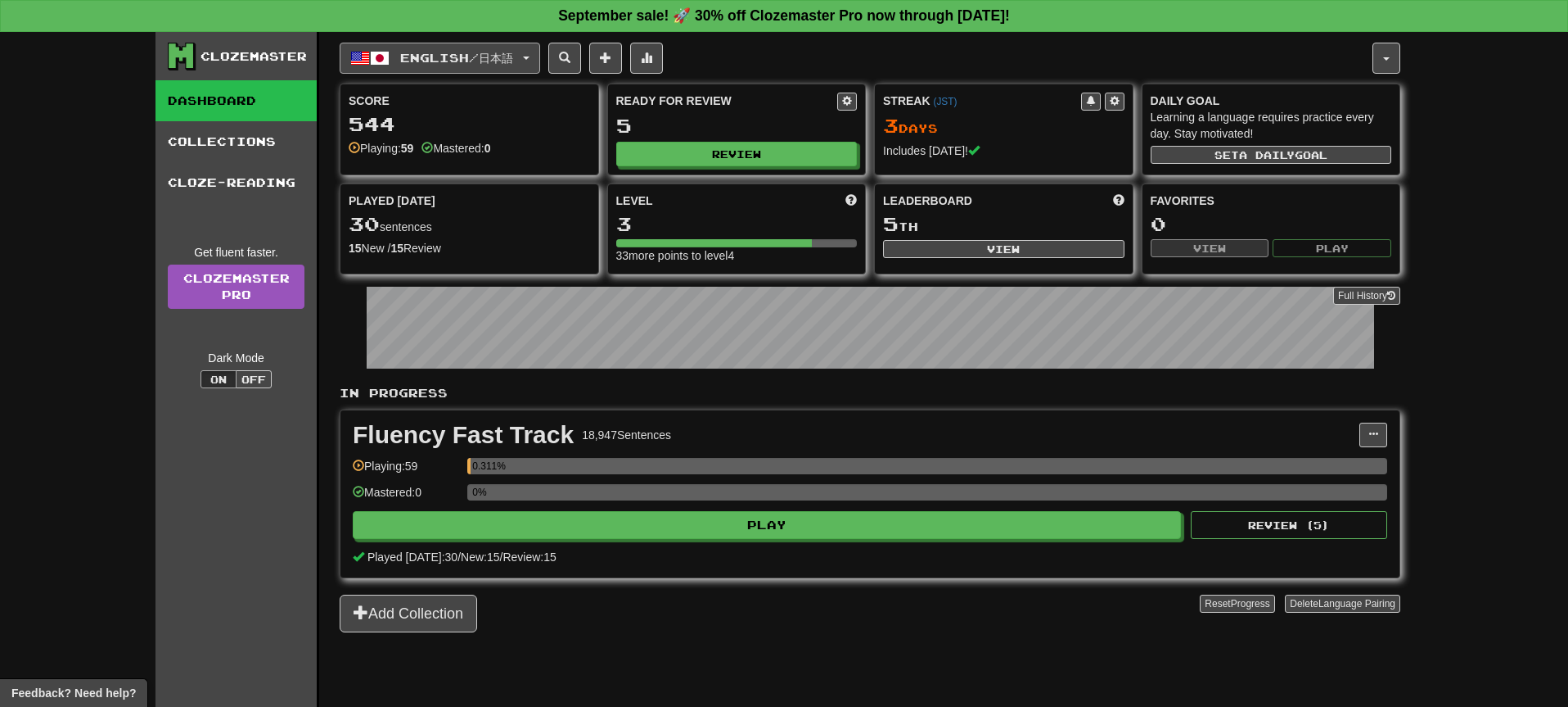
click at [489, 56] on span "English / 日本語" at bounding box center [457, 58] width 113 height 14
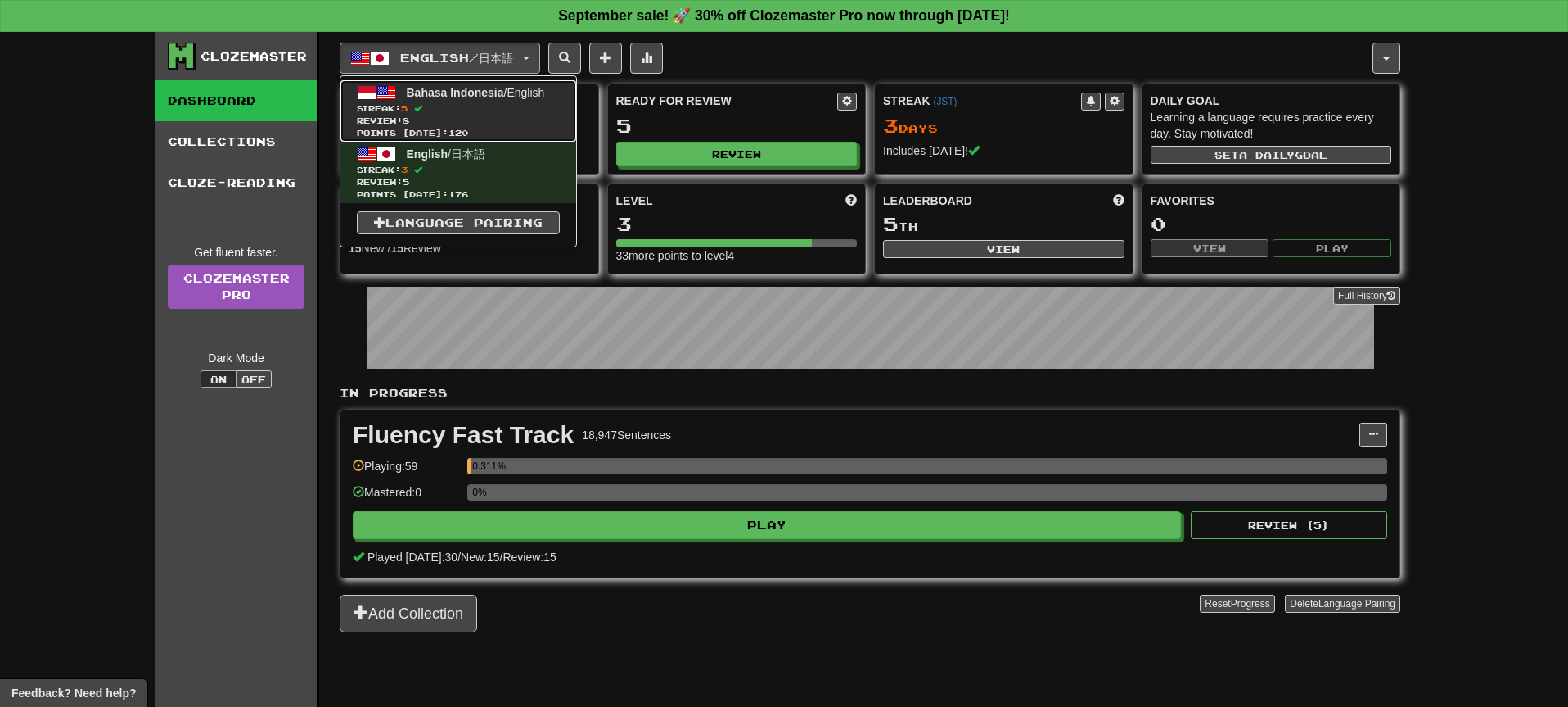
click at [473, 97] on span "Bahasa Indonesia" at bounding box center [455, 93] width 97 height 13
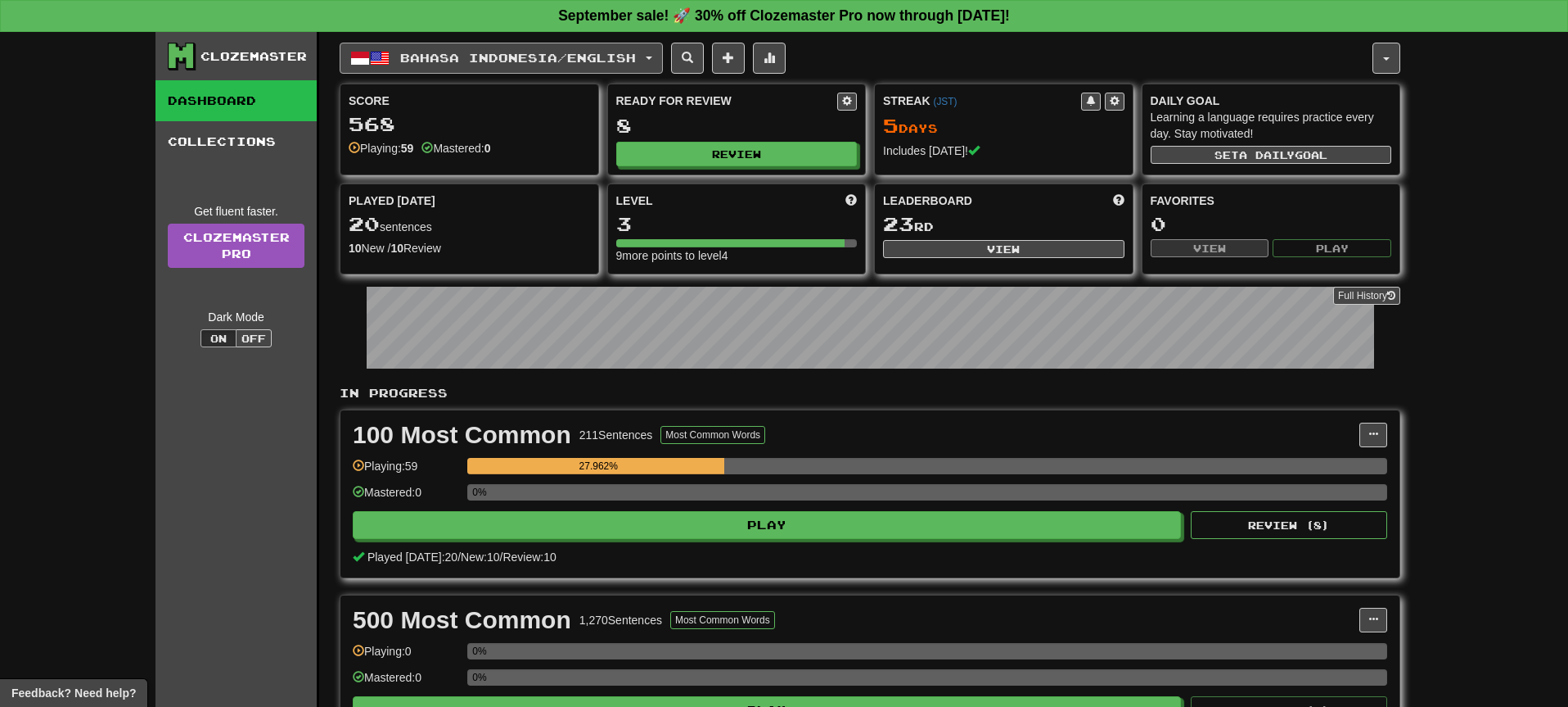
click at [611, 62] on span "Bahasa Indonesia / English" at bounding box center [518, 58] width 236 height 14
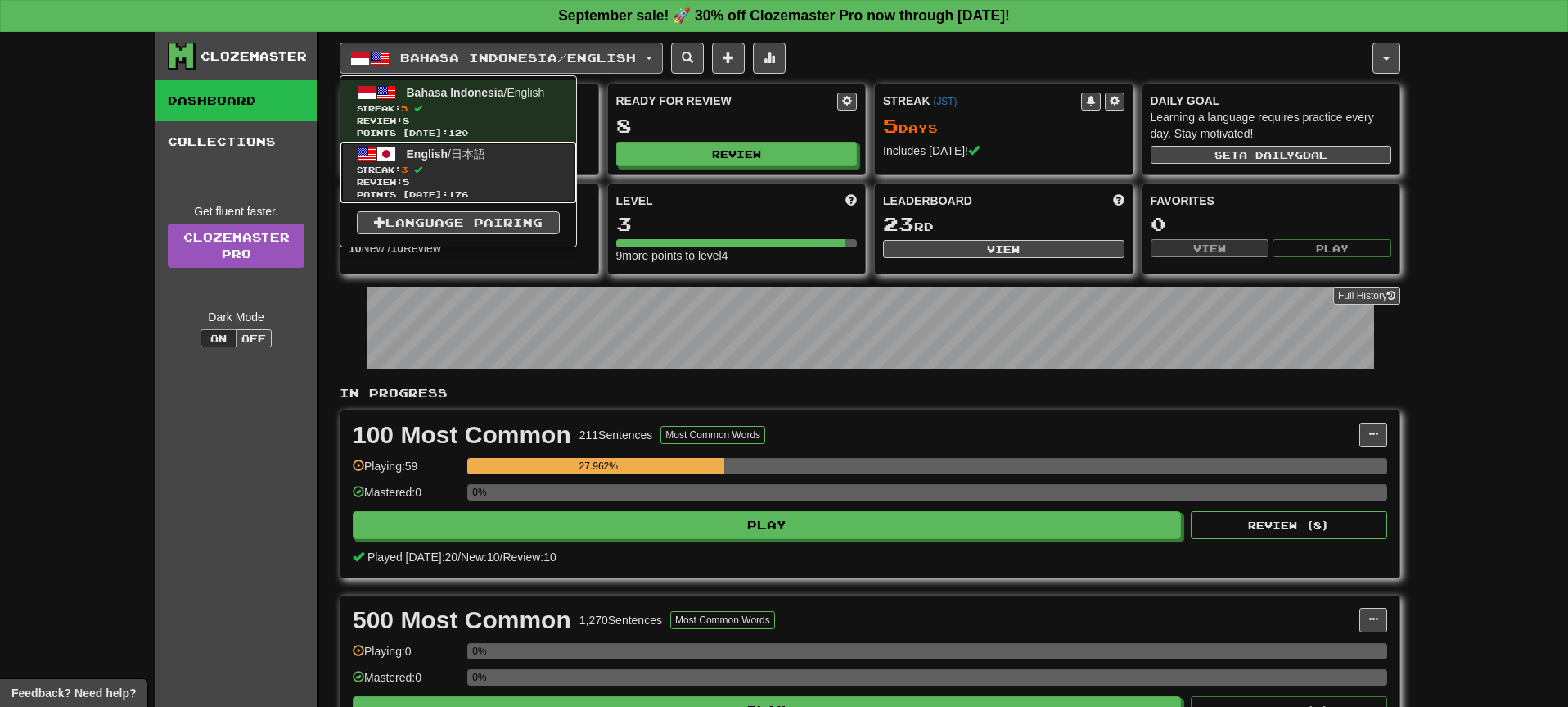
click at [492, 162] on link "English / 日本語 Streak: 3 Review: 5 Points today: 176" at bounding box center [459, 172] width 236 height 61
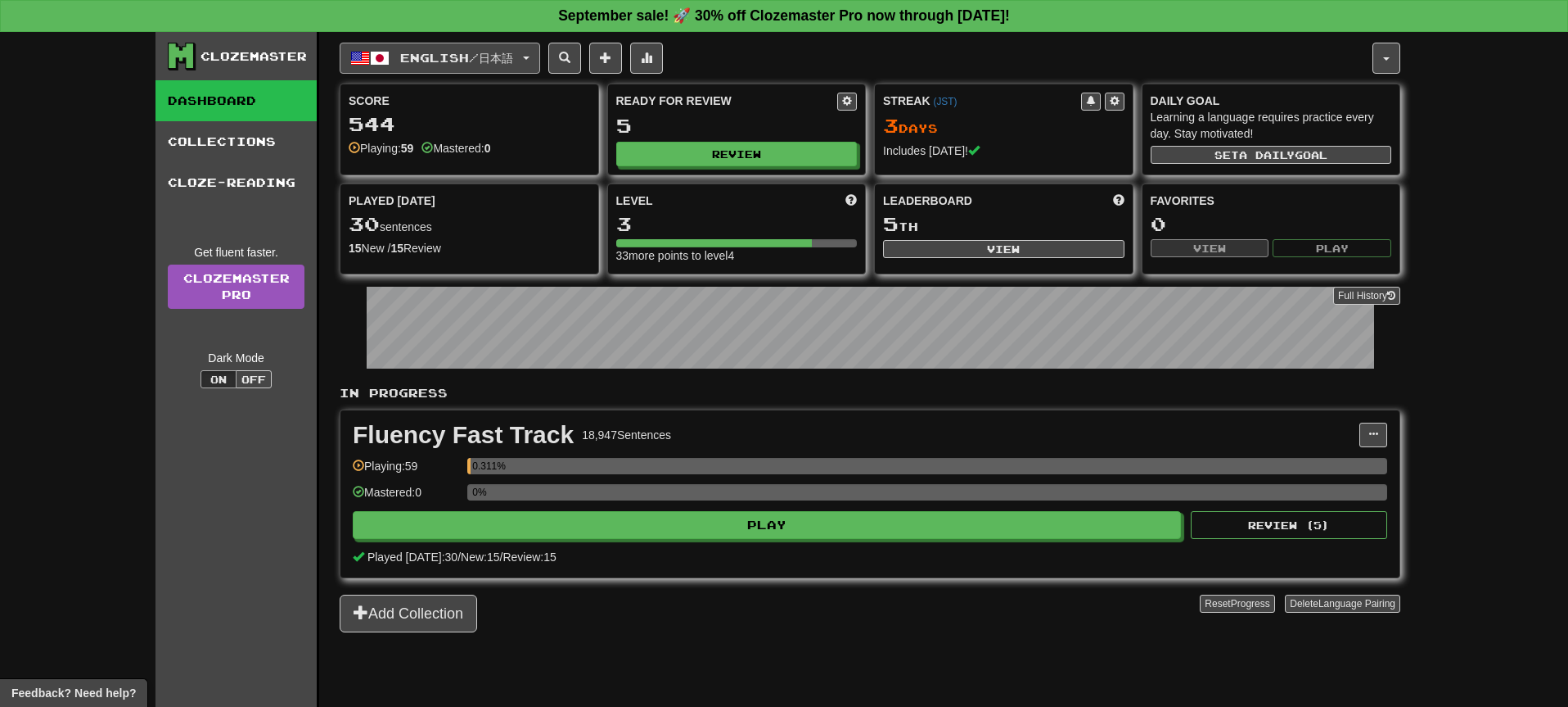
click at [513, 58] on span "English / 日本語" at bounding box center [457, 58] width 113 height 14
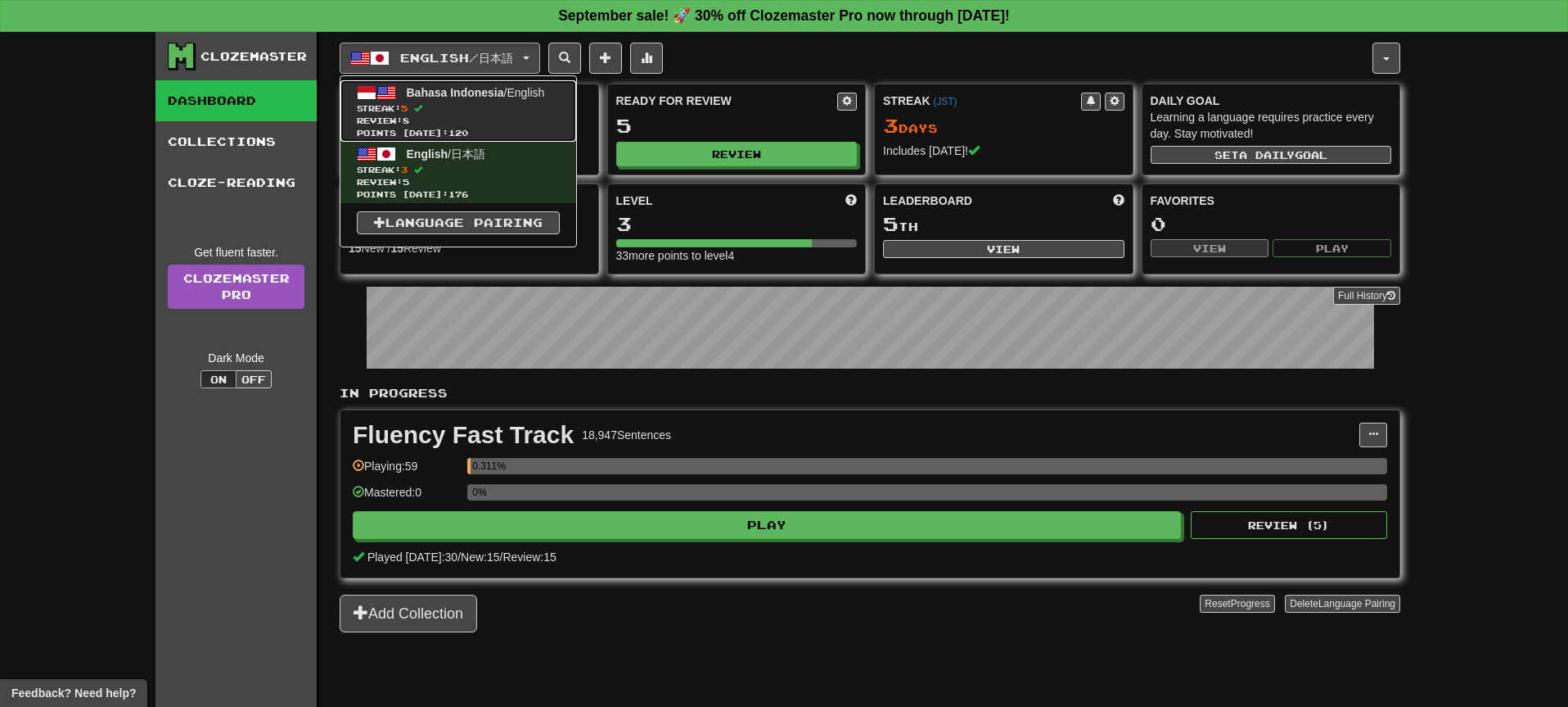
click at [503, 103] on span "Streak: 5" at bounding box center [458, 108] width 203 height 12
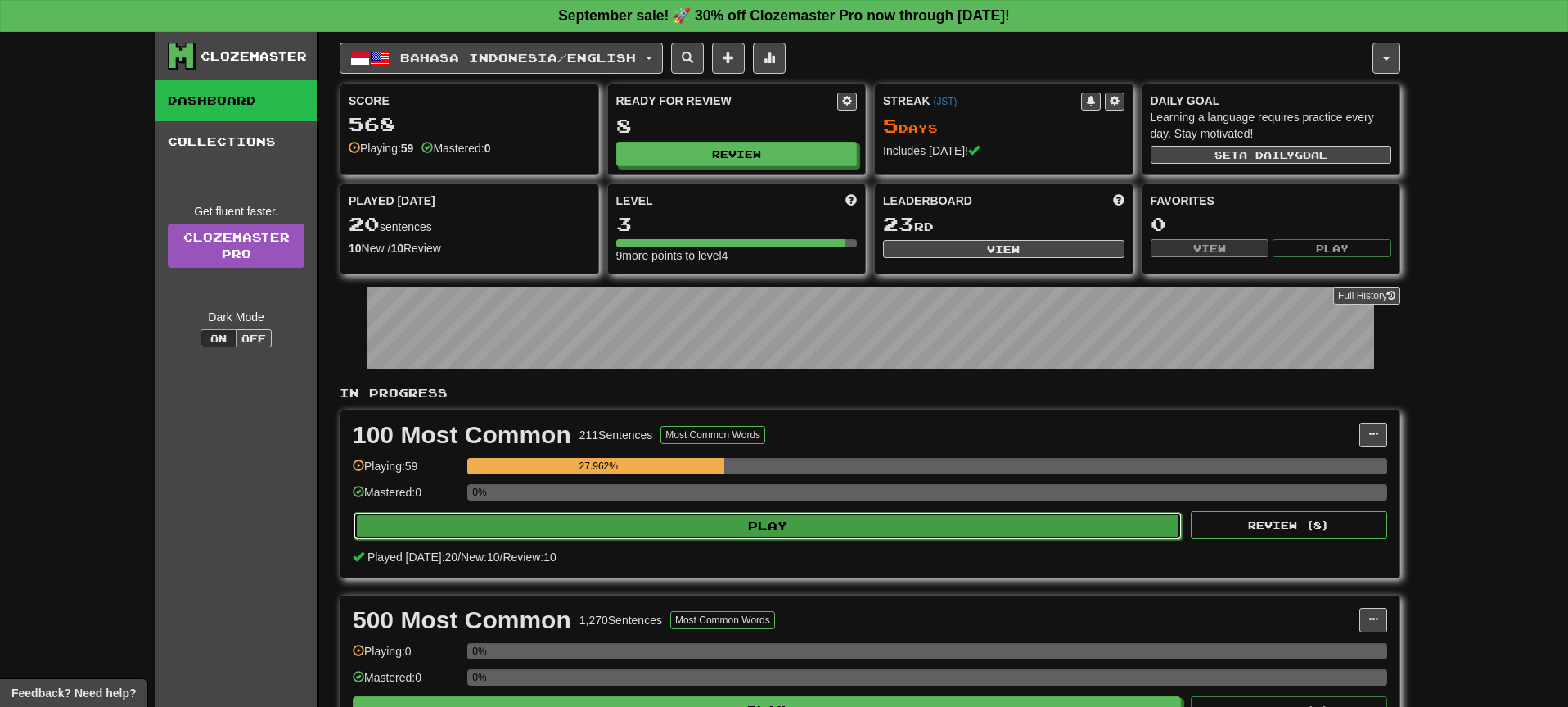
click at [790, 524] on button "Play" at bounding box center [768, 525] width 828 height 27
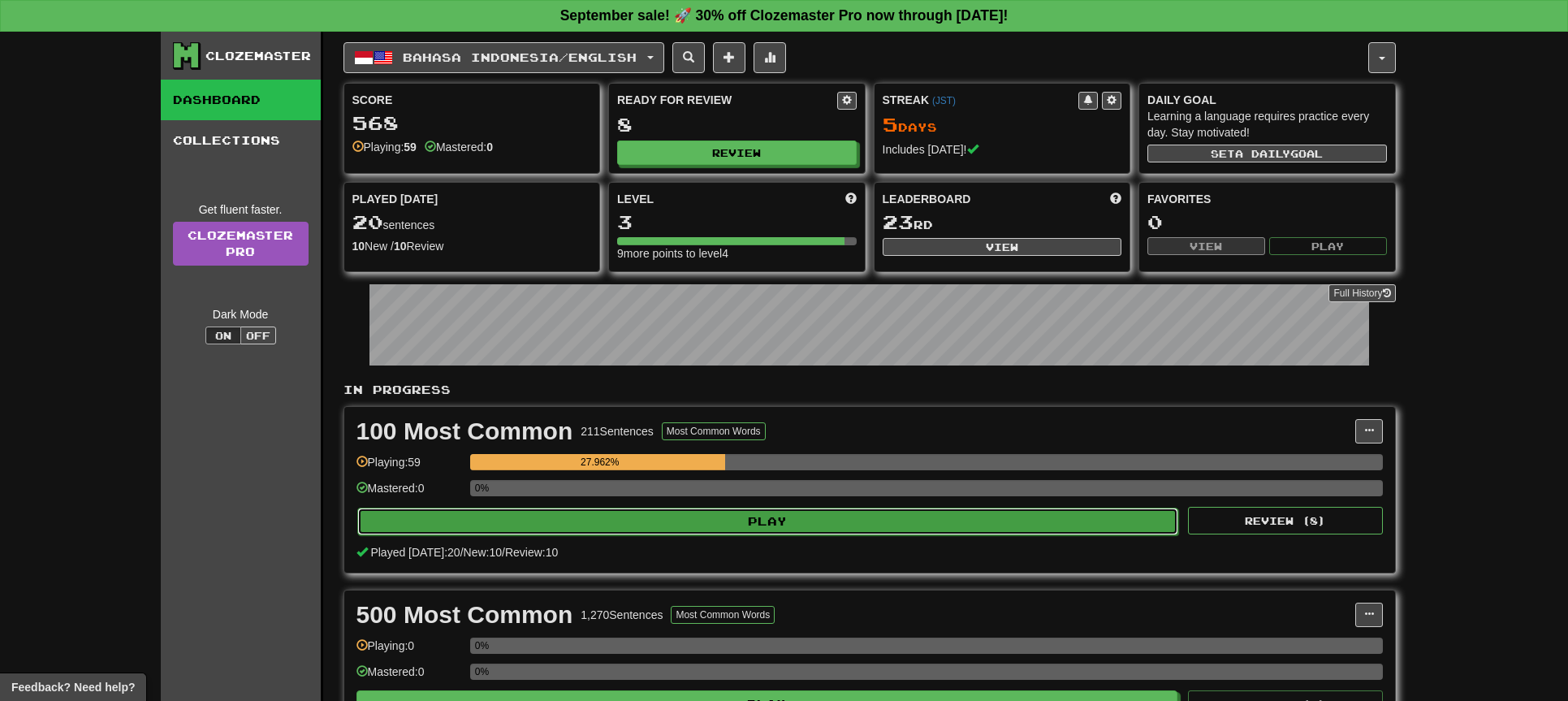
select select "**"
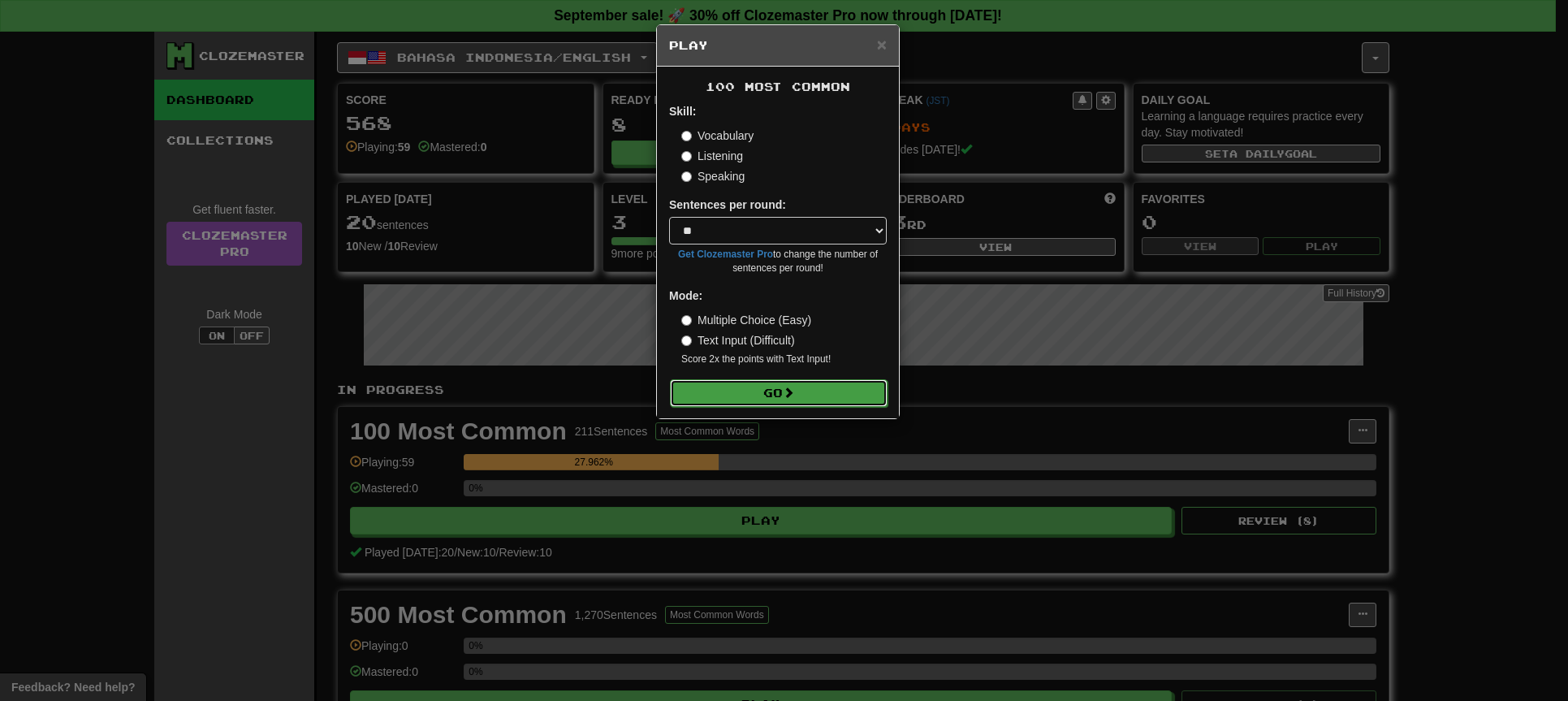
click at [806, 389] on button "Go" at bounding box center [779, 392] width 217 height 27
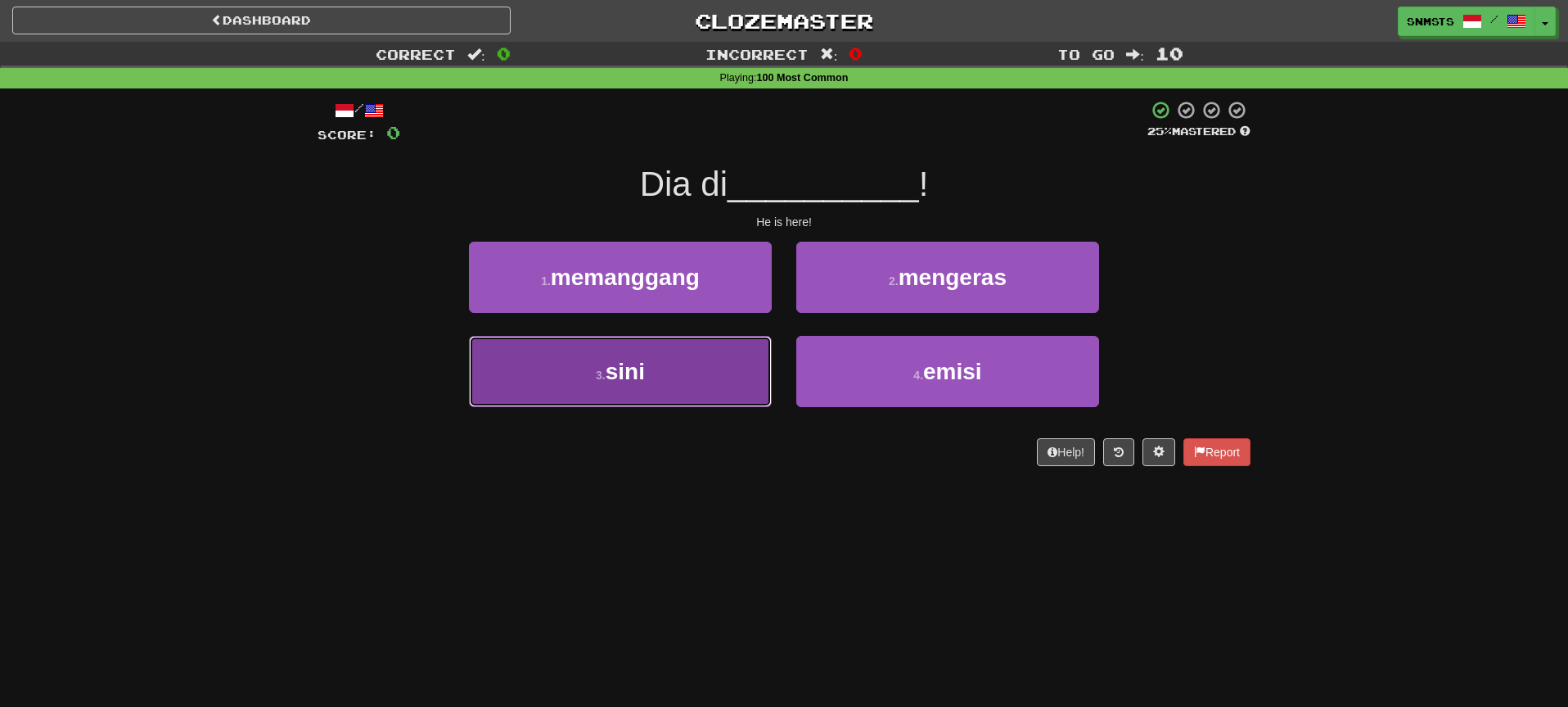
click at [757, 345] on button "3 . sini" at bounding box center [620, 371] width 303 height 71
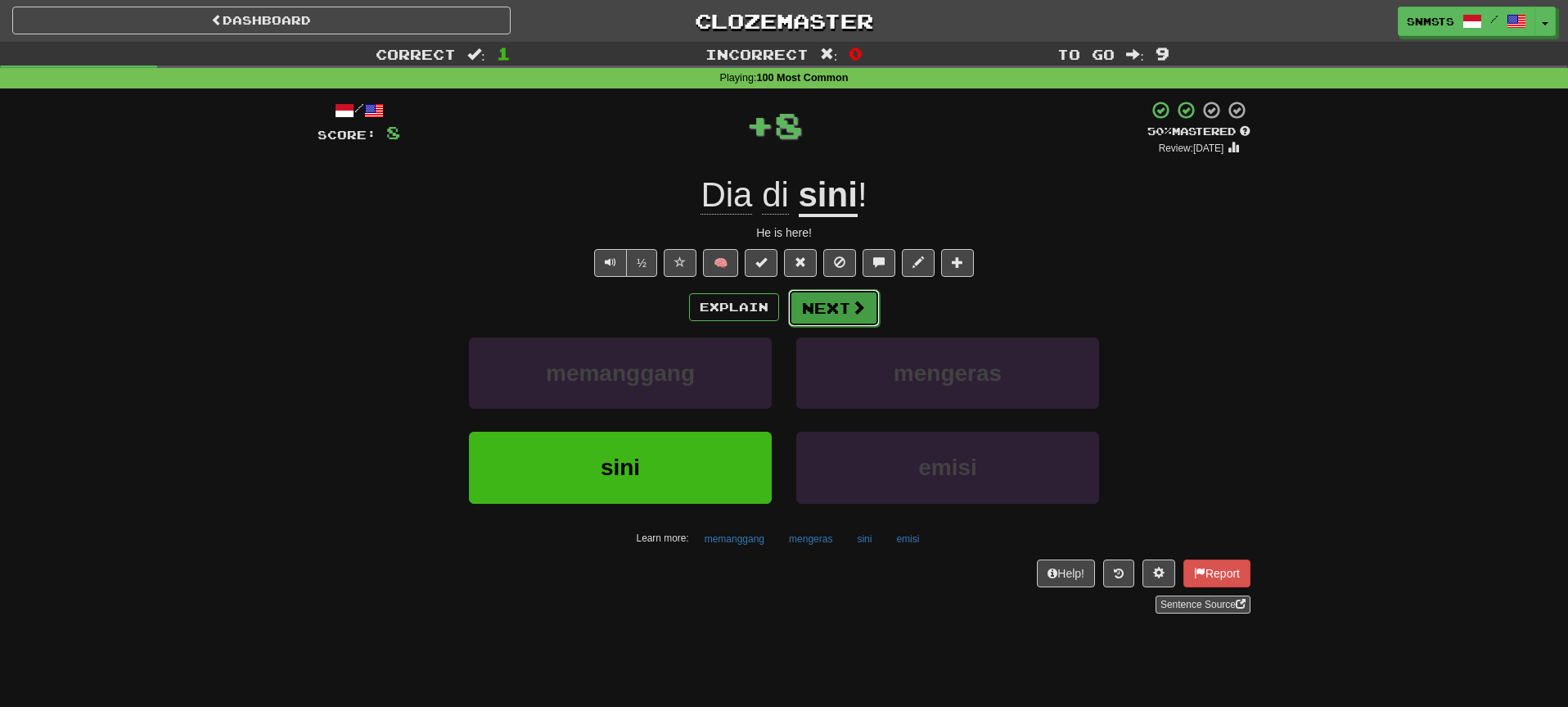
click at [818, 302] on button "Next" at bounding box center [833, 308] width 92 height 38
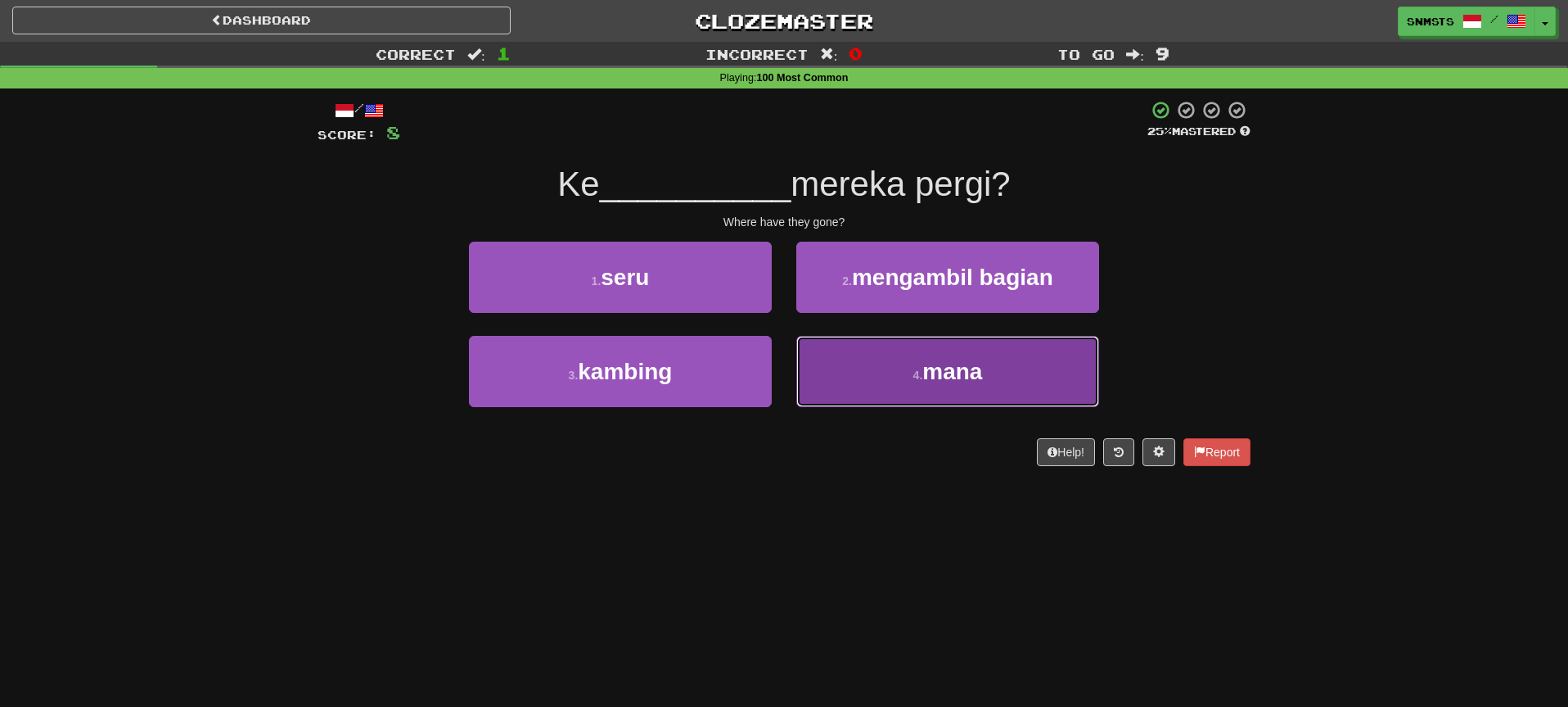
click at [819, 362] on button "4 . mana" at bounding box center [947, 371] width 303 height 71
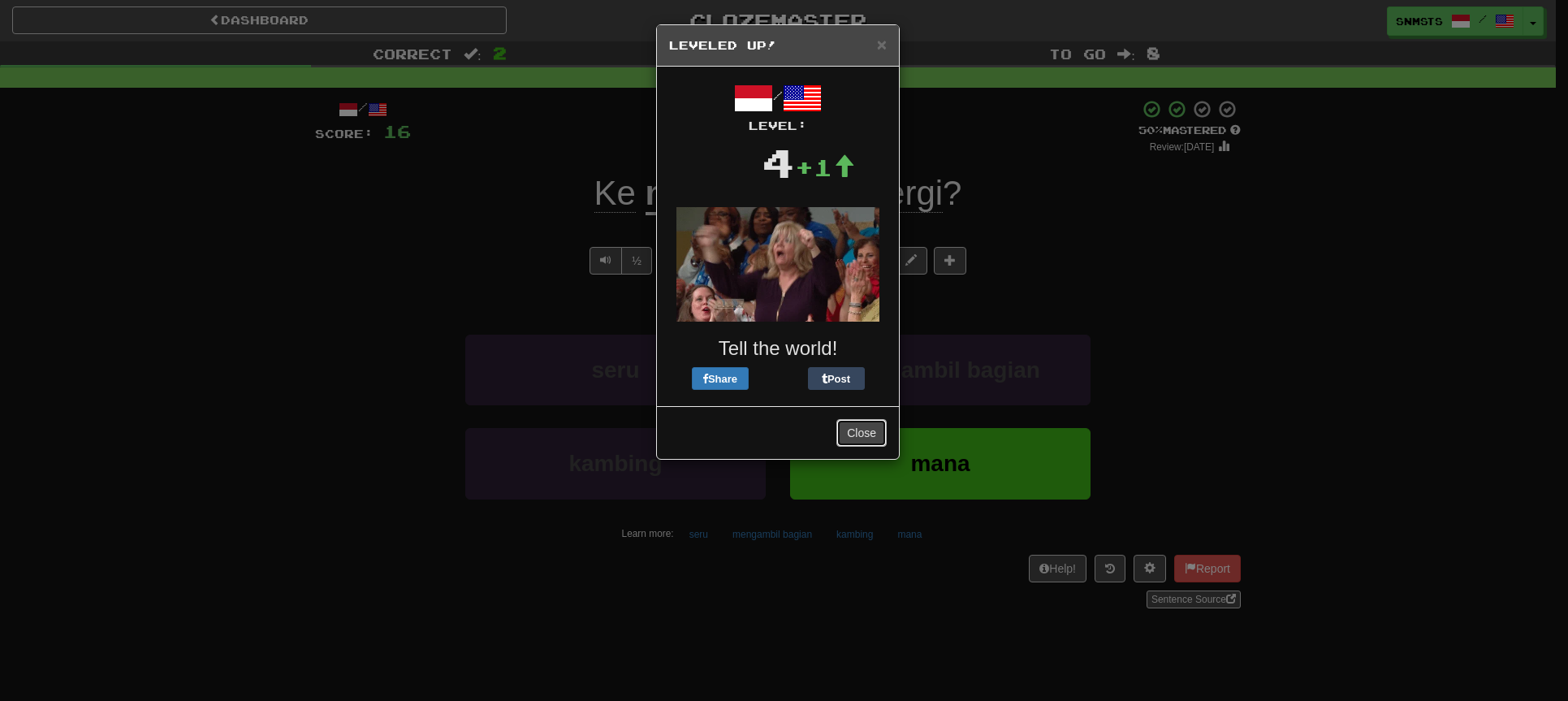
click at [851, 432] on button "Close" at bounding box center [861, 432] width 51 height 27
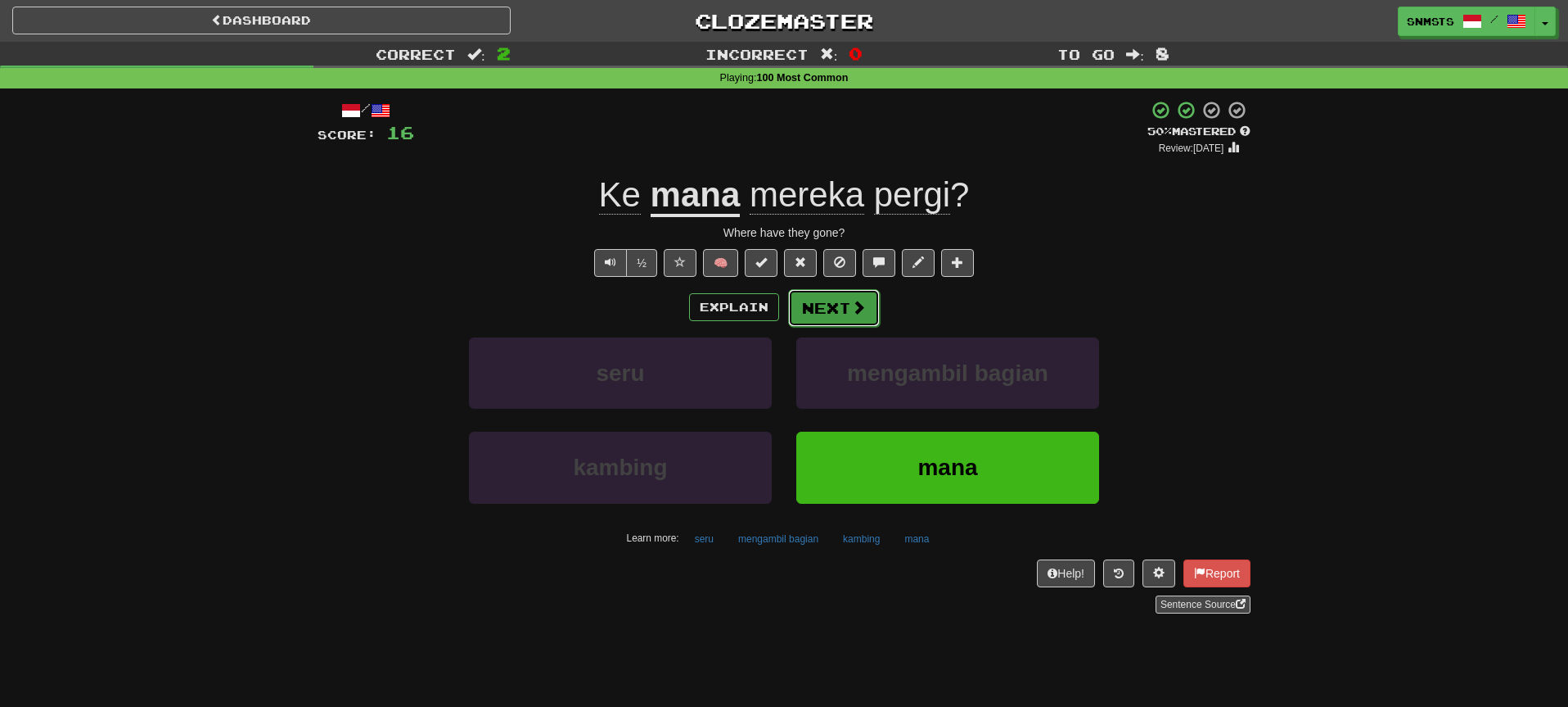
click at [818, 314] on button "Next" at bounding box center [833, 308] width 92 height 38
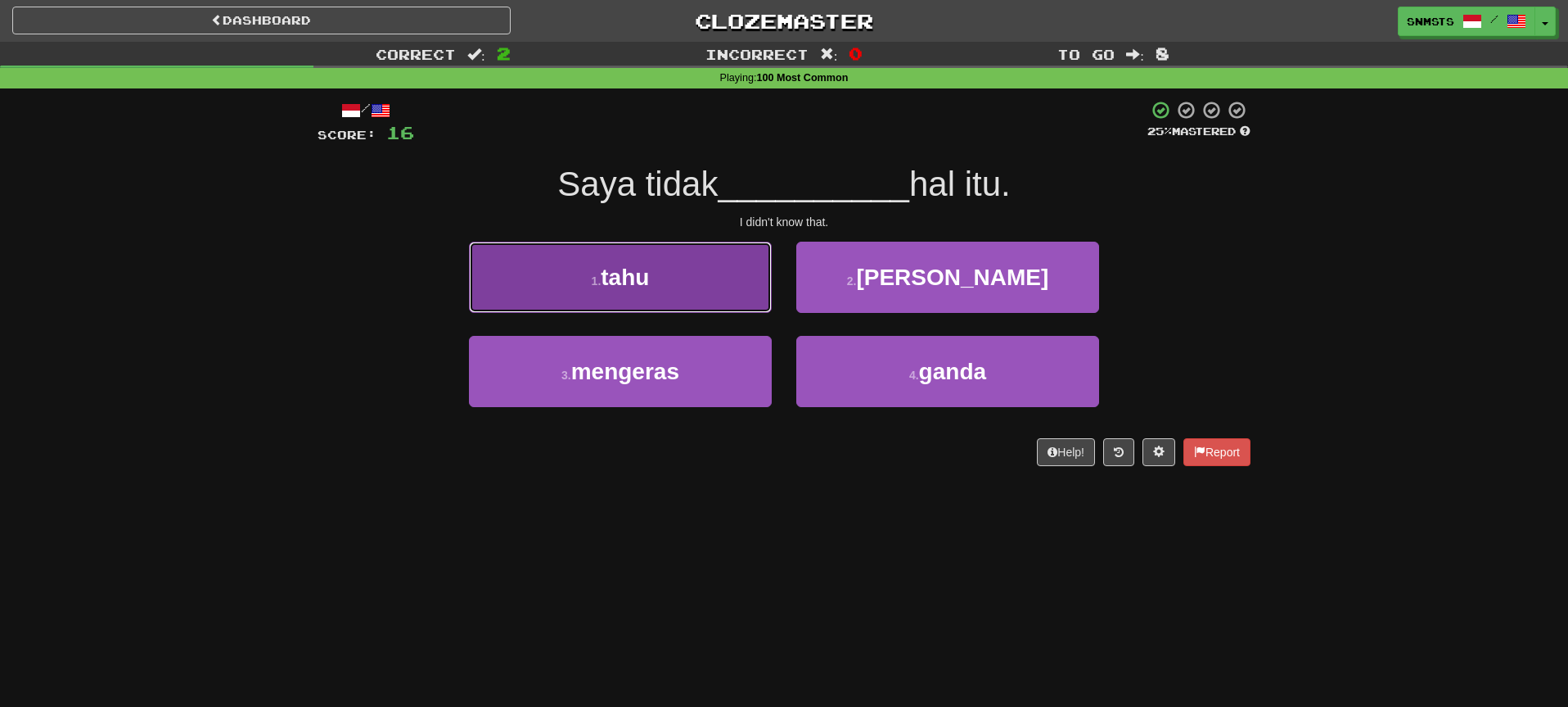
click at [749, 295] on button "1 . tahu" at bounding box center [620, 277] width 303 height 71
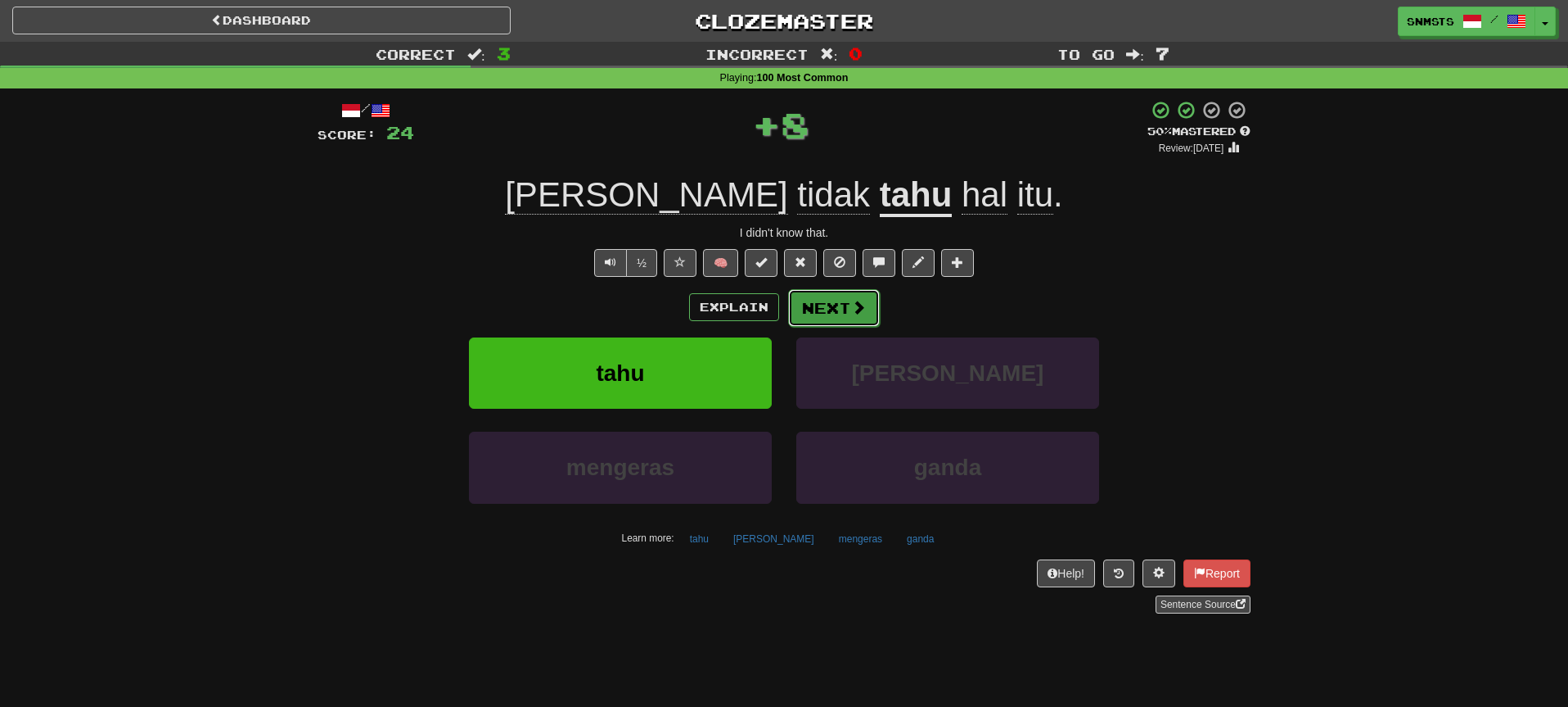
click at [822, 303] on button "Next" at bounding box center [833, 308] width 92 height 38
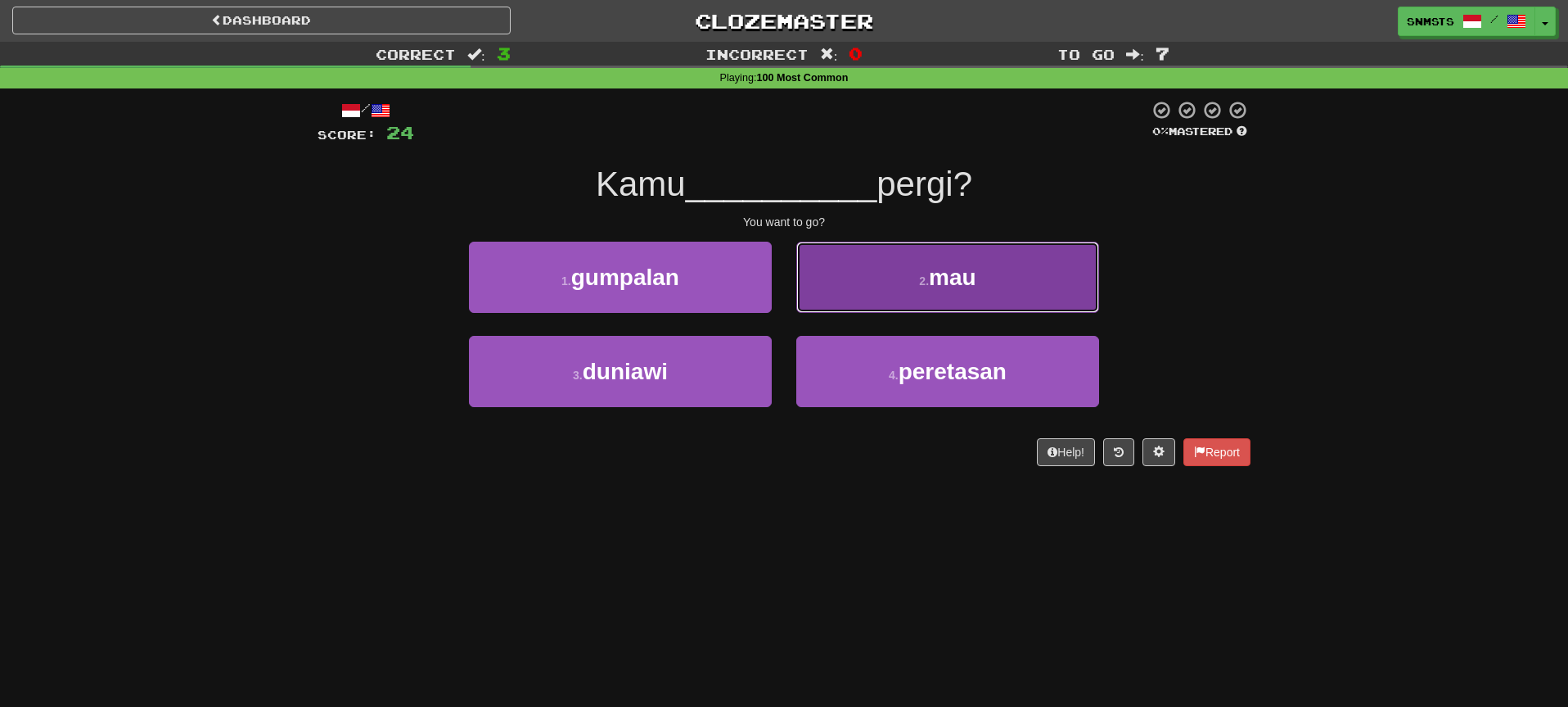
click at [831, 298] on button "2 . mau" at bounding box center [947, 277] width 303 height 71
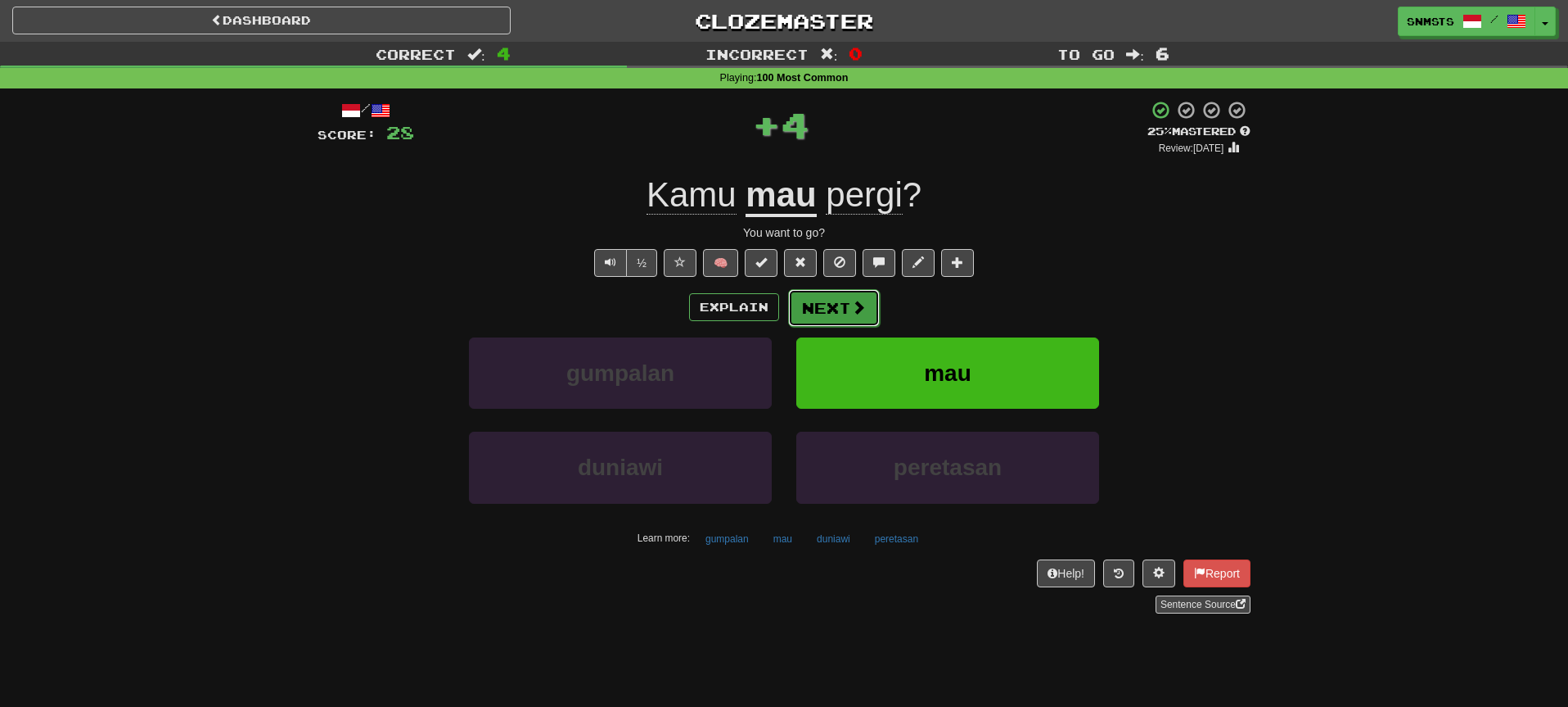
click at [824, 303] on button "Next" at bounding box center [833, 308] width 92 height 38
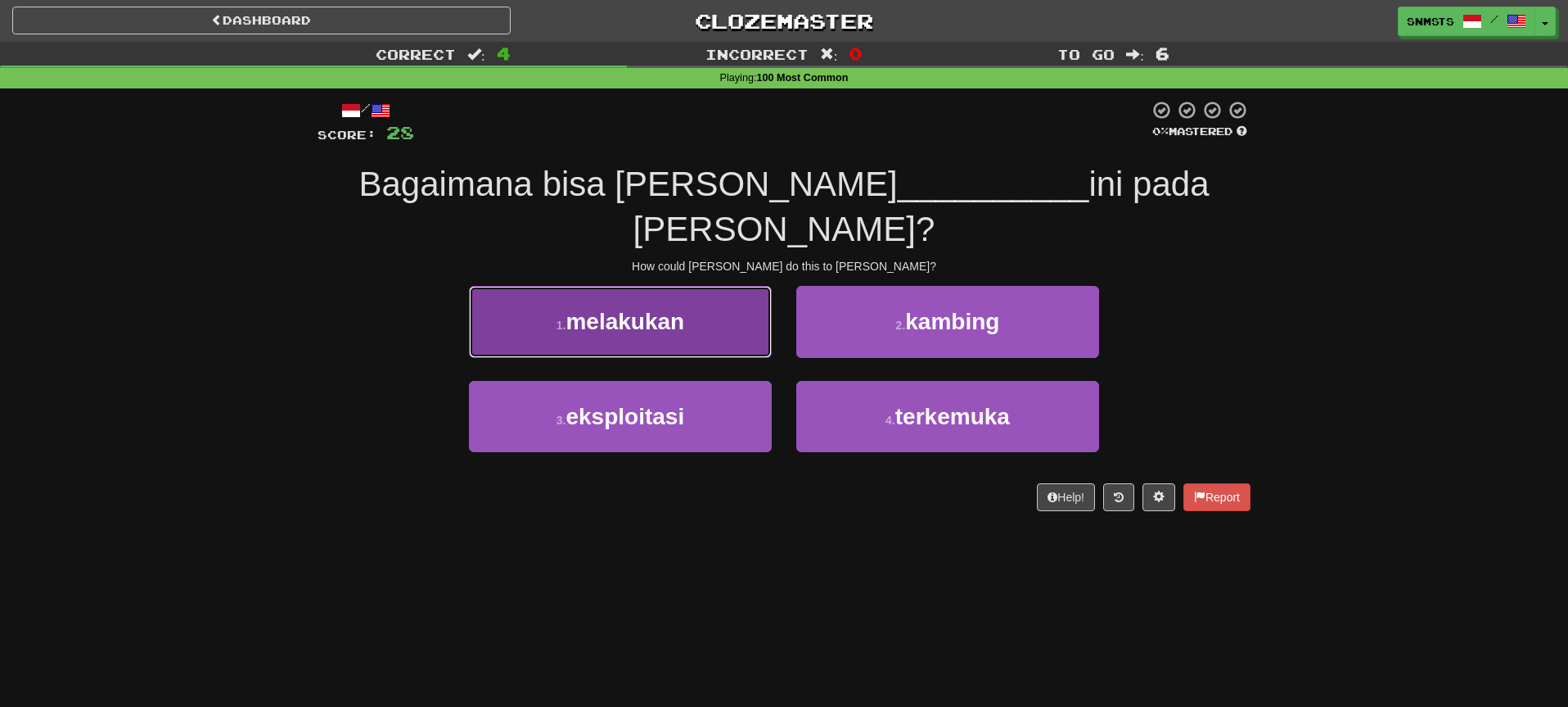
click at [735, 302] on button "1 . melakukan" at bounding box center [620, 321] width 303 height 71
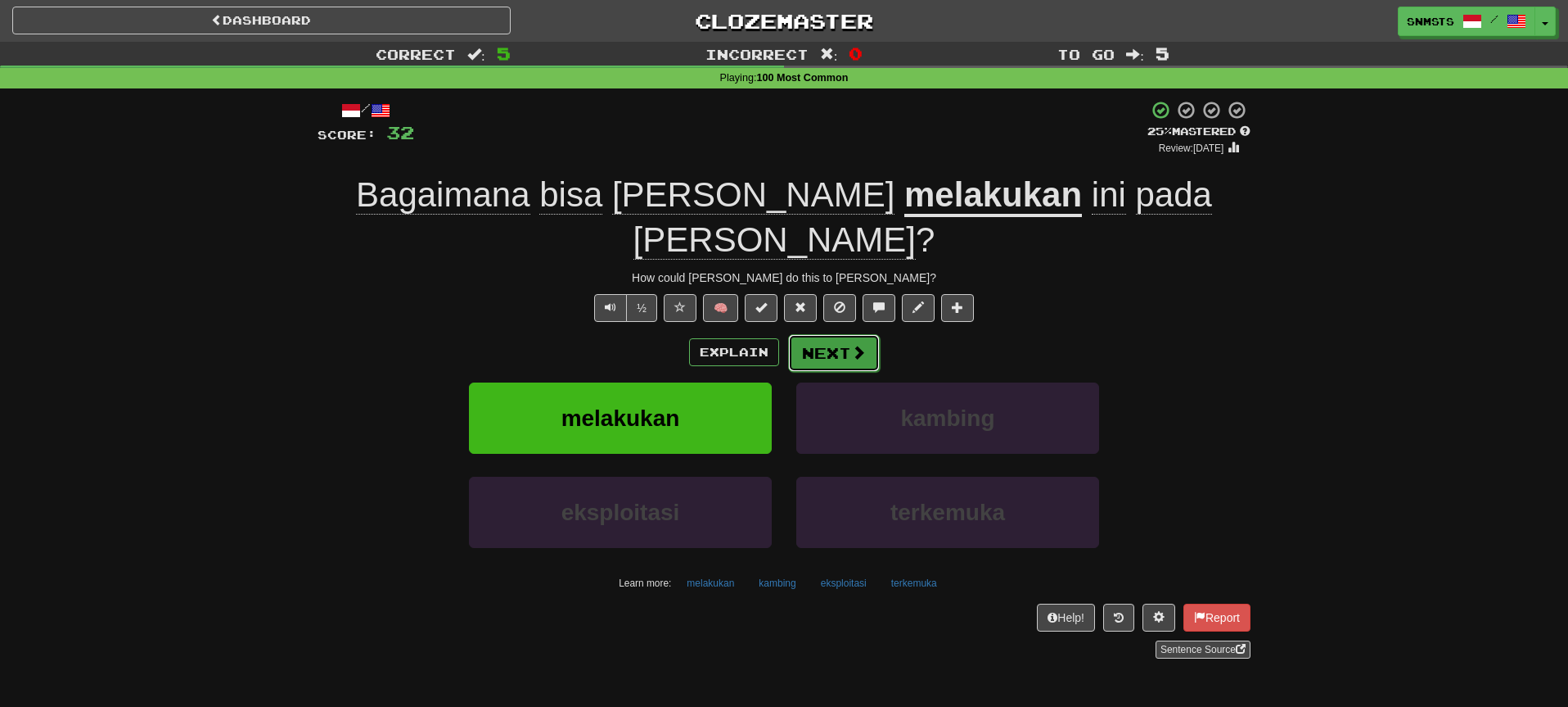
click at [827, 334] on button "Next" at bounding box center [833, 353] width 92 height 38
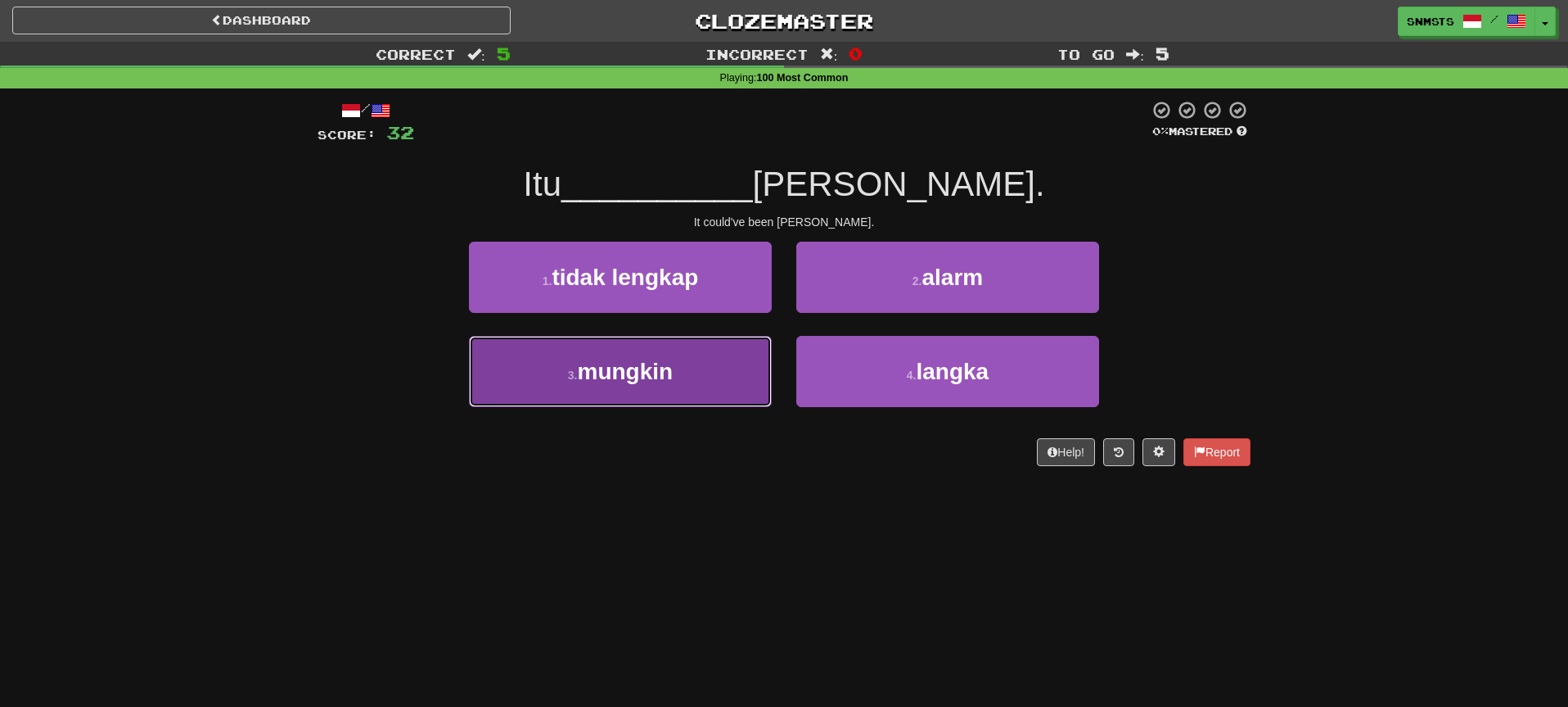
click at [754, 356] on button "3 . mungkin" at bounding box center [620, 371] width 303 height 71
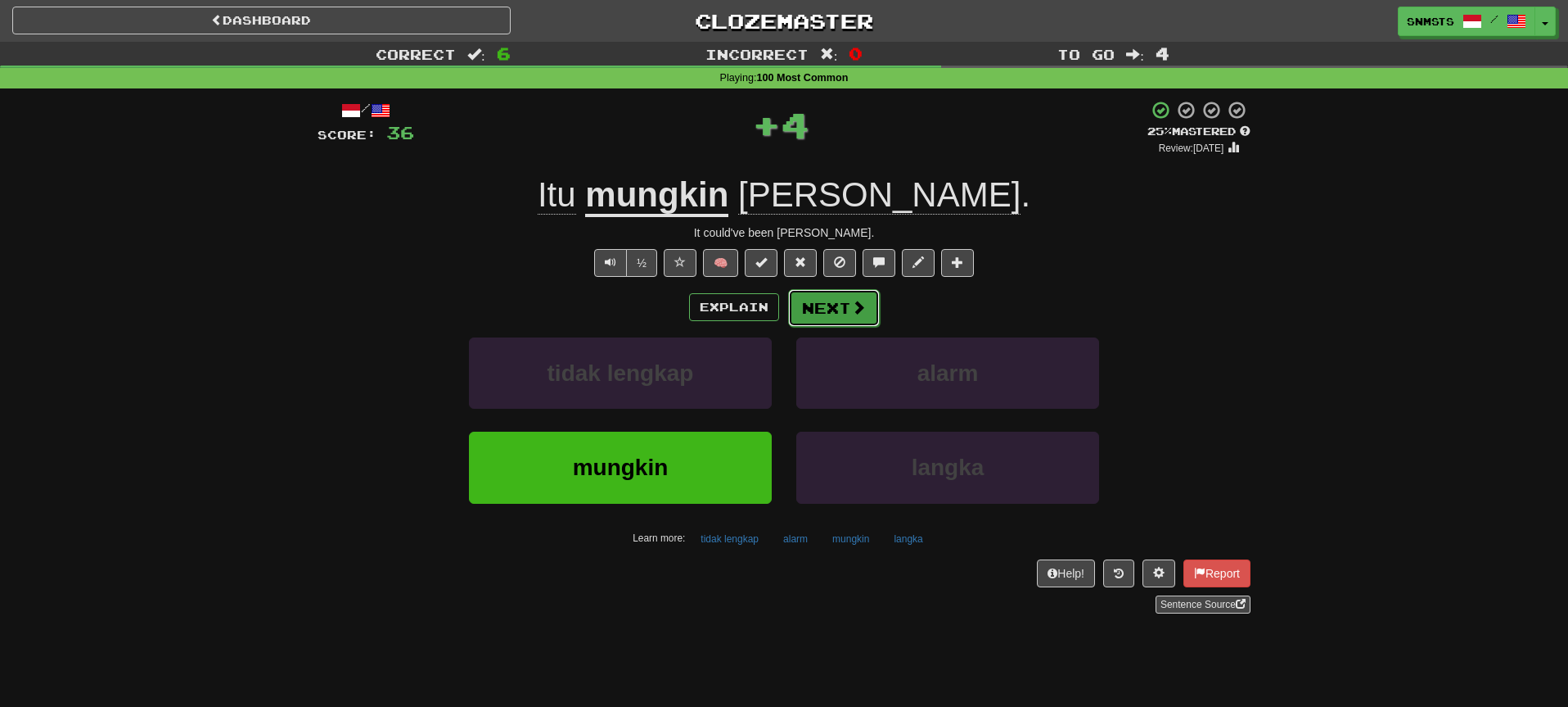
click at [814, 311] on button "Next" at bounding box center [833, 308] width 92 height 38
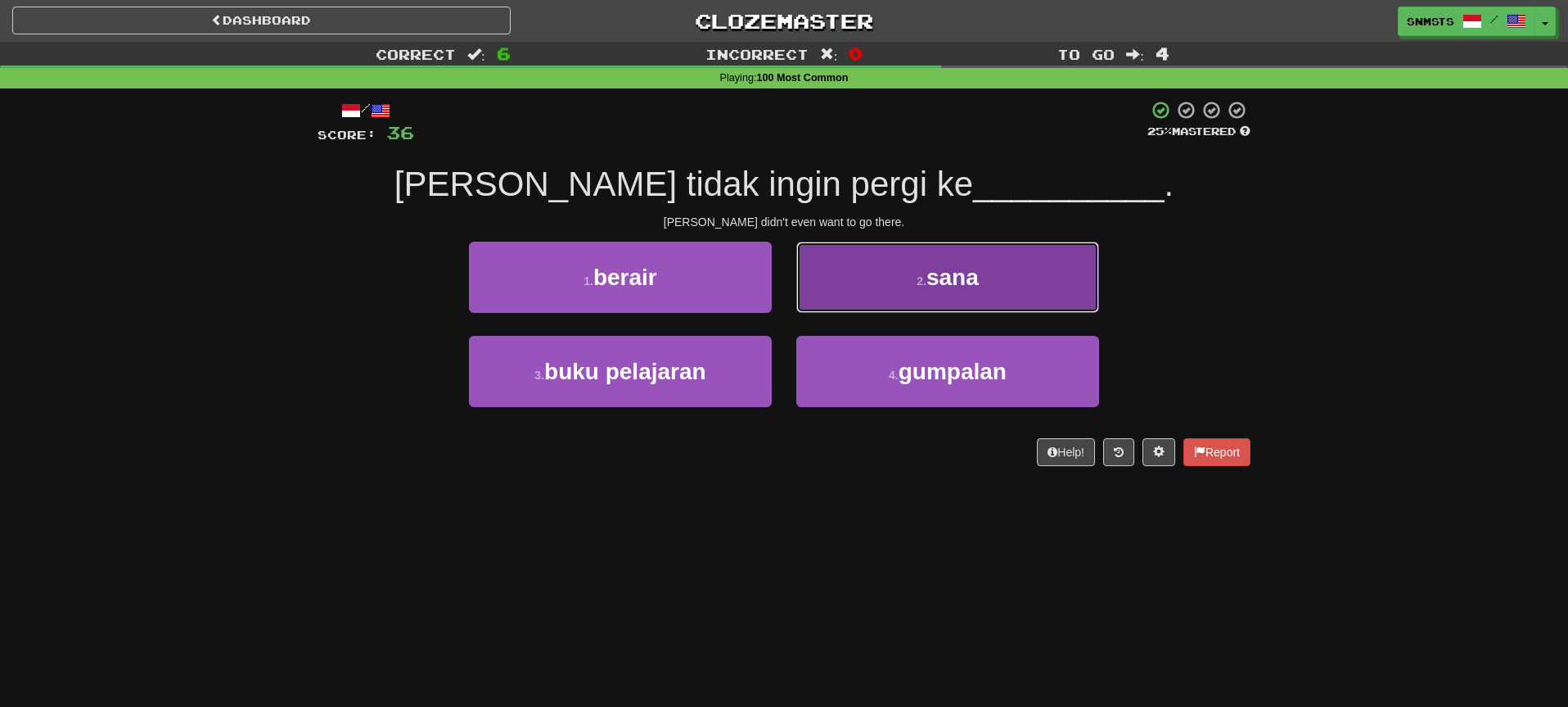
click at [849, 288] on button "2 . sana" at bounding box center [947, 277] width 303 height 71
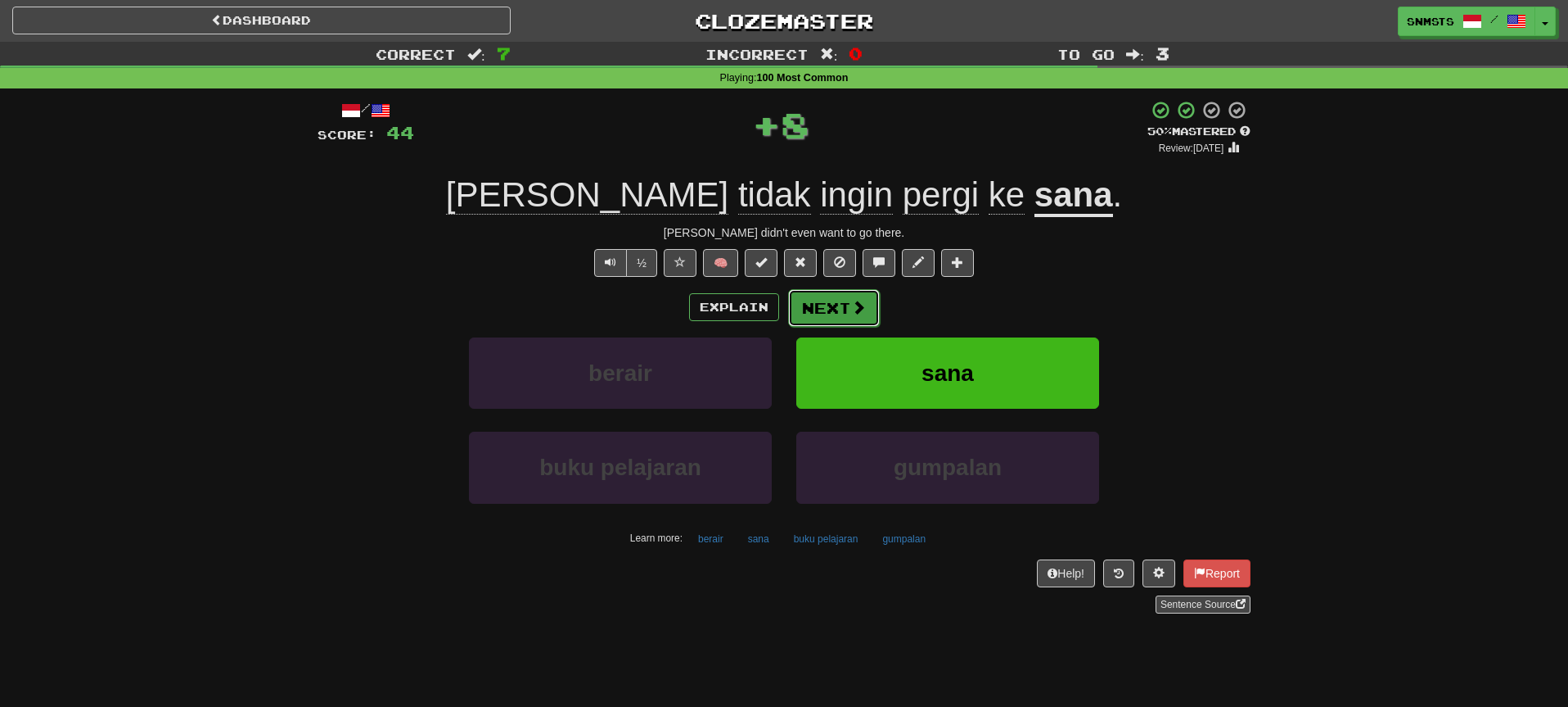
click at [810, 311] on button "Next" at bounding box center [833, 308] width 92 height 38
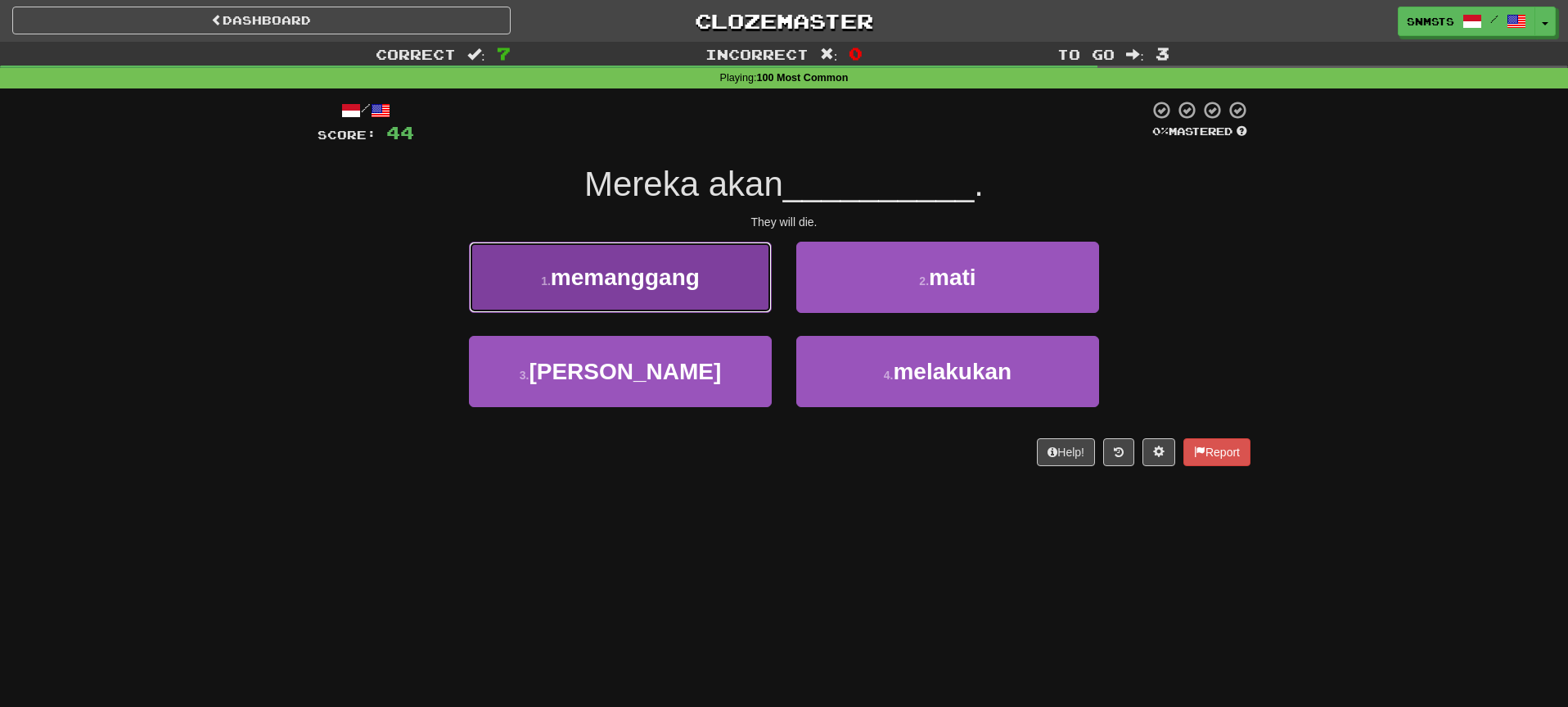
click at [755, 299] on button "1 . memanggang" at bounding box center [620, 277] width 303 height 71
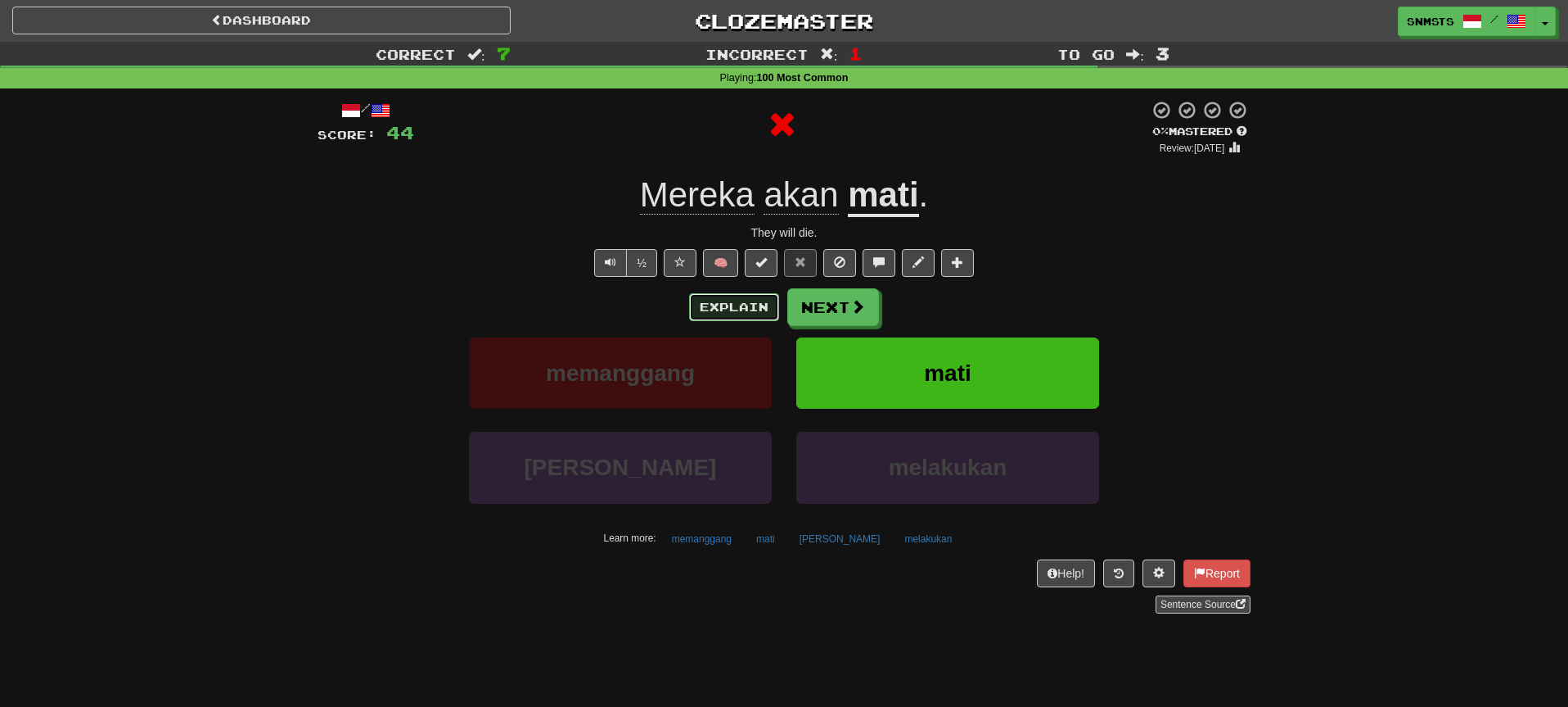
click at [769, 306] on button "Explain" at bounding box center [733, 307] width 90 height 27
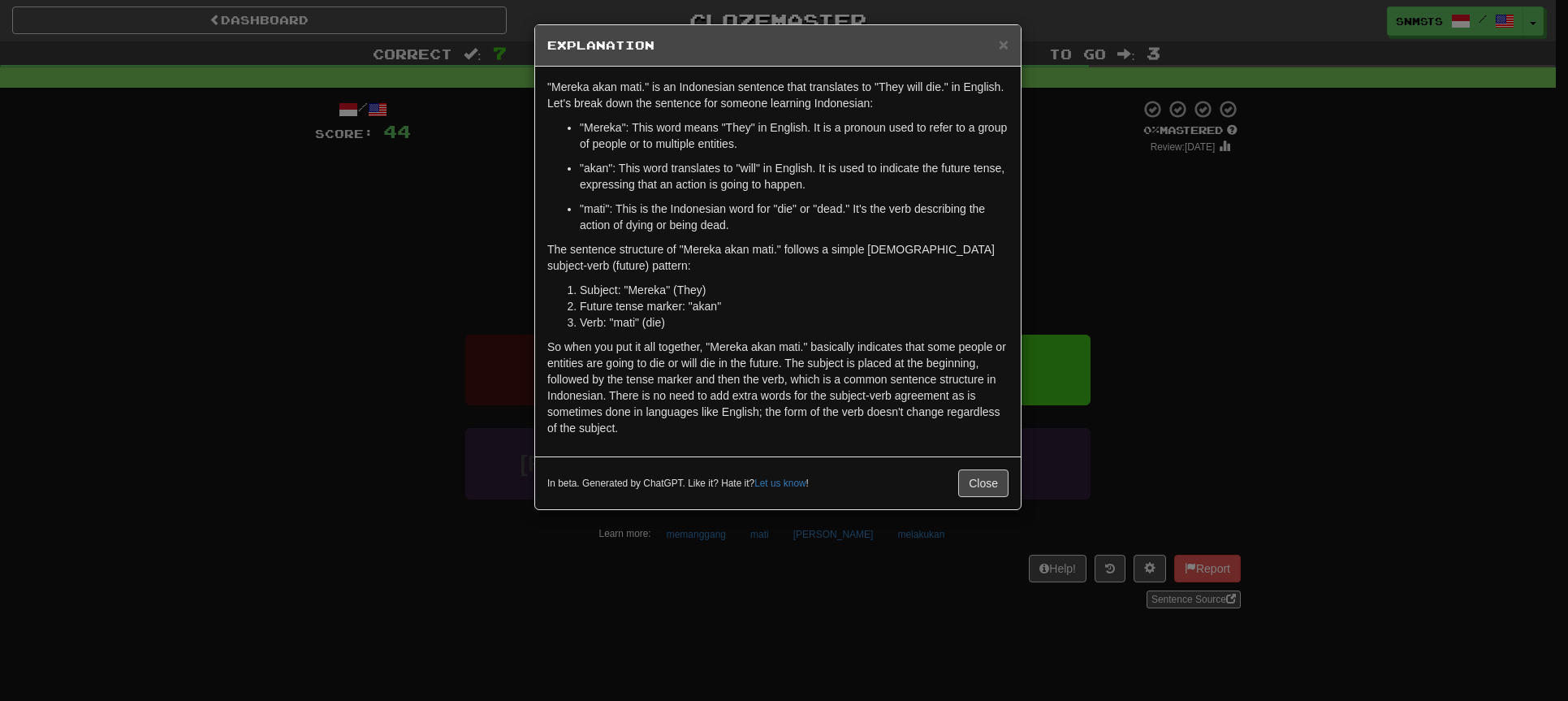
click at [1058, 236] on div "× Explanation "Mereka akan mati." is an Indonesian sentence that translates to …" at bounding box center [784, 350] width 1568 height 701
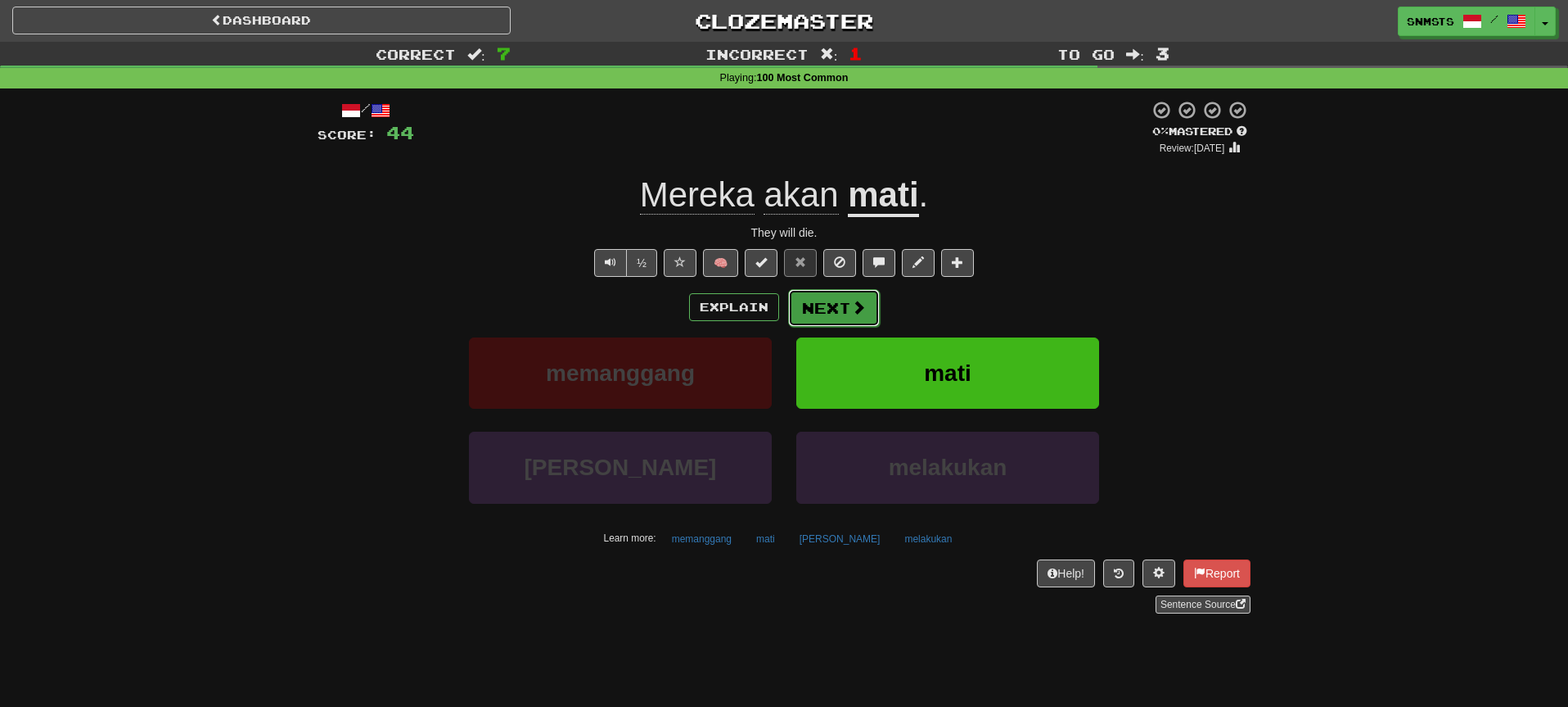
click at [837, 315] on button "Next" at bounding box center [833, 308] width 92 height 38
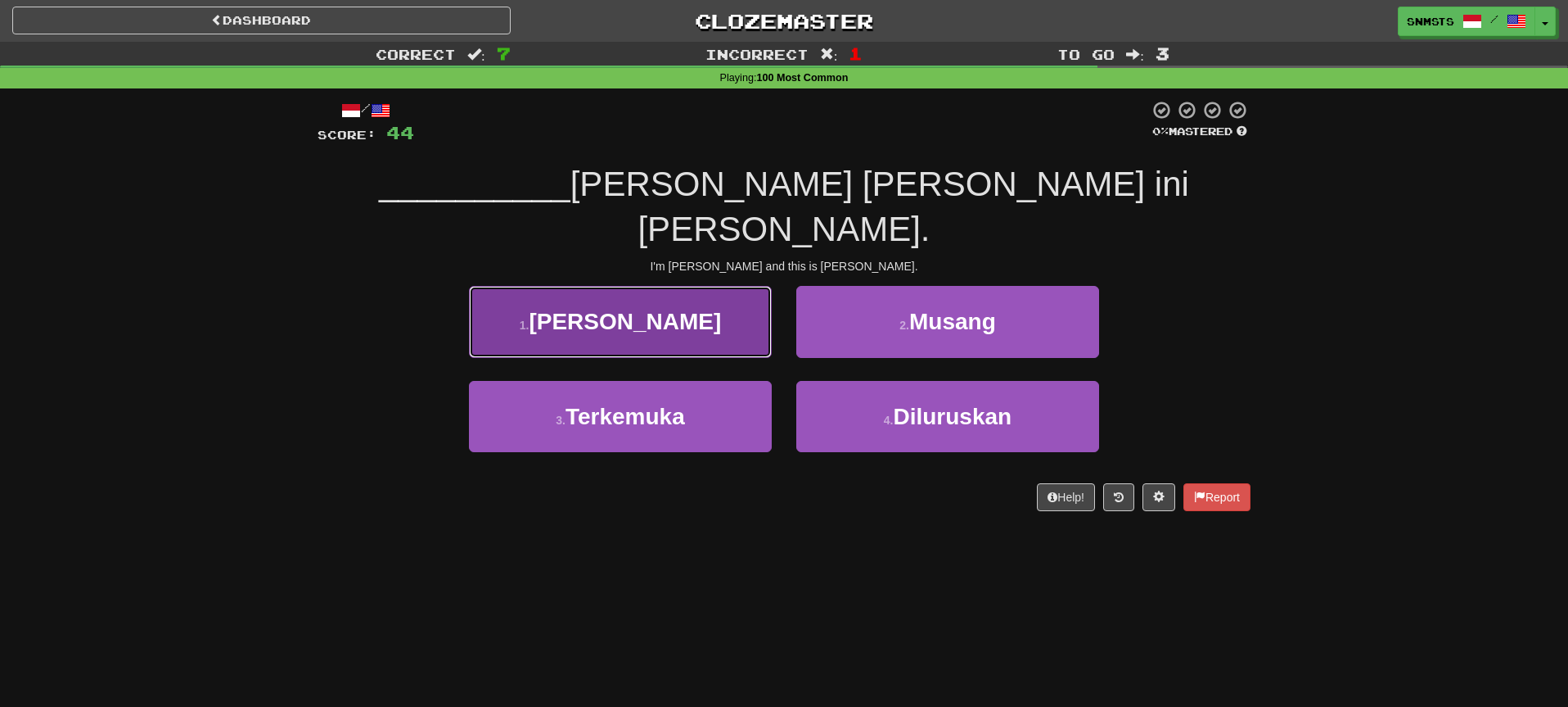
click at [740, 307] on button "1 . Saya" at bounding box center [620, 321] width 303 height 71
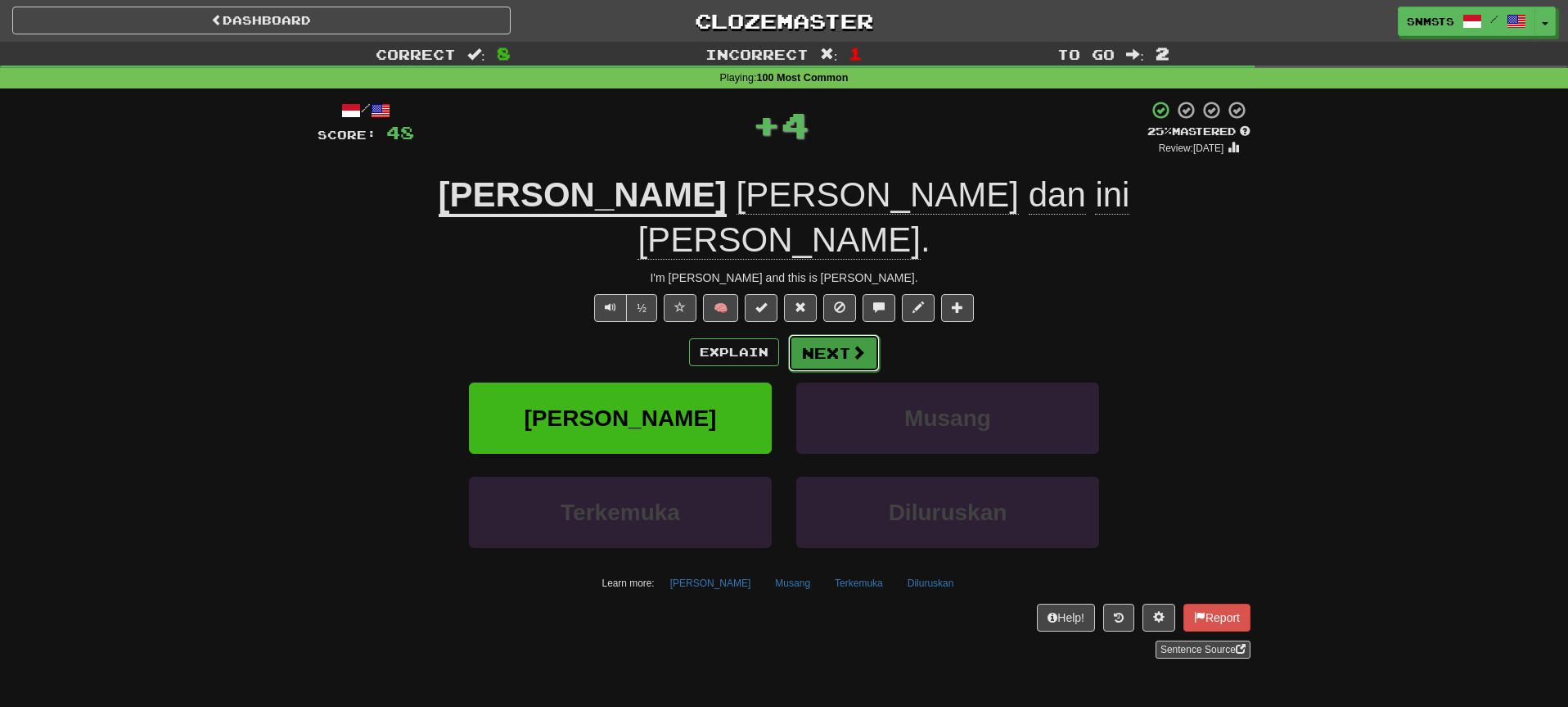
click at [811, 334] on button "Next" at bounding box center [833, 353] width 92 height 38
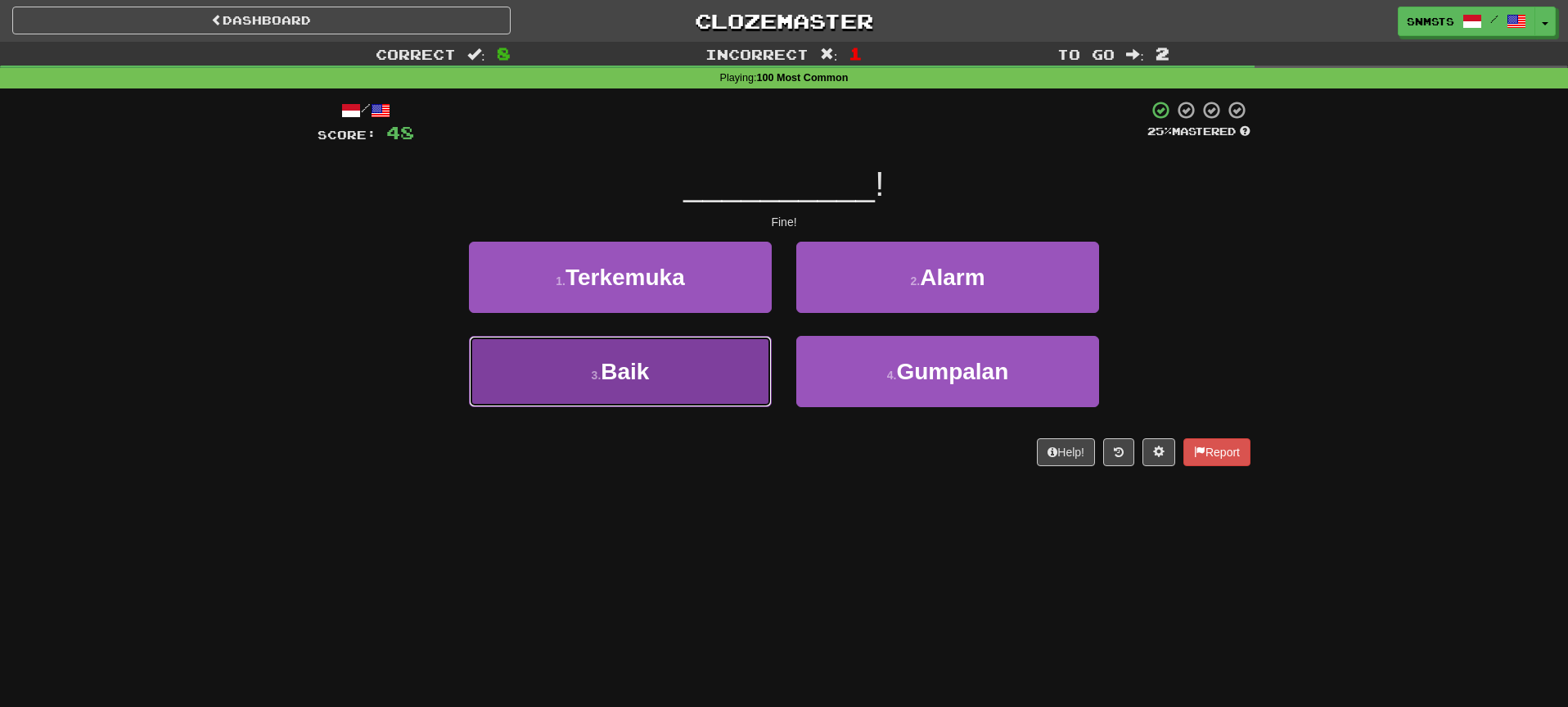
click at [742, 355] on button "3 . Baik" at bounding box center [620, 371] width 303 height 71
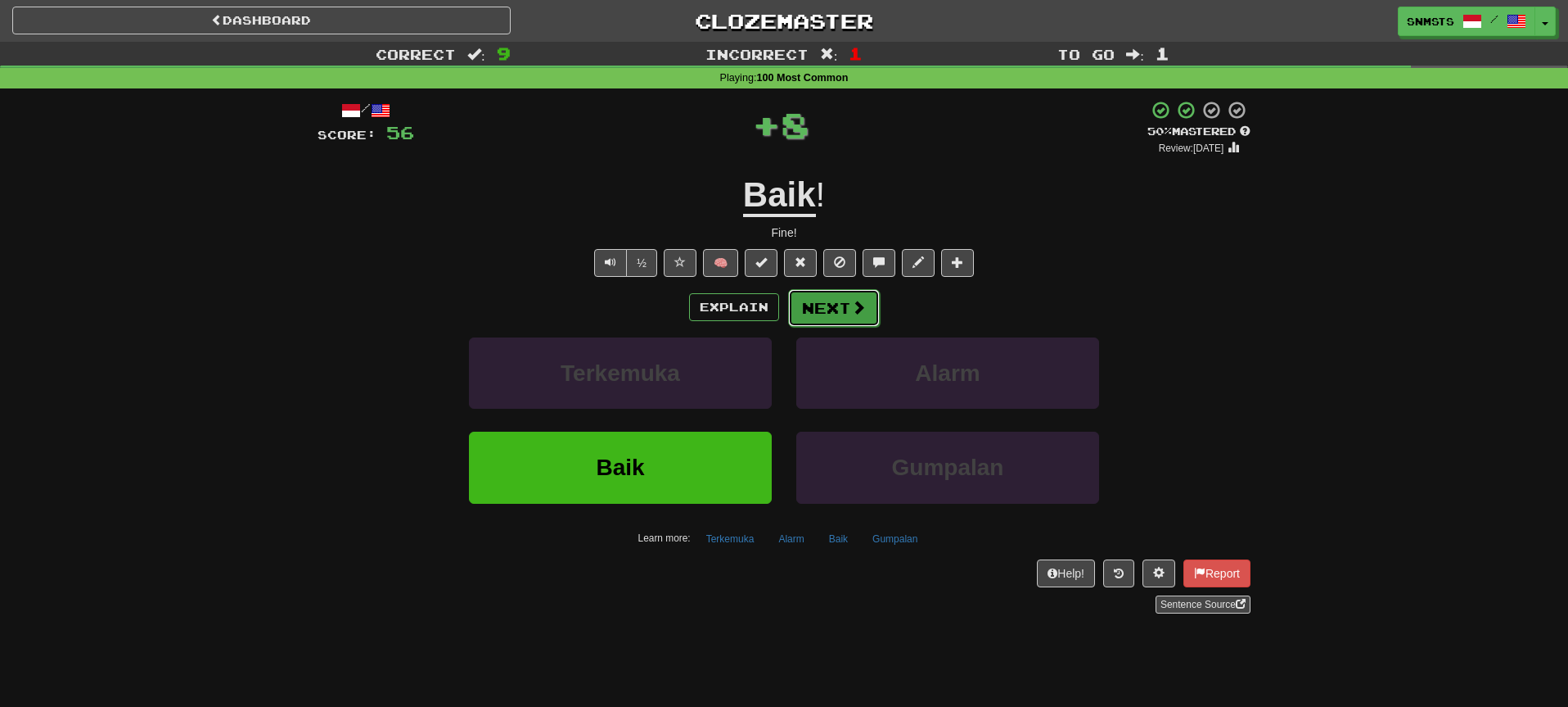
click at [799, 303] on button "Next" at bounding box center [833, 308] width 92 height 38
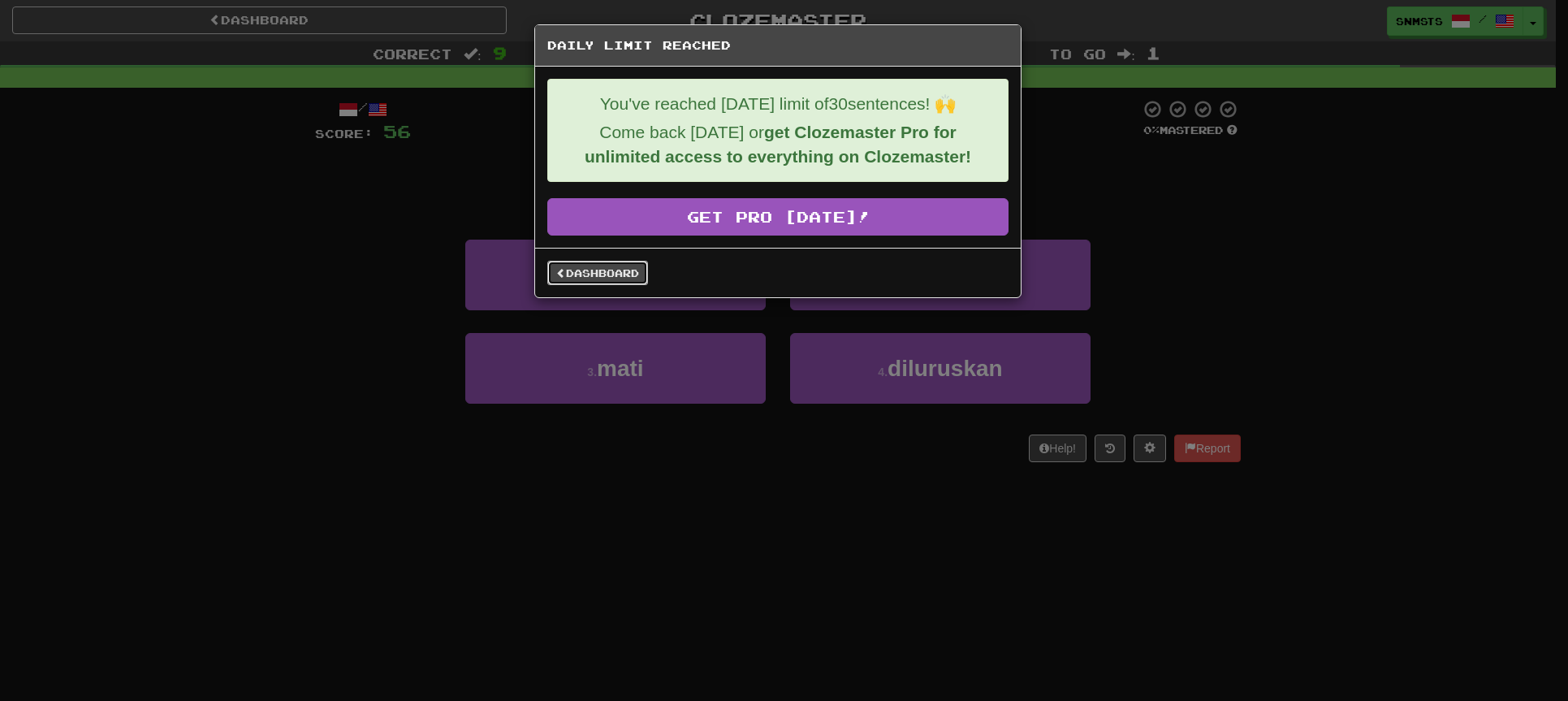
click at [636, 275] on link "Dashboard" at bounding box center [598, 272] width 101 height 24
